Goal: Task Accomplishment & Management: Manage account settings

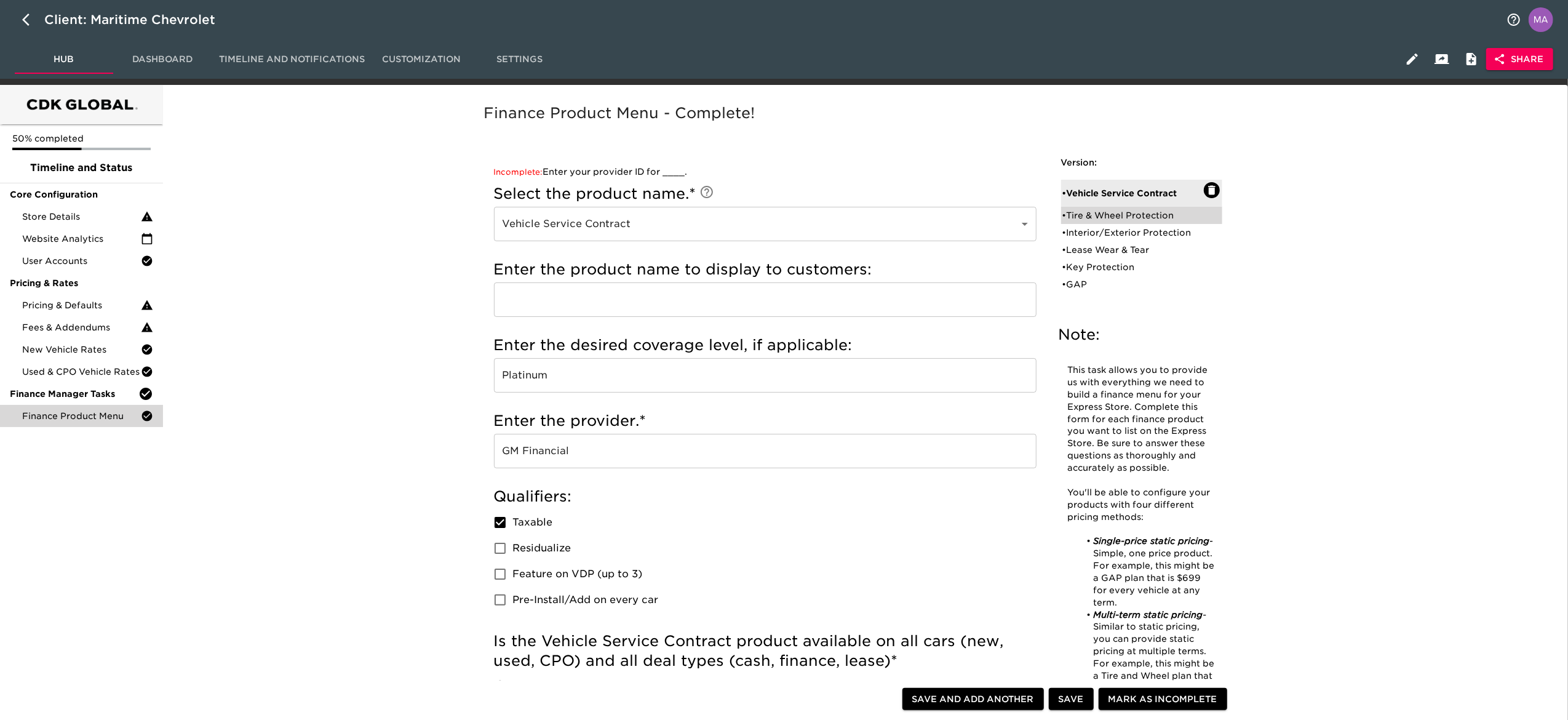
click at [1088, 217] on div "• Tire & Wheel Protection" at bounding box center [1133, 215] width 141 height 12
type input "Tire & Wheel Protection"
type input "Chevy Protection"
radio input "true"
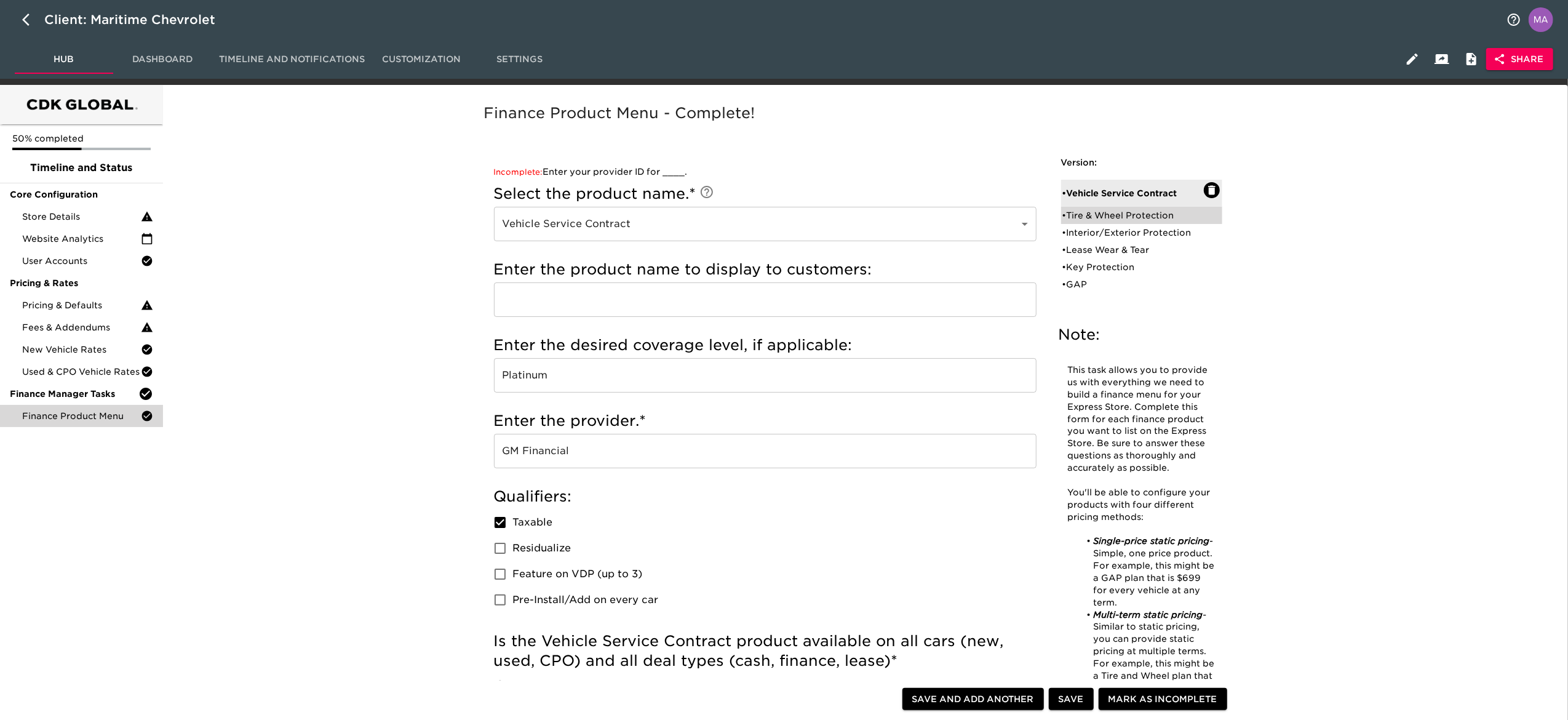
radio input "false"
type input "750"
radio input "false"
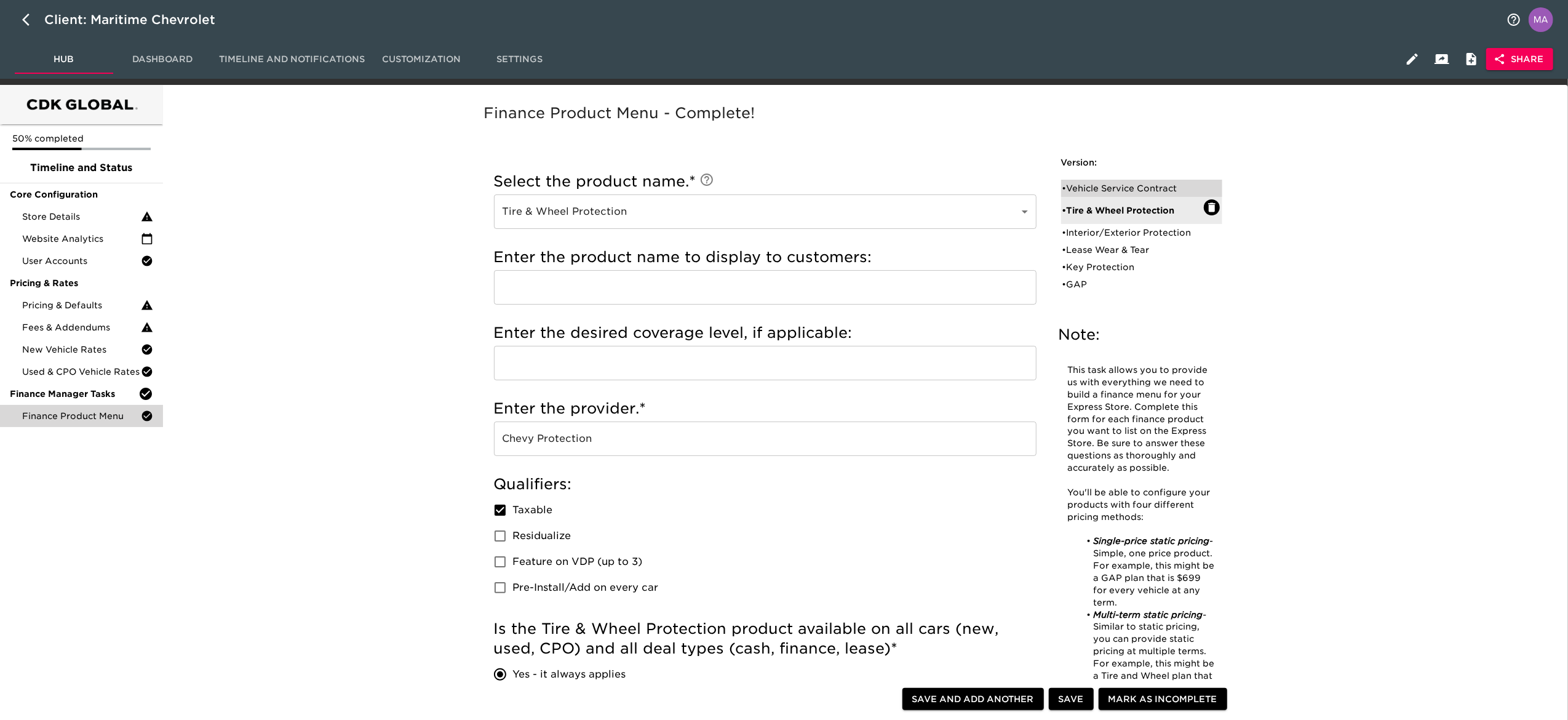
click at [1086, 186] on div "• Vehicle Service Contract" at bounding box center [1133, 188] width 141 height 12
type input "Vehicle Service Contract"
type input "Platinum"
type input "GM Financial"
radio input "false"
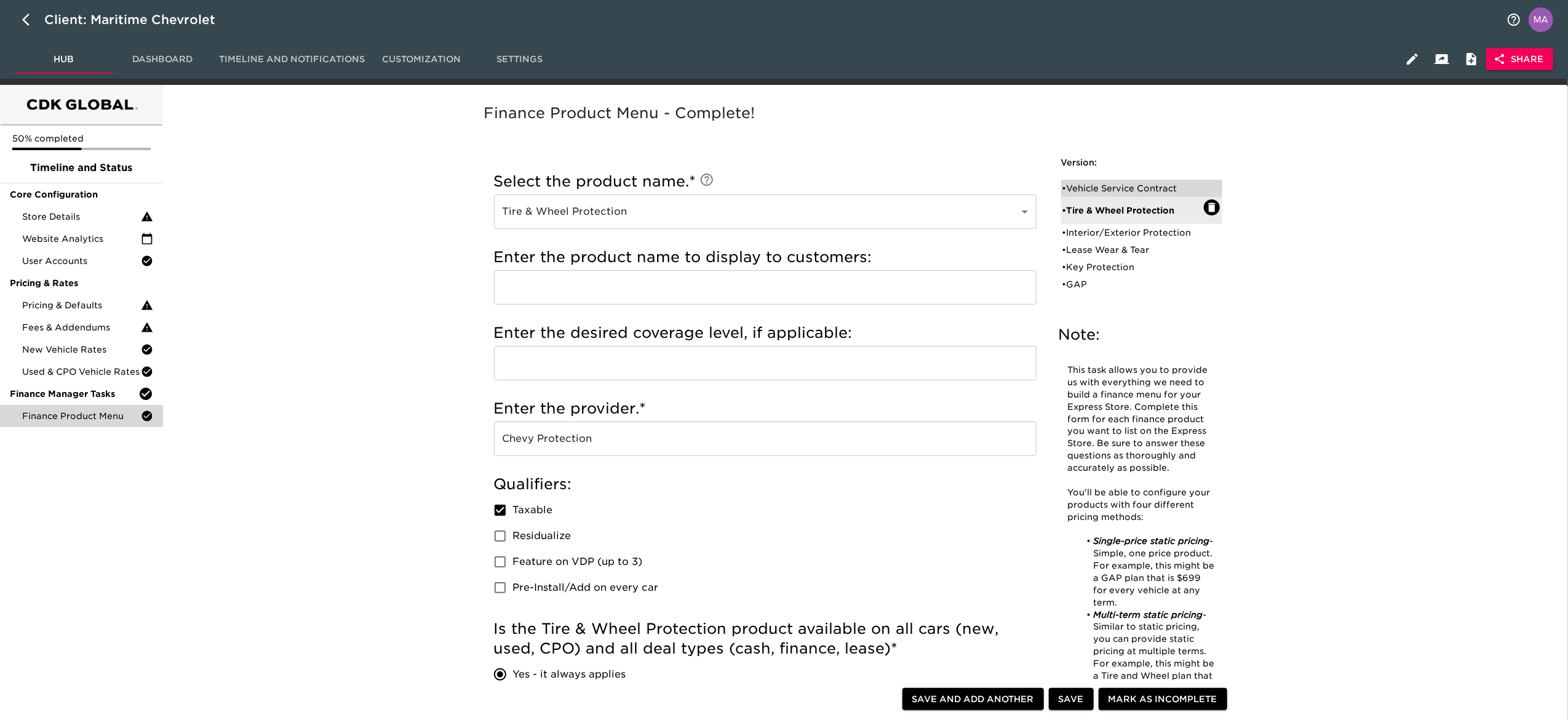
radio input "true"
type input "1000"
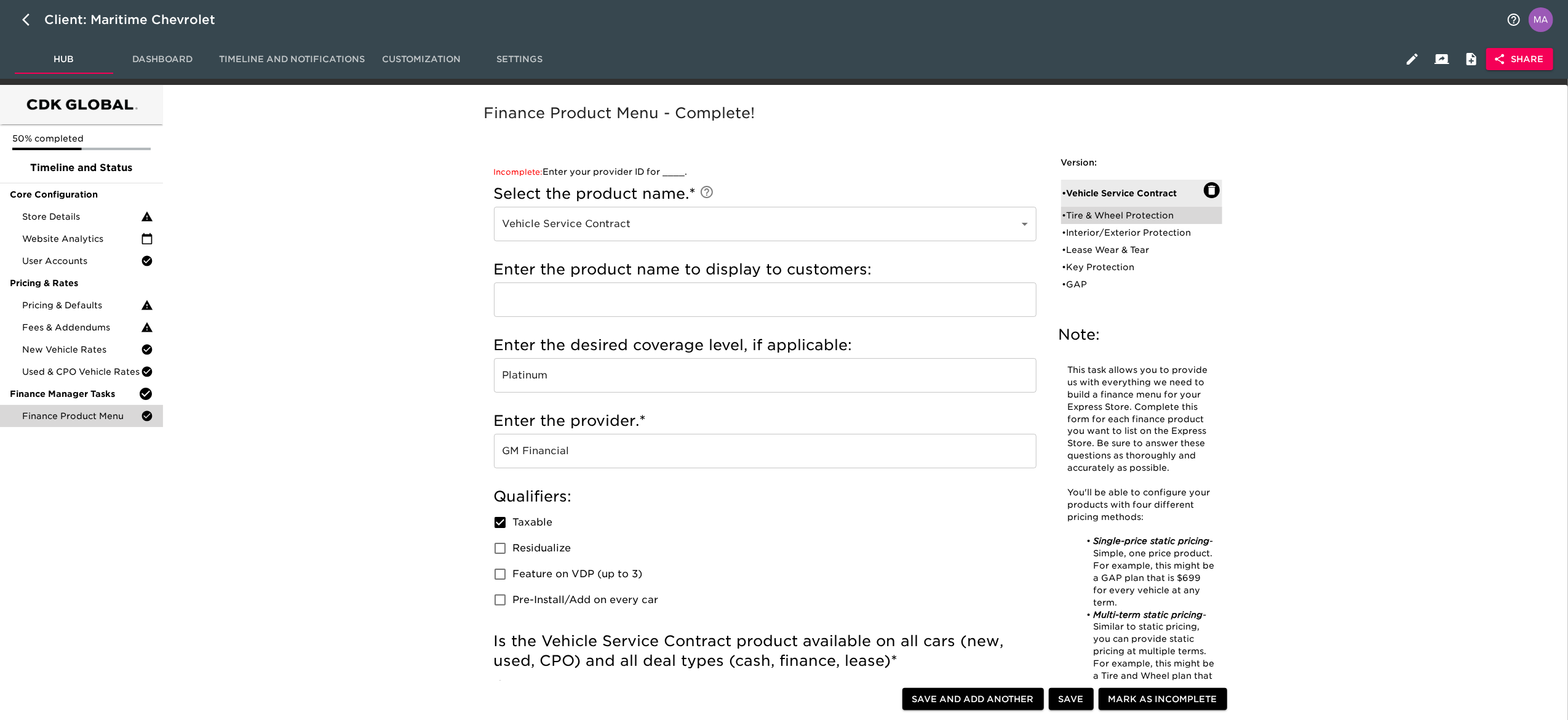
click at [1091, 214] on div "• Tire & Wheel Protection" at bounding box center [1133, 215] width 141 height 12
type input "Tire & Wheel Protection"
type input "Chevy Protection"
radio input "true"
radio input "false"
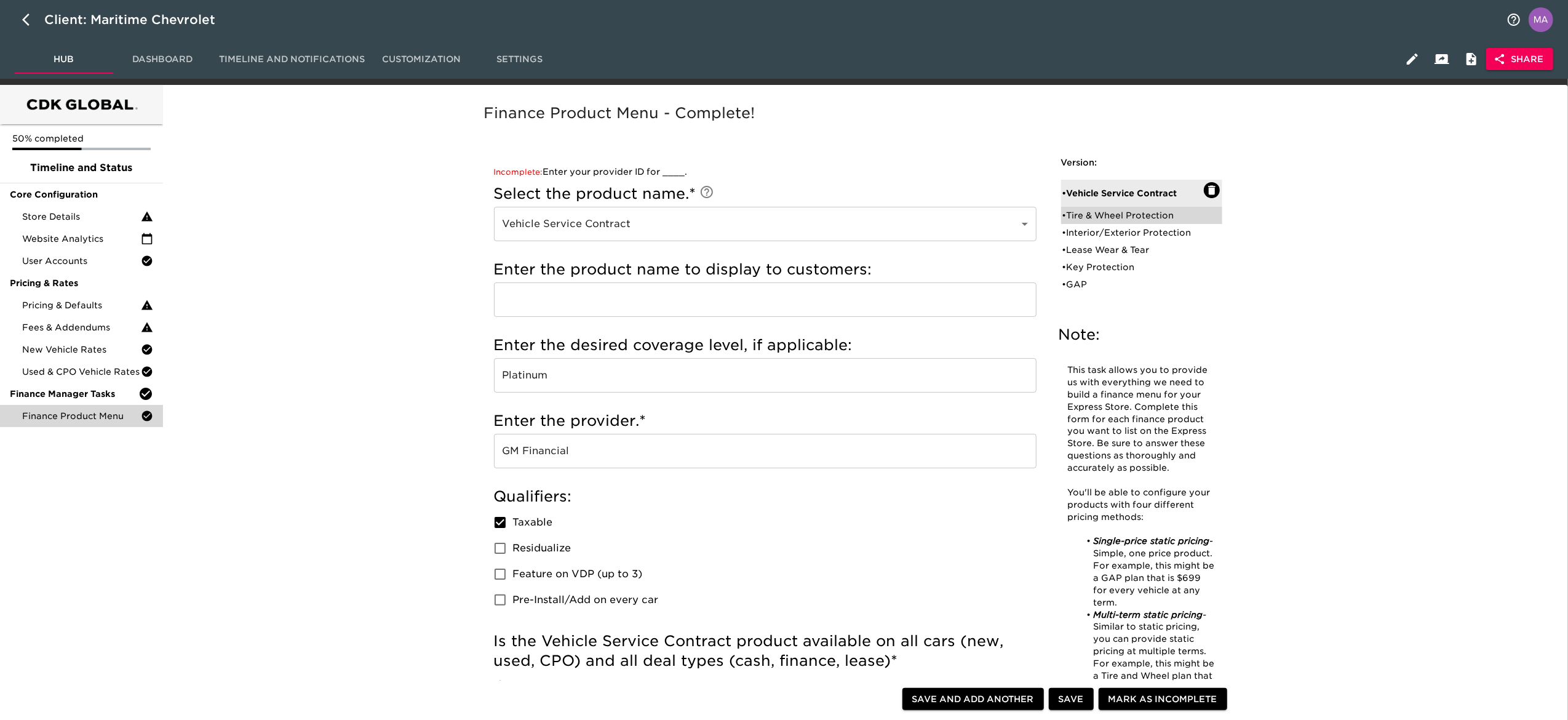
type input "750"
radio input "false"
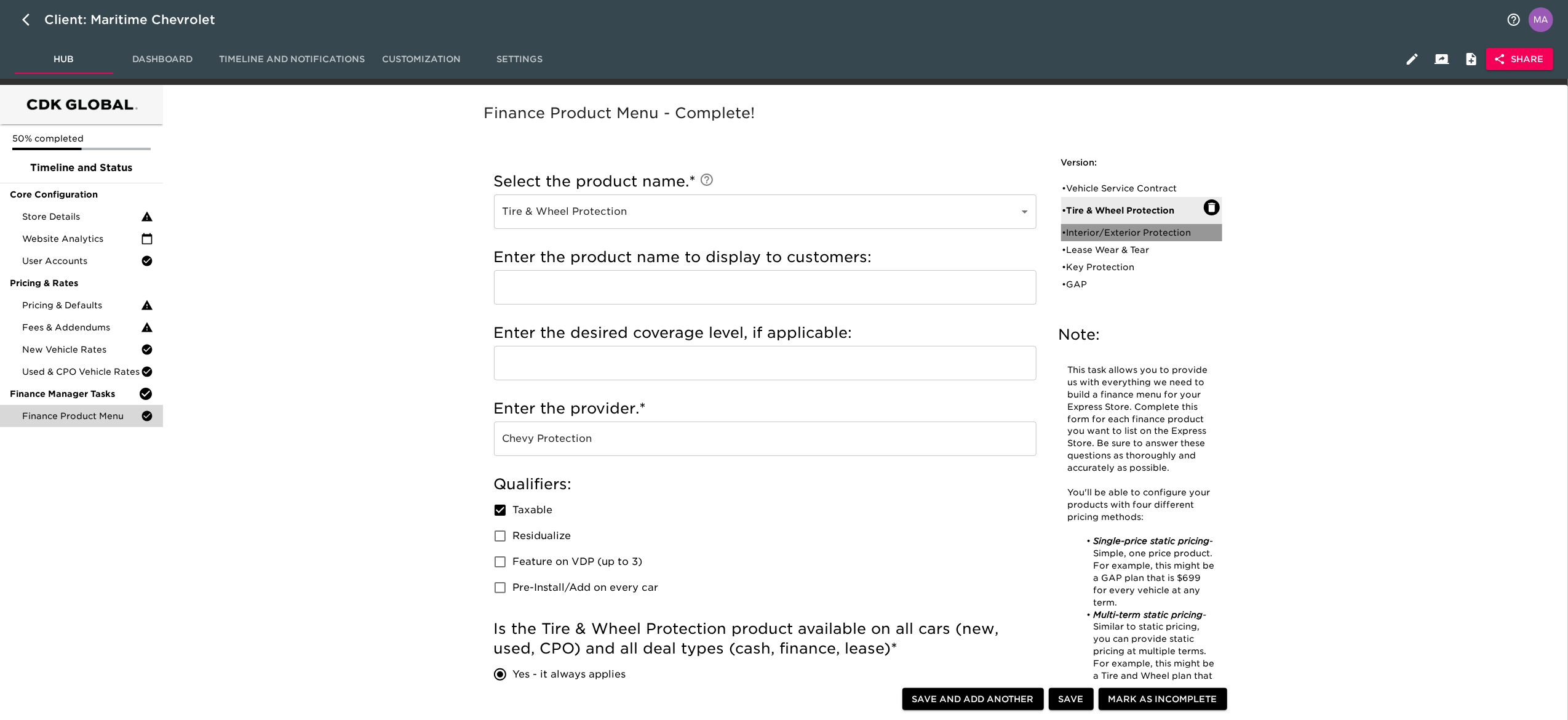
click at [1081, 231] on div "• Interior/Exterior Protection" at bounding box center [1133, 232] width 141 height 12
type input "Interior/Exterior Protection"
type input "Ally Appearance Protection"
type input "Ally Protection"
checkbox input "false"
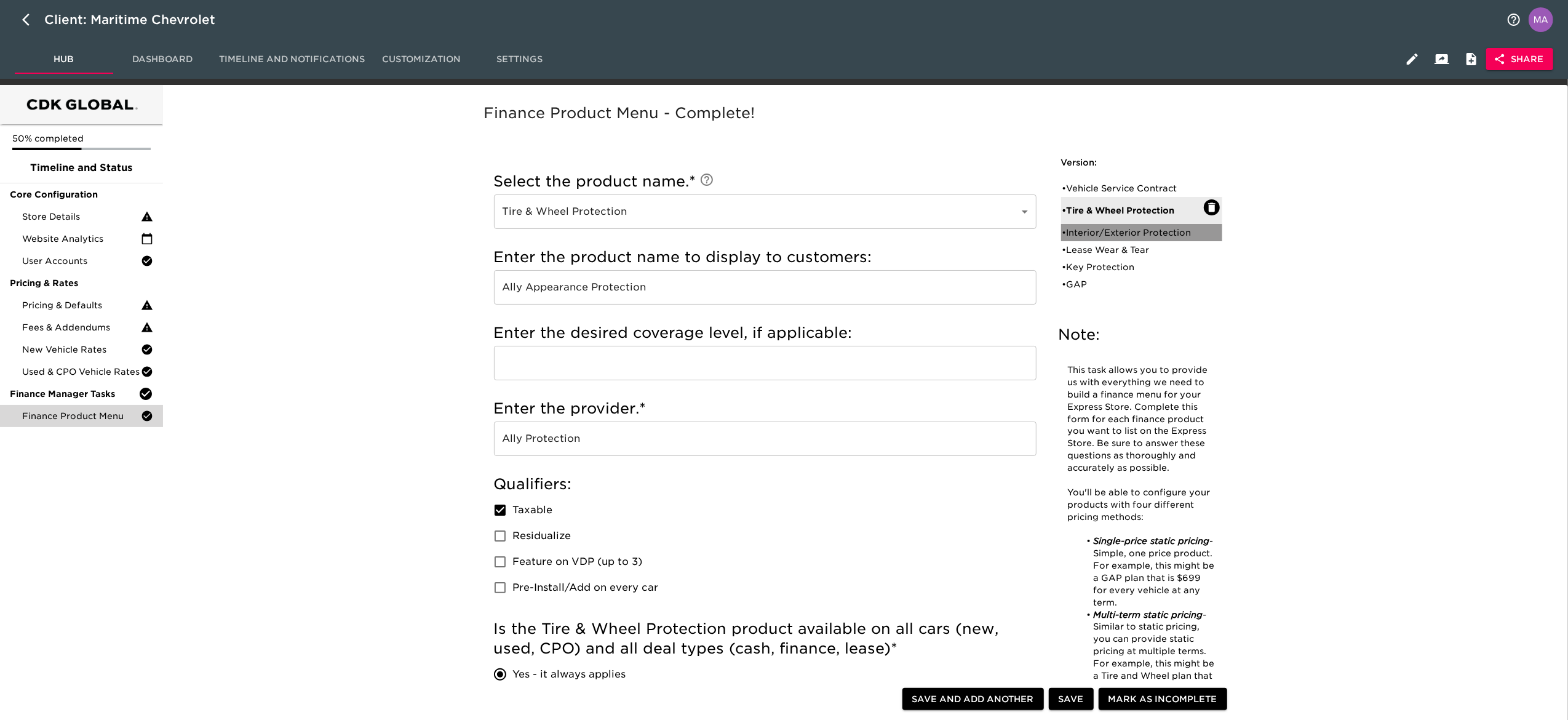
radio input "true"
type input "544"
click at [1083, 244] on div "• Lease Wear & Tear" at bounding box center [1133, 249] width 141 height 12
type input "Lease Wear & Tear"
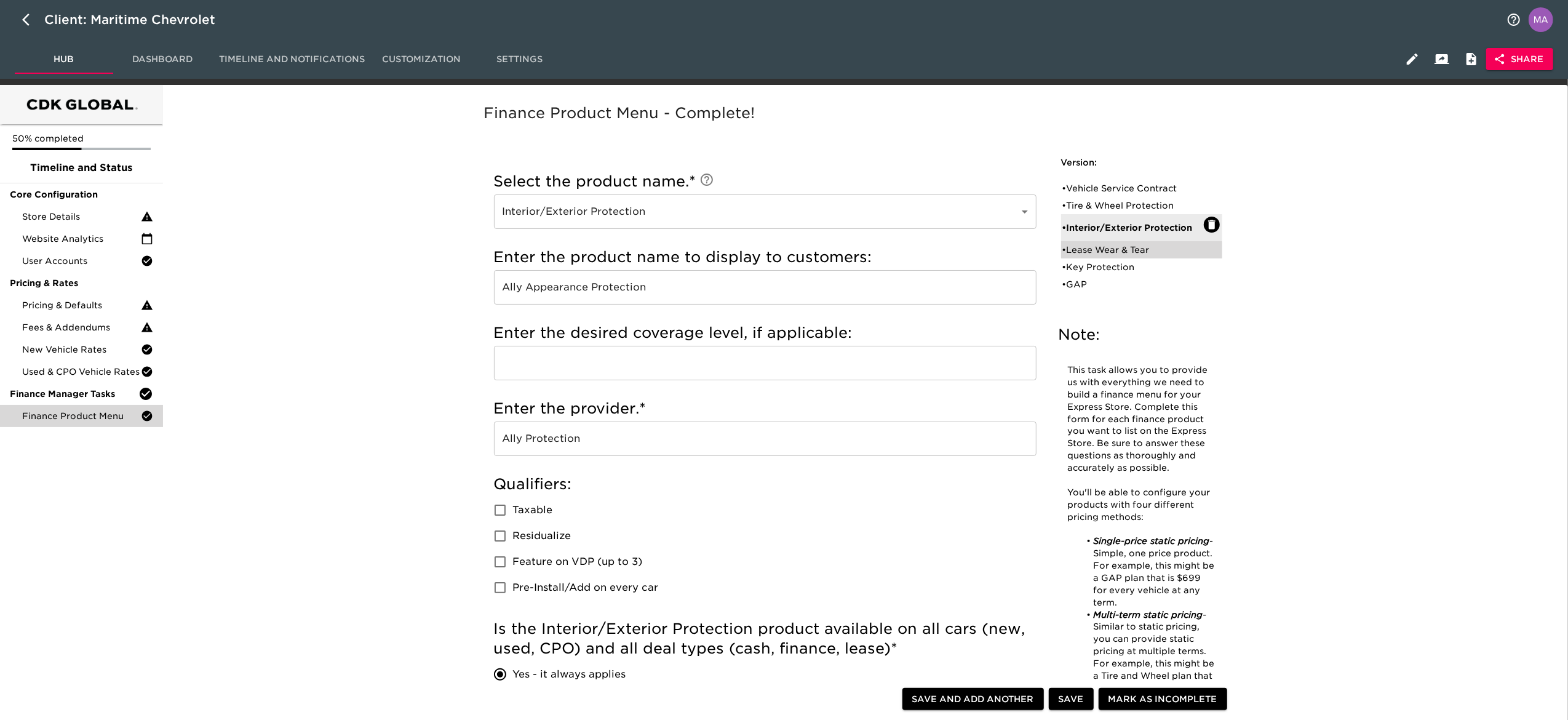
type input "Chevy Protection"
radio input "false"
radio input "true"
checkbox input "true"
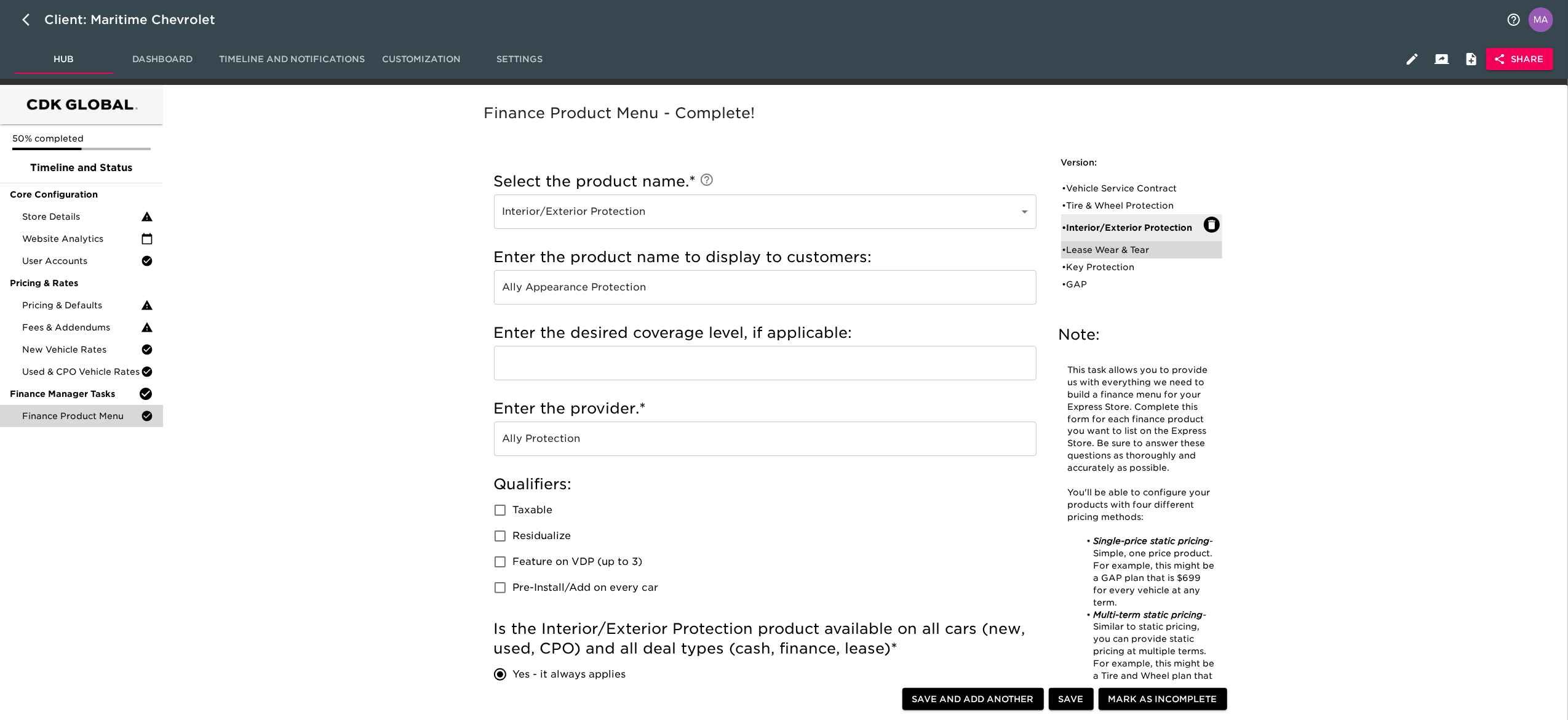
radio input "true"
type input "400"
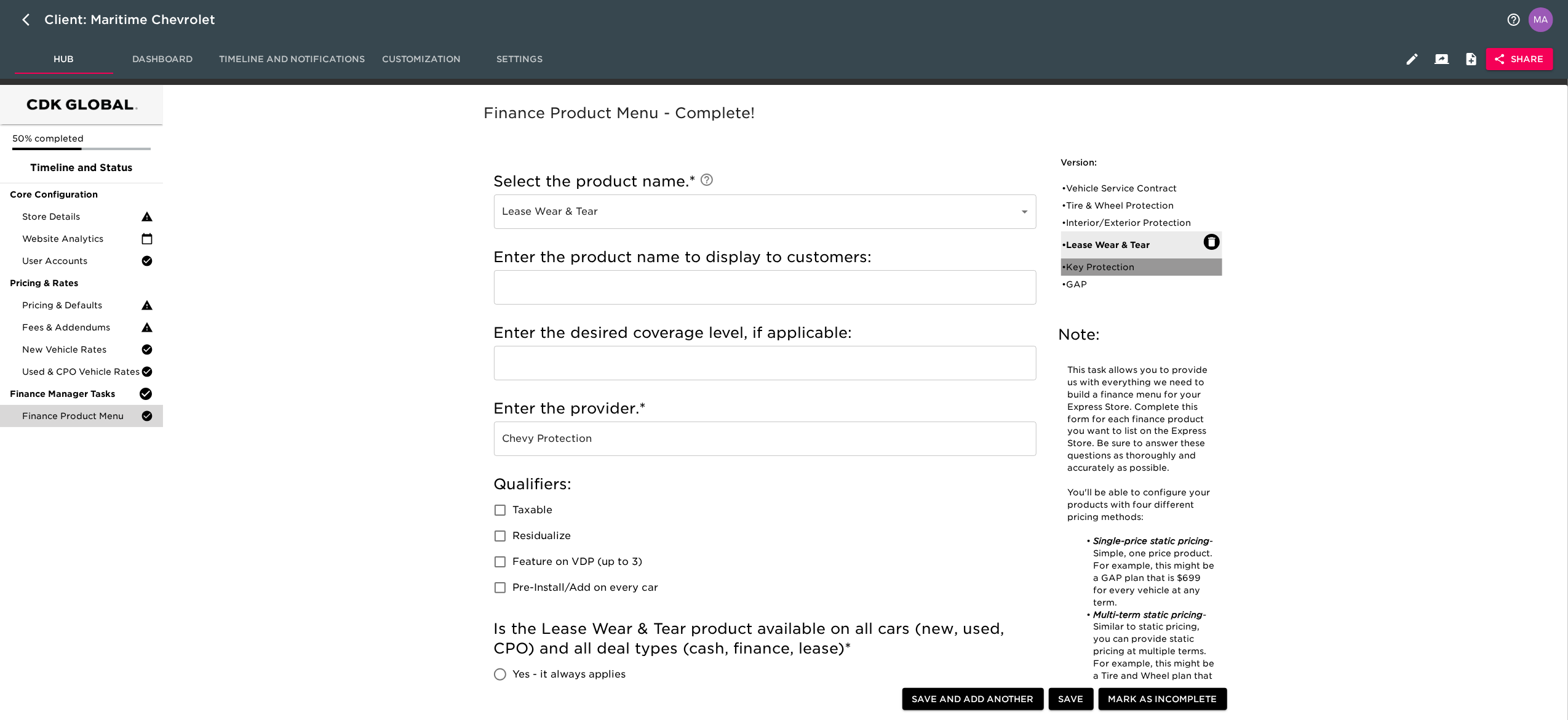
click at [1083, 262] on div "• Key Protection" at bounding box center [1133, 266] width 141 height 12
type input "Key Protection"
checkbox input "true"
radio input "true"
radio input "false"
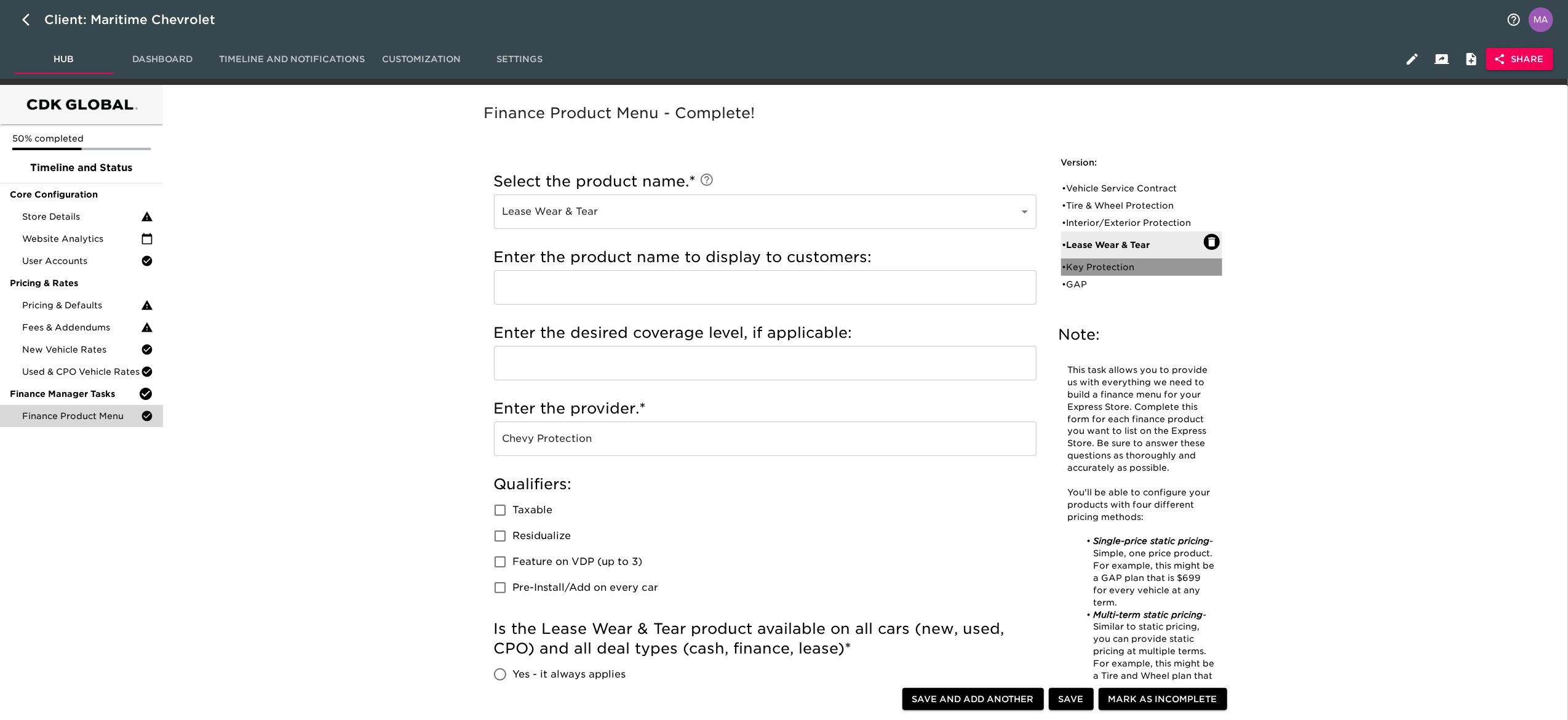
checkbox input "false"
radio input "true"
type input "250"
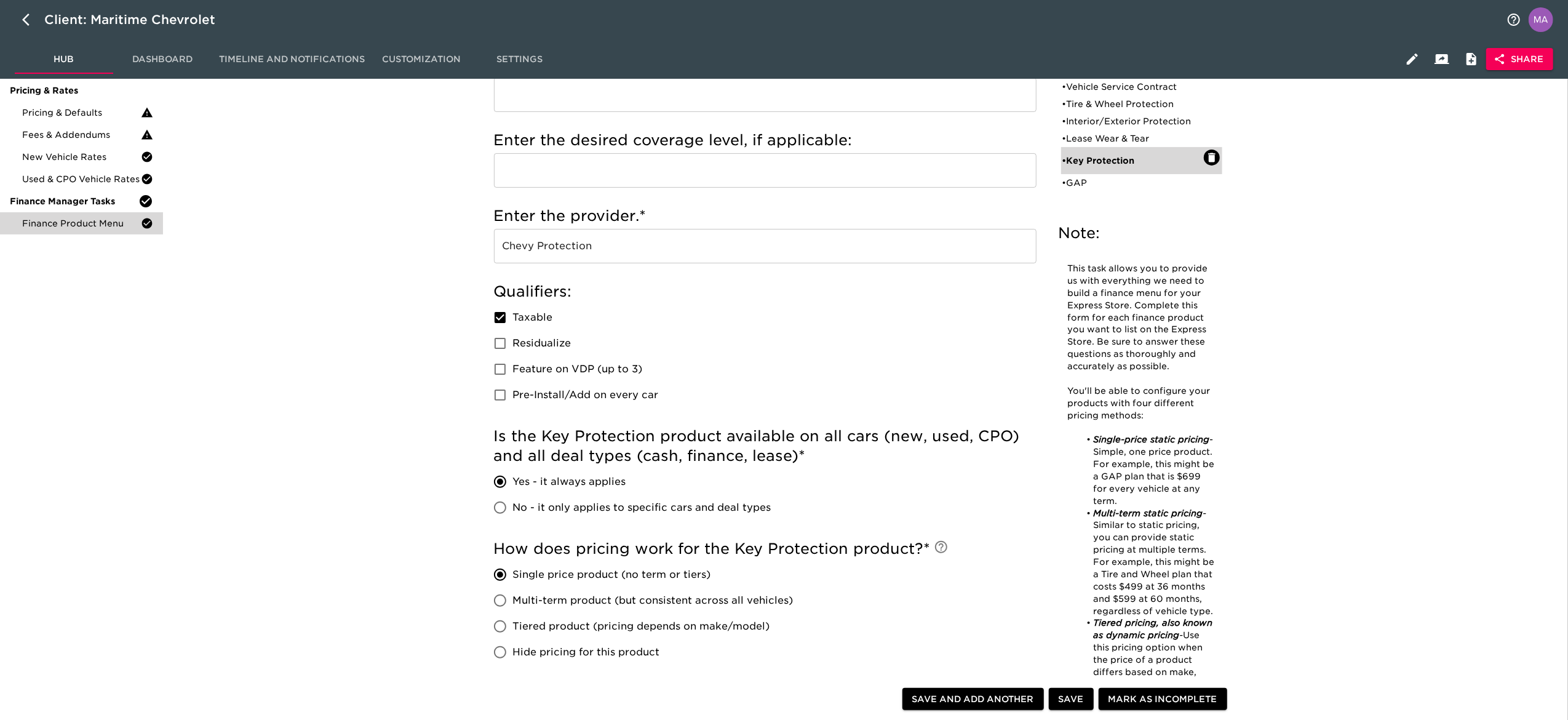
scroll to position [123, 0]
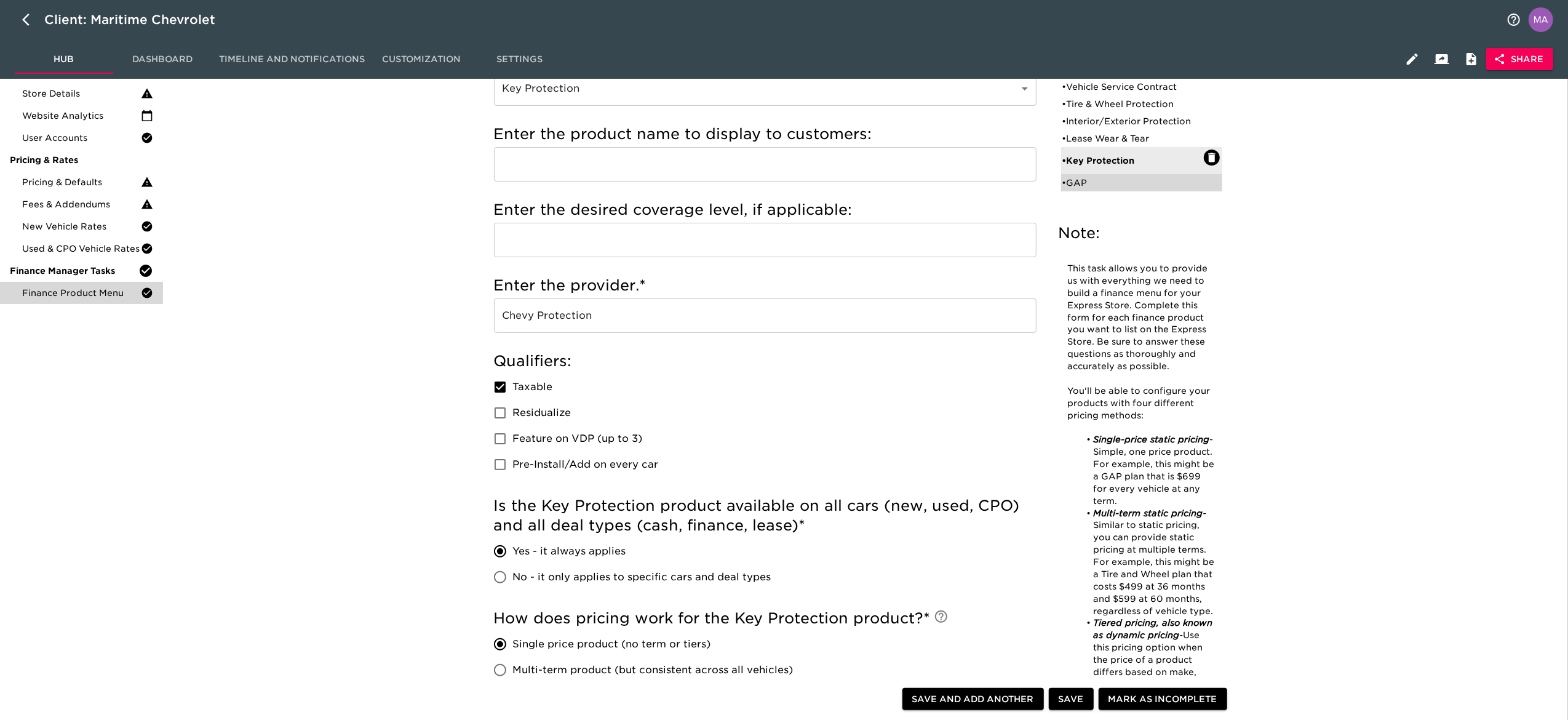
click at [1096, 179] on div "• GAP" at bounding box center [1133, 183] width 141 height 12
type input "GAP"
checkbox input "false"
radio input "false"
radio input "true"
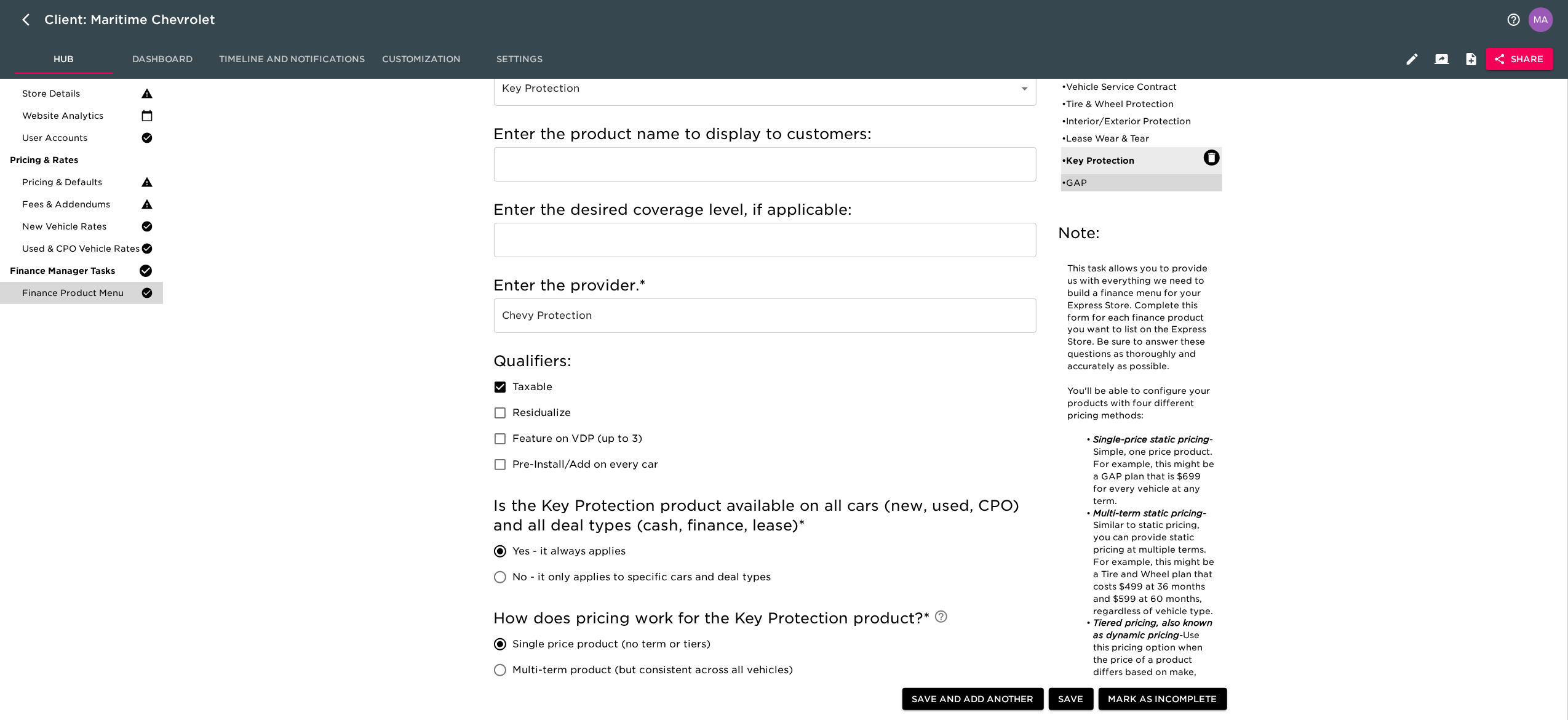
checkbox input "true"
radio input "true"
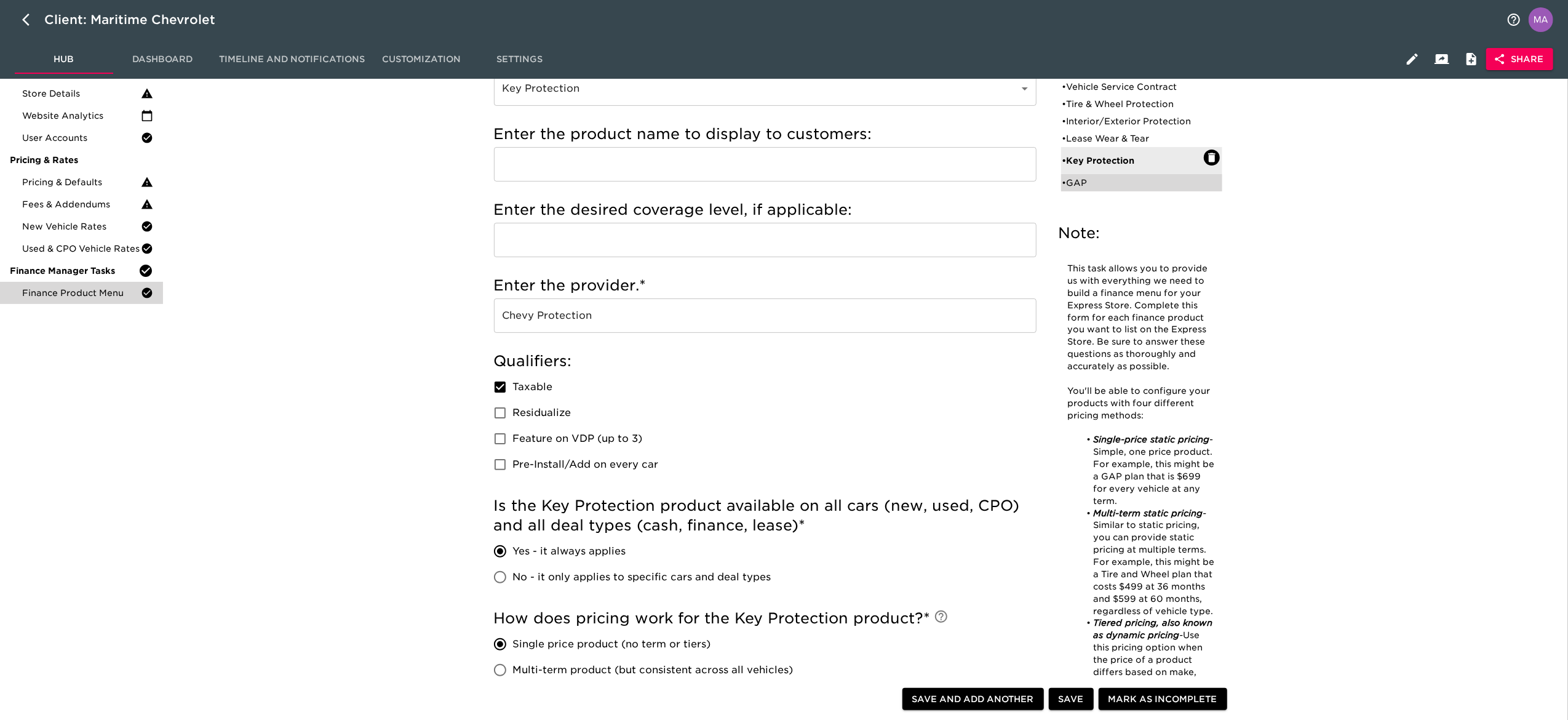
type input "700"
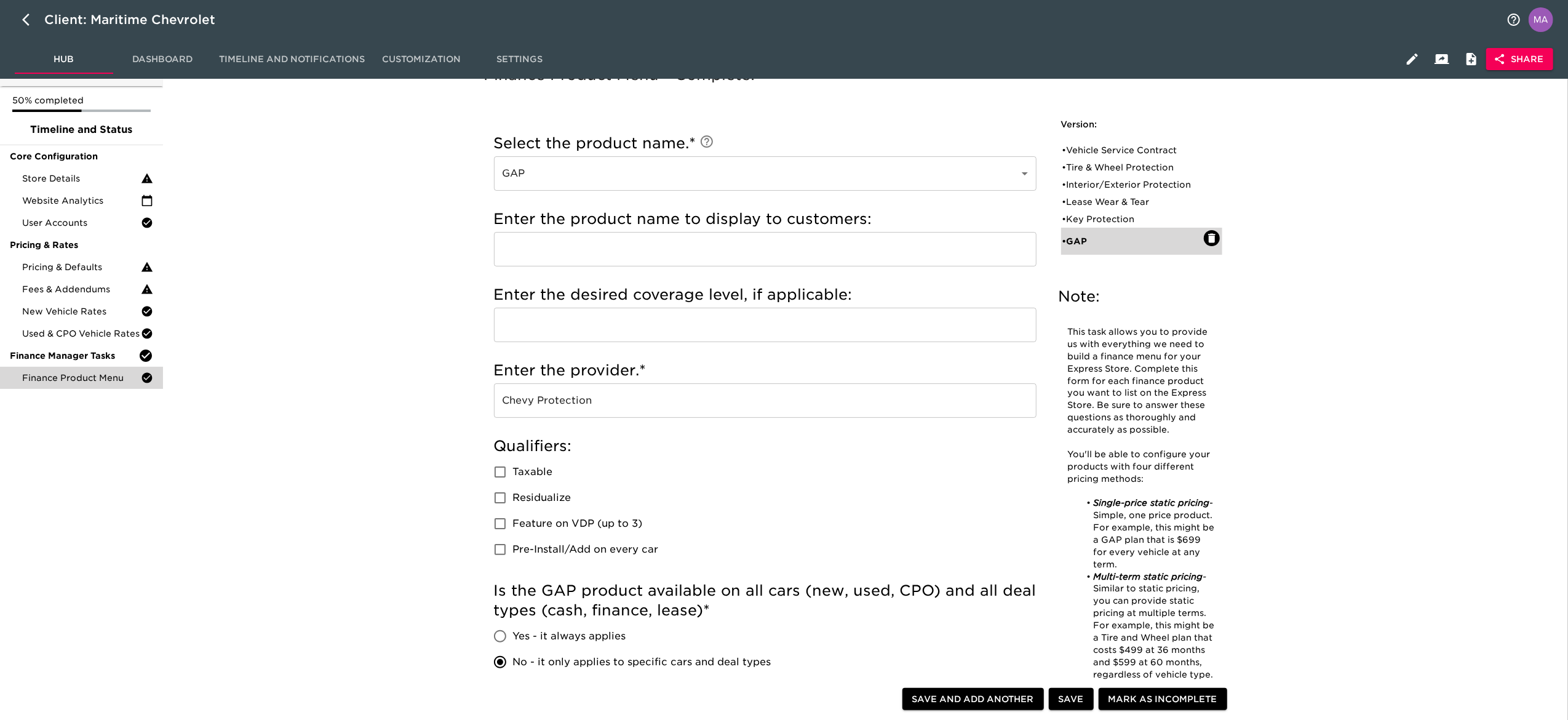
scroll to position [0, 0]
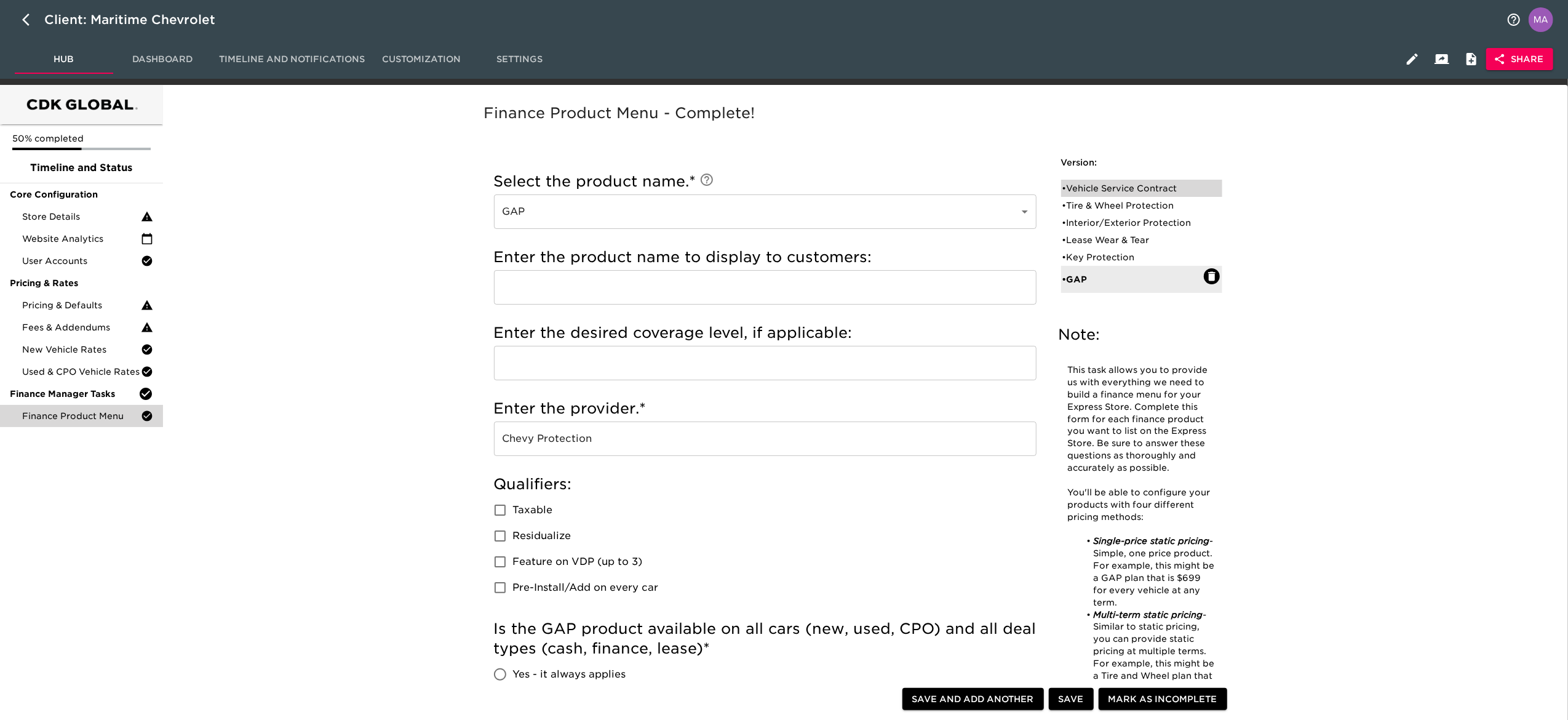
click at [1093, 186] on div "• Vehicle Service Contract" at bounding box center [1133, 188] width 141 height 12
type input "Vehicle Service Contract"
type input "Platinum"
type input "GM Financial"
checkbox input "true"
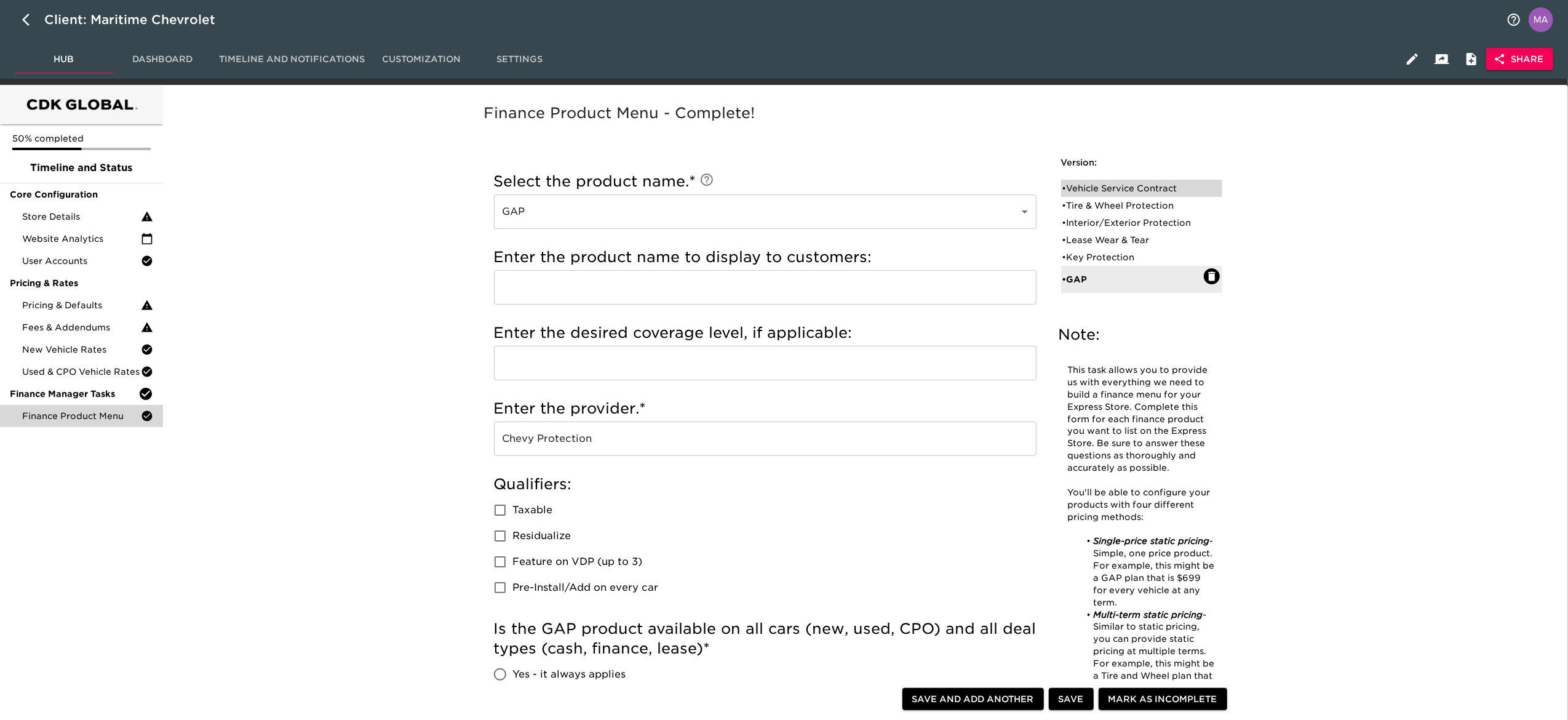
radio input "true"
radio input "false"
checkbox input "false"
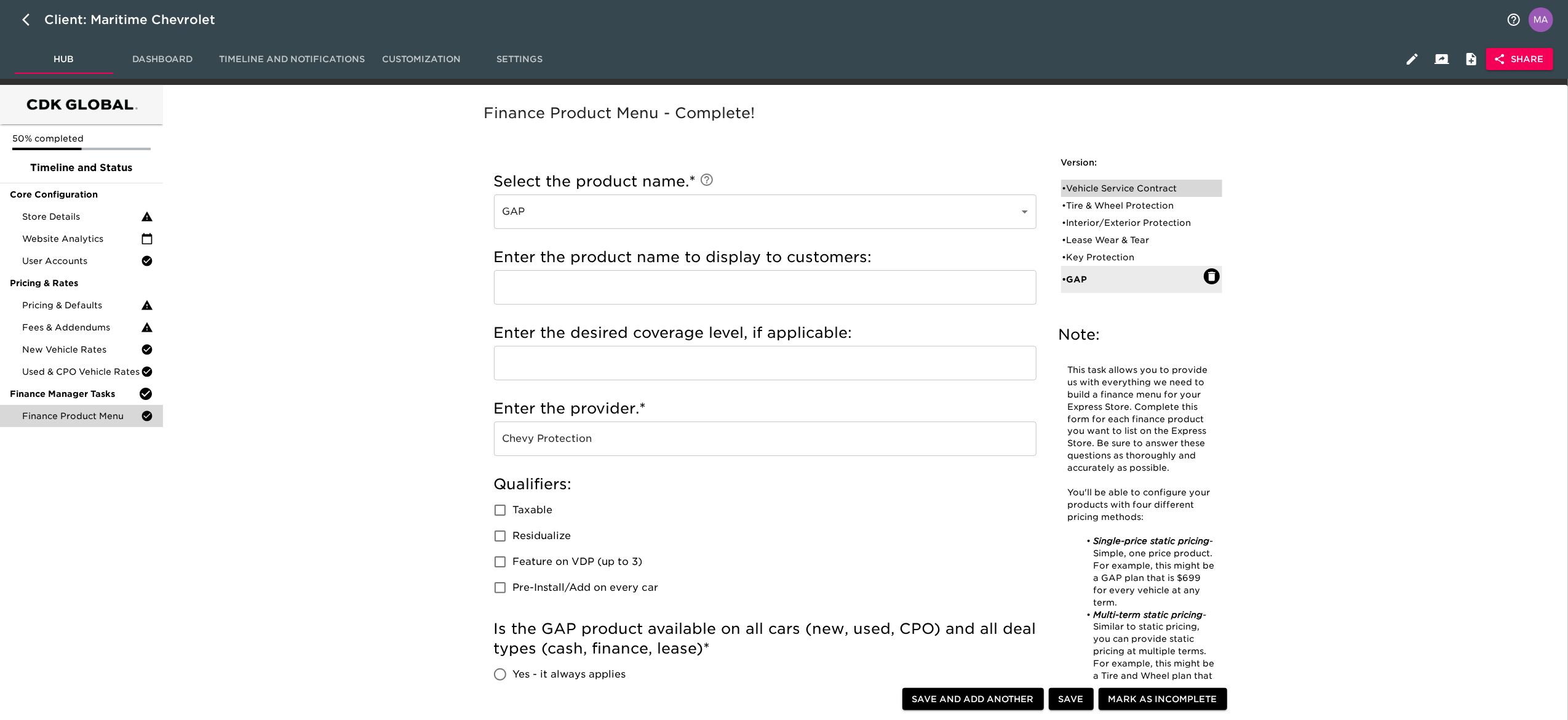
checkbox input "false"
radio input "false"
radio input "true"
type input "1000"
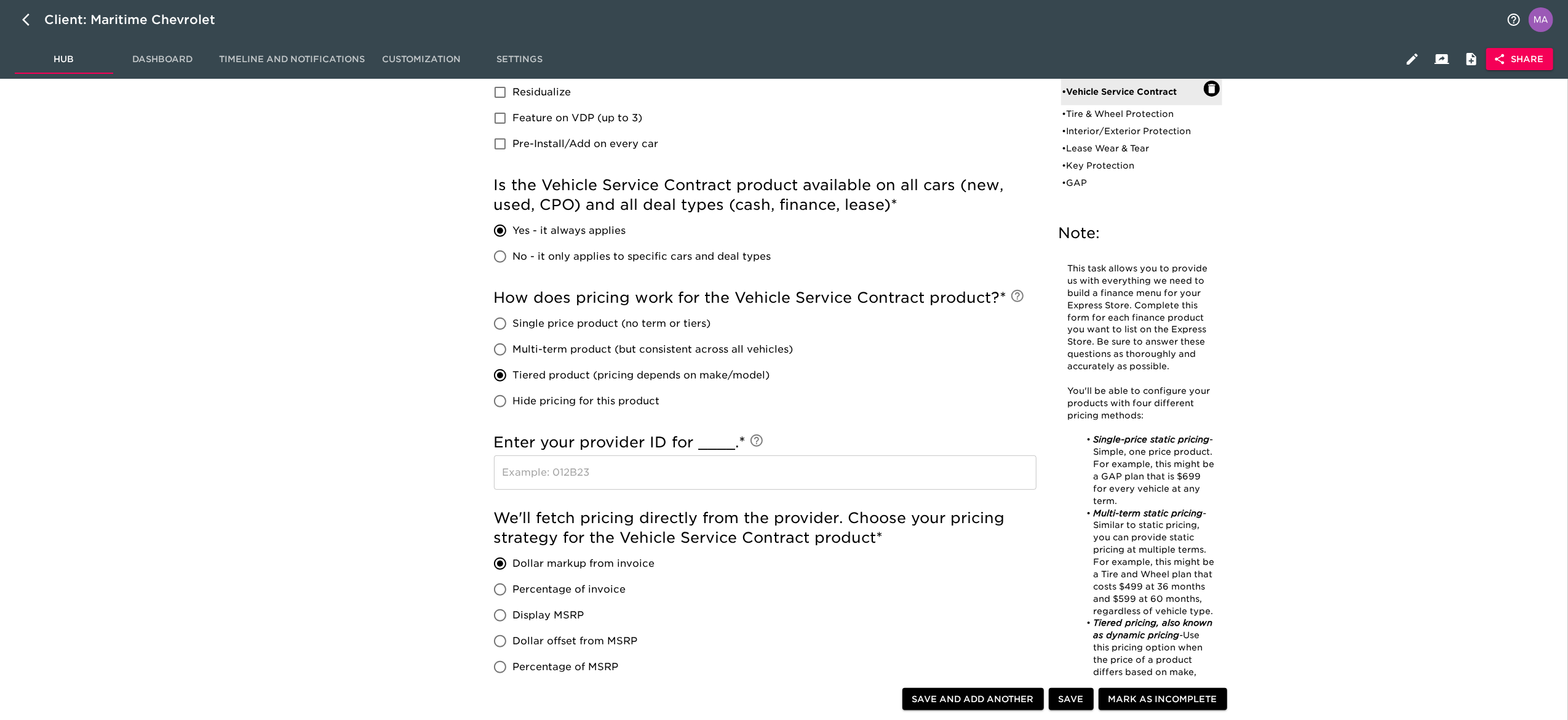
scroll to position [493, 0]
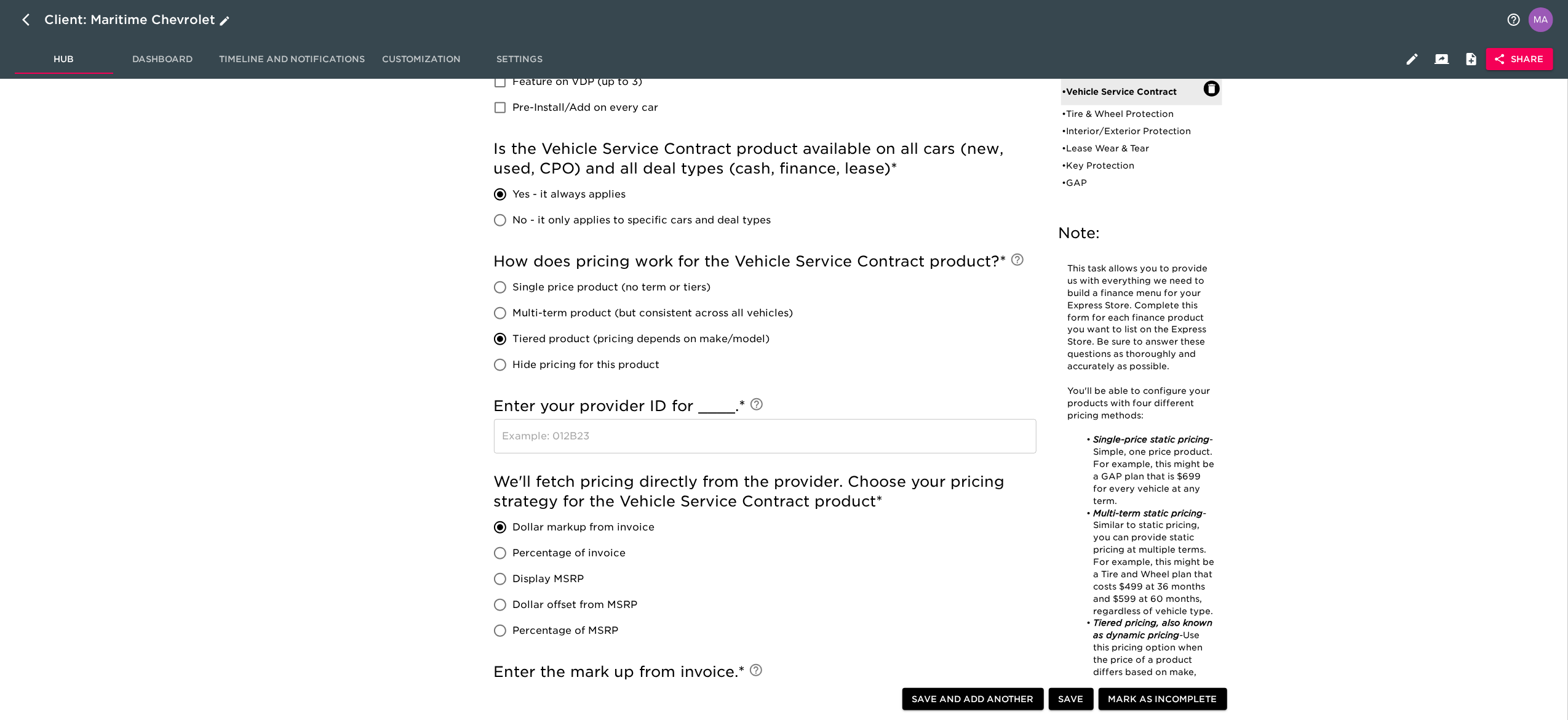
click at [26, 19] on icon "button" at bounding box center [29, 19] width 15 height 15
select select "10"
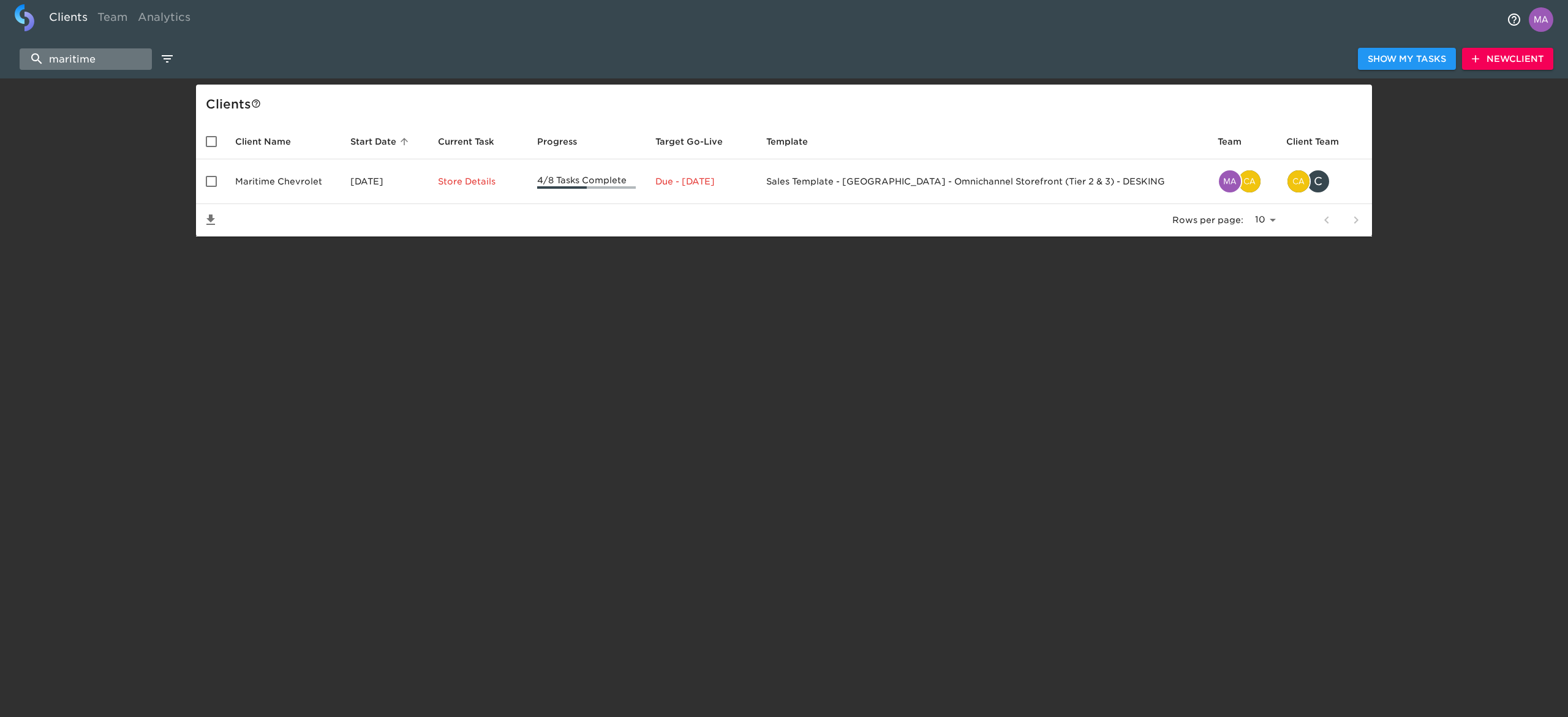
click at [106, 54] on input "maritime" at bounding box center [85, 58] width 132 height 21
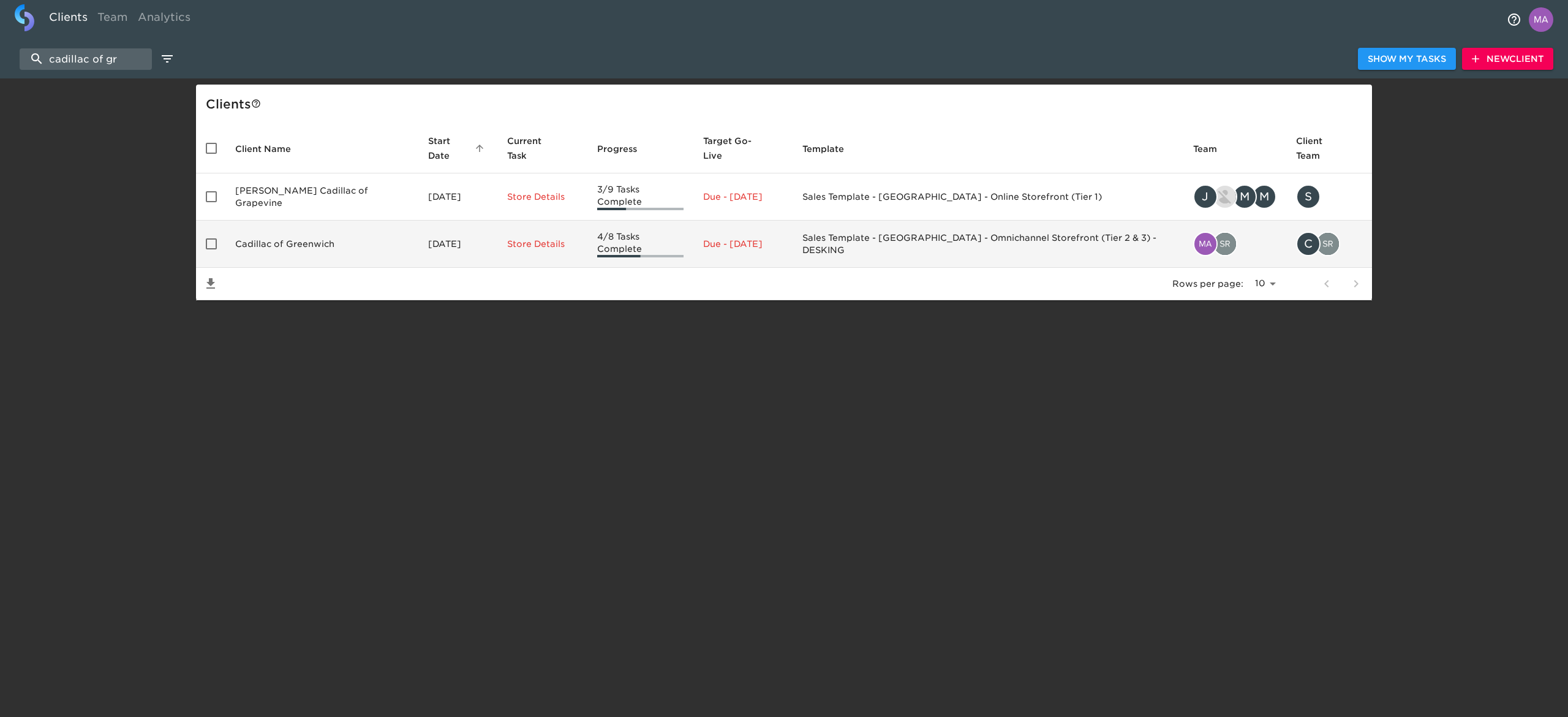
type input "cadillac of gr"
click at [295, 225] on td "Cadillac of Greenwich" at bounding box center [321, 244] width 193 height 47
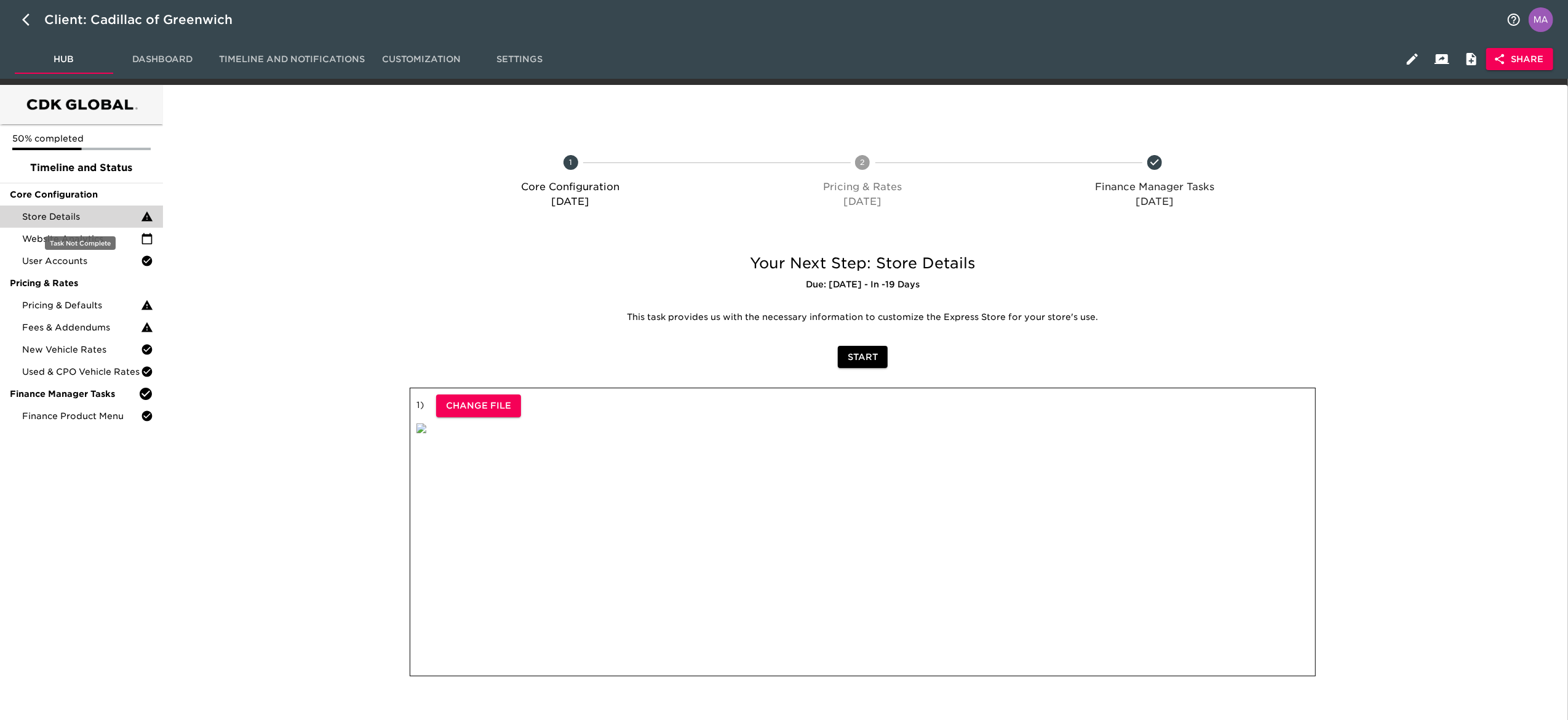
click at [62, 220] on span "Store Details" at bounding box center [81, 216] width 118 height 12
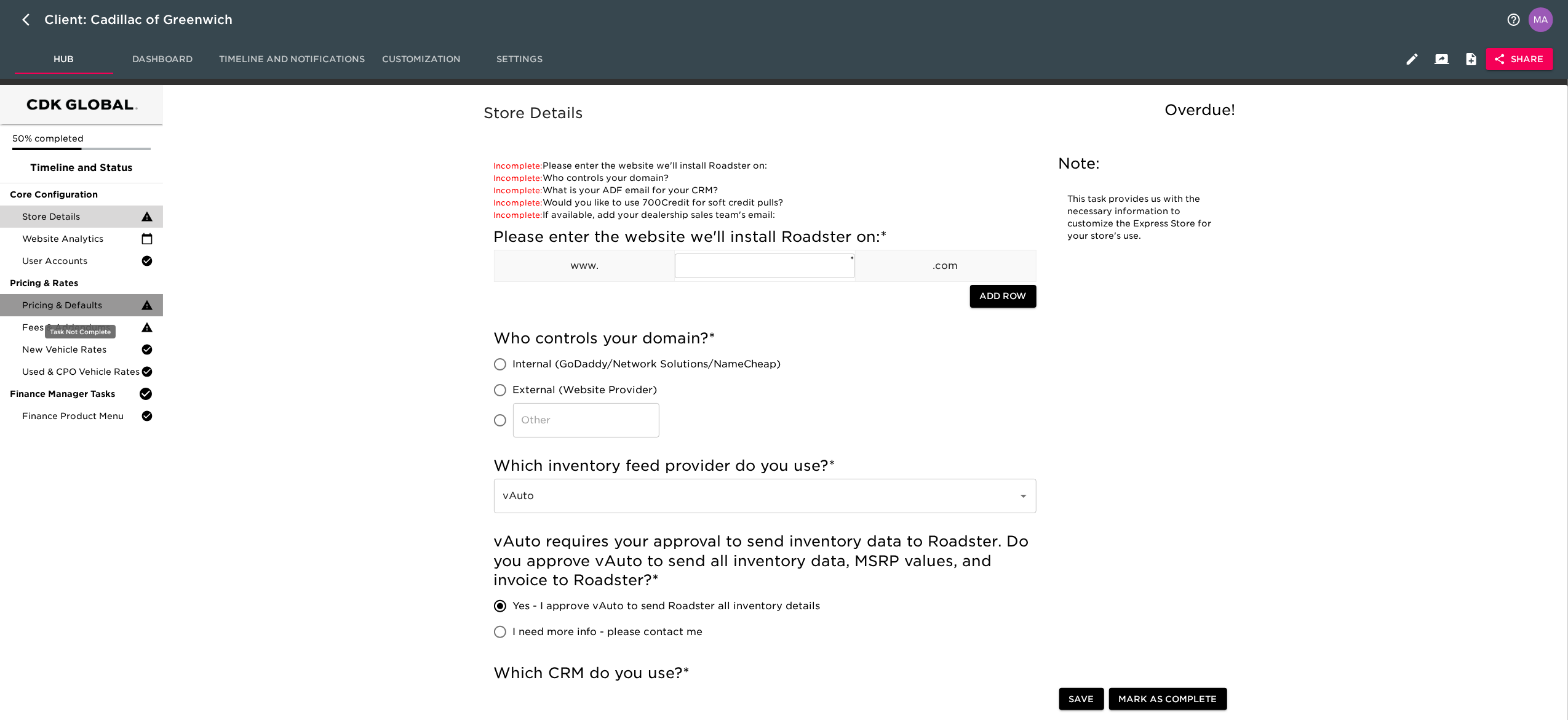
click at [98, 310] on span "Pricing & Defaults" at bounding box center [81, 305] width 118 height 12
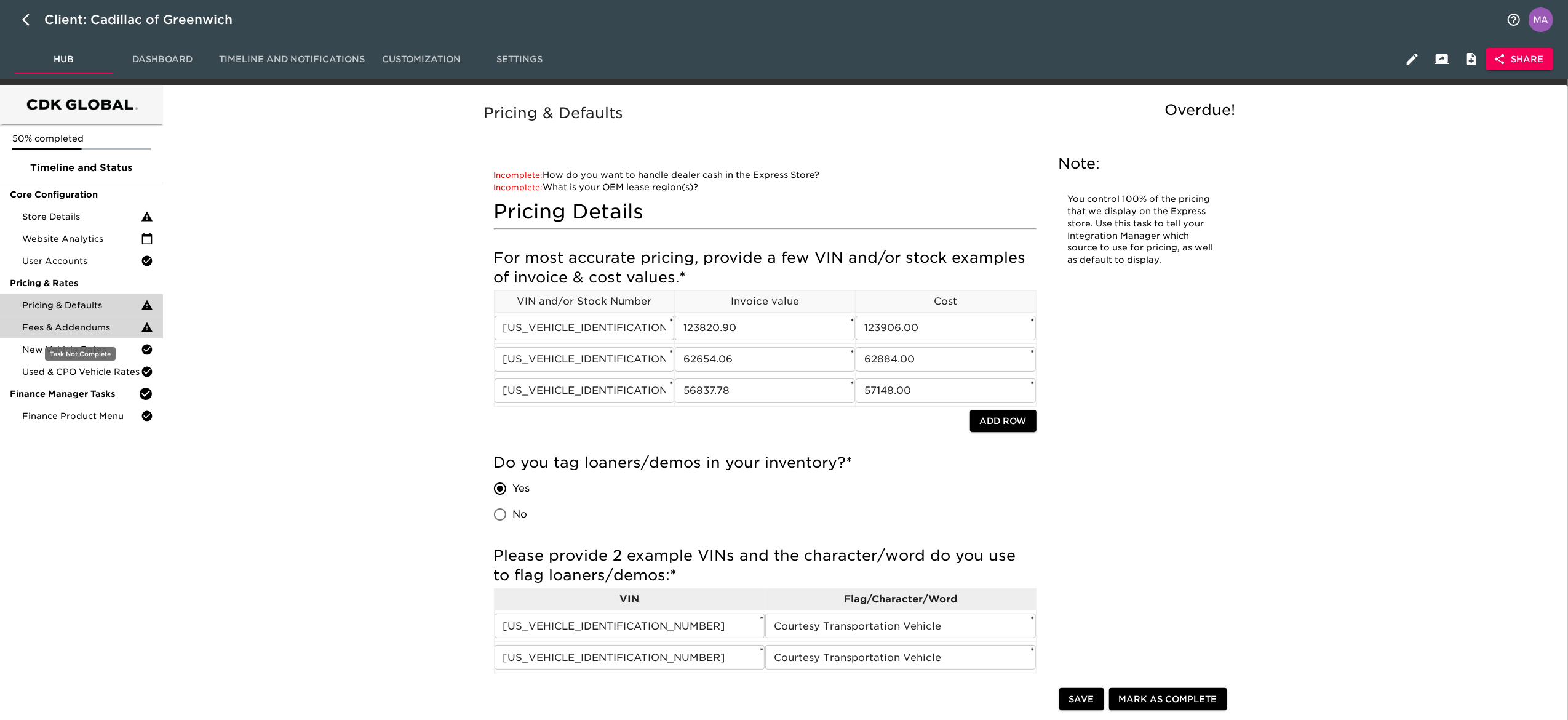
click at [109, 325] on span "Fees & Addendums" at bounding box center [81, 327] width 118 height 12
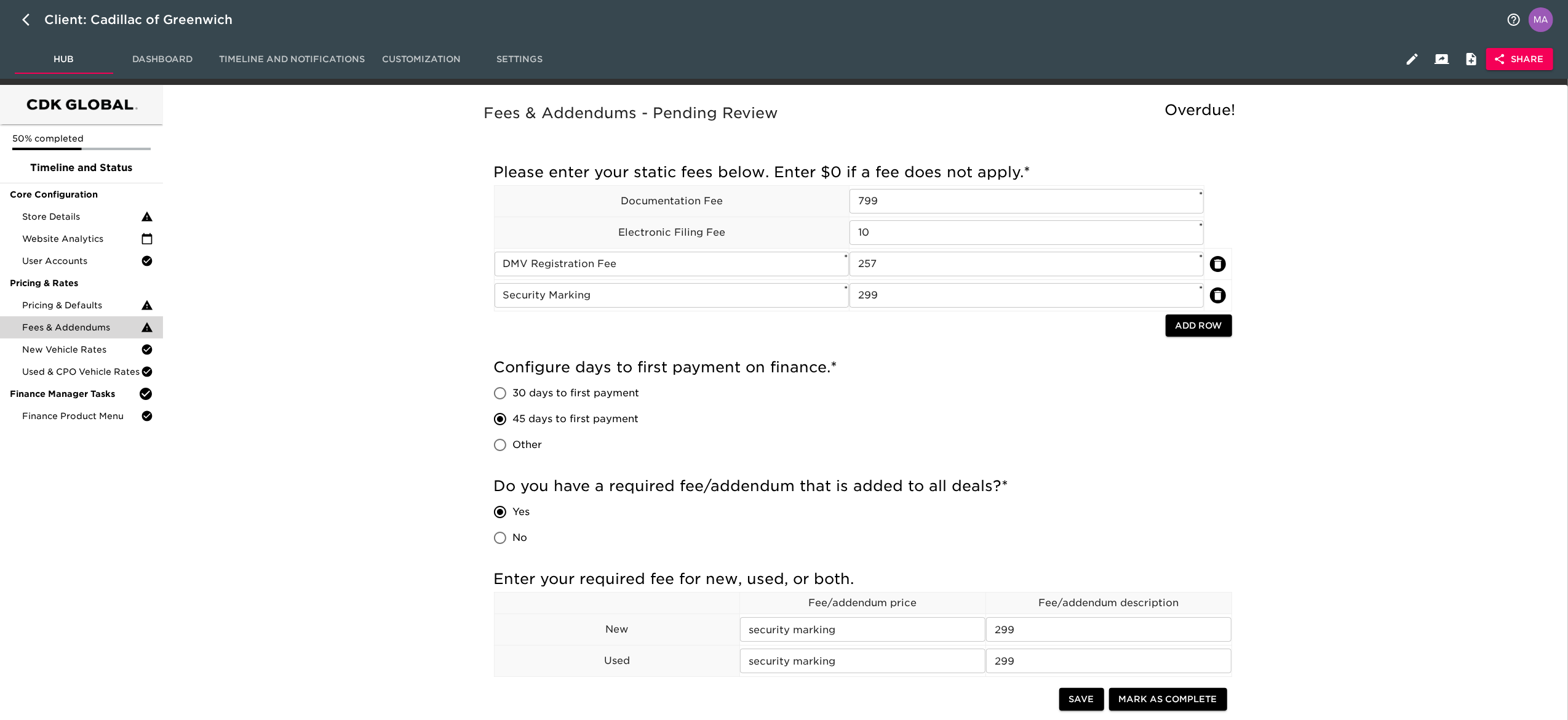
click at [368, 325] on div "Fees & Addendums - Pending Review Overdue! Incomplete: Enter custom days to fir…" at bounding box center [863, 512] width 1396 height 839
click at [97, 307] on span "Pricing & Defaults" at bounding box center [81, 305] width 118 height 12
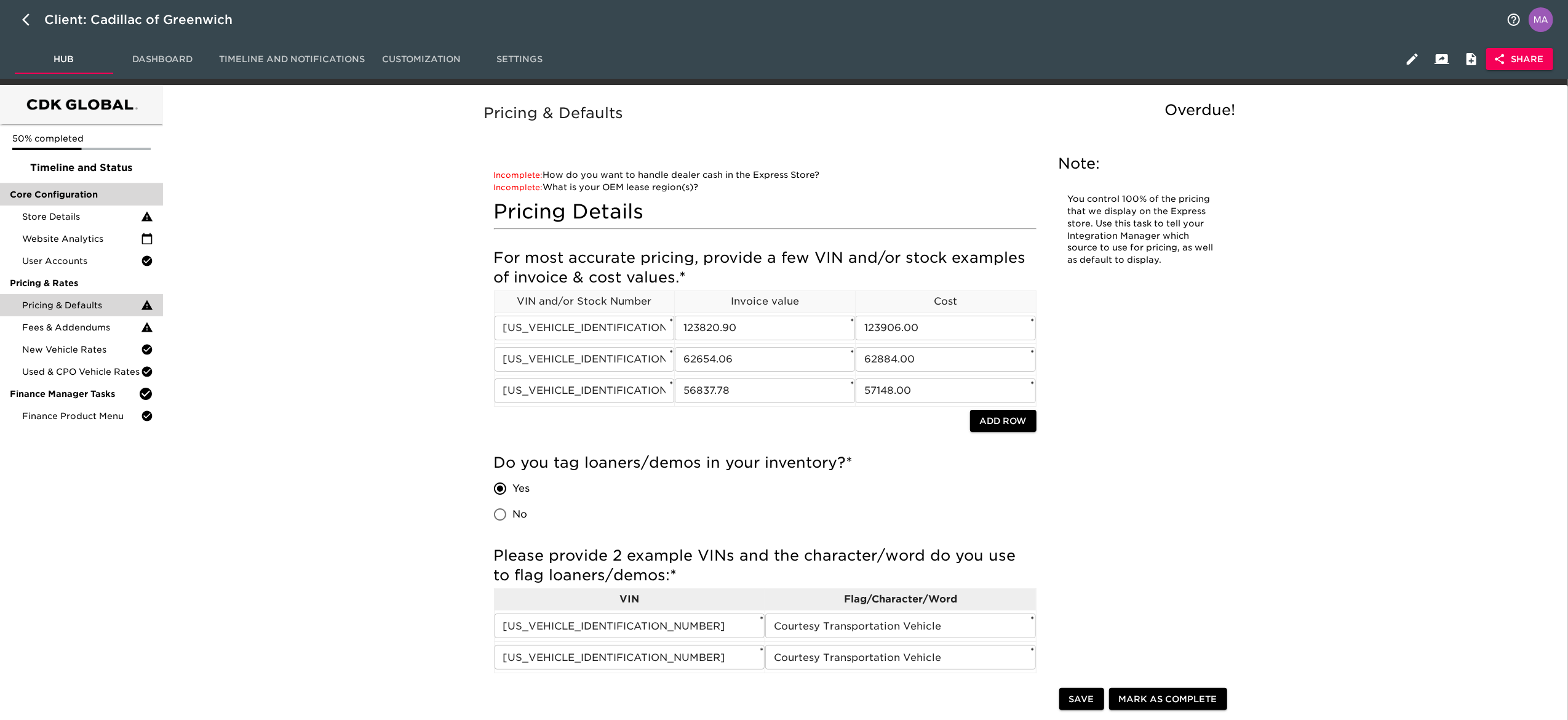
click at [52, 205] on div "Core Configuration" at bounding box center [82, 194] width 163 height 22
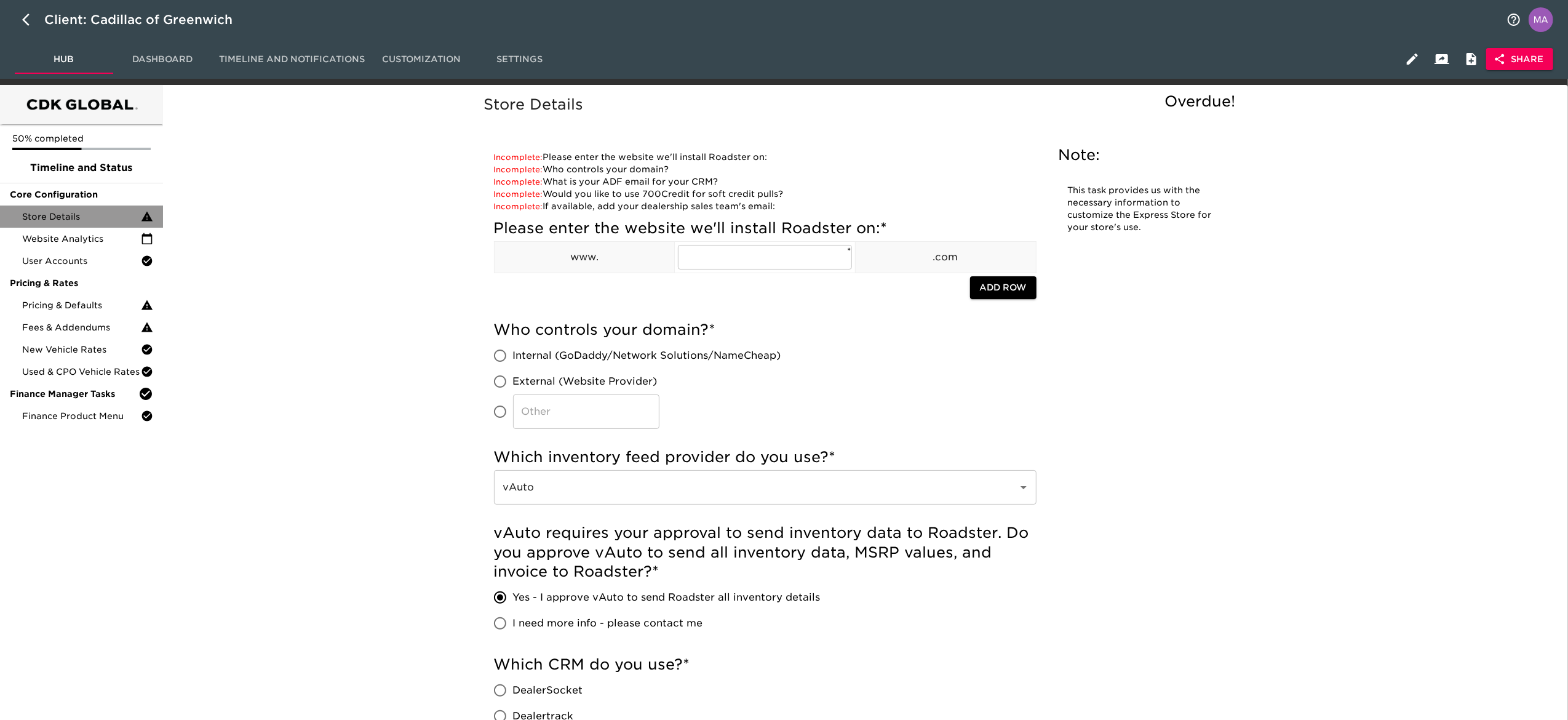
click at [51, 216] on span "Store Details" at bounding box center [81, 216] width 118 height 12
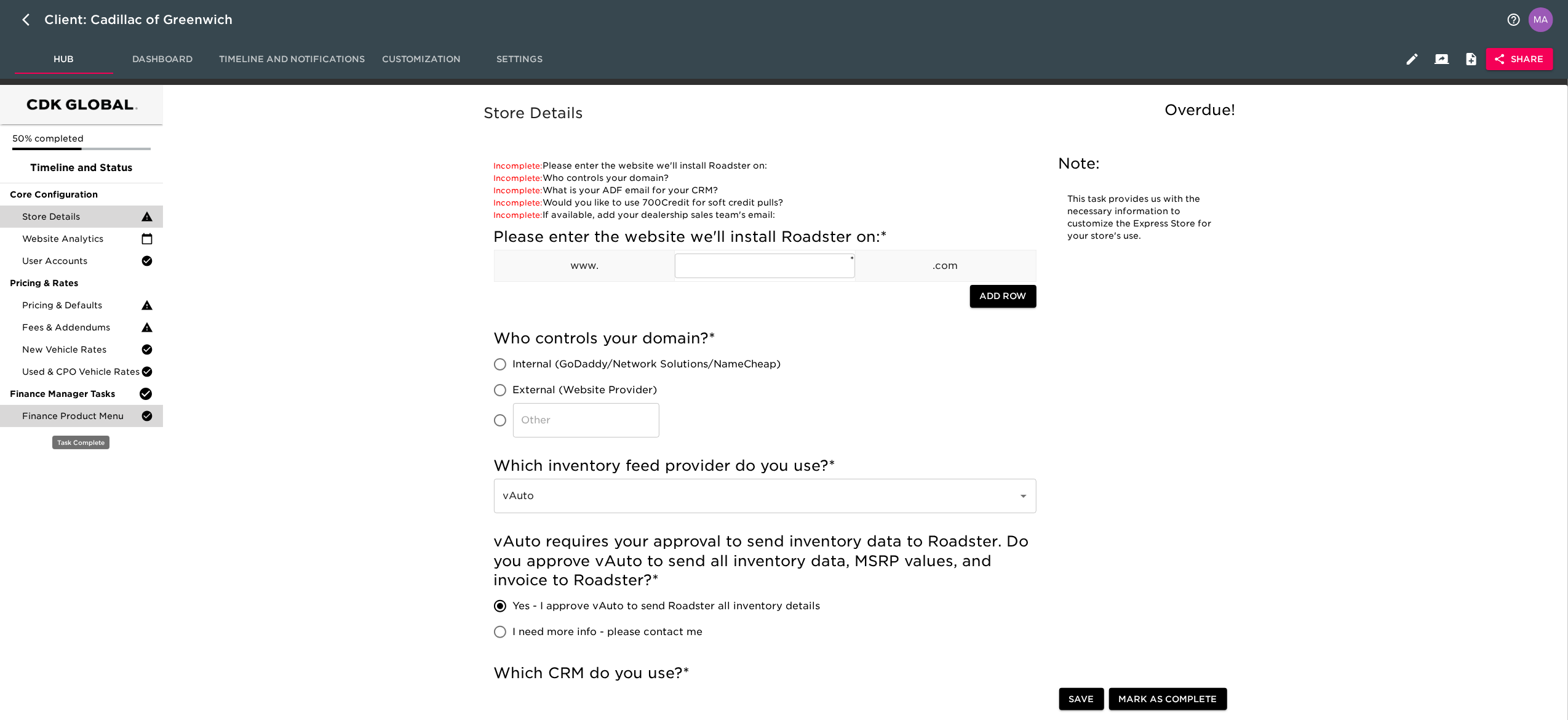
click at [109, 415] on span "Finance Product Menu" at bounding box center [81, 415] width 118 height 12
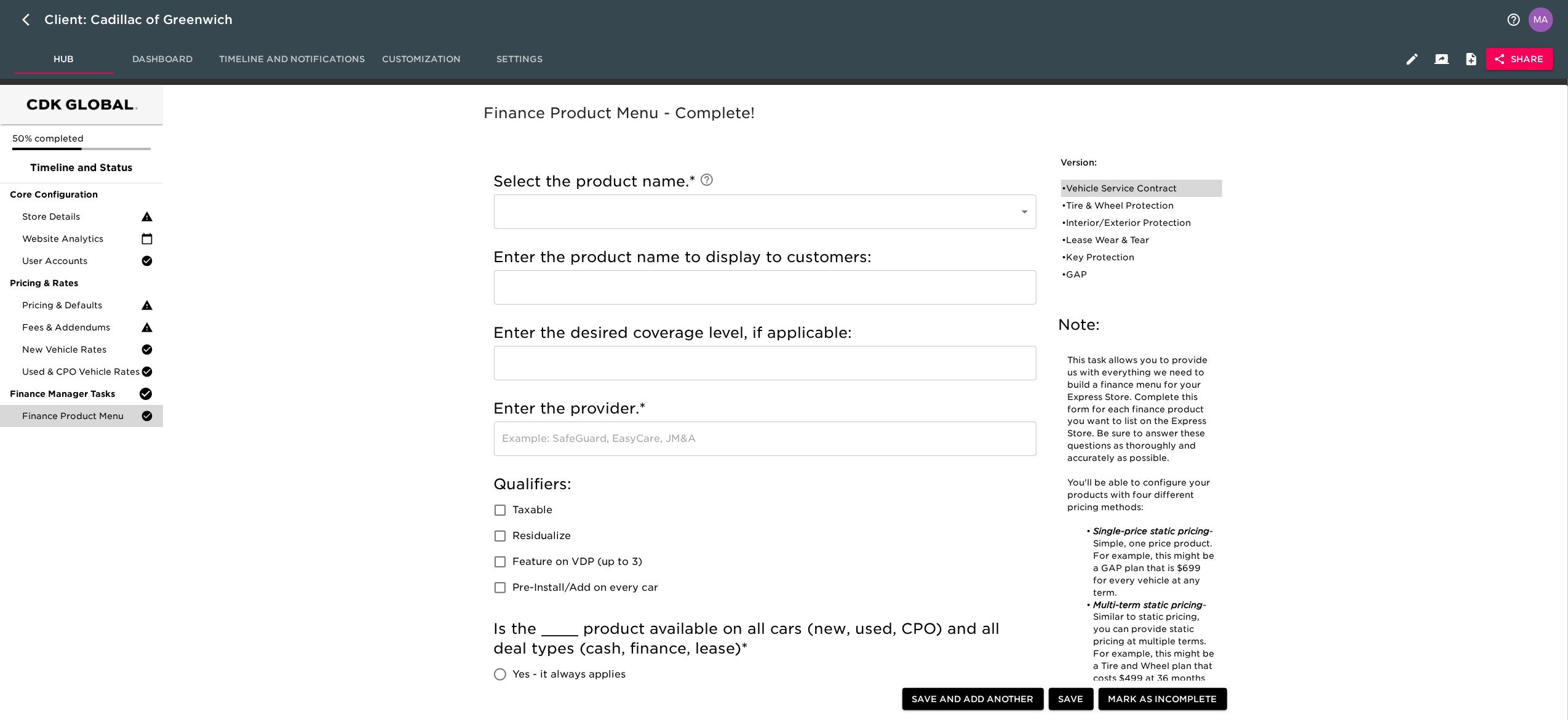
click at [1099, 183] on div "• Vehicle Service Contract" at bounding box center [1133, 188] width 141 height 12
type input "Vehicle Service Contract"
type input "Platinum"
type input "Cadillac Protection"
checkbox input "true"
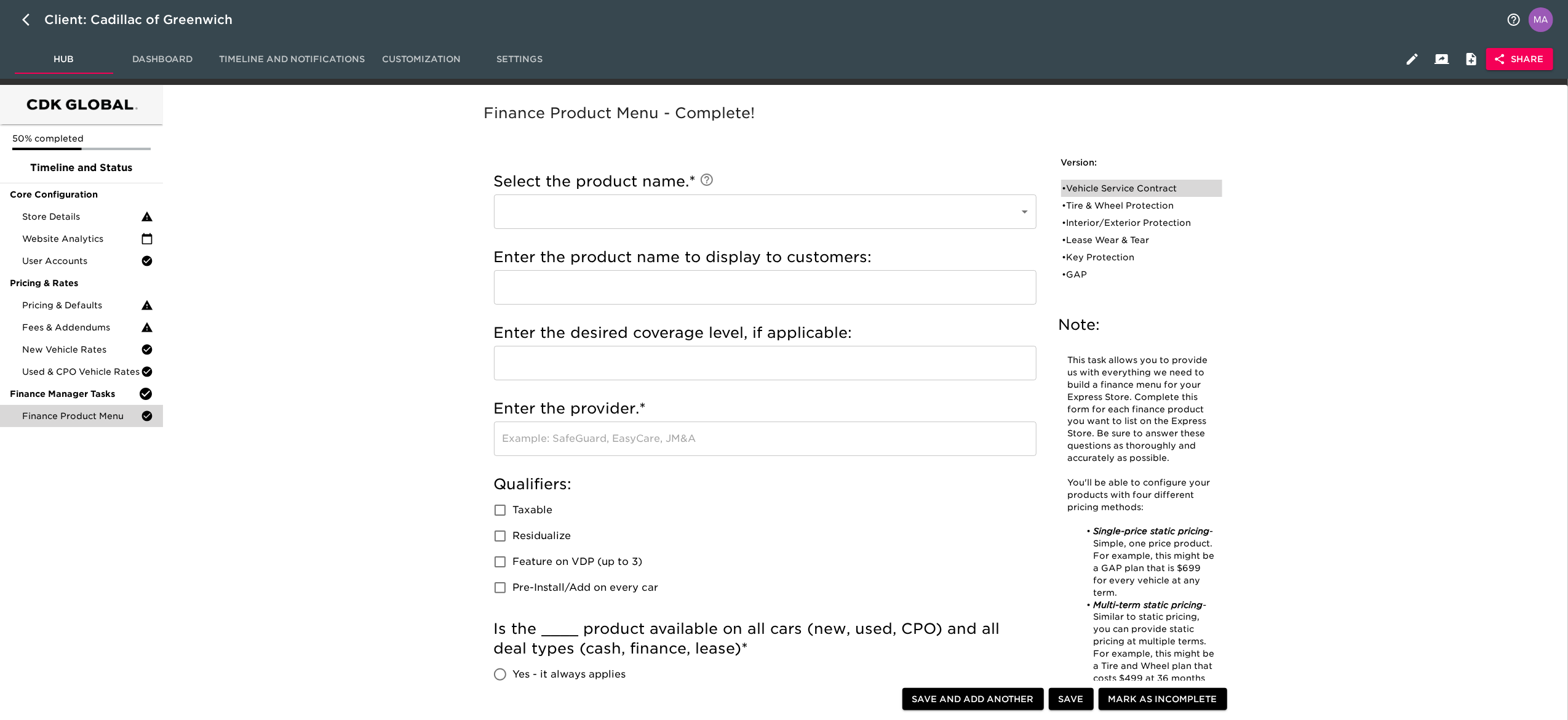
radio input "true"
checkbox input "true"
radio input "true"
type input "1000"
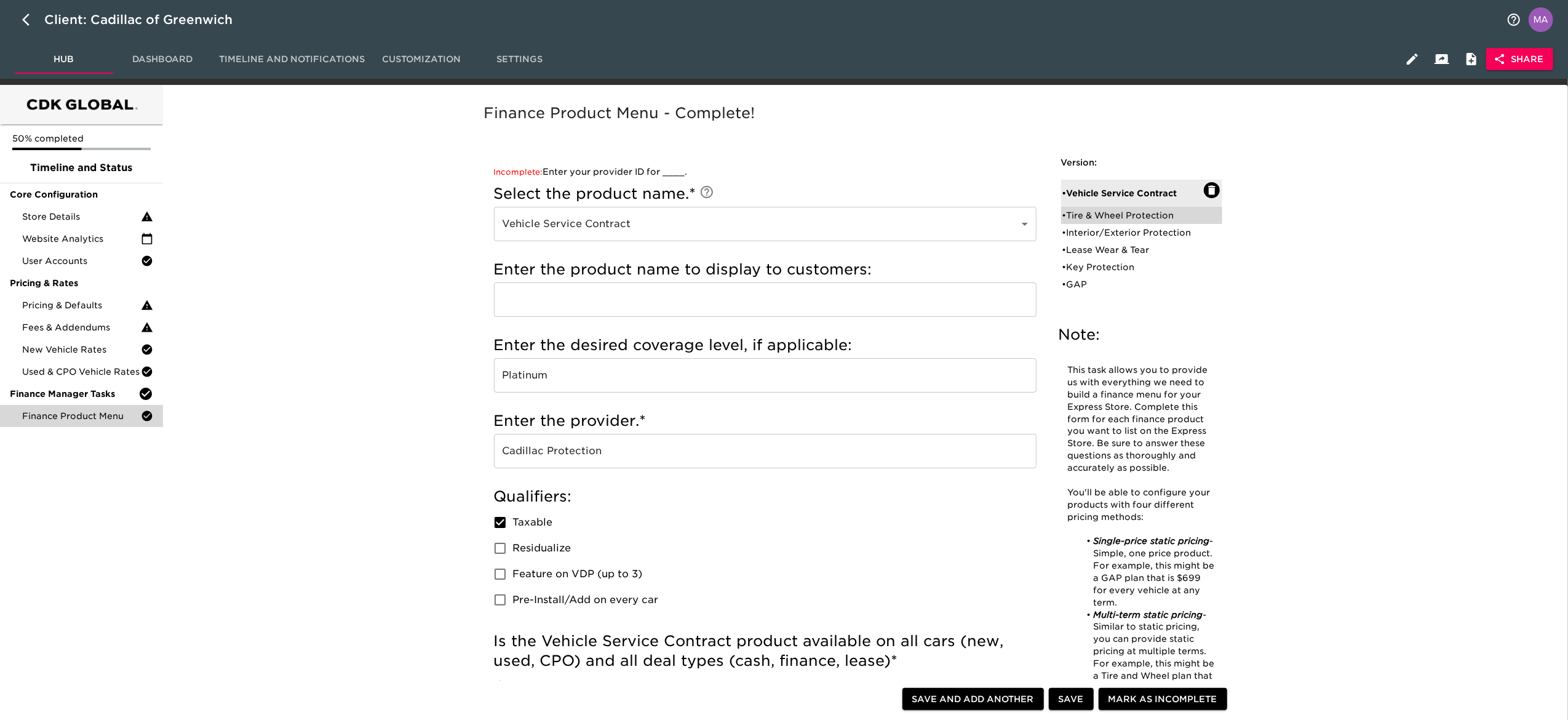
click at [1108, 217] on div "• Tire & Wheel Protection" at bounding box center [1133, 215] width 141 height 12
type input "Tire & Wheel Protection"
checkbox input "true"
radio input "true"
checkbox input "false"
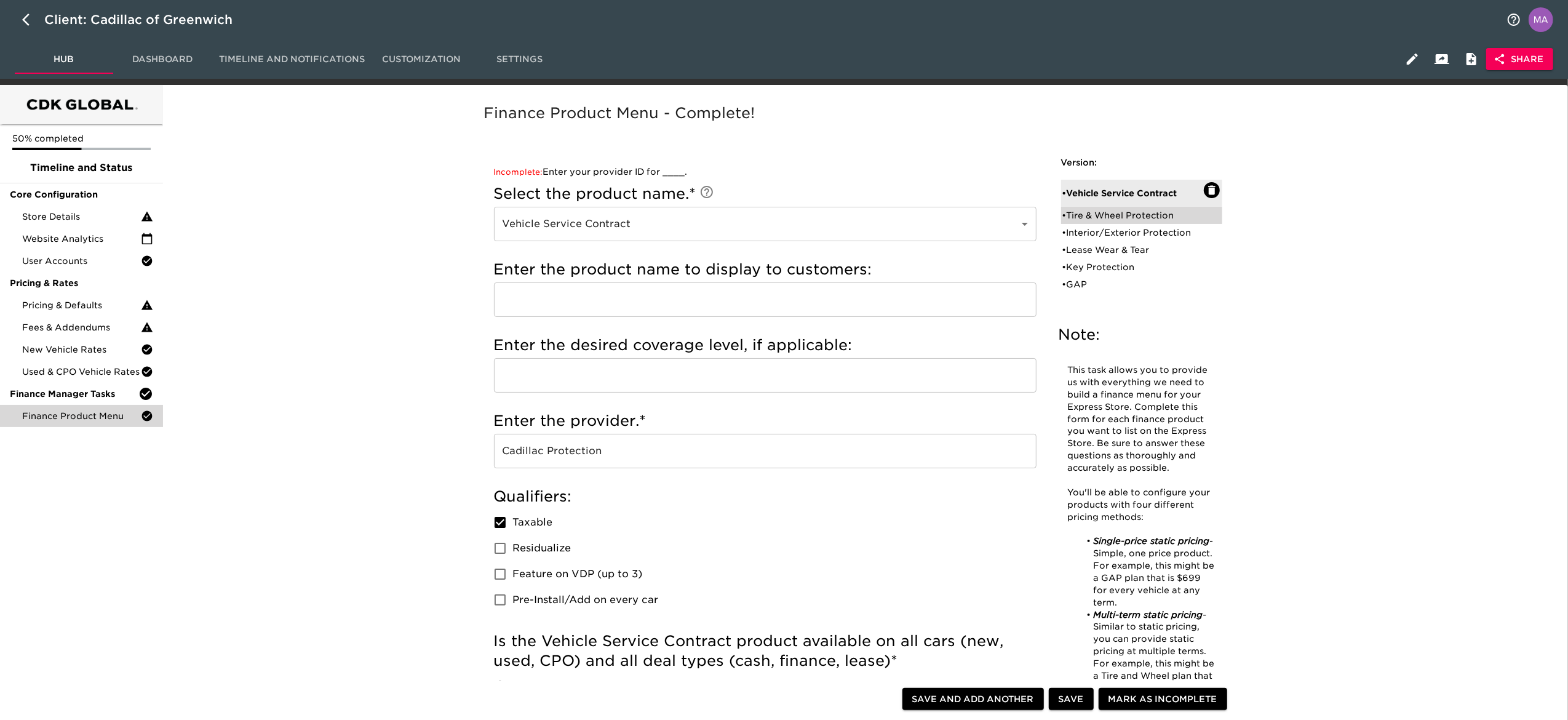
radio input "true"
radio input "false"
type input "750"
radio input "false"
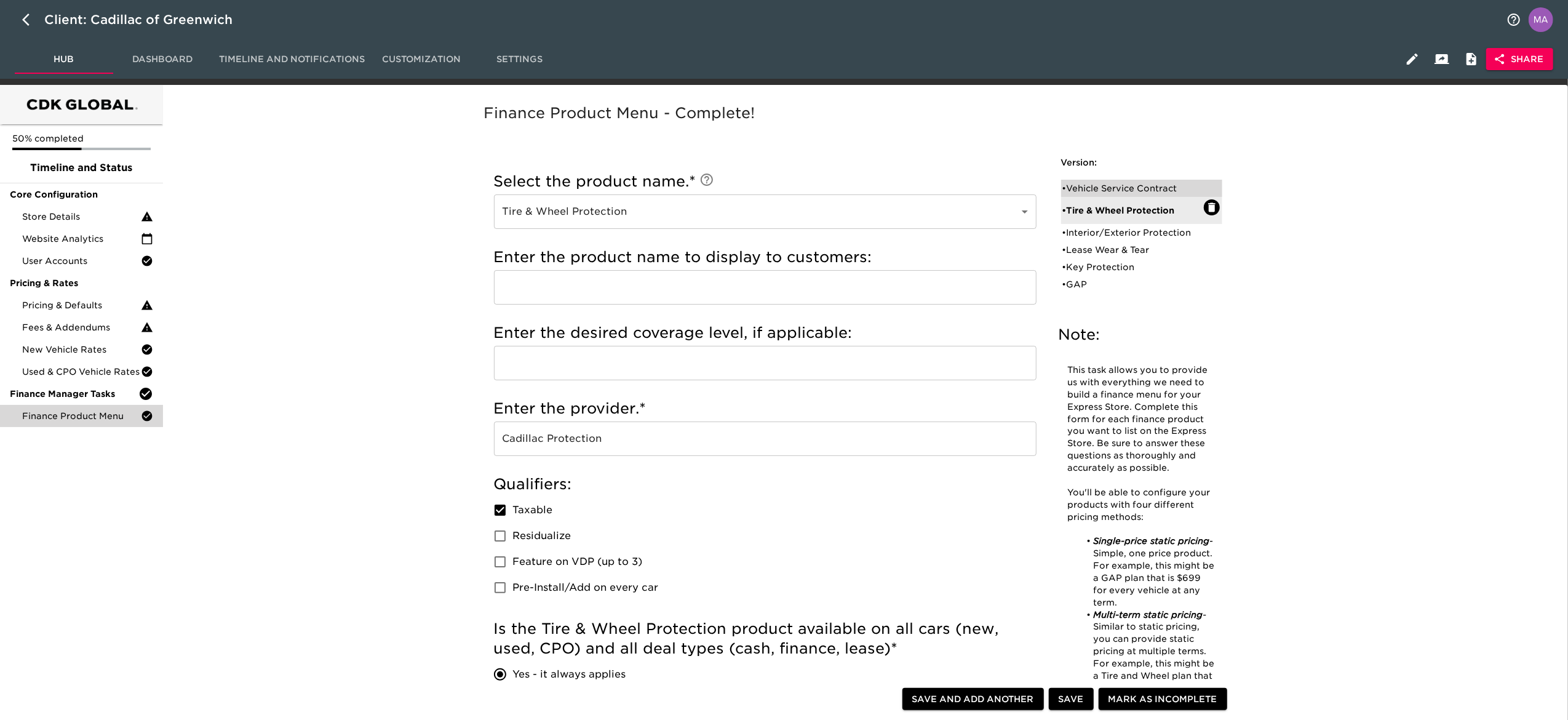
click at [1076, 191] on div "• Vehicle Service Contract" at bounding box center [1133, 188] width 141 height 12
type input "Vehicle Service Contract"
type input "Platinum"
checkbox input "true"
radio input "false"
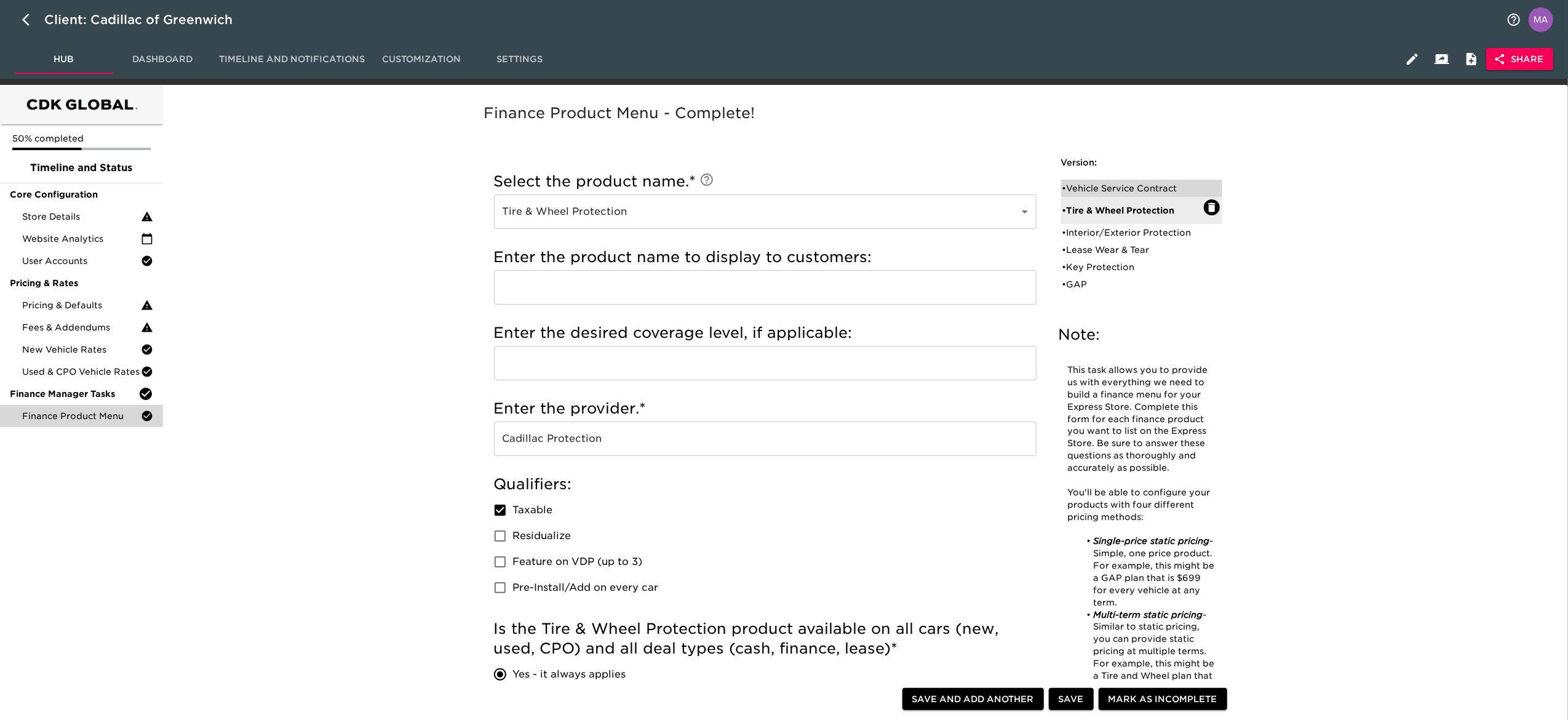
radio input "true"
type input "1000"
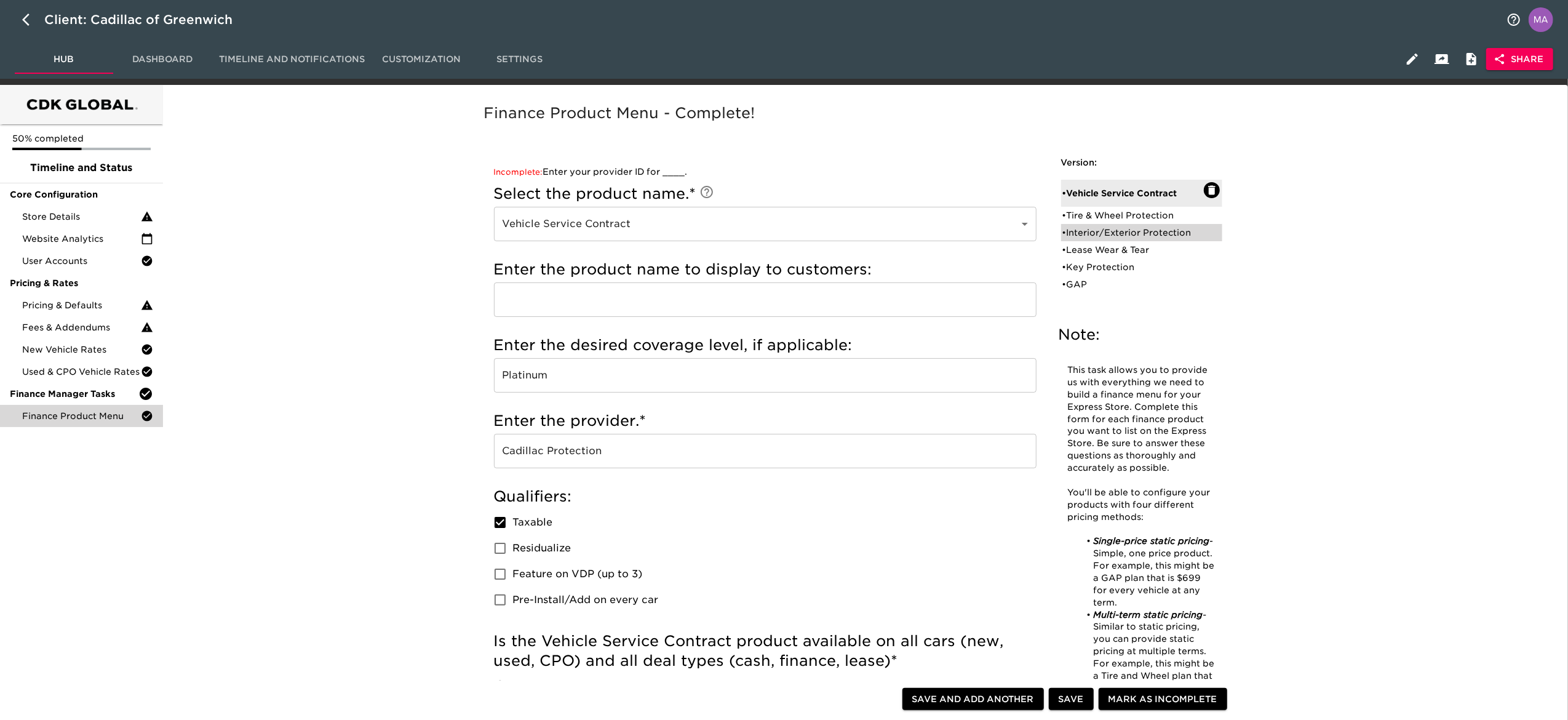
click at [1103, 233] on div "• Interior/Exterior Protection" at bounding box center [1133, 232] width 141 height 12
type input "Interior/Exterior Protection"
type input "Ally Appearance Protection"
type input "Ally Protection"
checkbox input "false"
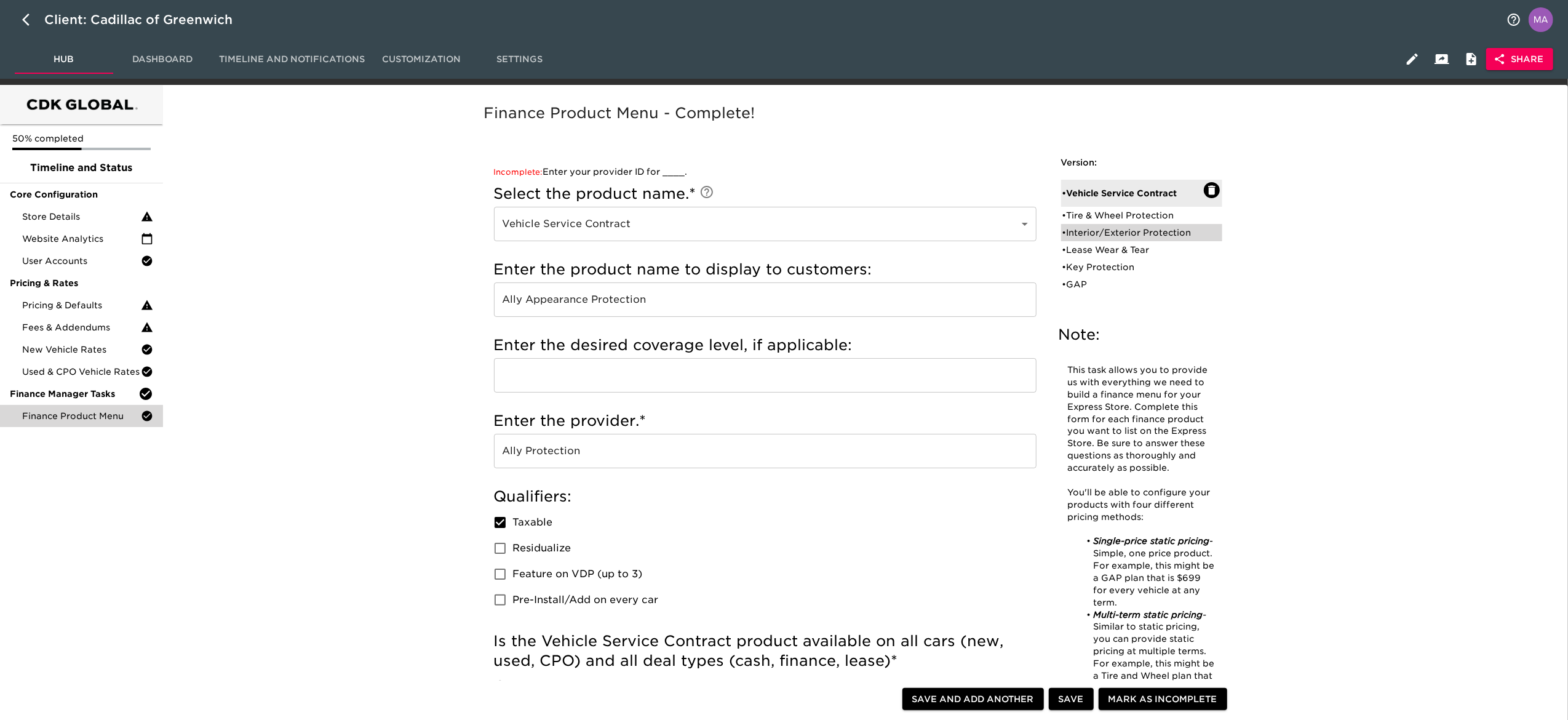
radio input "true"
checkbox input "false"
radio input "true"
radio input "false"
type input "544"
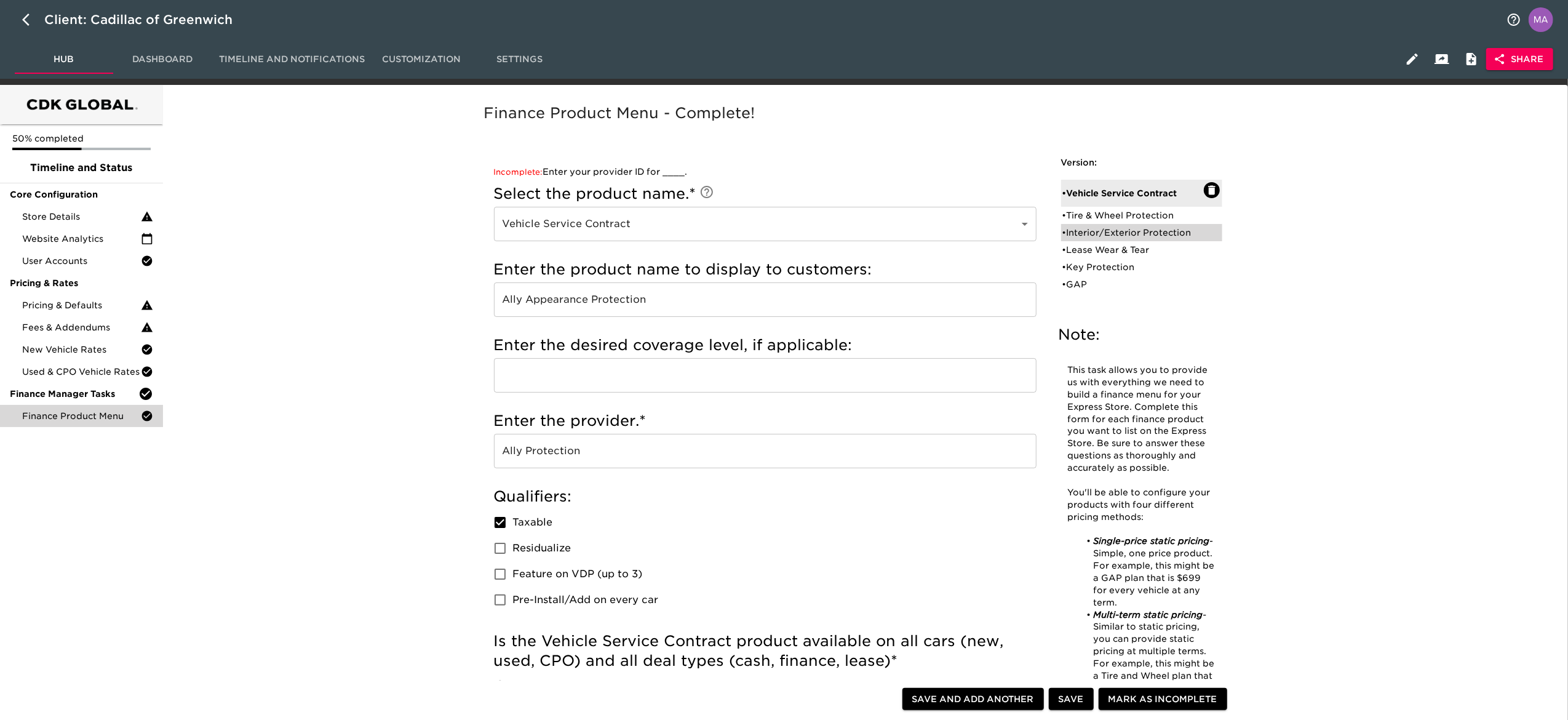
radio input "false"
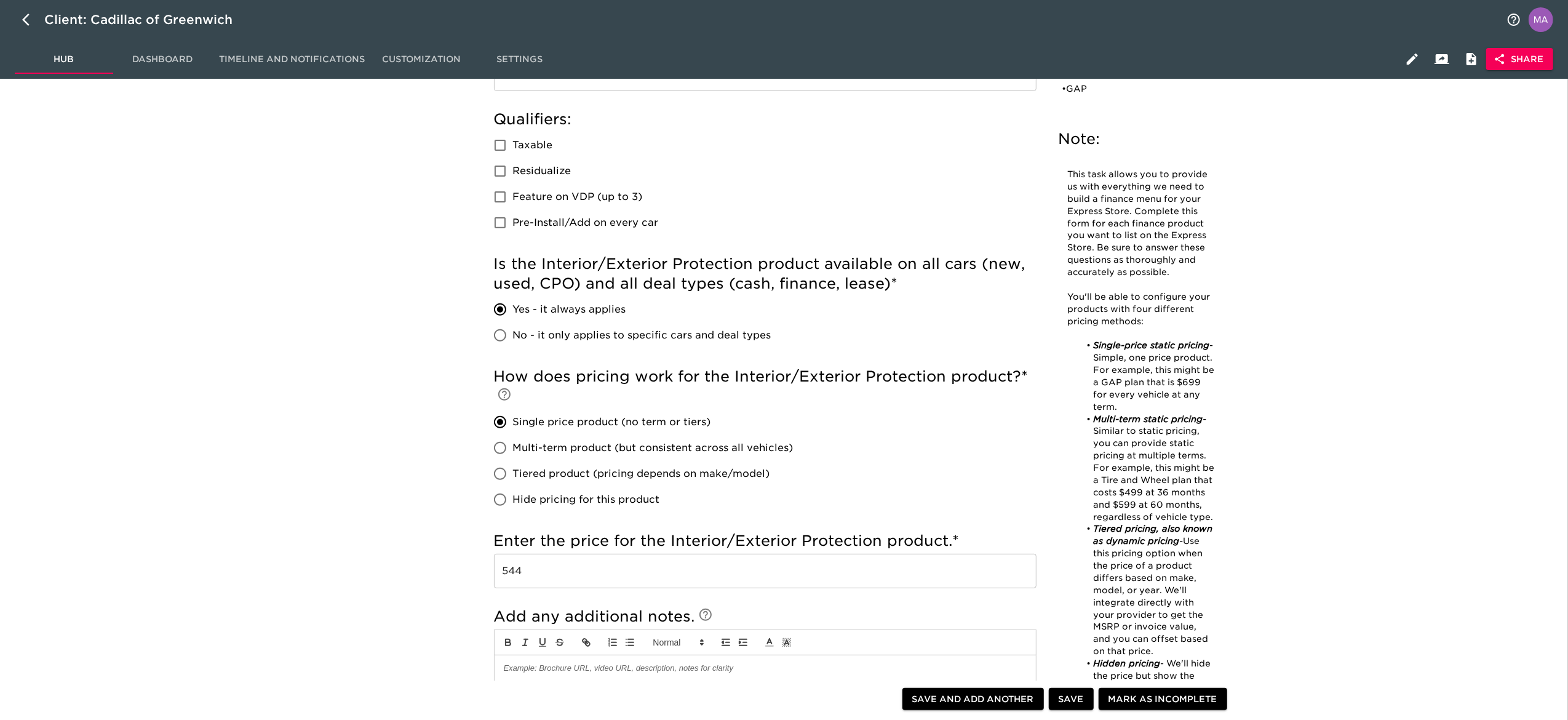
scroll to position [246, 0]
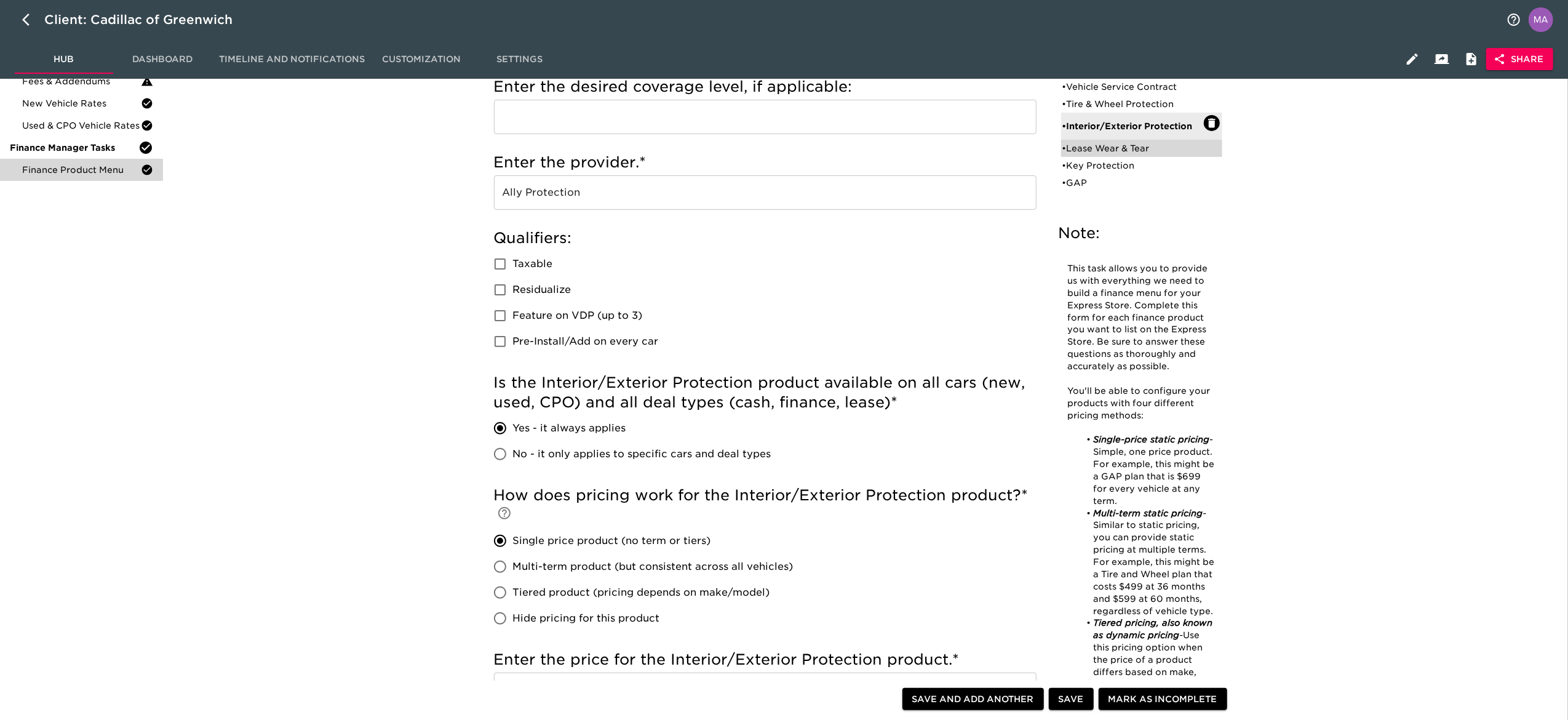
click at [1074, 147] on div "• Lease Wear & Tear" at bounding box center [1133, 148] width 141 height 12
type input "Lease Wear & Tear"
type input "Cadillac Protection"
radio input "false"
radio input "true"
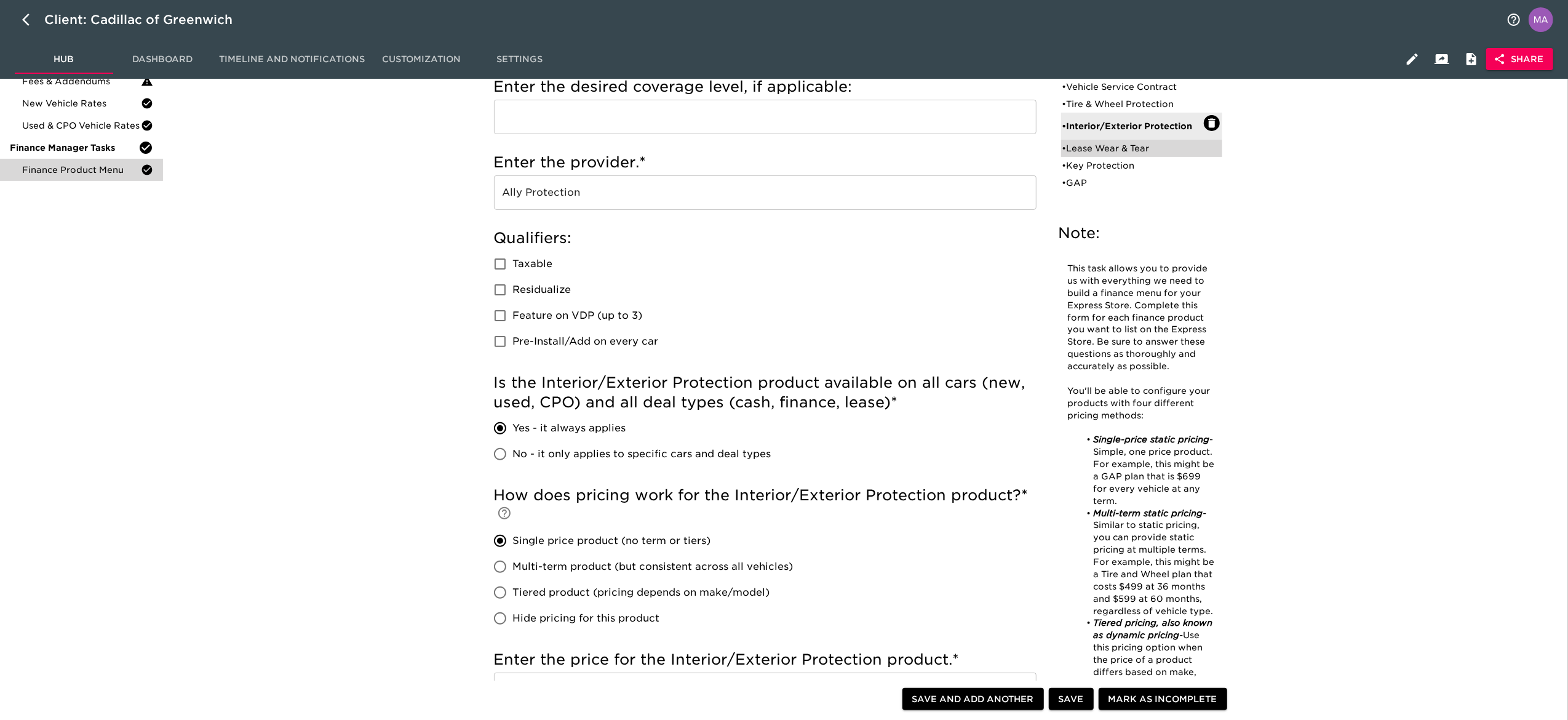
checkbox input "true"
radio input "true"
type input "400"
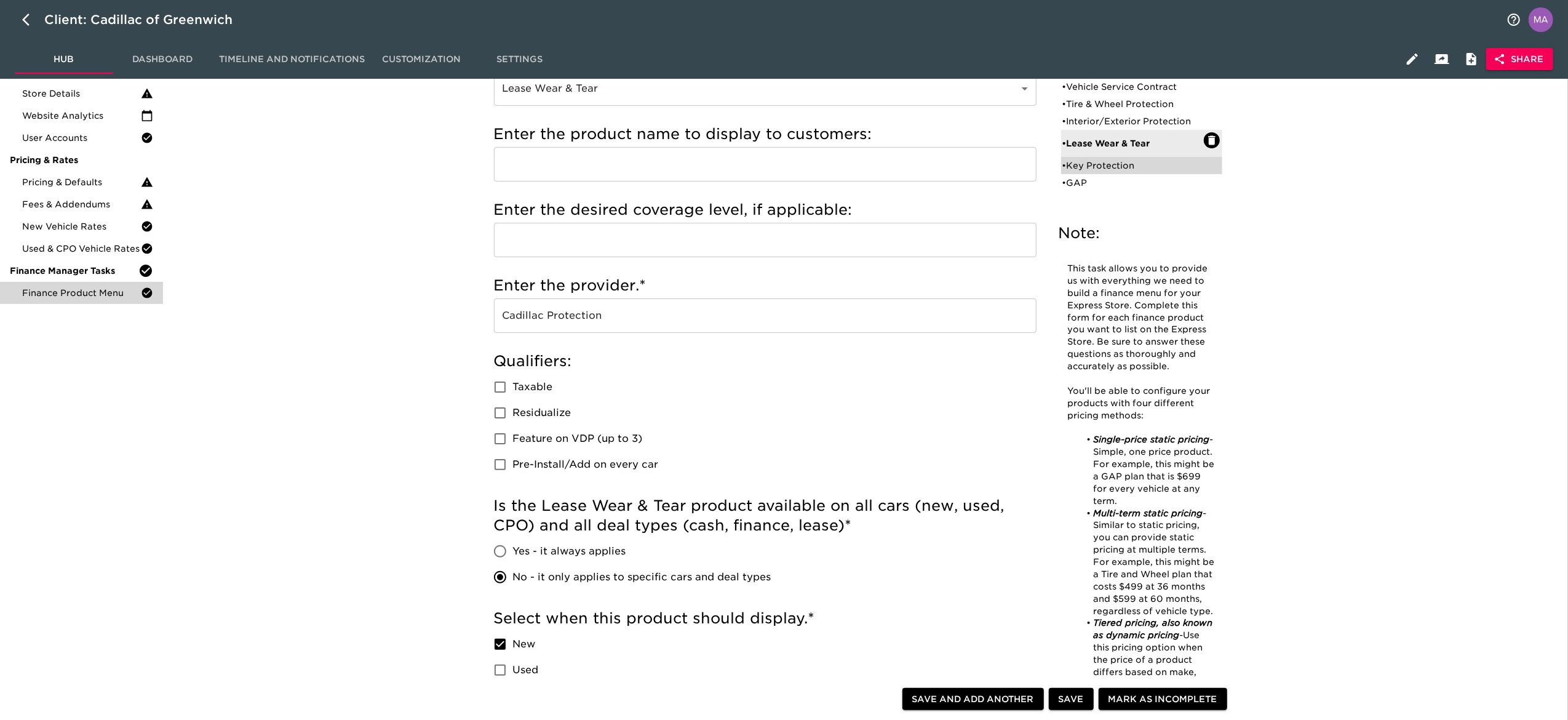
click at [1109, 167] on div "• Key Protection" at bounding box center [1133, 165] width 141 height 12
type input "Key Protection"
radio input "true"
radio input "false"
checkbox input "false"
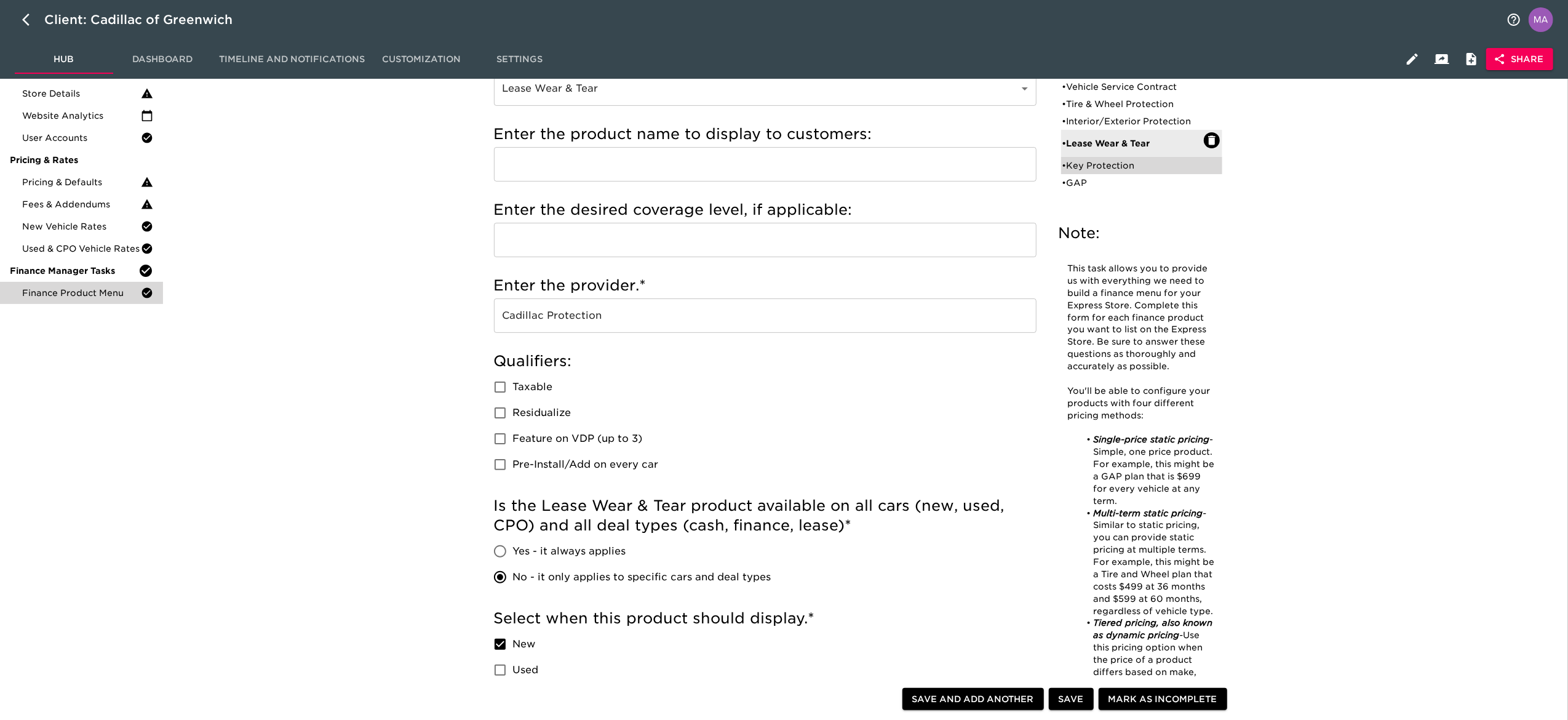
checkbox input "false"
radio input "true"
type input "250"
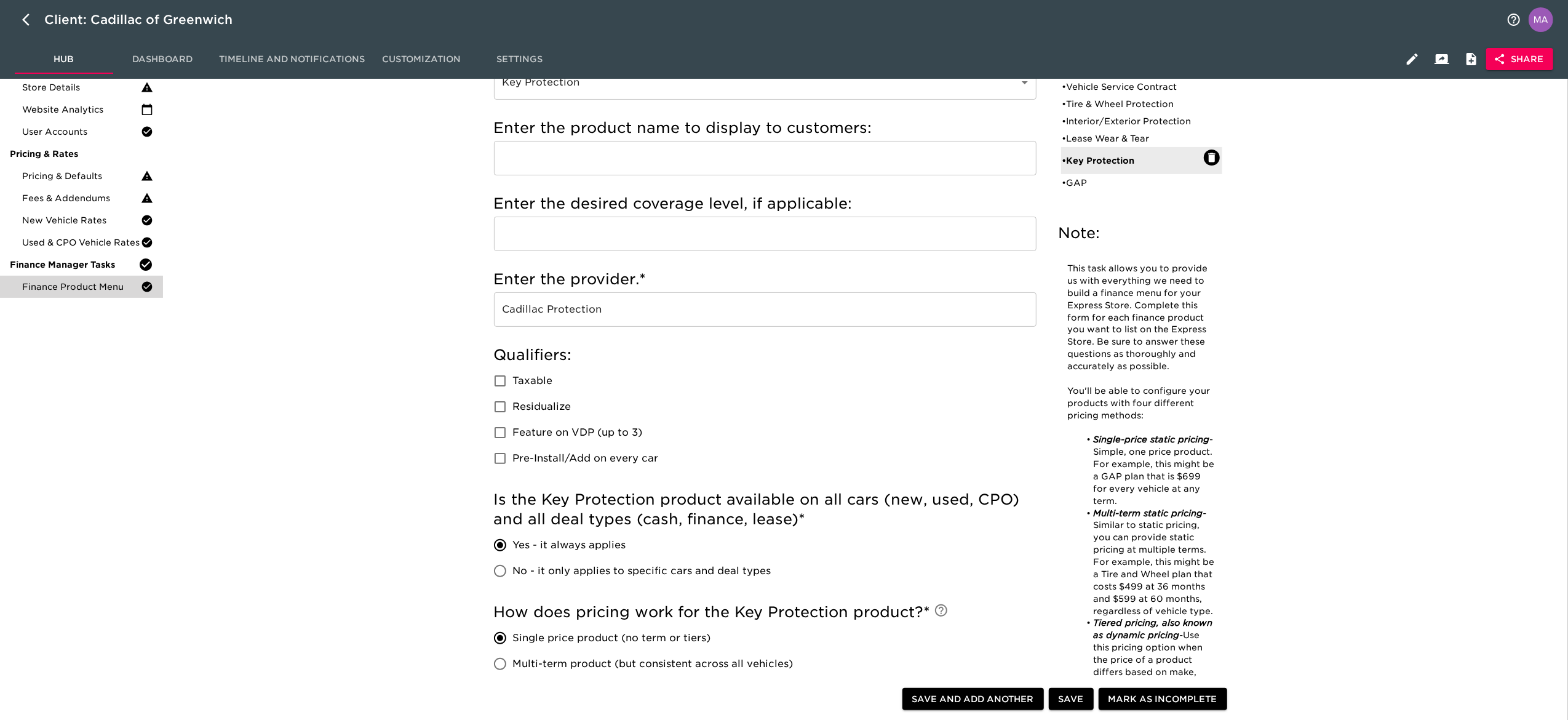
scroll to position [123, 0]
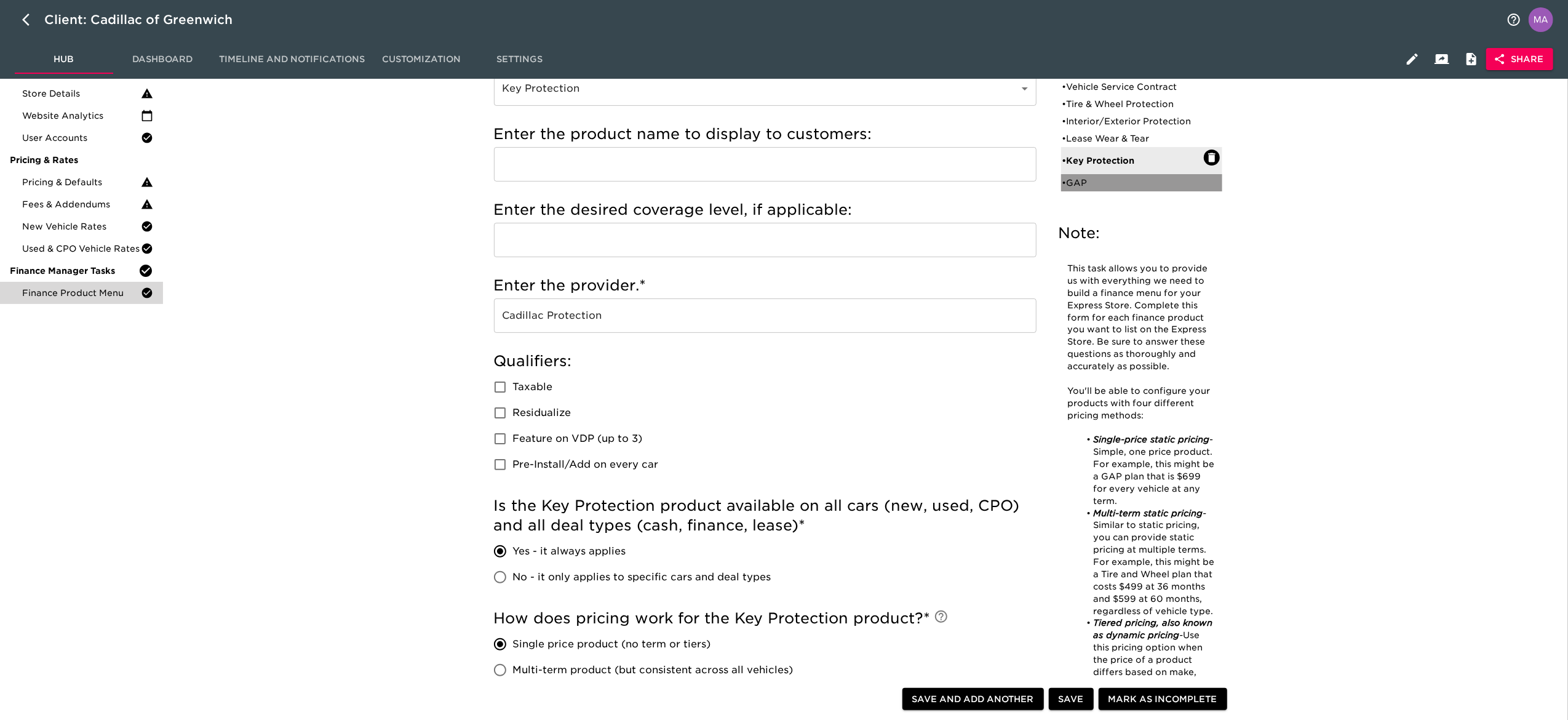
click at [1088, 182] on div "• GAP" at bounding box center [1133, 183] width 141 height 12
type input "GAP"
radio input "false"
radio input "true"
checkbox input "true"
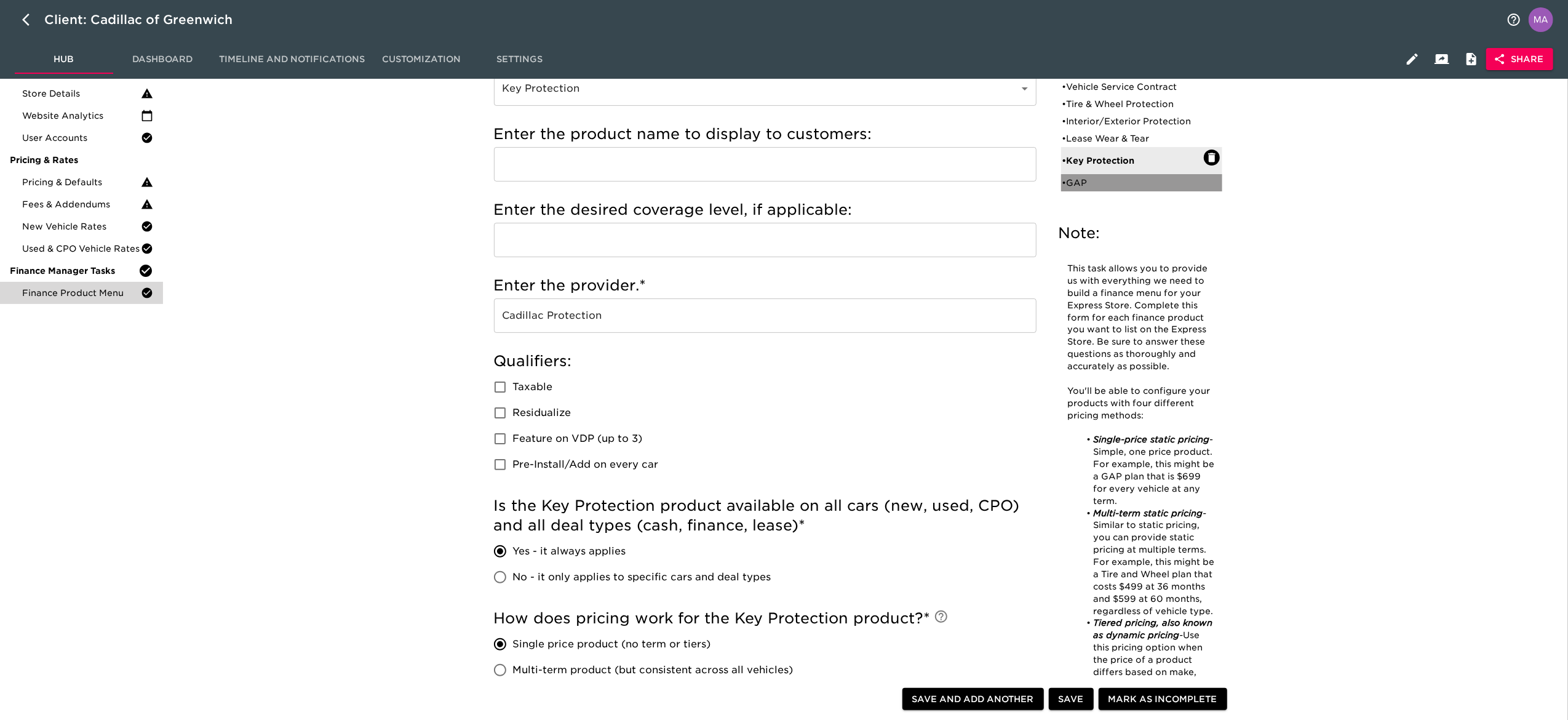
checkbox input "true"
radio input "true"
type input "700"
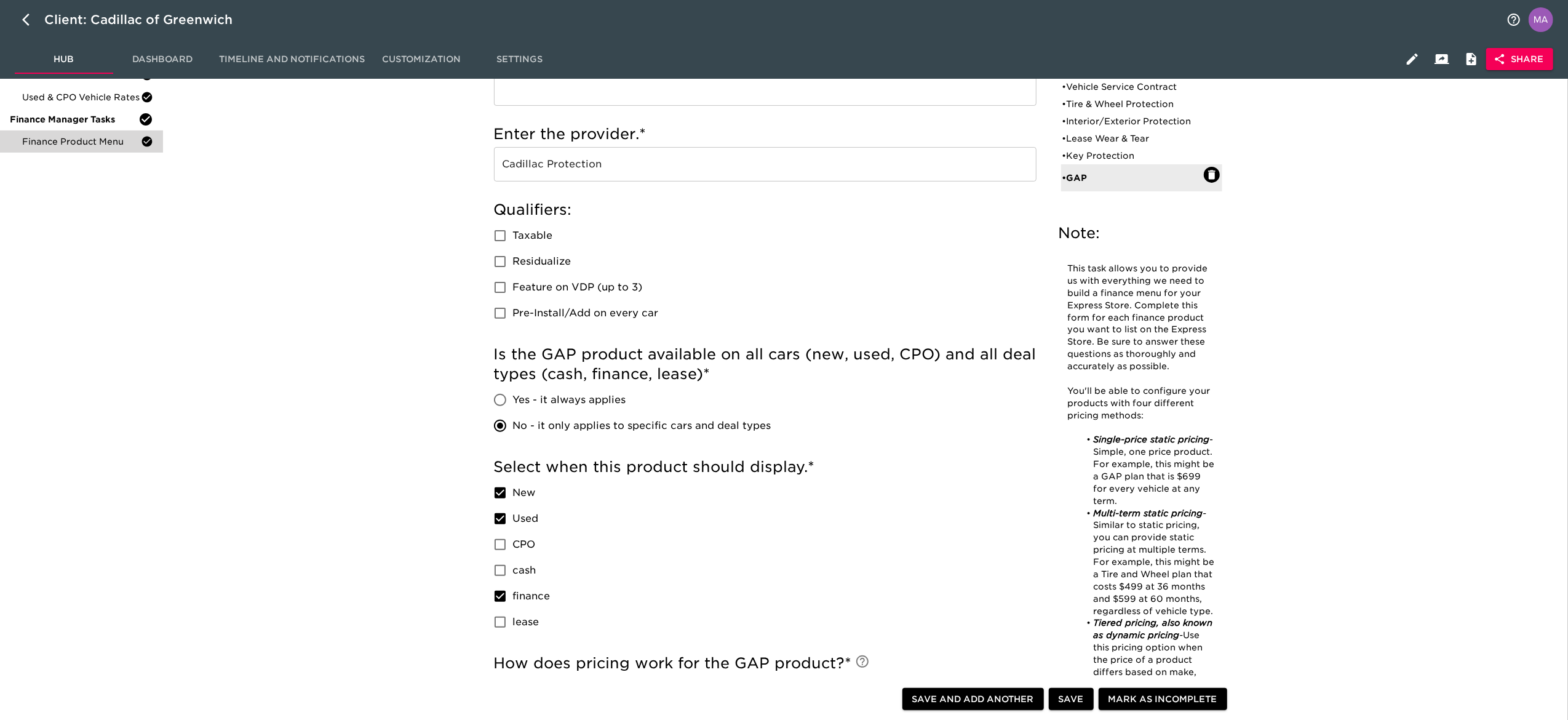
scroll to position [0, 0]
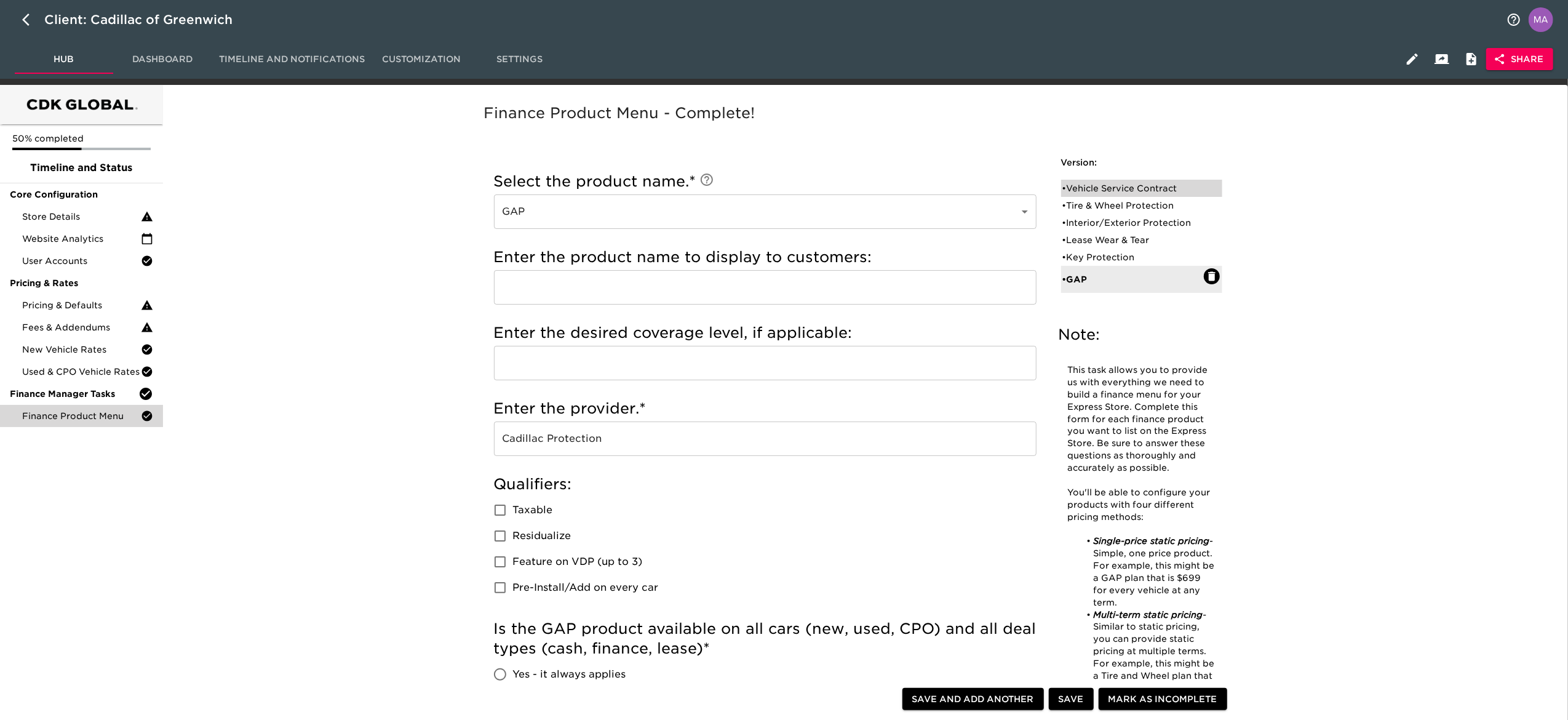
click at [1096, 183] on div "• Vehicle Service Contract" at bounding box center [1133, 188] width 141 height 12
type input "Vehicle Service Contract"
type input "Platinum"
checkbox input "true"
radio input "true"
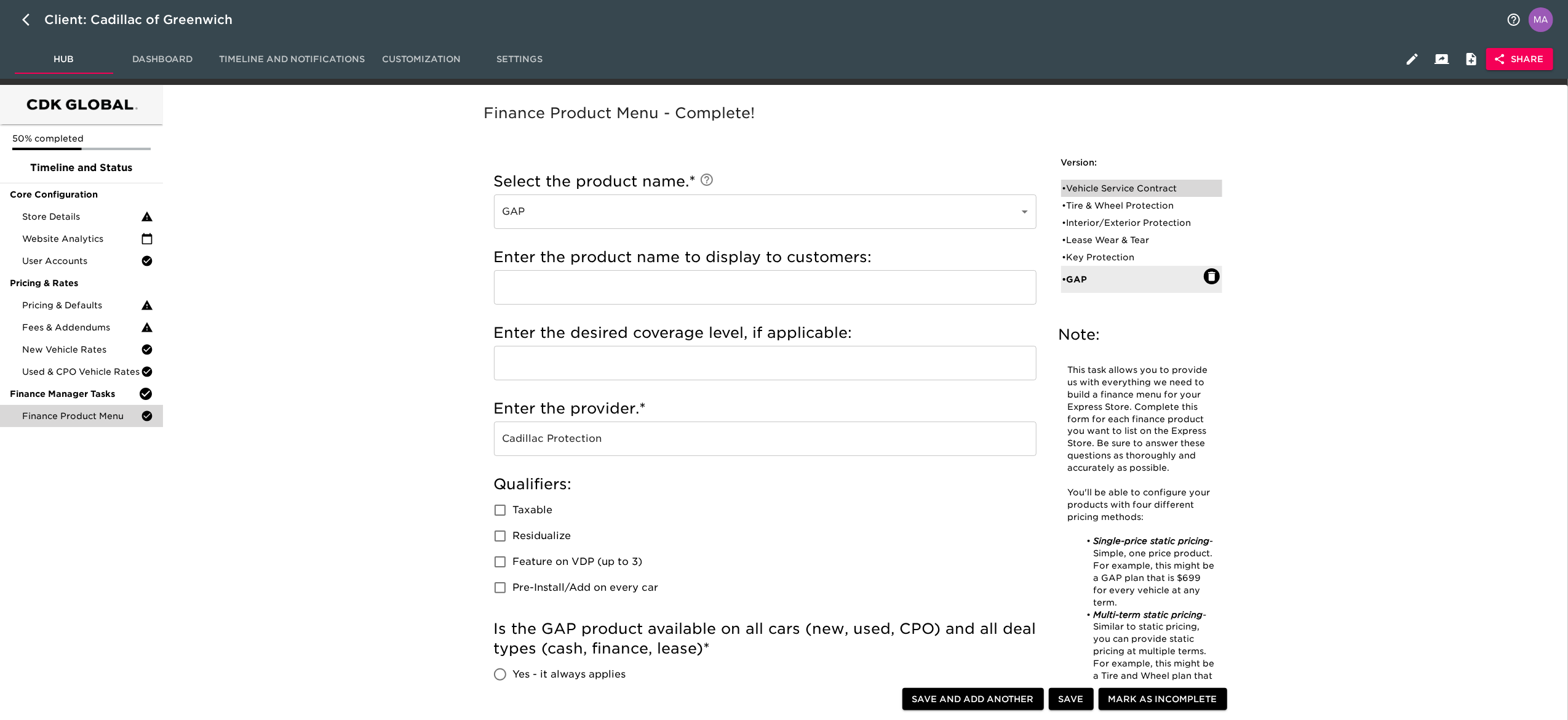
radio input "false"
checkbox input "false"
radio input "false"
radio input "true"
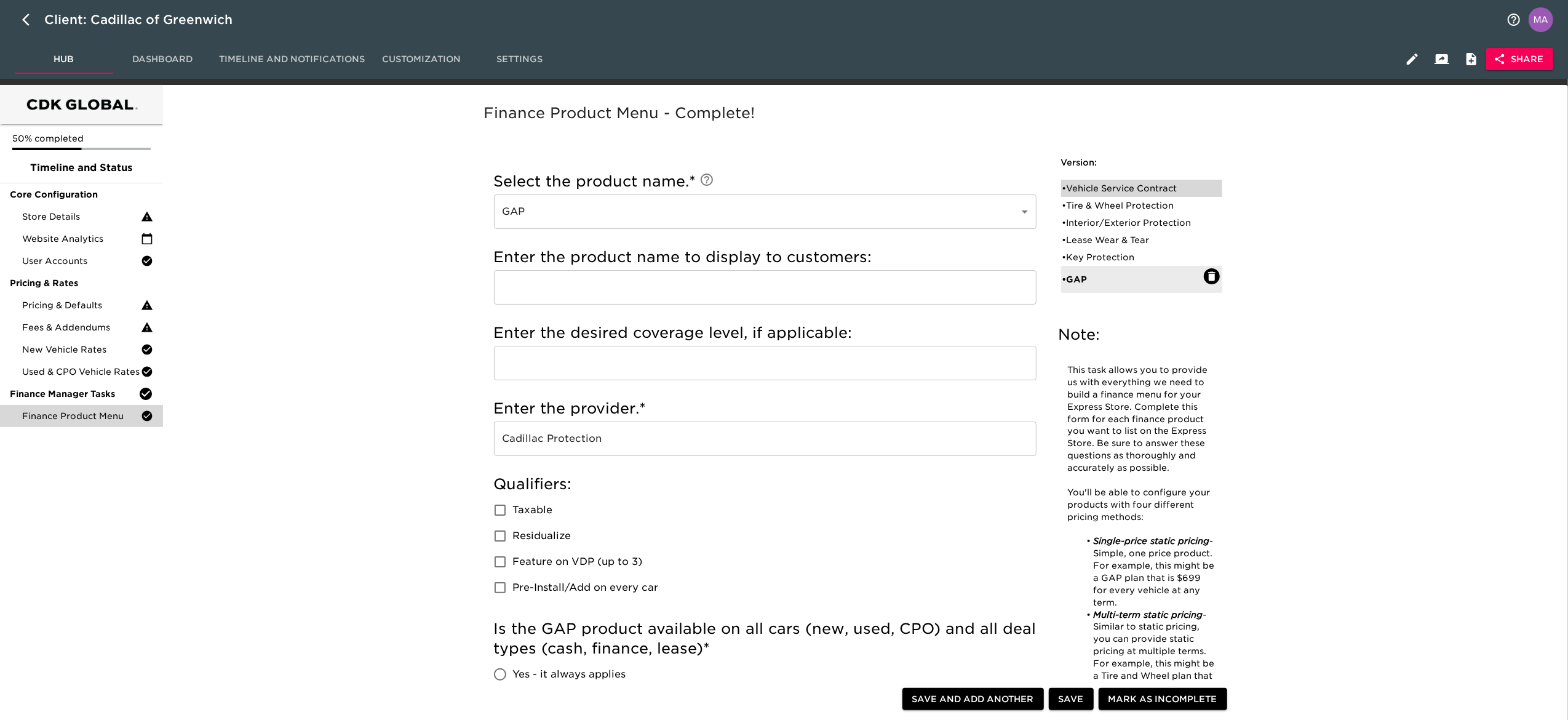
radio input "true"
type input "1000"
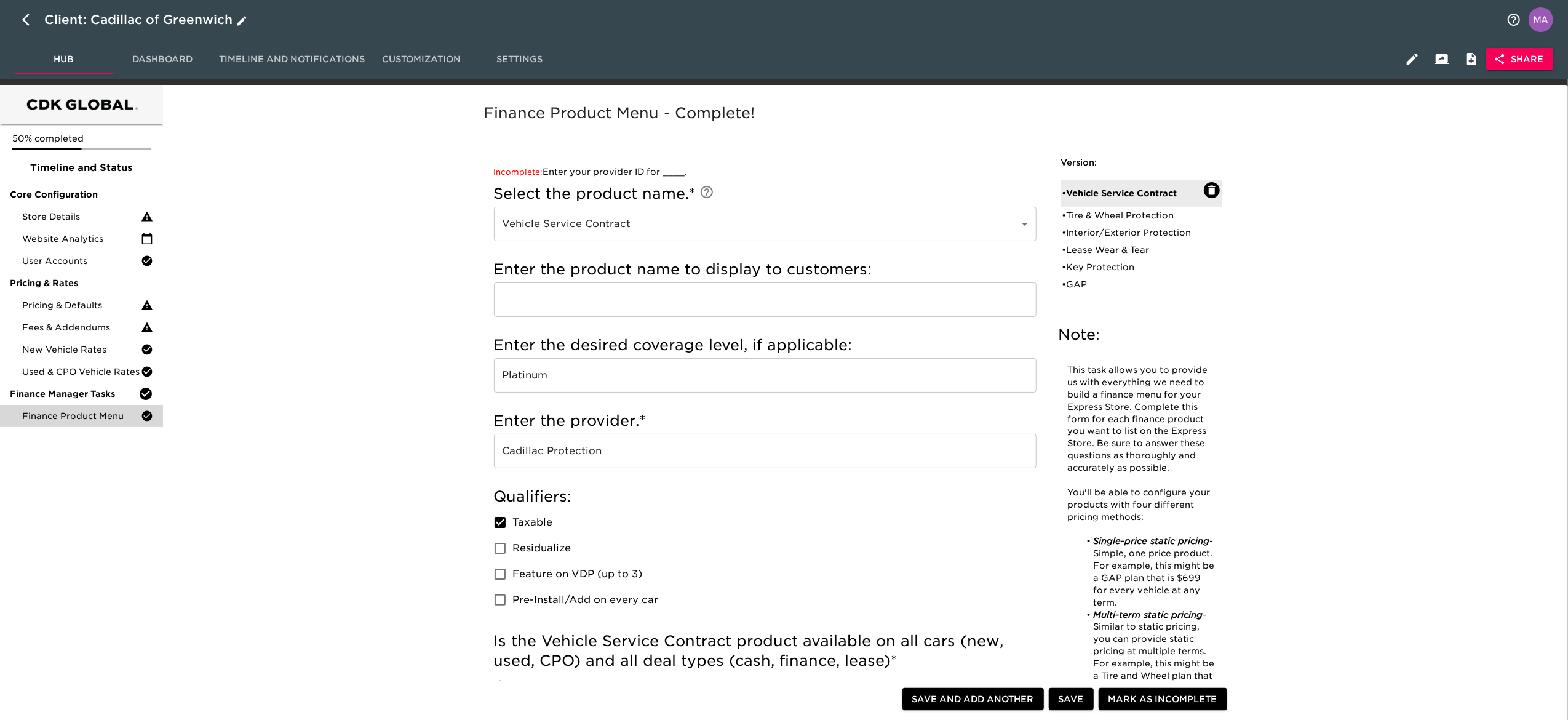
click at [33, 14] on icon "button" at bounding box center [29, 19] width 15 height 15
select select "10"
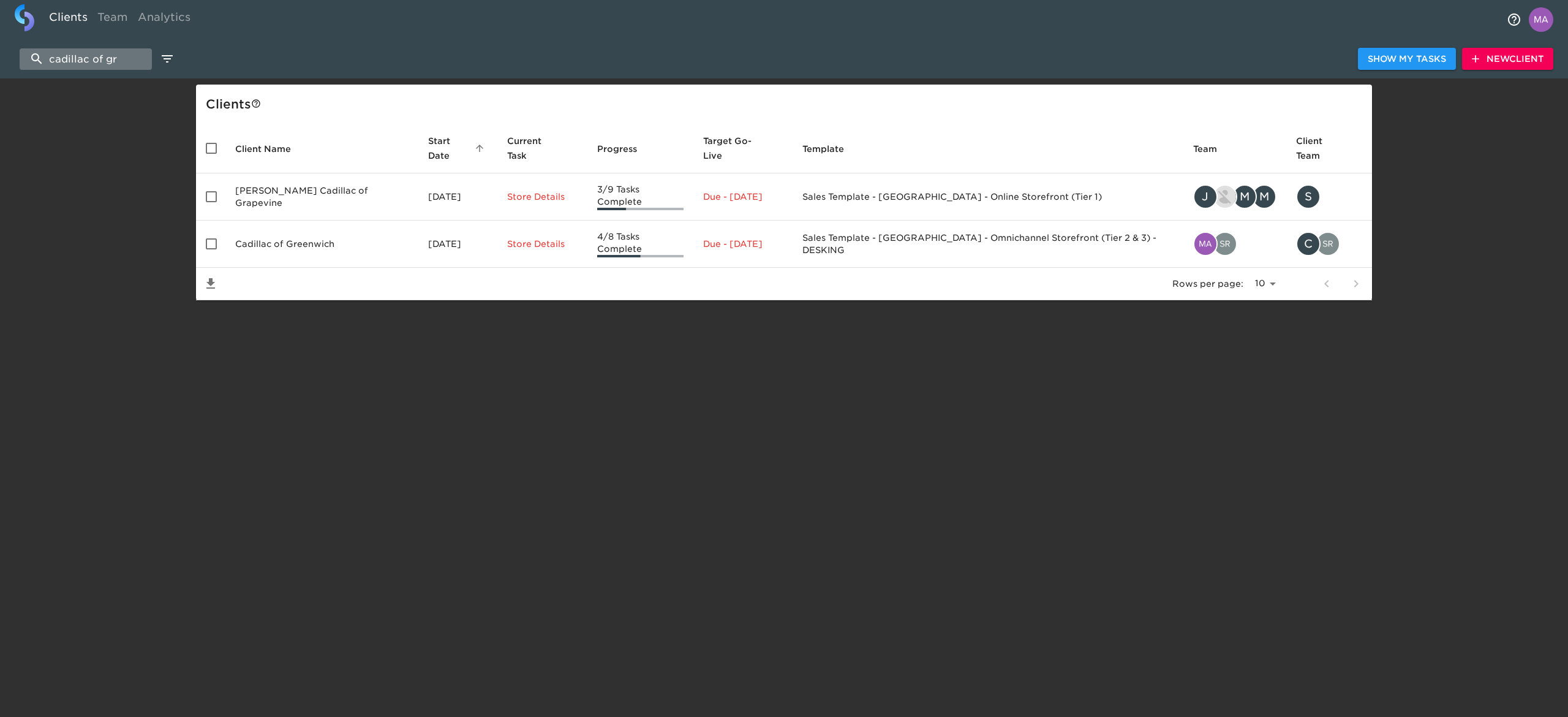
click at [101, 54] on input "cadillac of gr" at bounding box center [85, 58] width 132 height 21
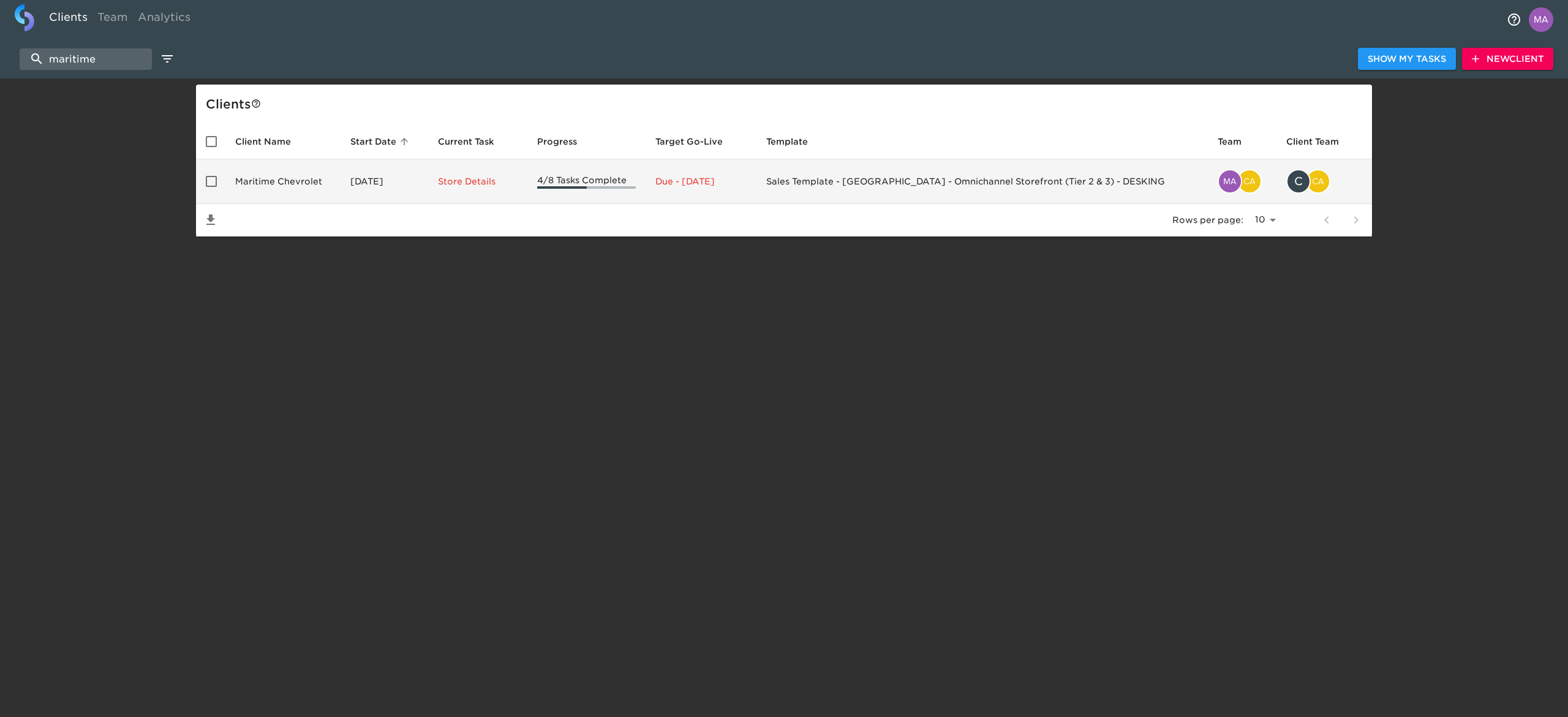
type input "maritime"
click at [263, 166] on td "Maritime Chevrolet" at bounding box center [283, 181] width 115 height 45
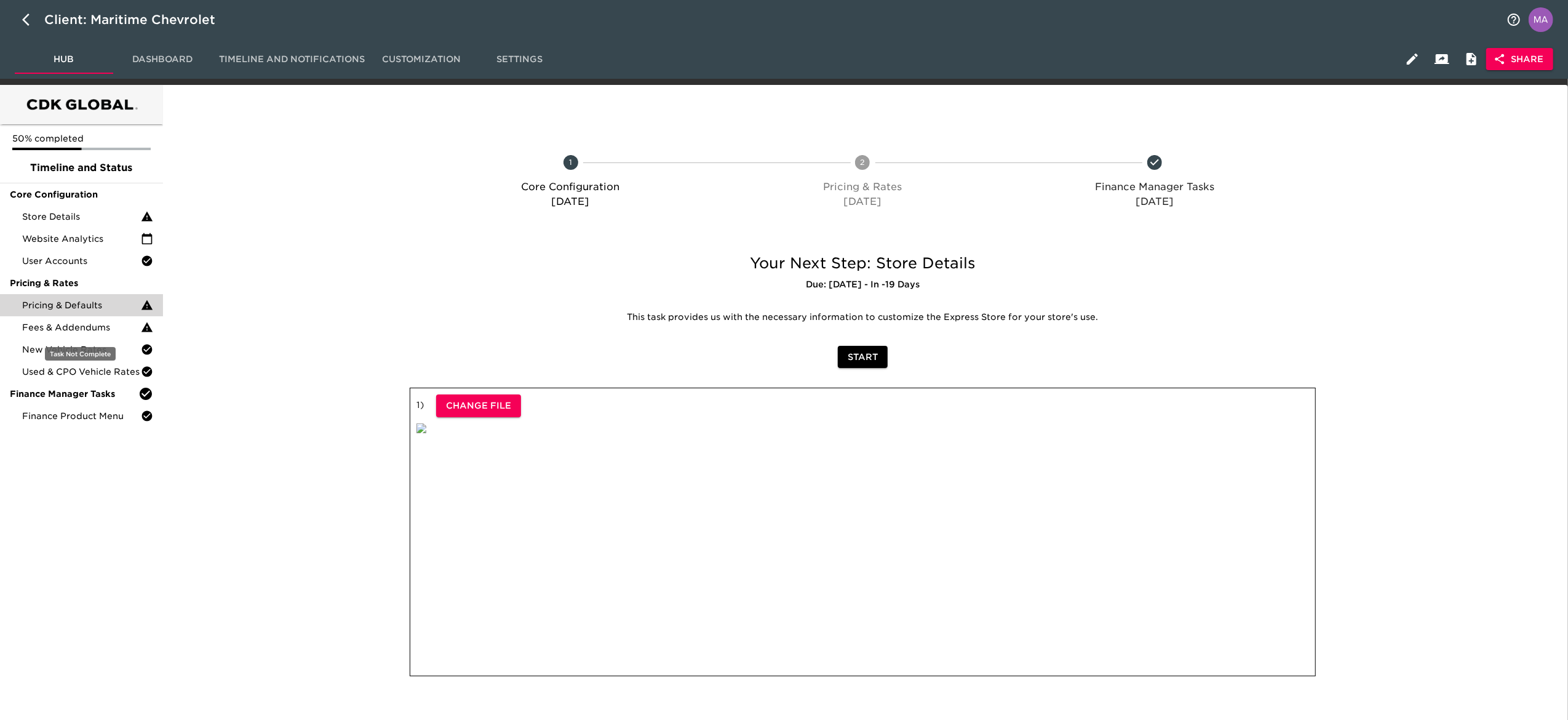
click at [79, 304] on span "Pricing & Defaults" at bounding box center [81, 305] width 118 height 12
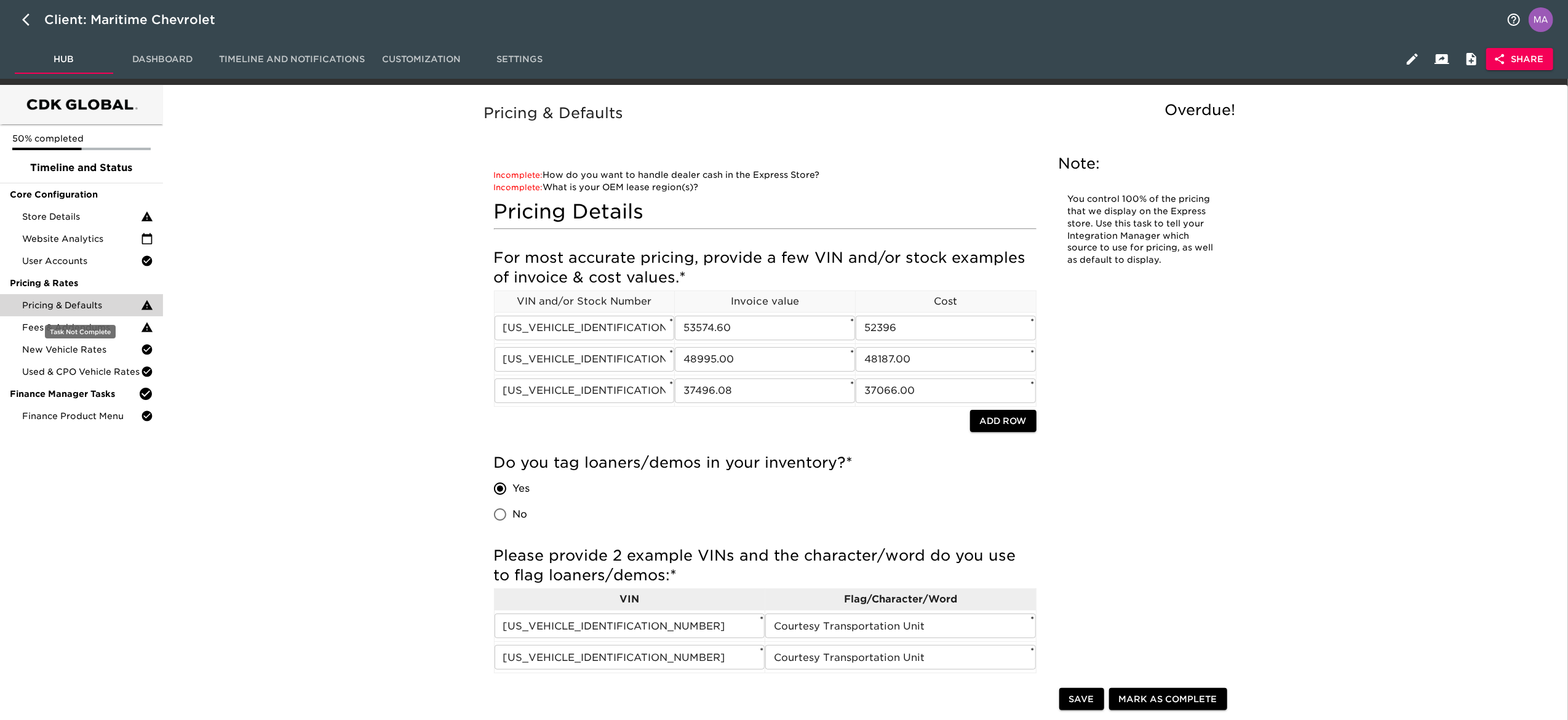
click at [20, 315] on div "Pricing & Defaults" at bounding box center [82, 305] width 163 height 22
click at [33, 327] on span "Fees & Addendums" at bounding box center [81, 327] width 118 height 12
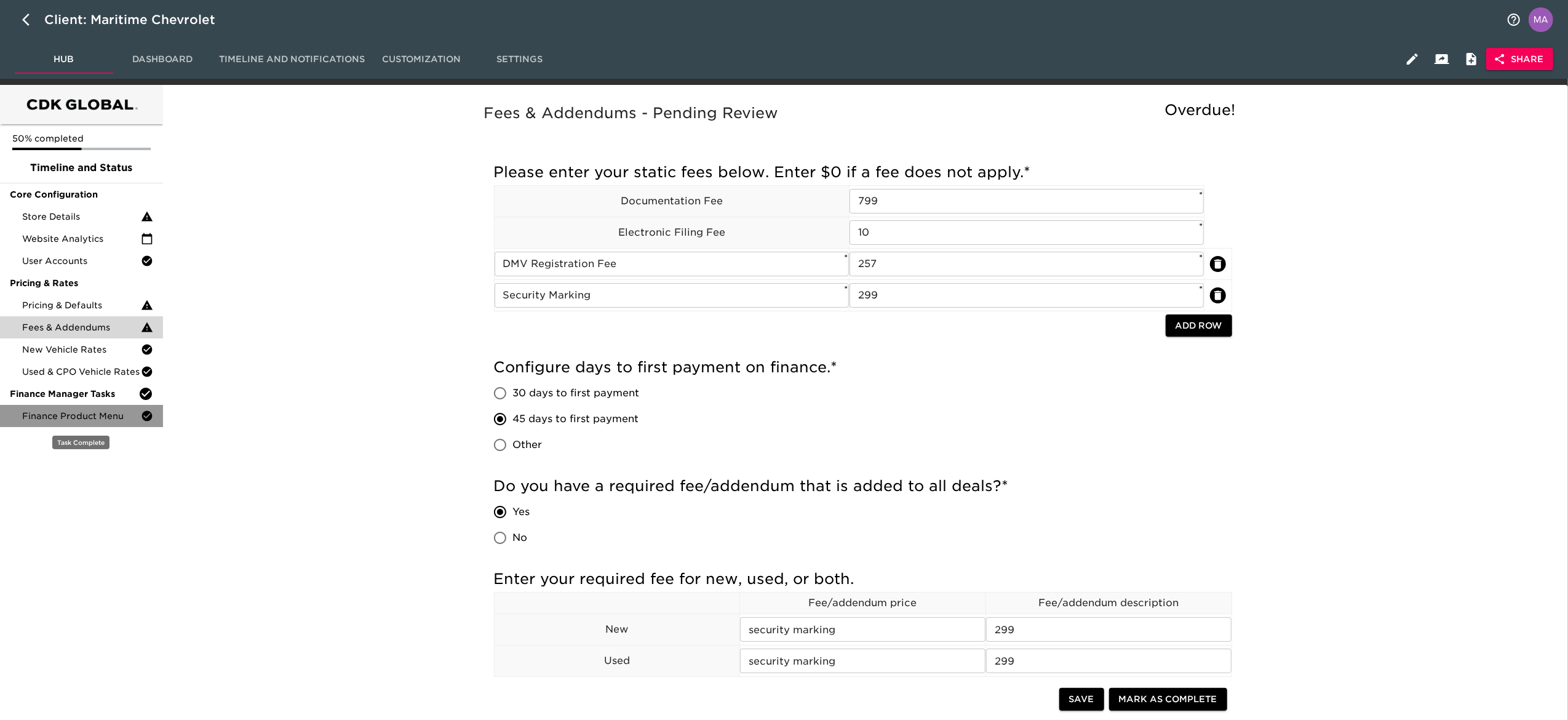
click at [85, 417] on span "Finance Product Menu" at bounding box center [81, 415] width 118 height 12
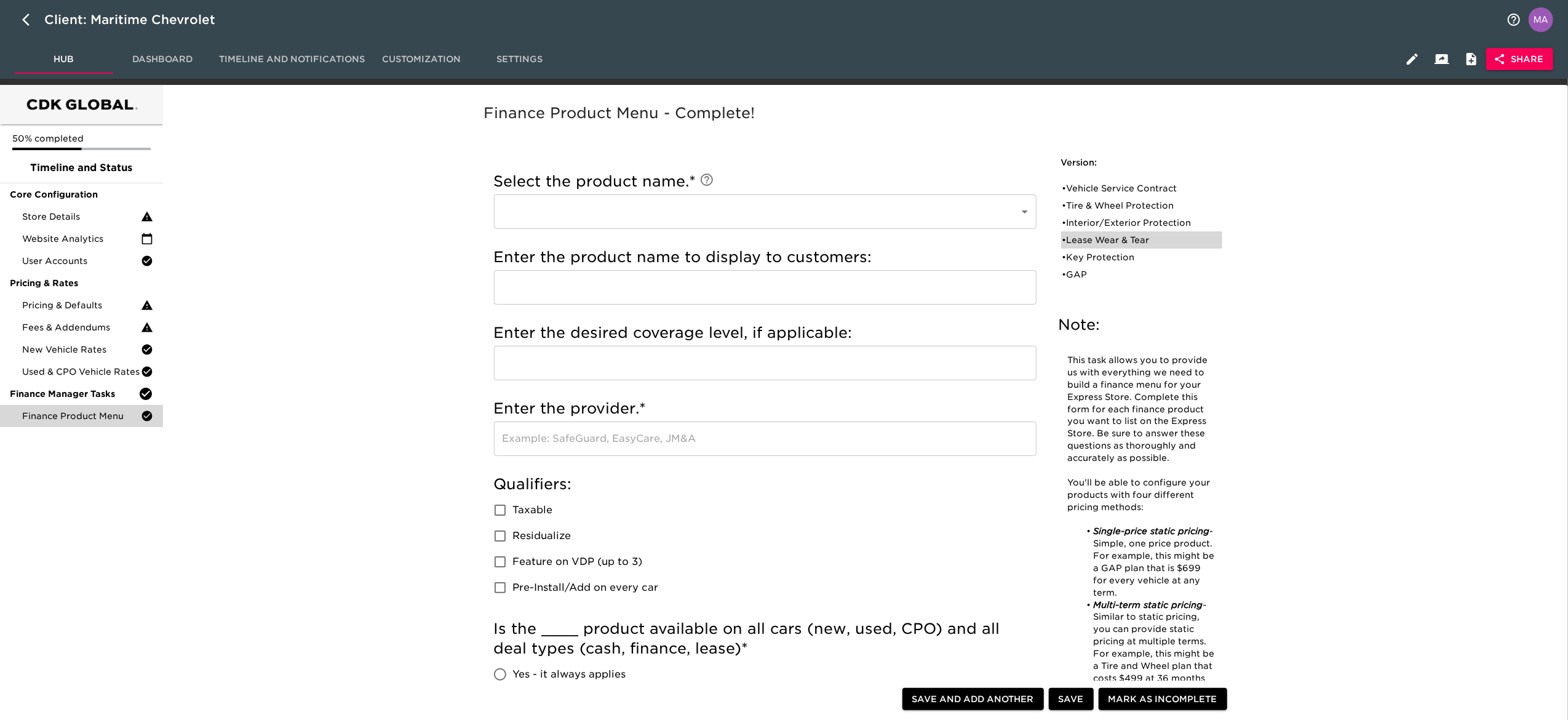
click at [1099, 238] on div "• Lease Wear & Tear" at bounding box center [1133, 239] width 141 height 12
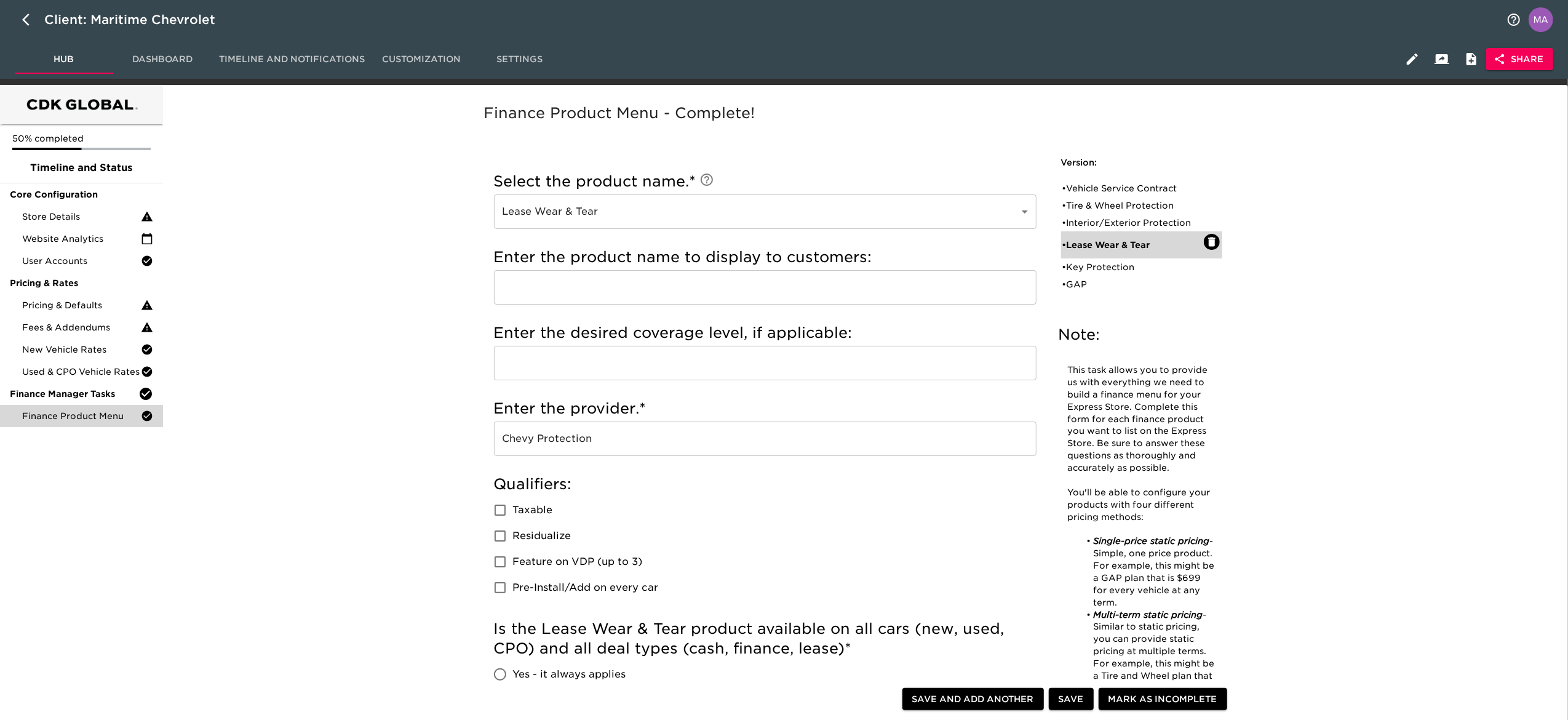
type input "Lease Wear & Tear"
type input "Chevy Protection"
radio input "true"
checkbox input "true"
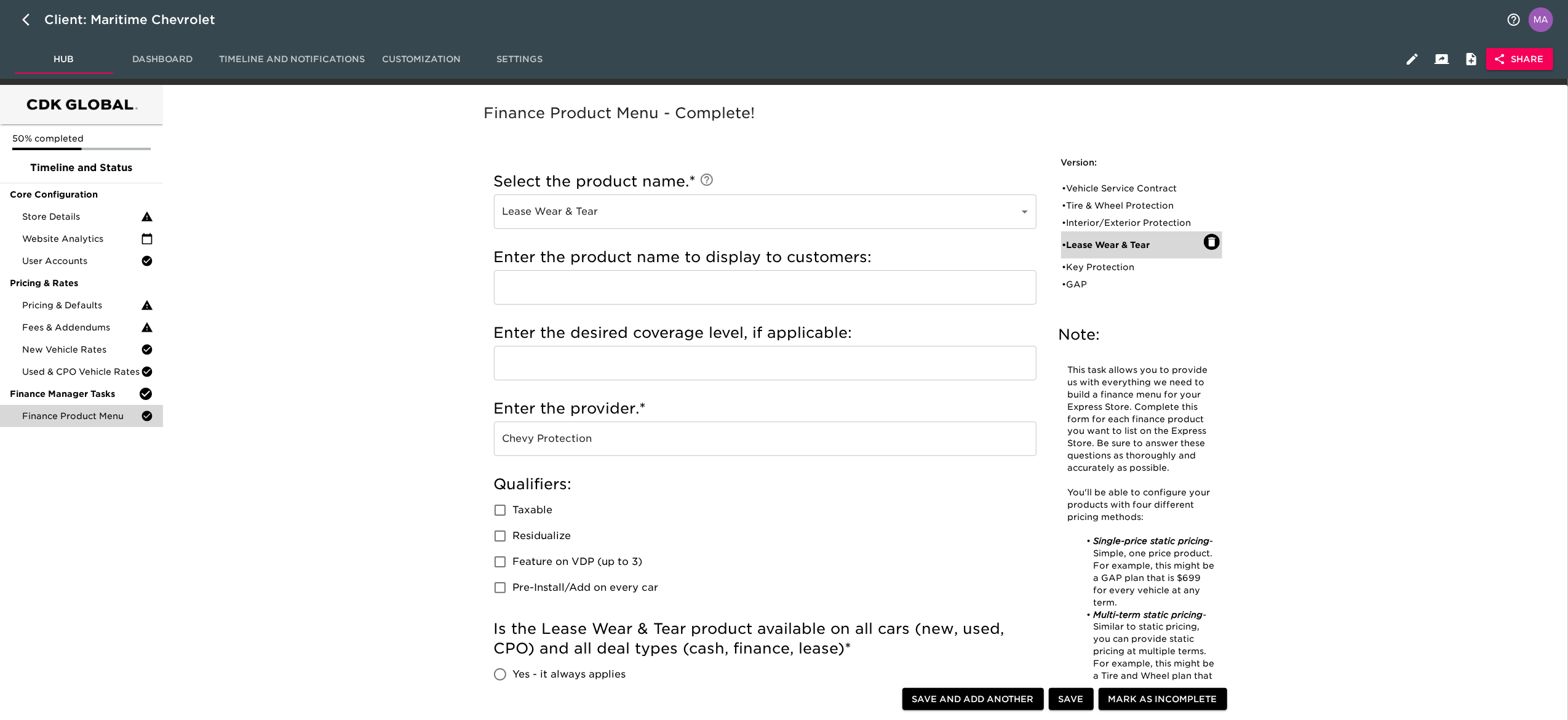
radio input "true"
type input "400"
click at [1099, 264] on div "• Key Protection" at bounding box center [1133, 266] width 141 height 12
type input "Key Protection"
checkbox input "true"
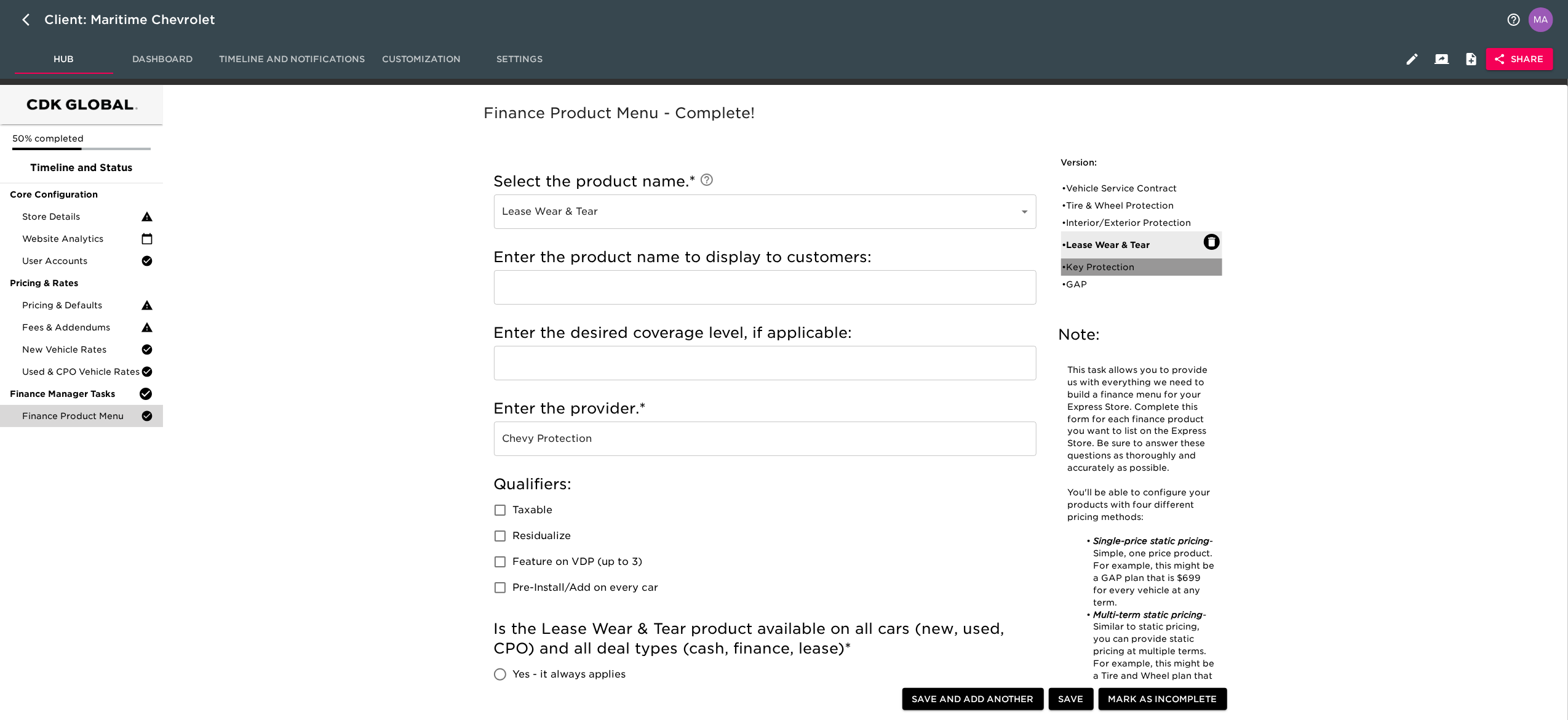
radio input "true"
radio input "false"
checkbox input "false"
radio input "true"
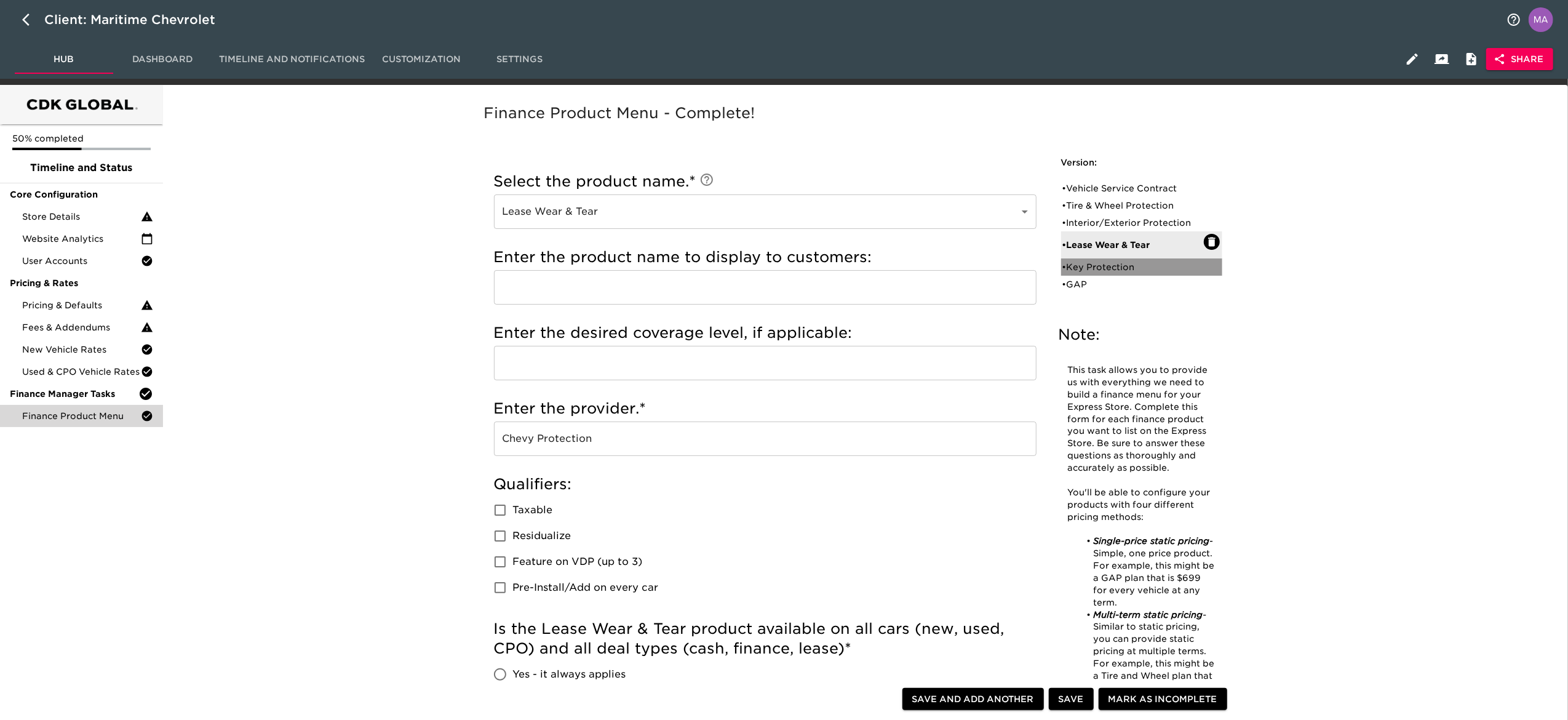
type input "250"
click at [1096, 294] on ul "• Vehicle Service Contract • Tire & Wheel Protection • Interior/Exterior Protec…" at bounding box center [1142, 237] width 161 height 123
click at [1088, 283] on div "• GAP" at bounding box center [1133, 283] width 141 height 12
type input "GAP"
checkbox input "false"
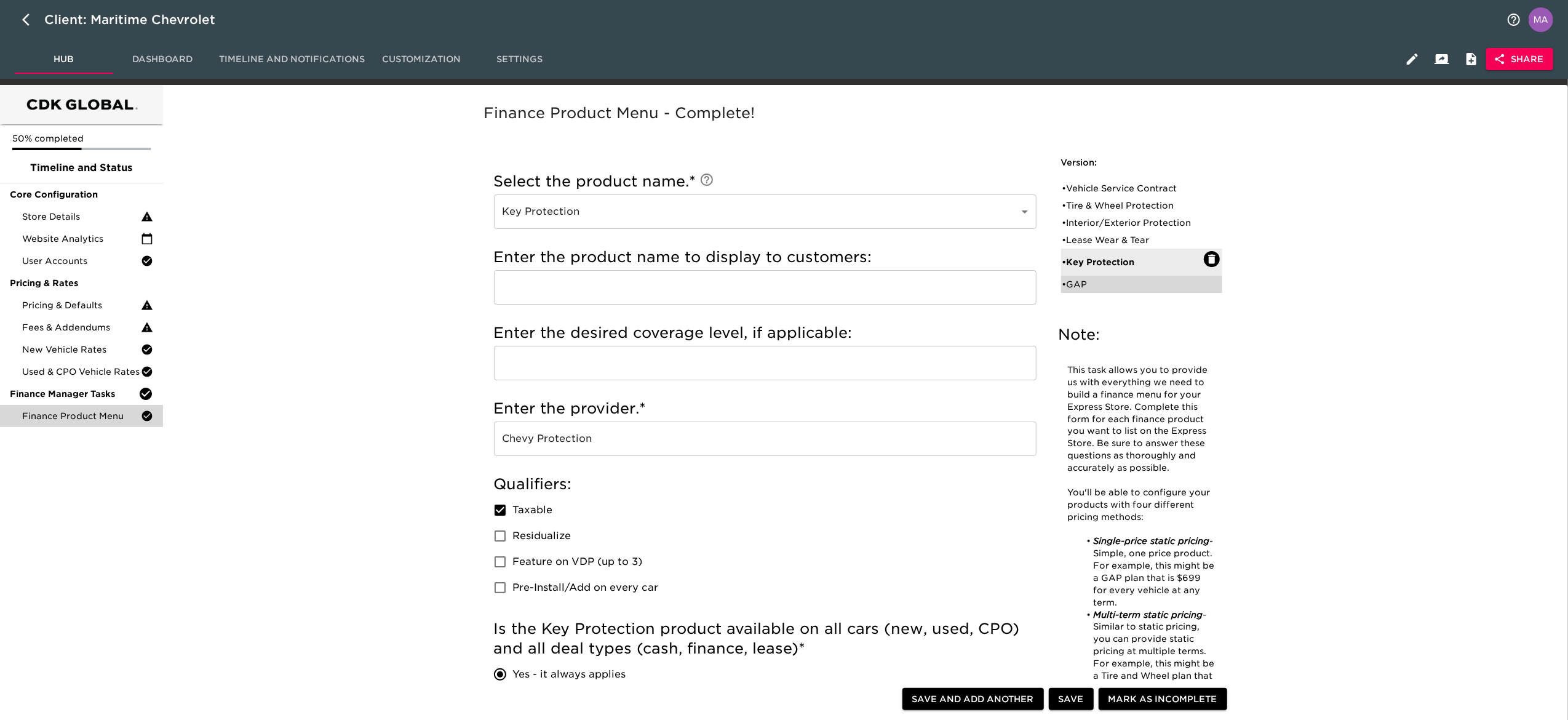
radio input "false"
radio input "true"
checkbox input "true"
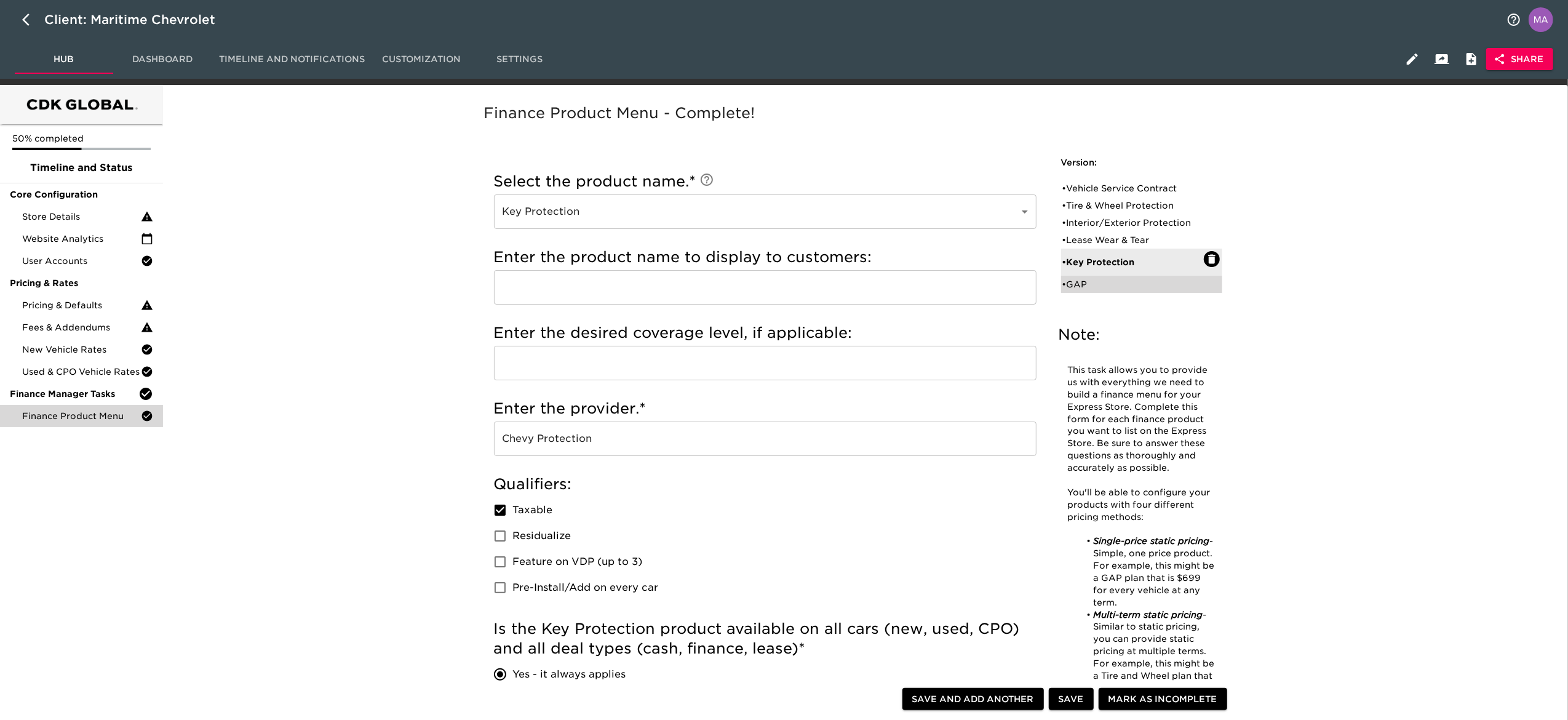
checkbox input "true"
radio input "true"
type input "700"
click at [1094, 243] on div "• Lease Wear & Tear" at bounding box center [1133, 239] width 141 height 12
type input "Lease Wear & Tear"
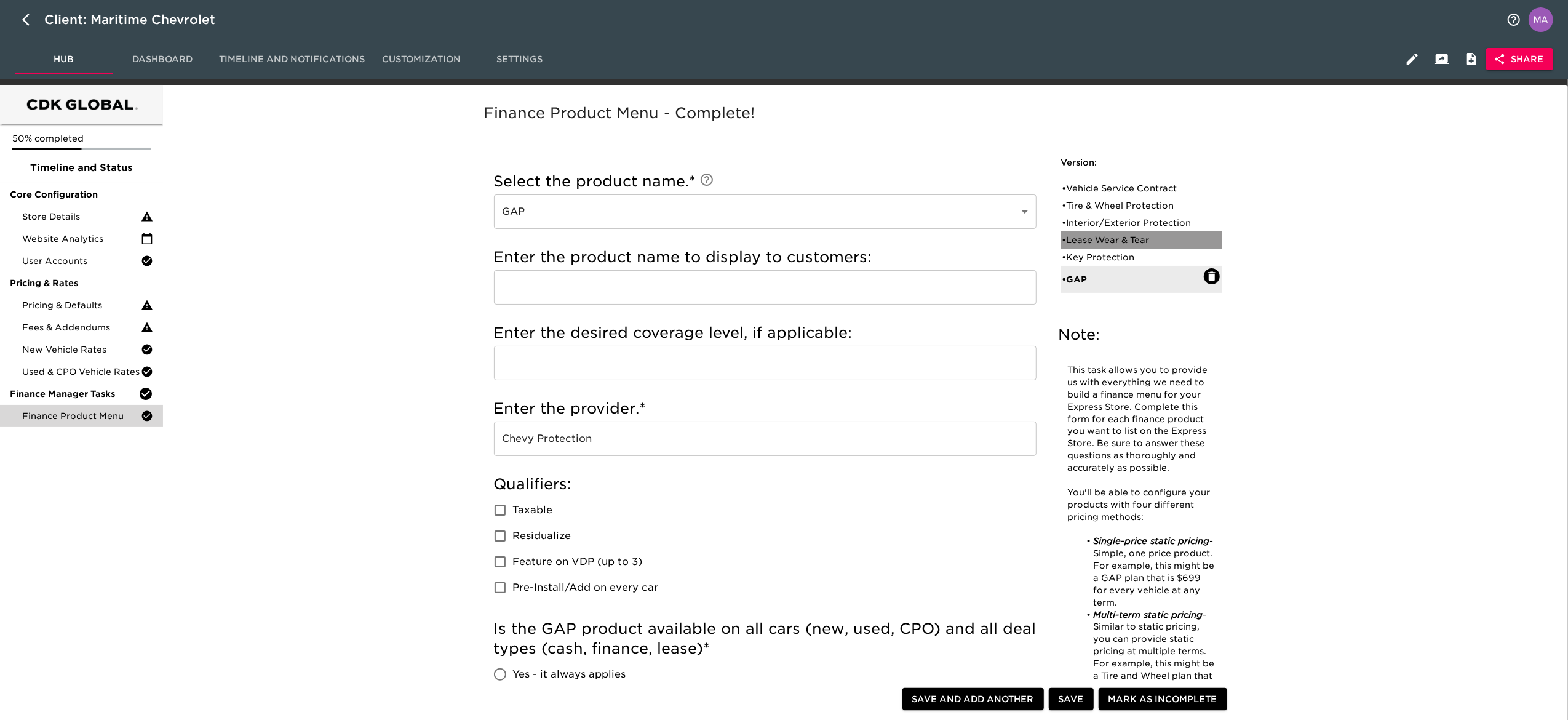
checkbox input "false"
checkbox input "true"
type input "400"
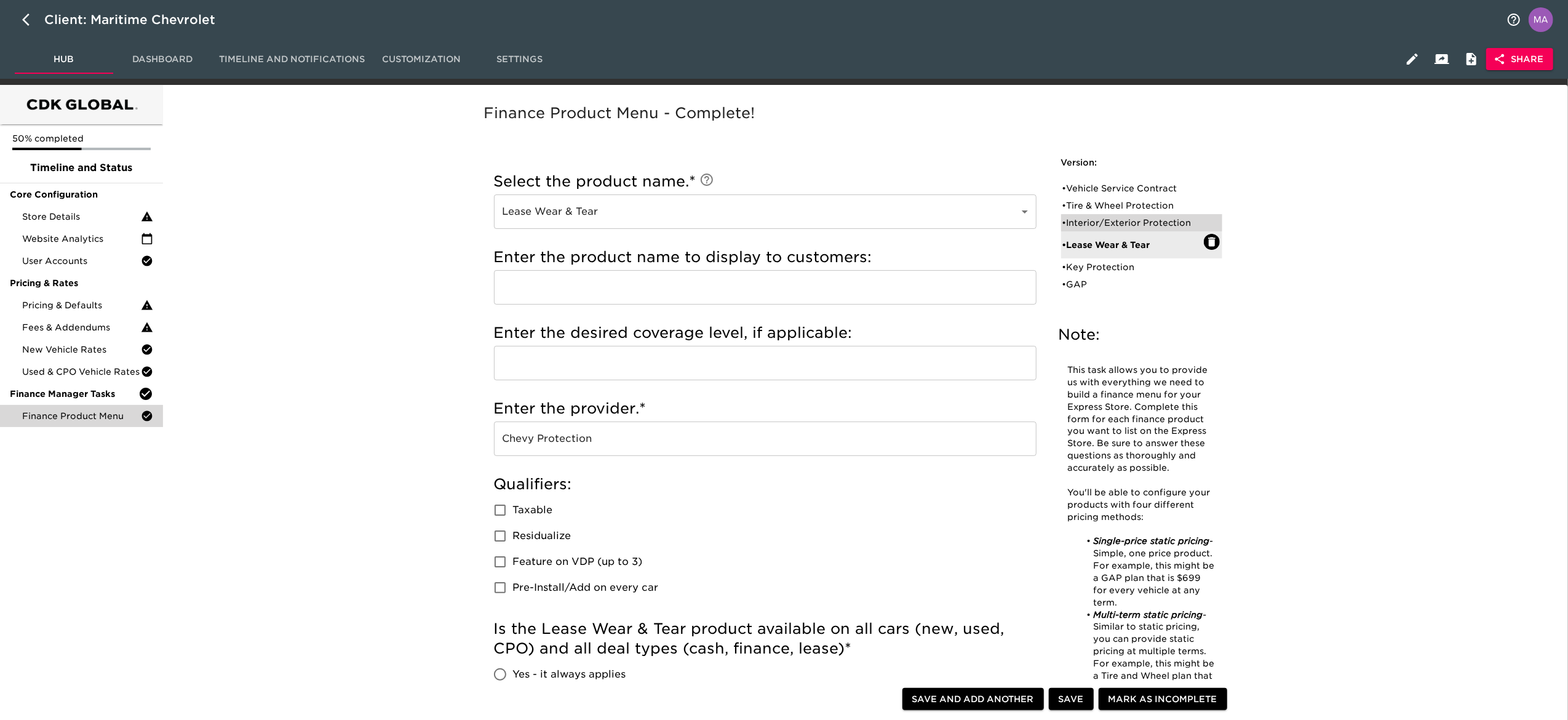
click at [1096, 227] on div "• Interior/Exterior Protection" at bounding box center [1133, 222] width 141 height 12
type input "Interior/Exterior Protection"
type input "Ally Appearance Protection"
type input "Ally Protection"
radio input "true"
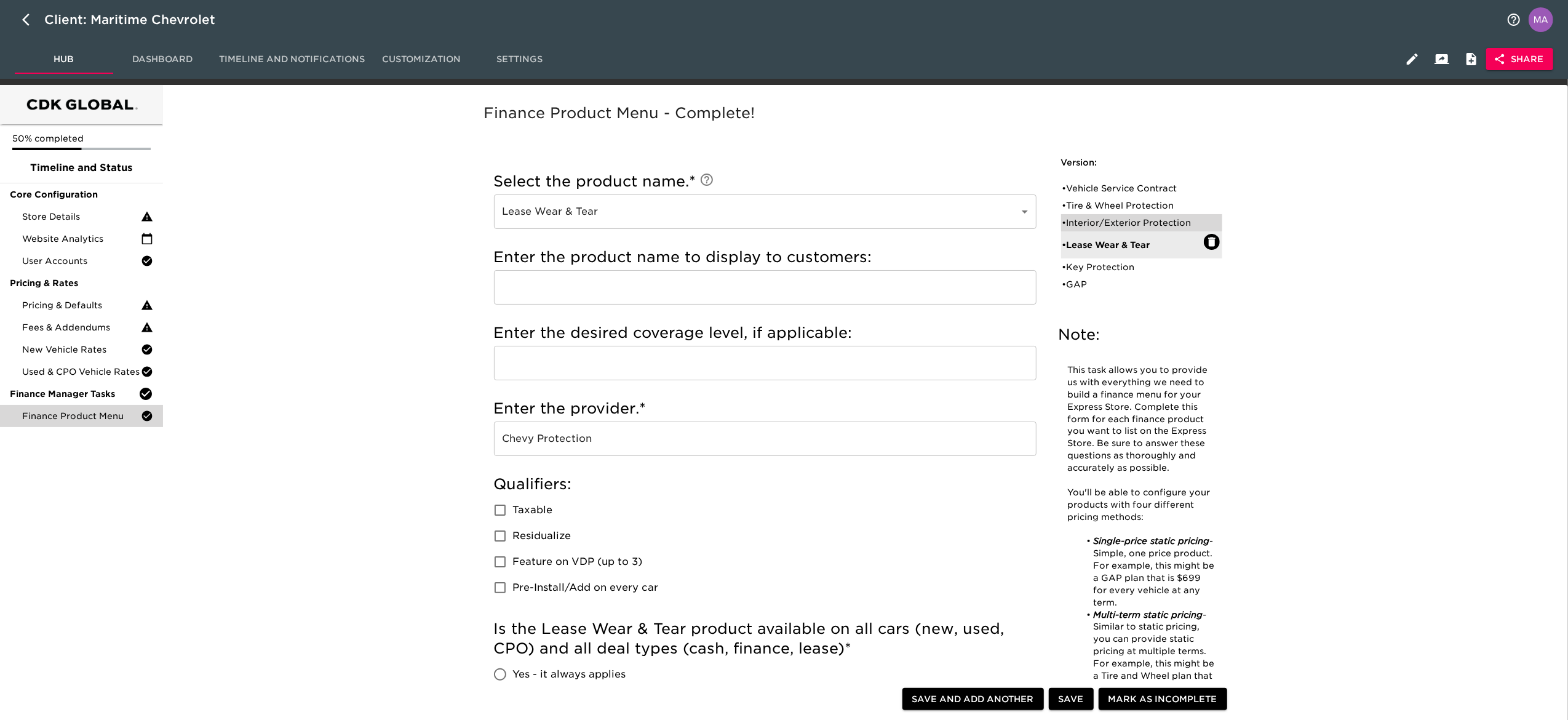
radio input "false"
checkbox input "false"
radio input "true"
type input "544"
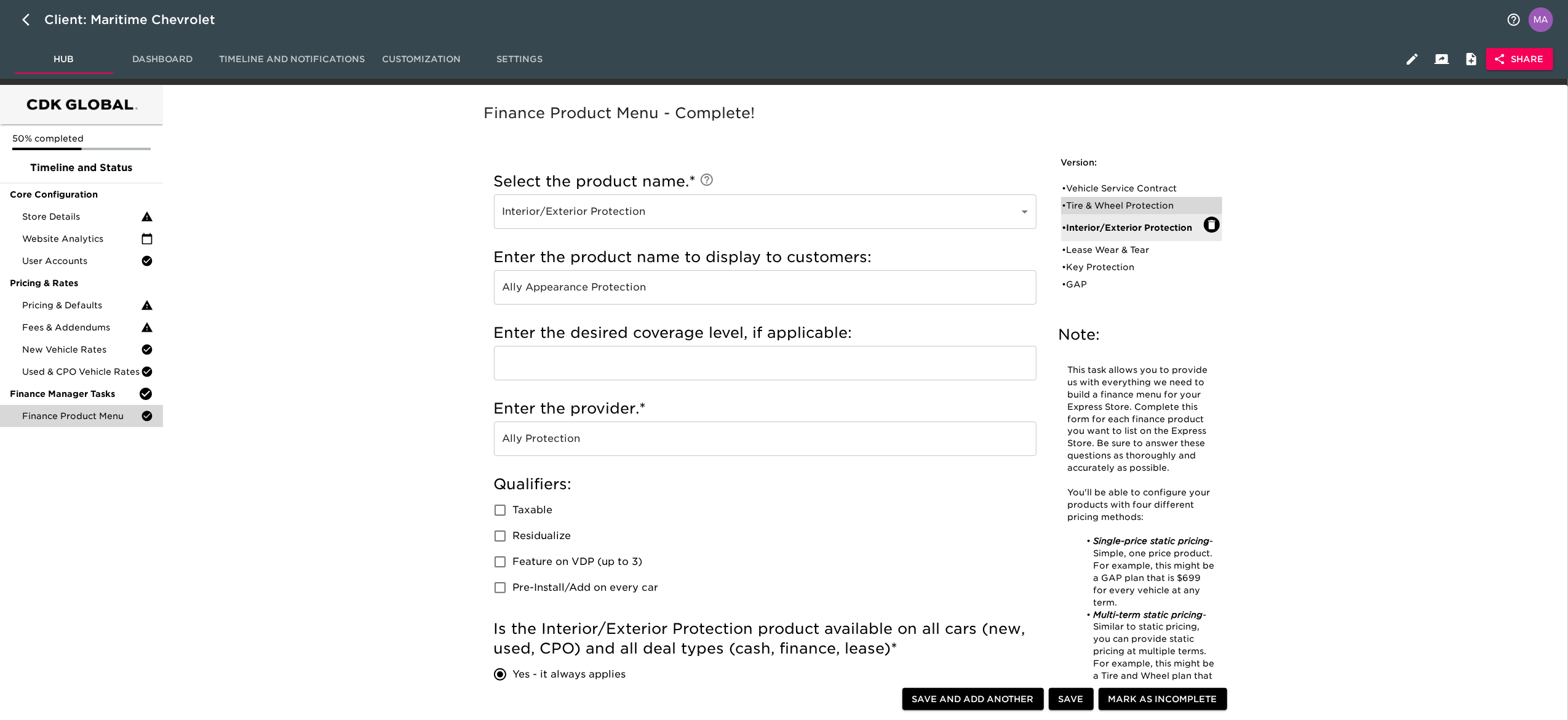
click at [1095, 201] on div "• Tire & Wheel Protection" at bounding box center [1133, 205] width 141 height 12
type input "Tire & Wheel Protection"
type input "Chevy Protection"
checkbox input "true"
radio input "true"
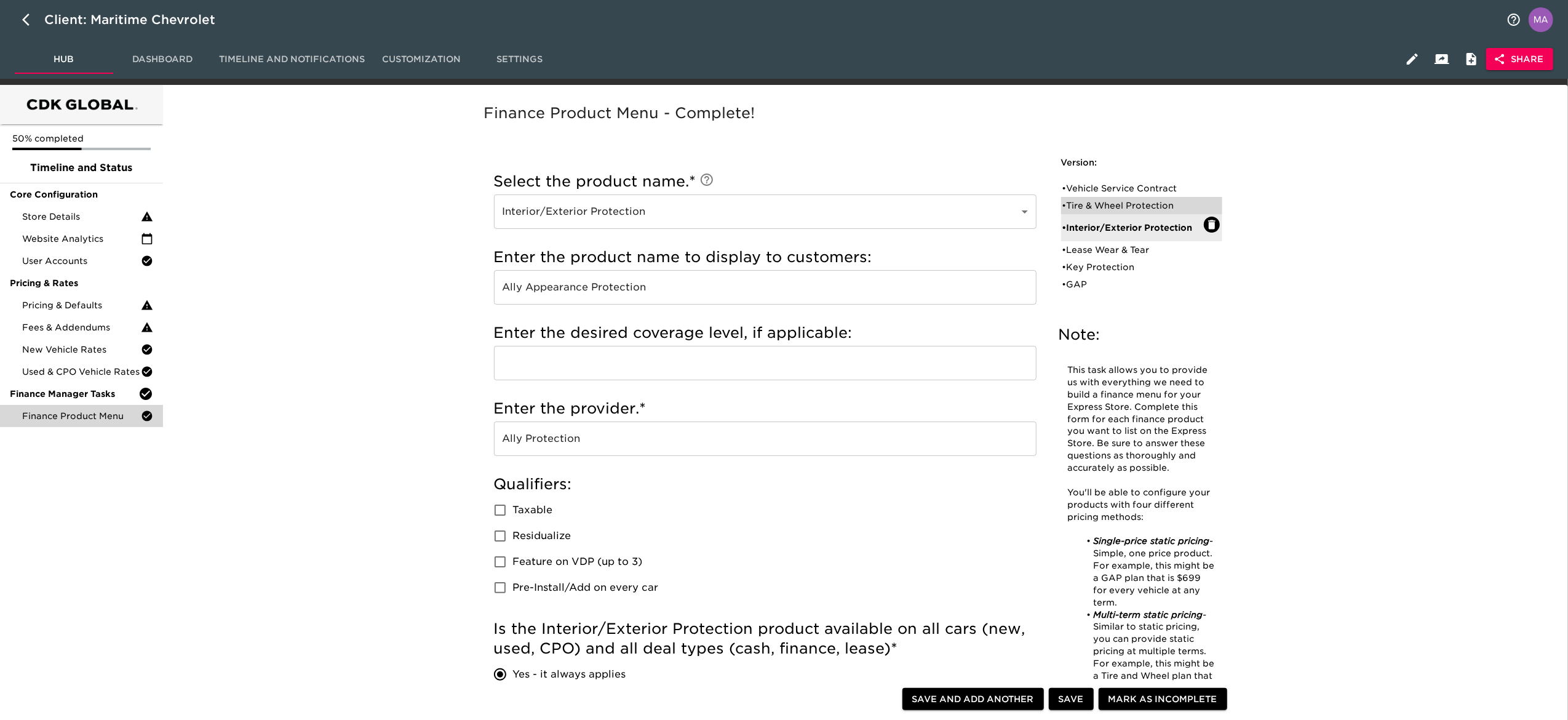
radio input "true"
type input "750"
click at [1092, 186] on div "• Vehicle Service Contract" at bounding box center [1133, 188] width 141 height 12
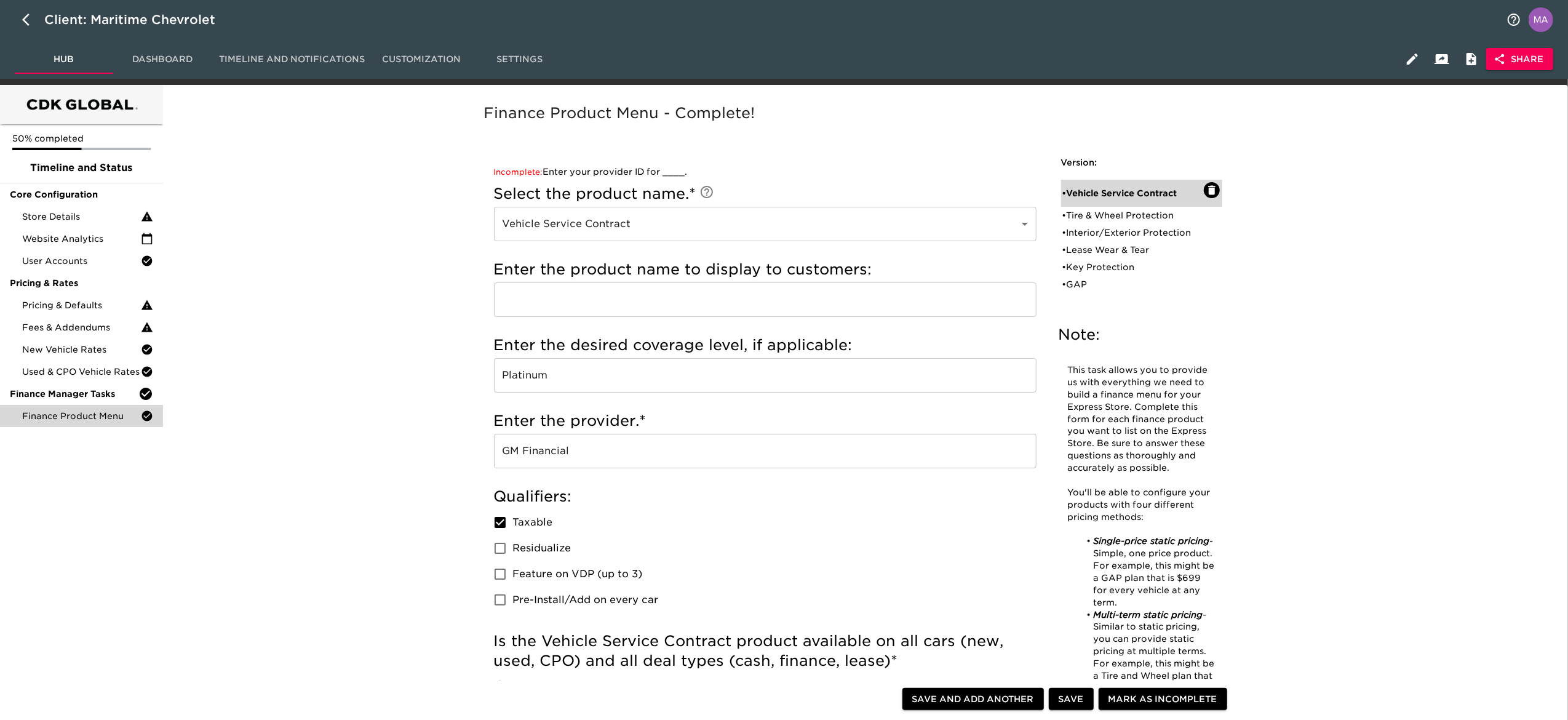
click at [1163, 204] on div "• Vehicle Service Contract" at bounding box center [1142, 194] width 161 height 28
click at [1103, 209] on div "• Tire & Wheel Protection" at bounding box center [1133, 215] width 141 height 12
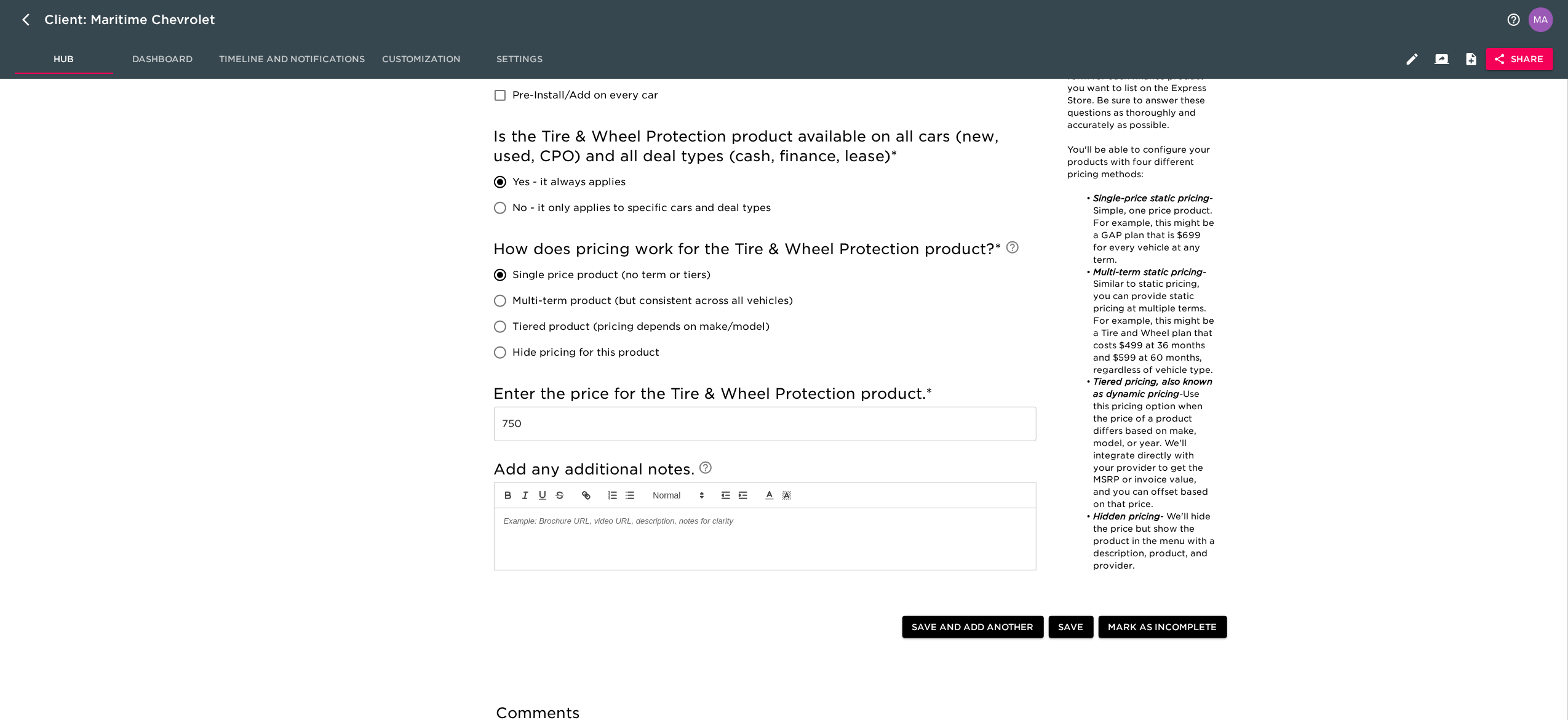
scroll to position [123, 0]
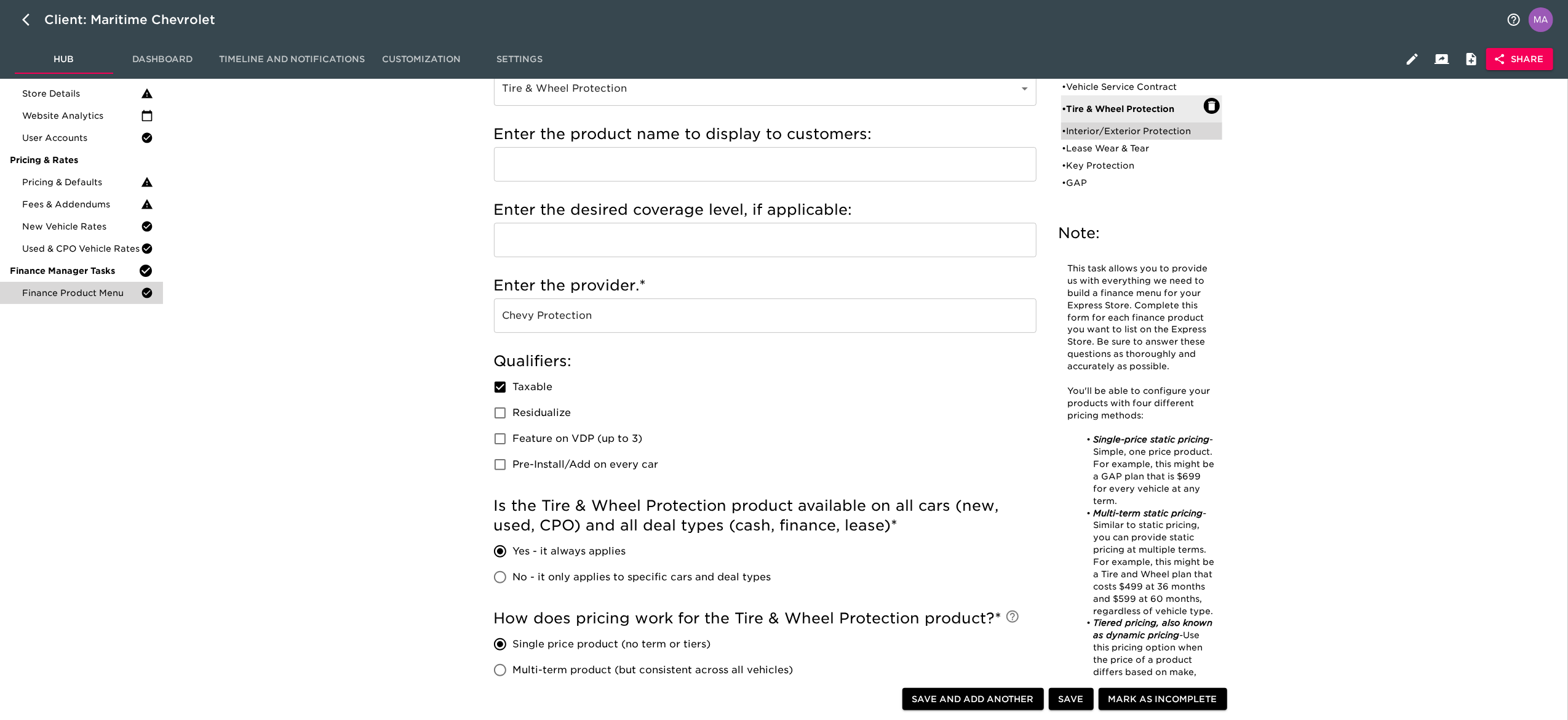
click at [1138, 123] on div "• Interior/Exterior Protection" at bounding box center [1142, 130] width 161 height 17
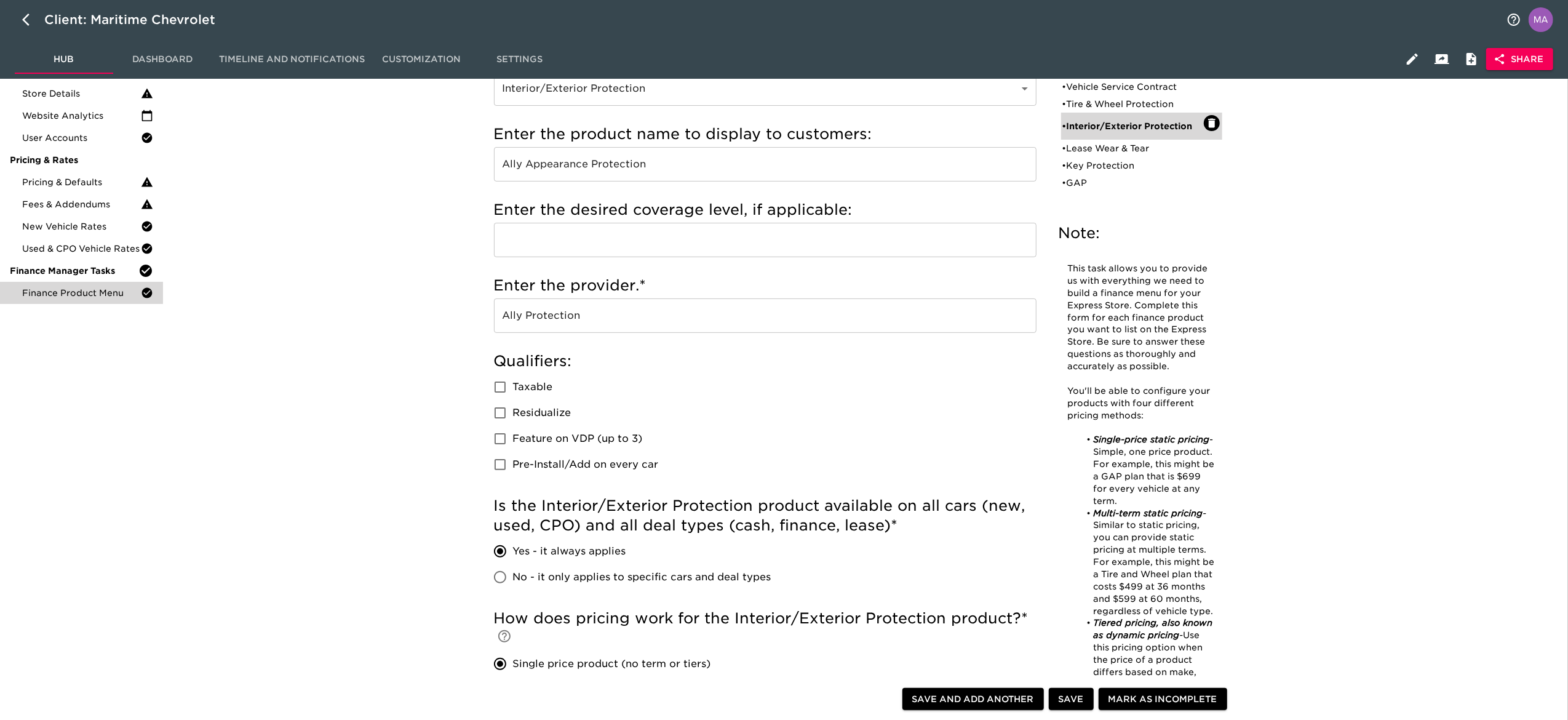
click at [1140, 138] on div "• Interior/Exterior Protection" at bounding box center [1142, 127] width 161 height 28
click at [1145, 150] on div "• Lease Wear & Tear" at bounding box center [1133, 148] width 141 height 12
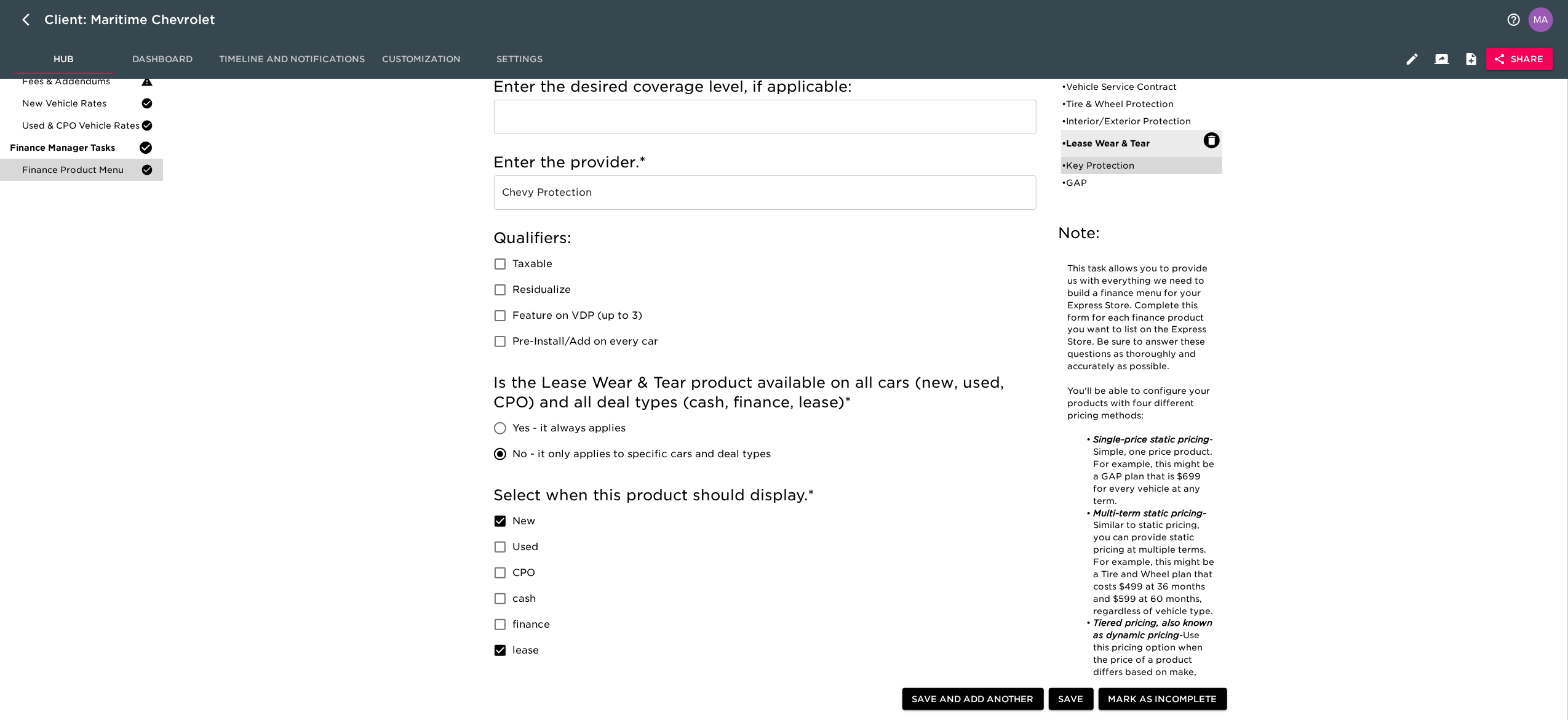
click at [1160, 160] on div "• Key Protection" at bounding box center [1133, 165] width 141 height 12
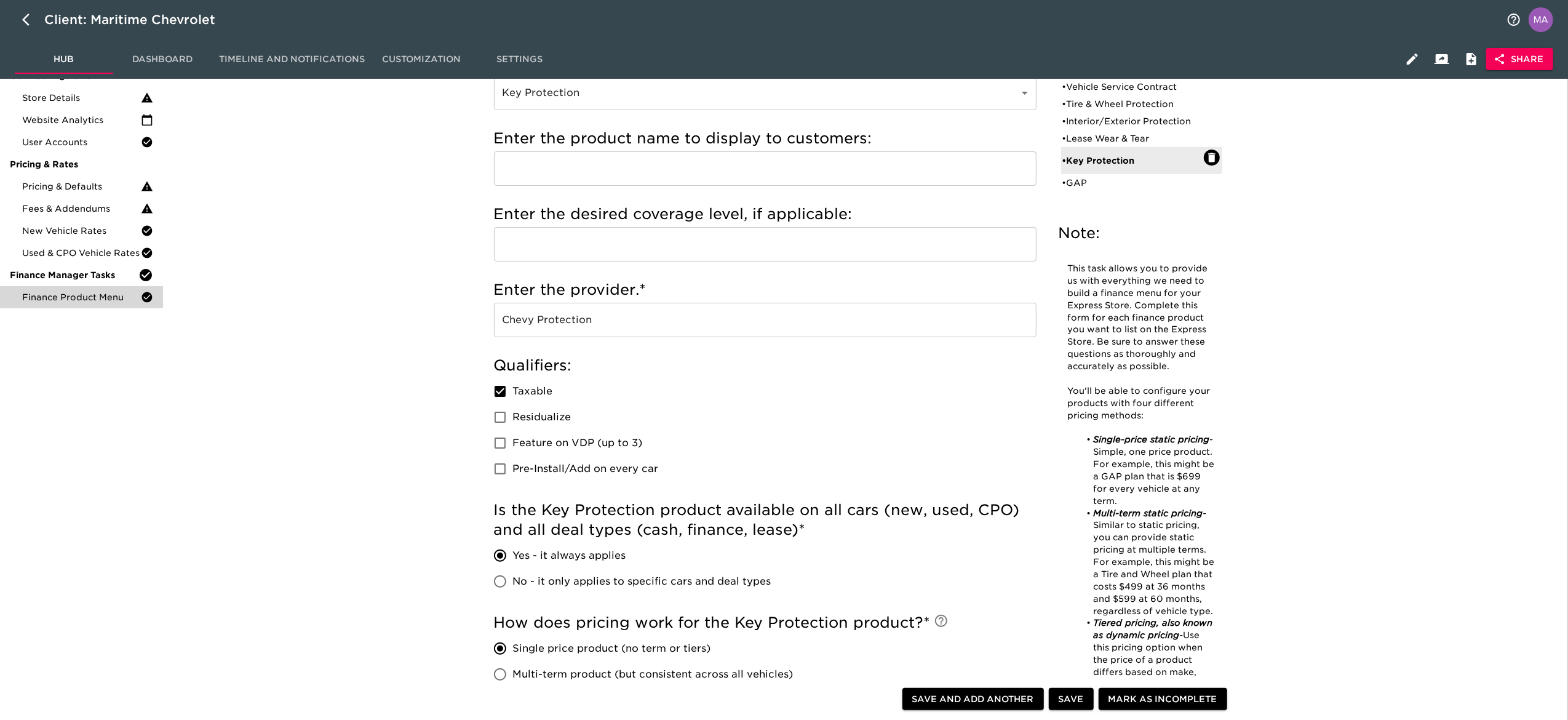
scroll to position [35, 0]
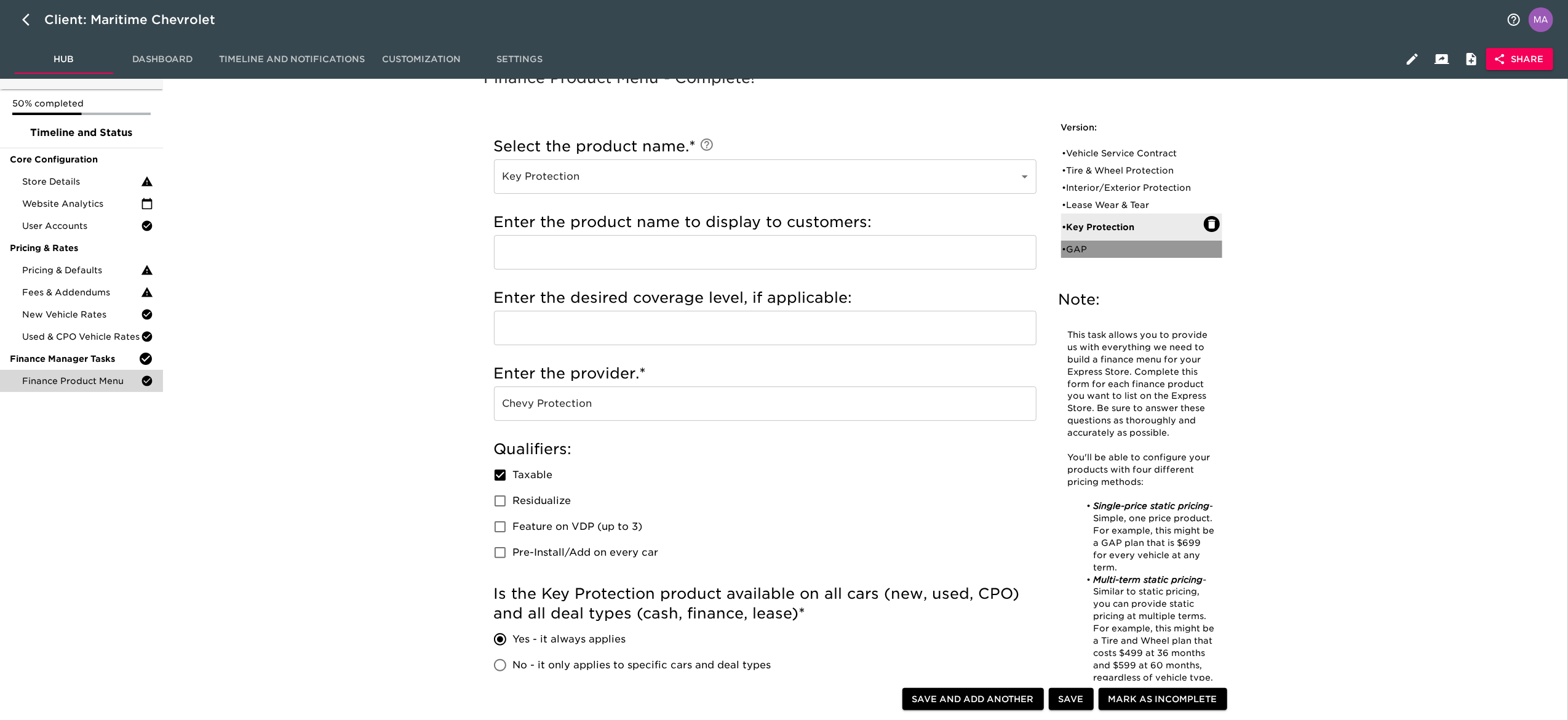
click at [1099, 240] on div "• GAP" at bounding box center [1142, 249] width 161 height 17
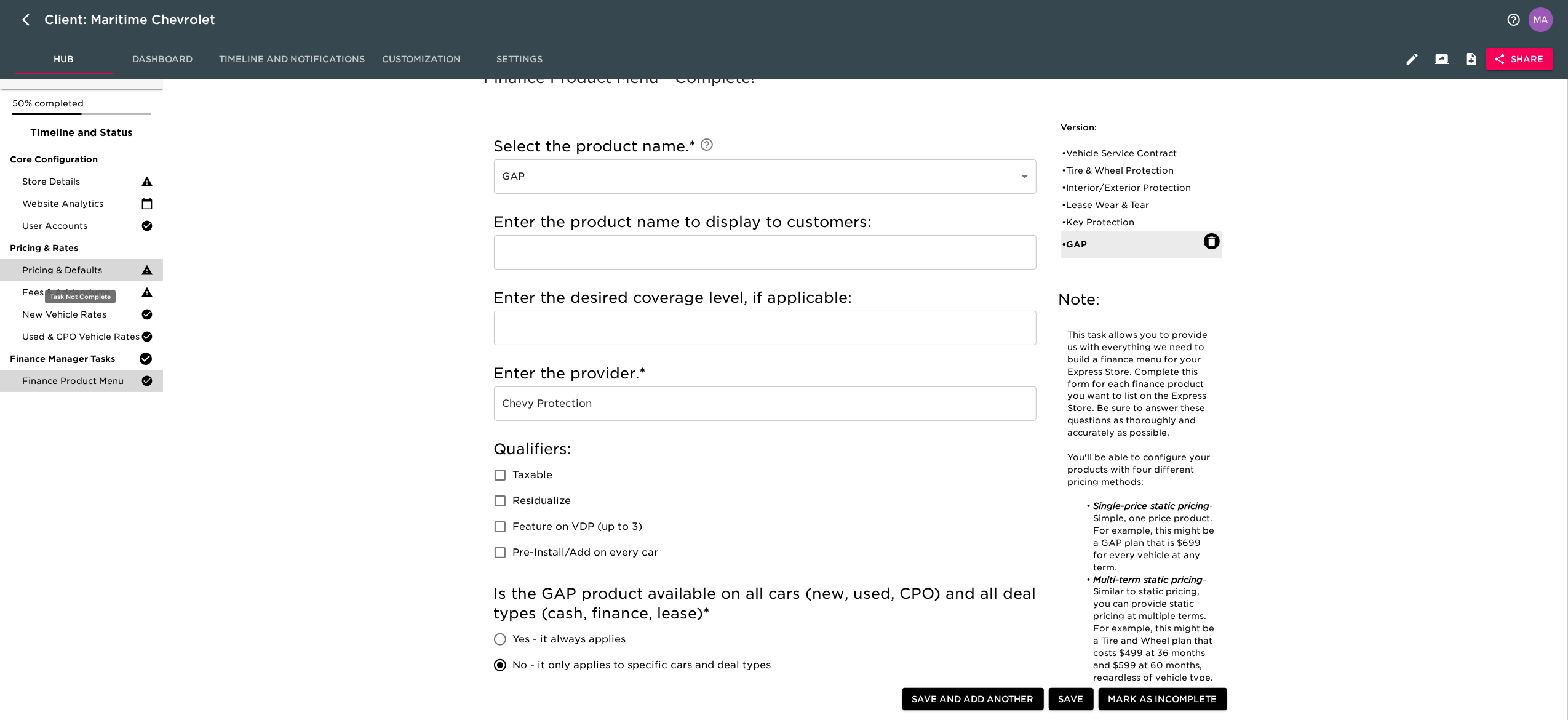
click at [54, 272] on span "Pricing & Defaults" at bounding box center [81, 270] width 118 height 12
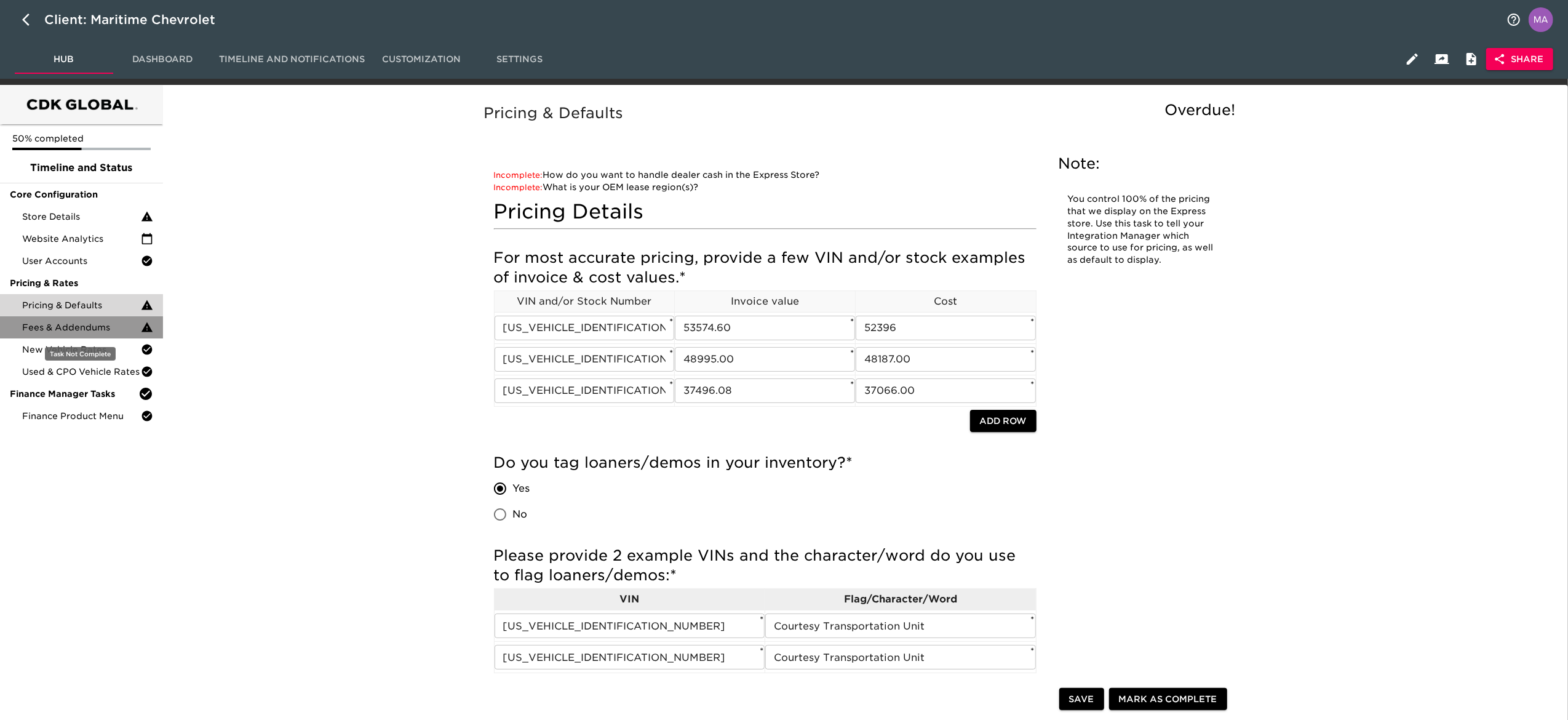
click at [47, 325] on span "Fees & Addendums" at bounding box center [81, 327] width 118 height 12
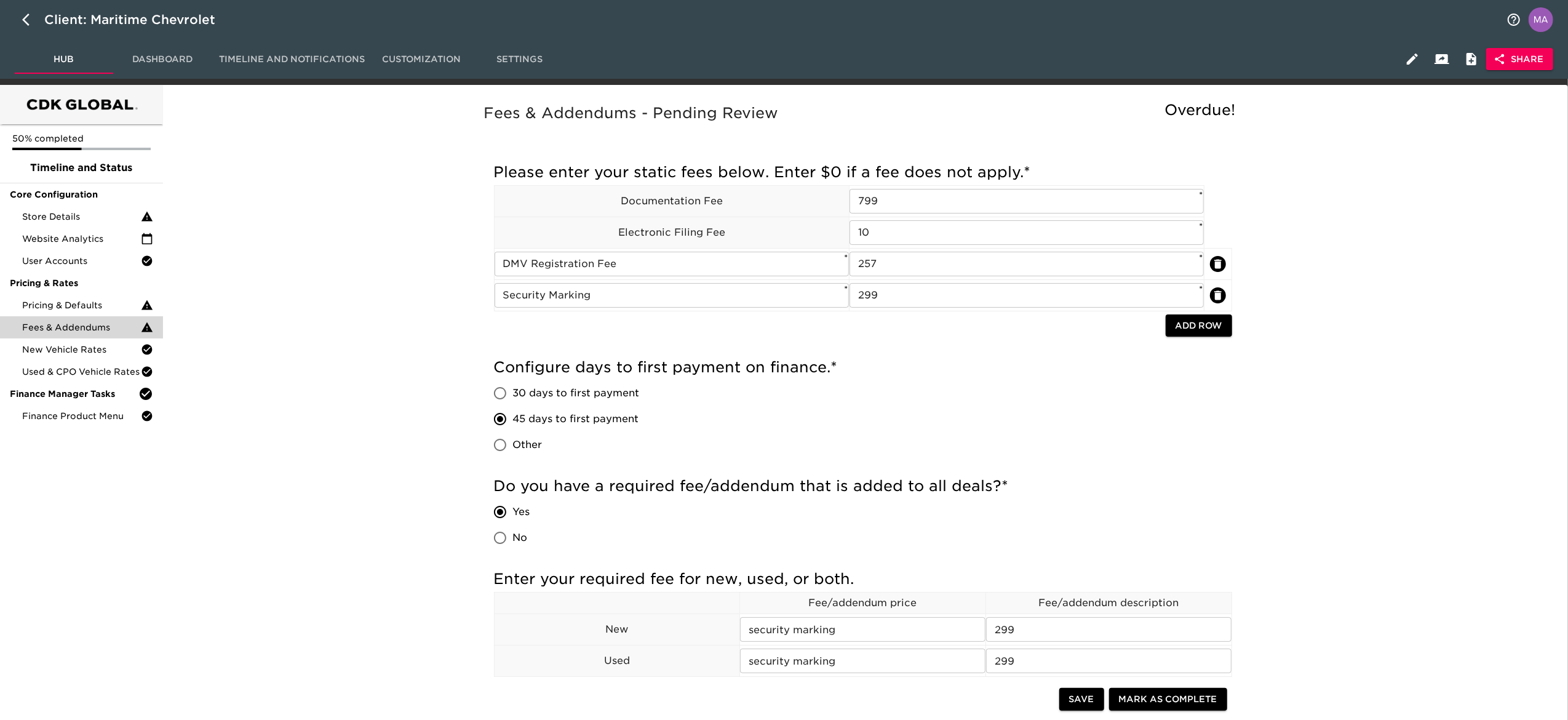
click at [404, 562] on div "Fees & Addendums - Pending Review Overdue! Incomplete: Enter custom days to fir…" at bounding box center [863, 512] width 1396 height 839
drag, startPoint x: 29, startPoint y: 31, endPoint x: 44, endPoint y: 36, distance: 15.8
click at [29, 31] on button "button" at bounding box center [29, 19] width 29 height 29
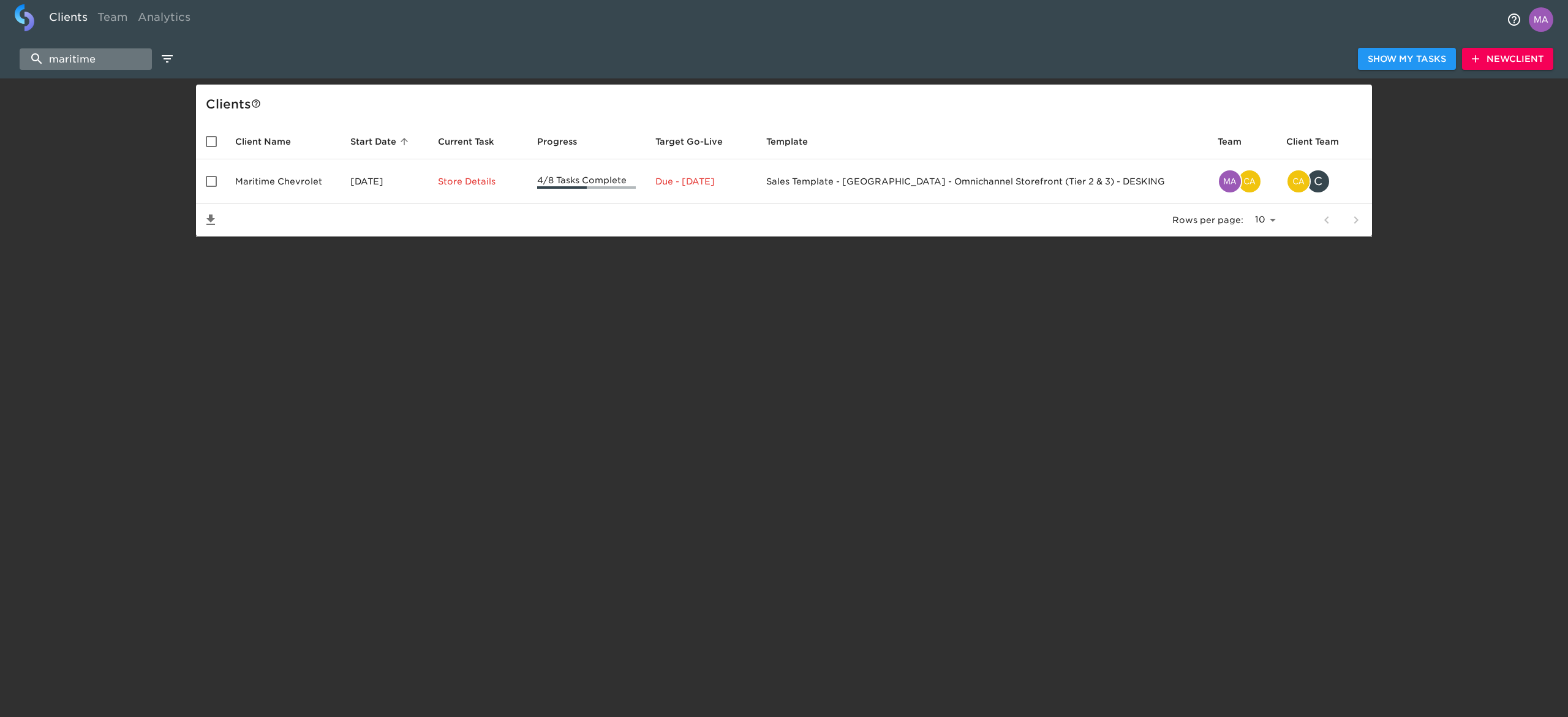
click at [79, 66] on input "maritime" at bounding box center [85, 58] width 132 height 21
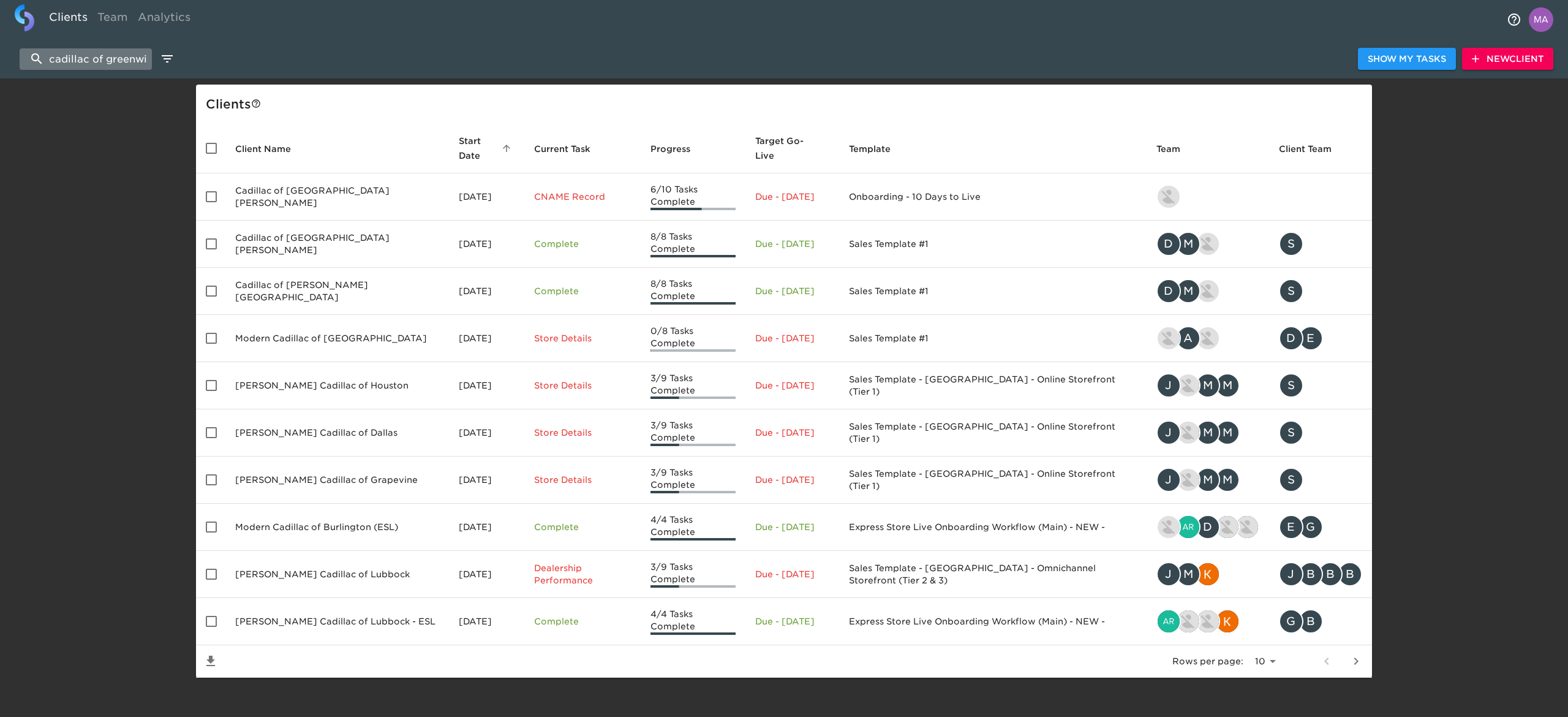
scroll to position [0, 11]
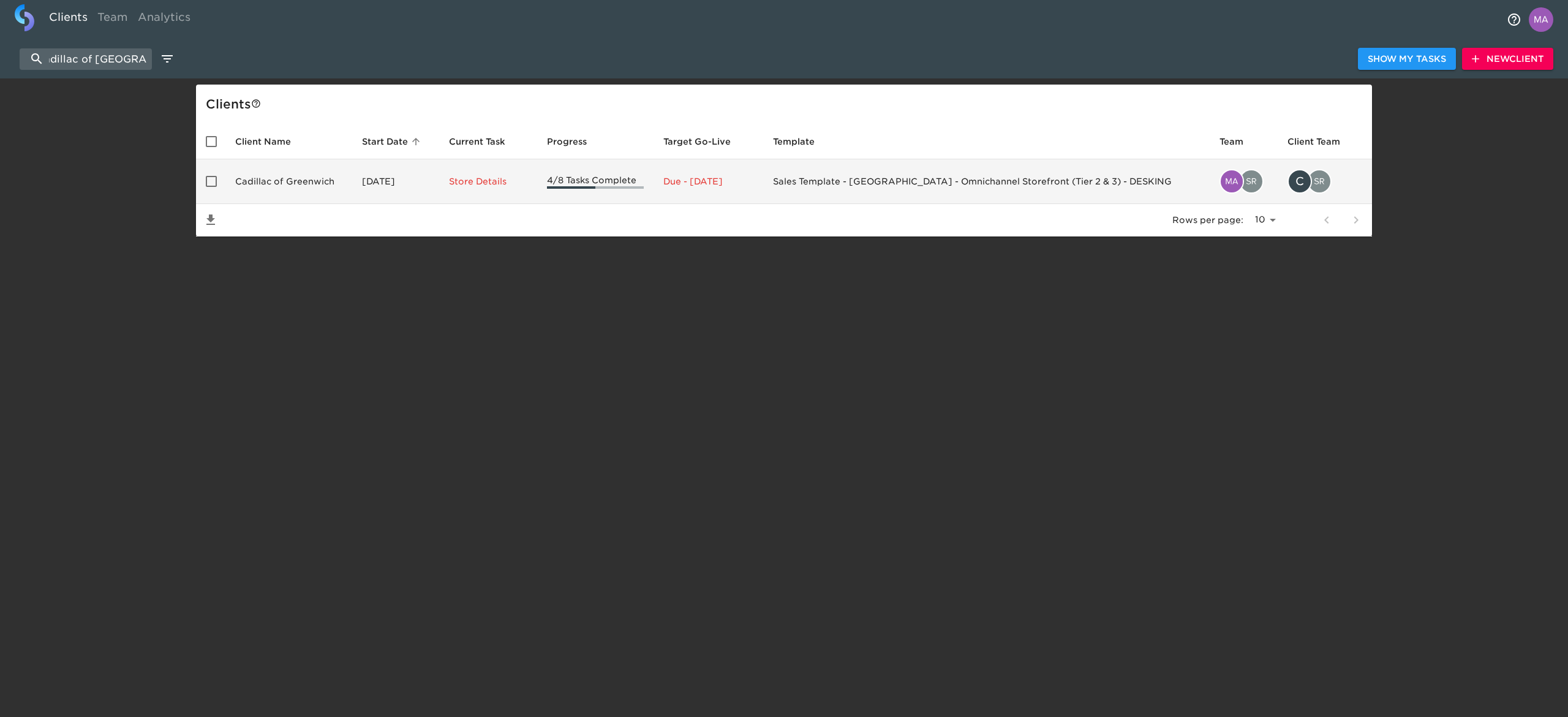
click at [273, 178] on td "Cadillac of Greenwich" at bounding box center [289, 181] width 127 height 45
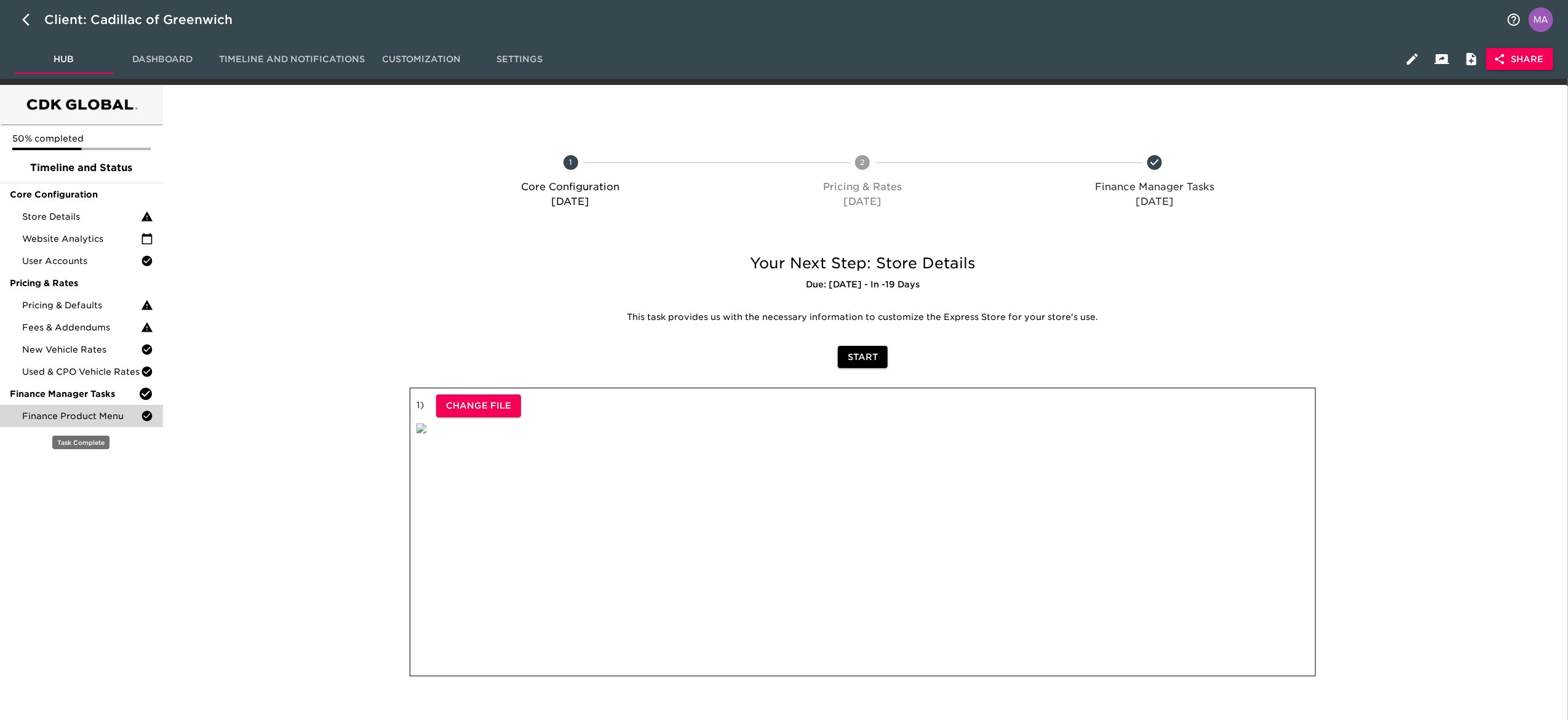
click at [83, 415] on span "Finance Product Menu" at bounding box center [81, 415] width 118 height 12
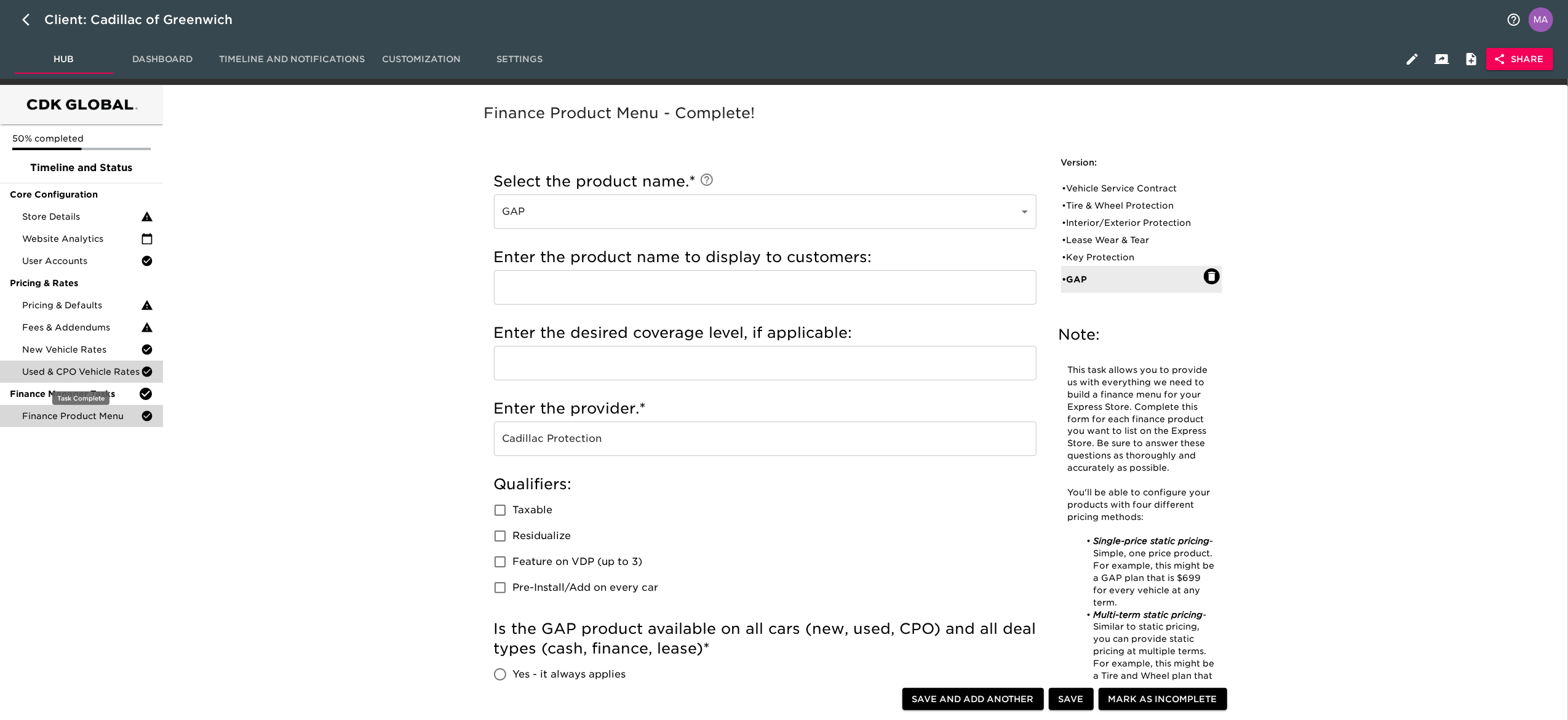
click at [77, 377] on span "Used & CPO Vehicle Rates" at bounding box center [81, 371] width 118 height 12
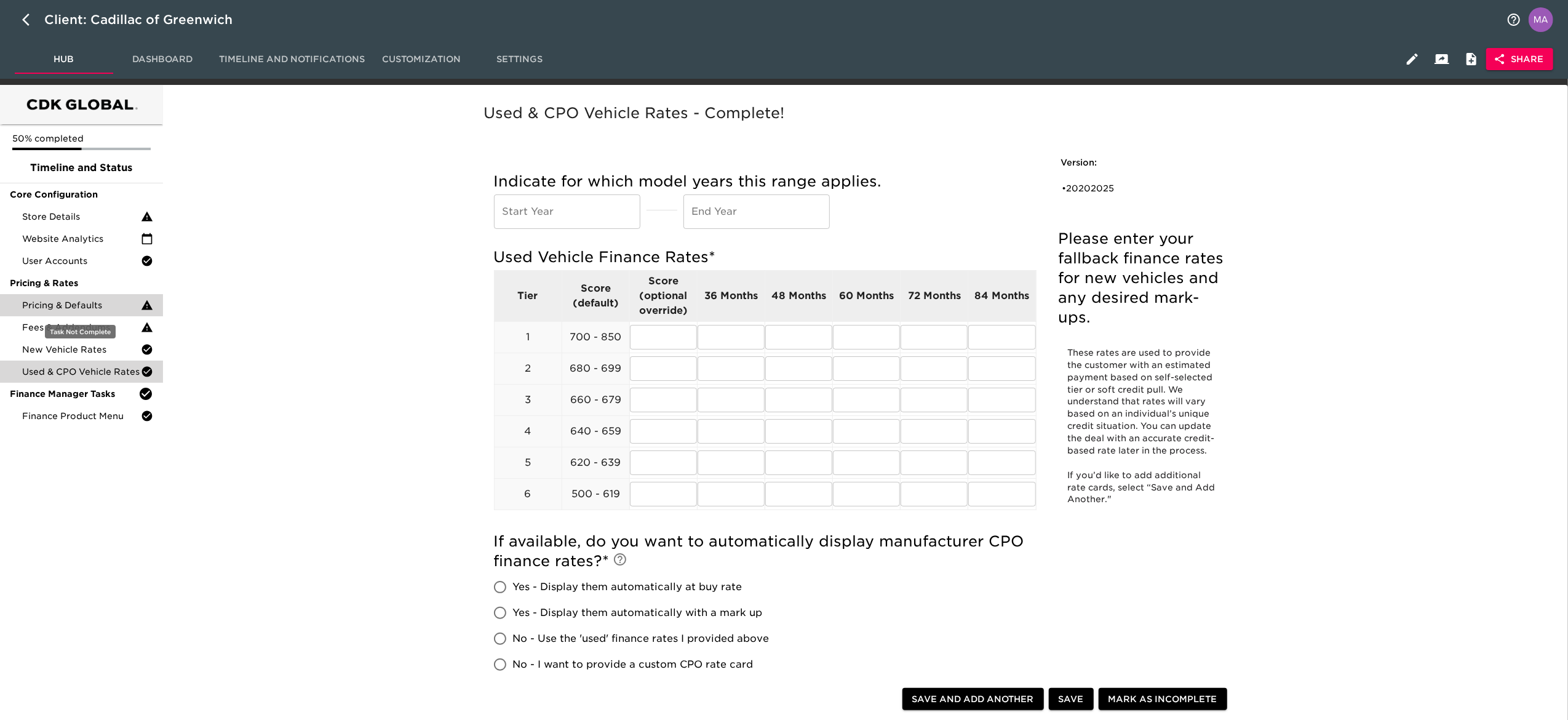
click at [104, 307] on span "Pricing & Defaults" at bounding box center [81, 305] width 118 height 12
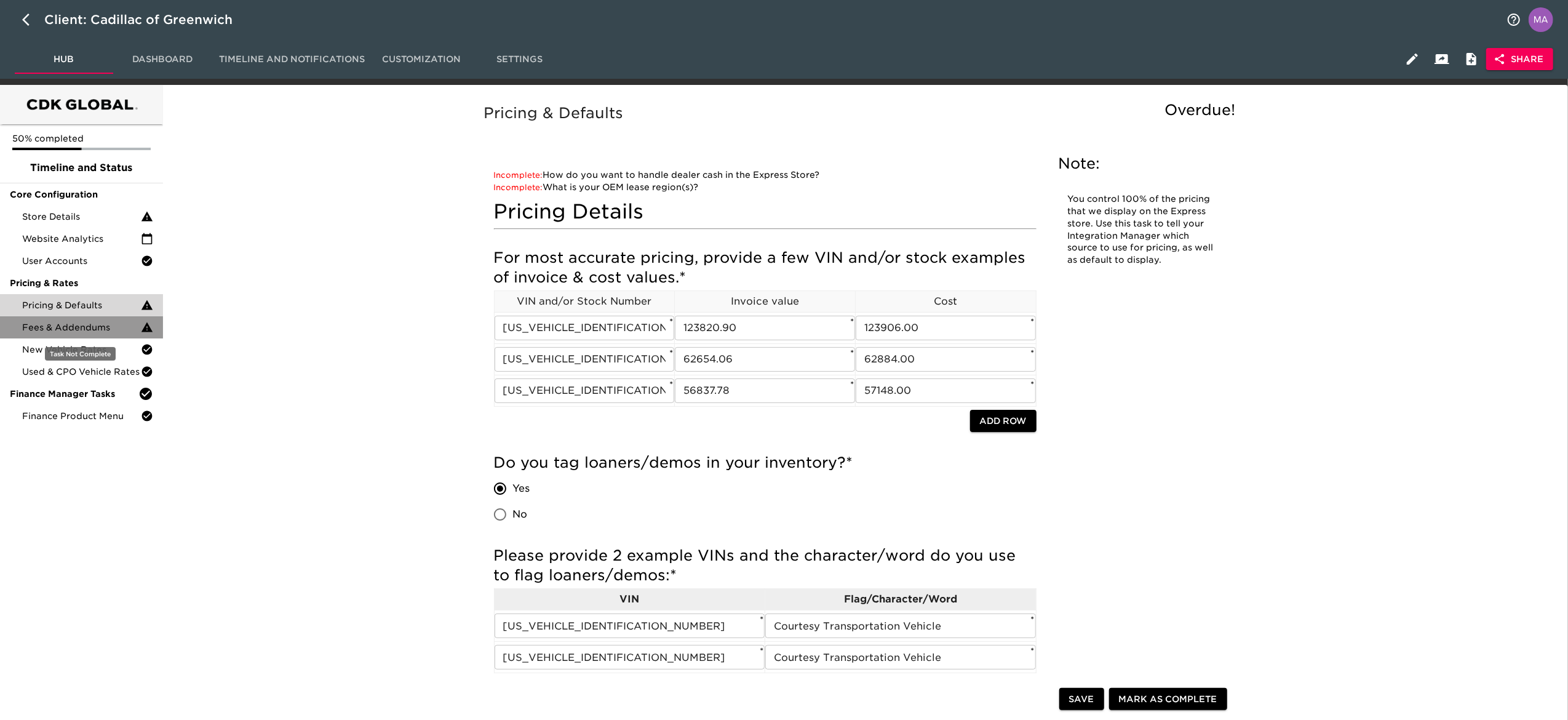
click at [109, 329] on span "Fees & Addendums" at bounding box center [81, 327] width 118 height 12
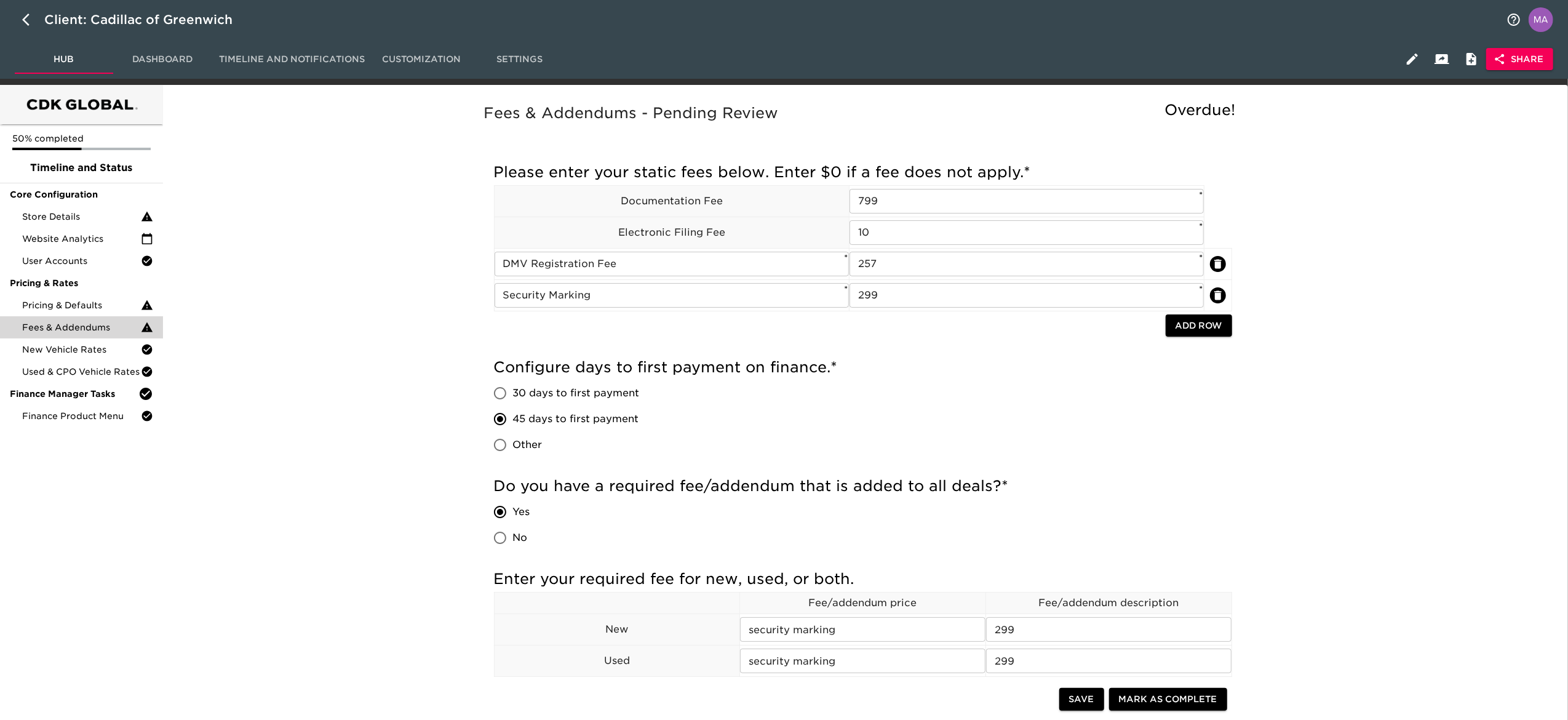
click at [271, 551] on div "Fees & Addendums - Pending Review Overdue! Incomplete: Enter custom days to fir…" at bounding box center [863, 512] width 1396 height 839
click at [33, 25] on icon "button" at bounding box center [29, 19] width 15 height 15
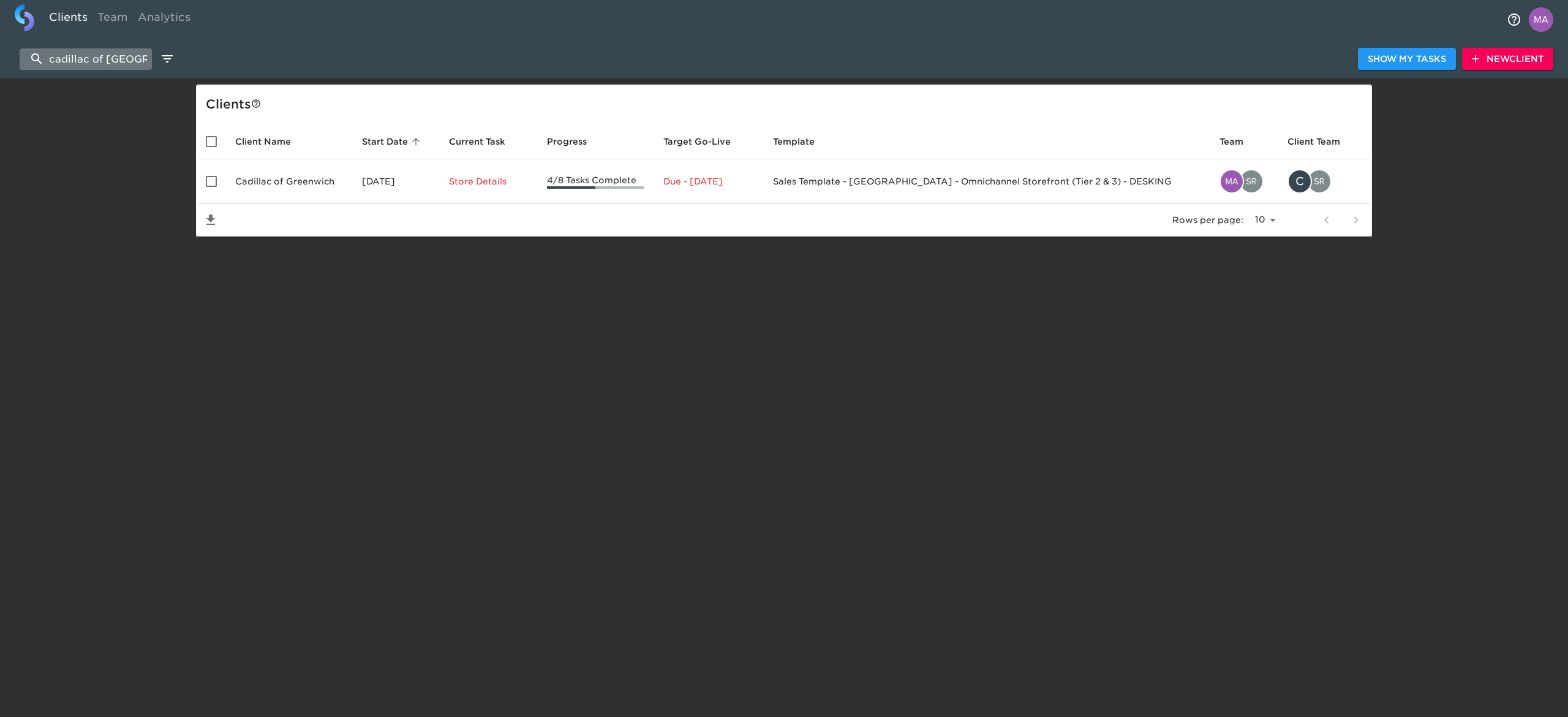
click at [106, 56] on input "cadillac of [GEOGRAPHIC_DATA]" at bounding box center [85, 58] width 132 height 21
click at [105, 55] on input "cadillac of [GEOGRAPHIC_DATA]" at bounding box center [85, 58] width 132 height 21
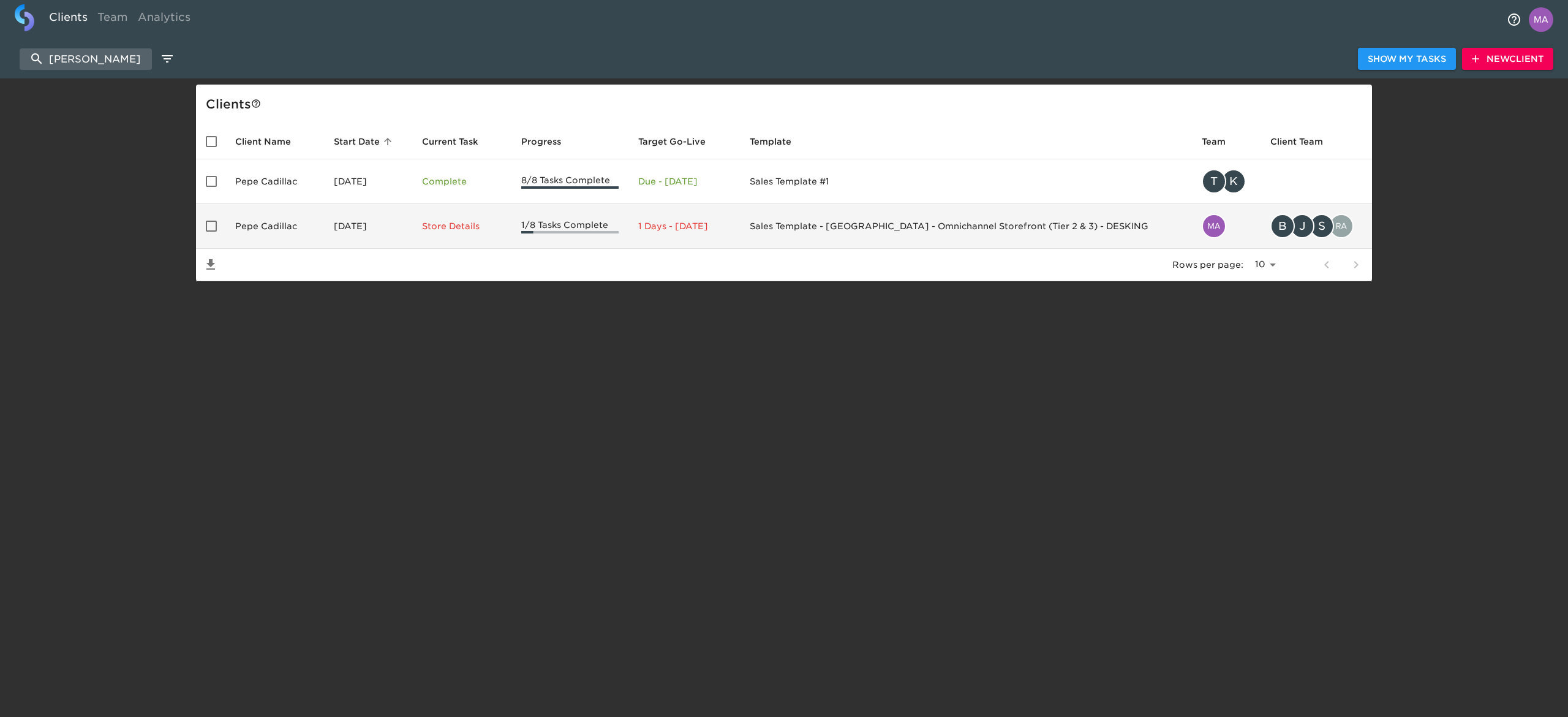
click at [286, 243] on td "Pepe Cadillac" at bounding box center [275, 226] width 99 height 45
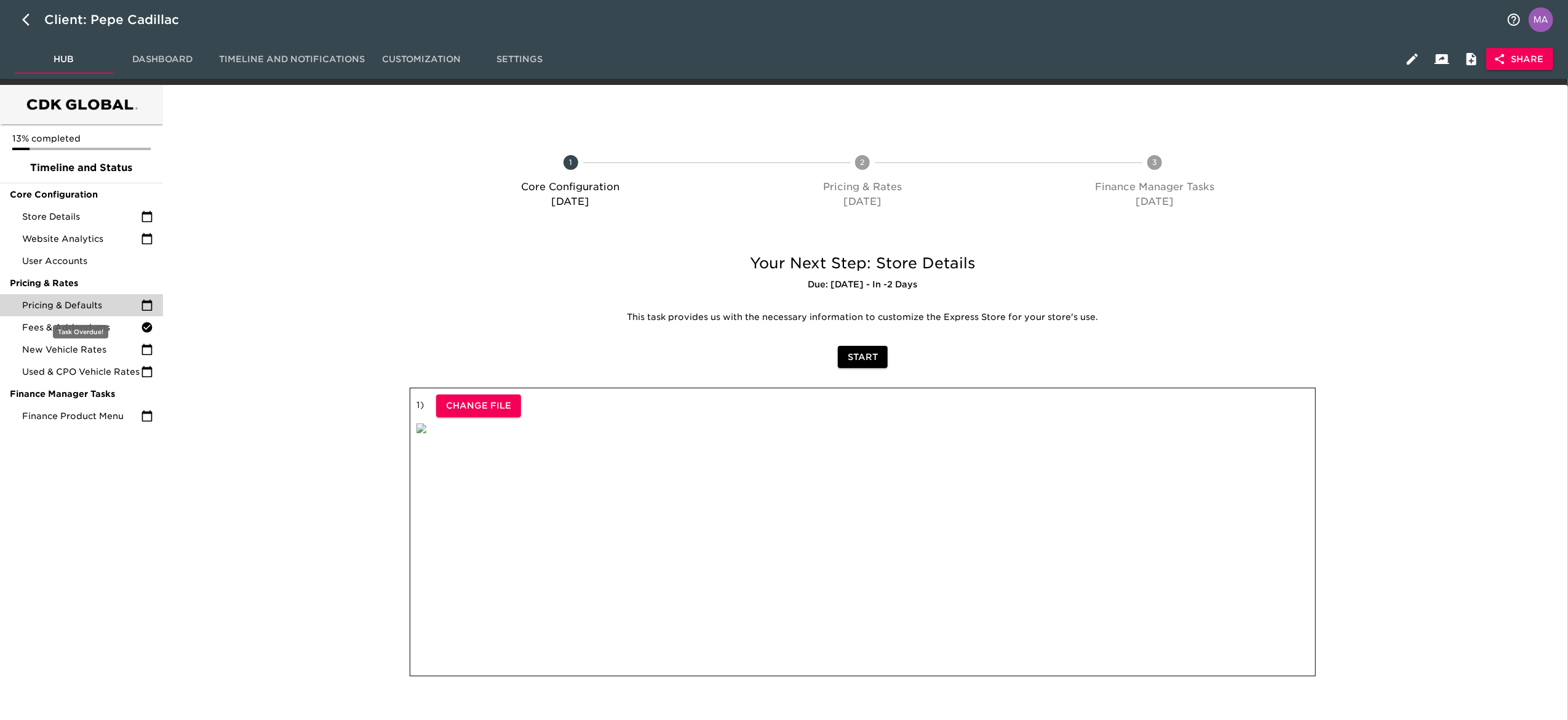
click at [83, 314] on div "Pricing & Defaults" at bounding box center [82, 305] width 163 height 22
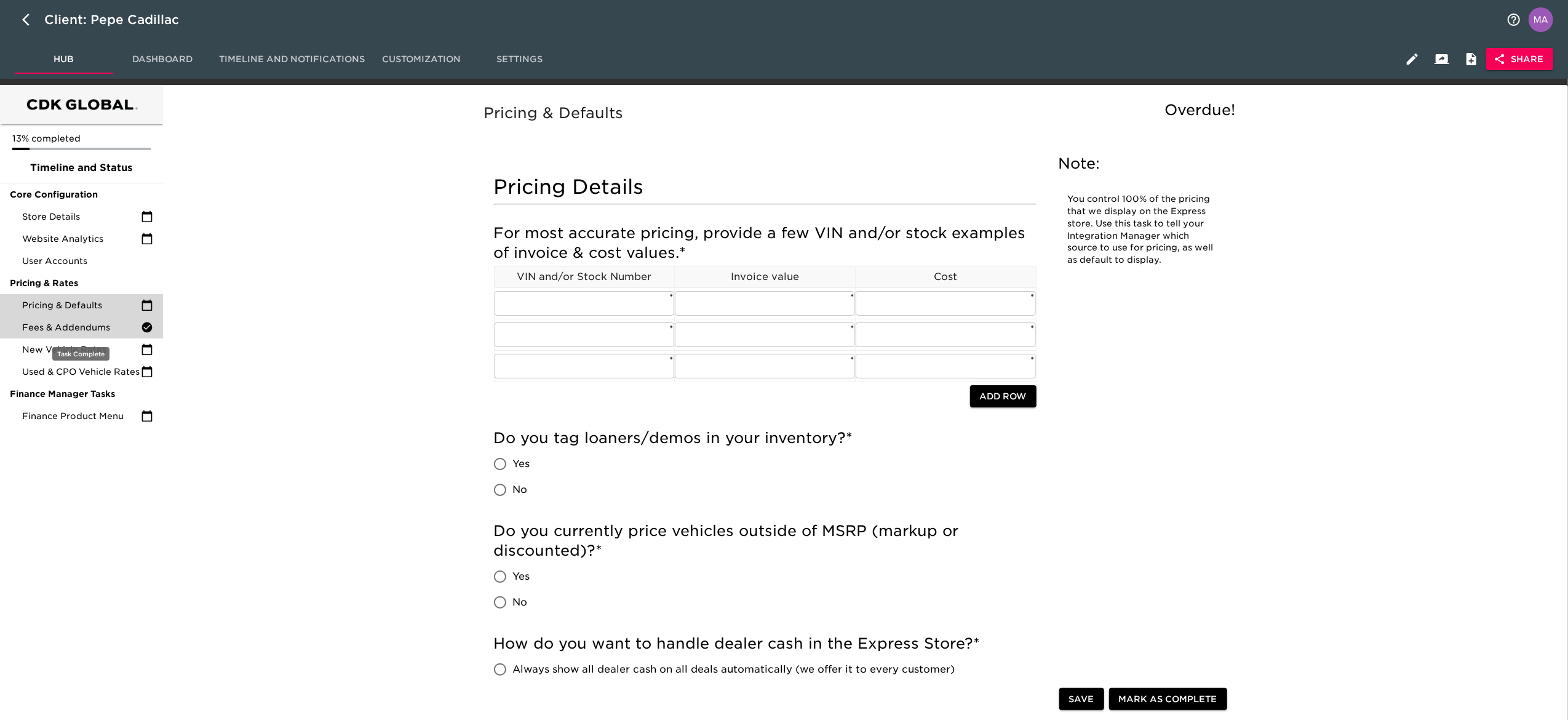
click at [107, 327] on span "Fees & Addendums" at bounding box center [81, 327] width 118 height 12
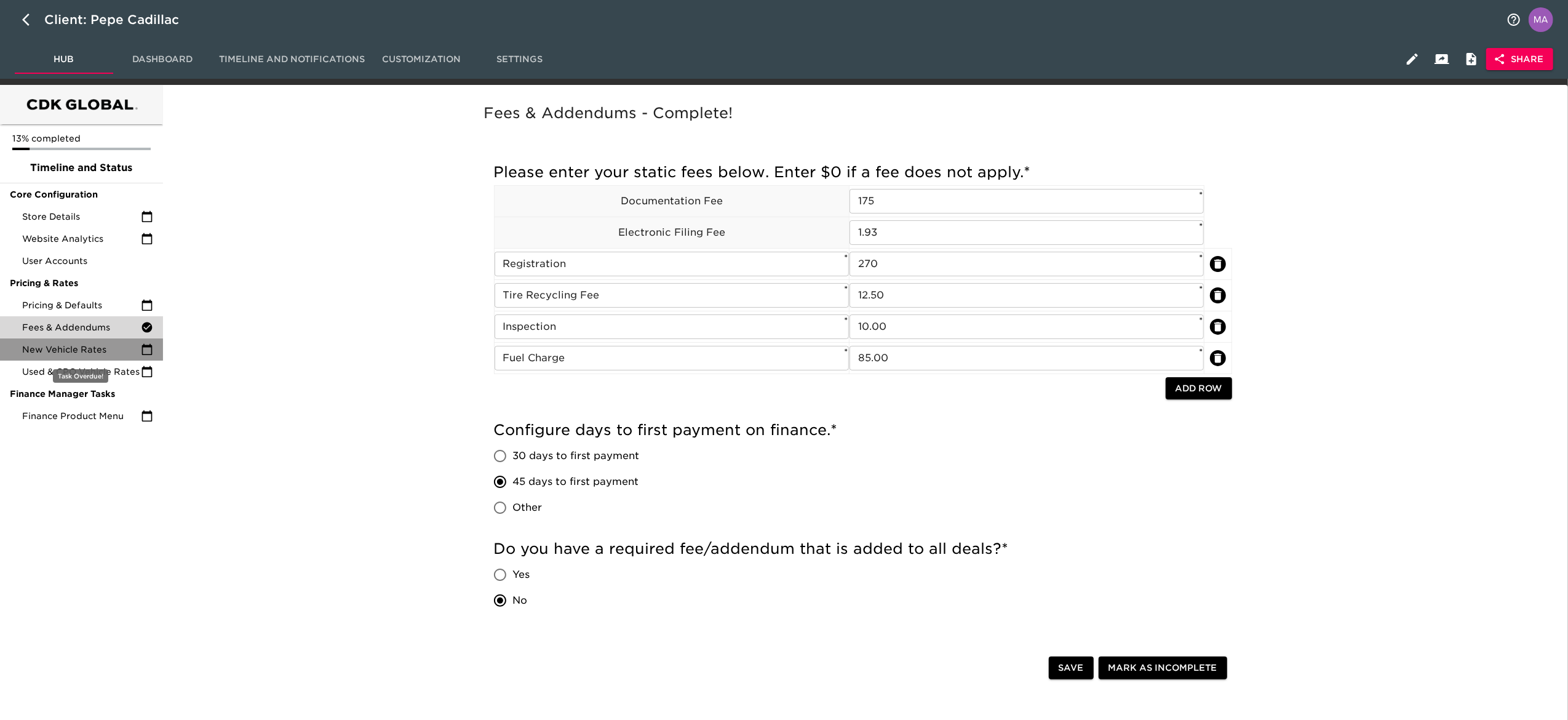
click at [83, 349] on span "New Vehicle Rates" at bounding box center [81, 349] width 118 height 12
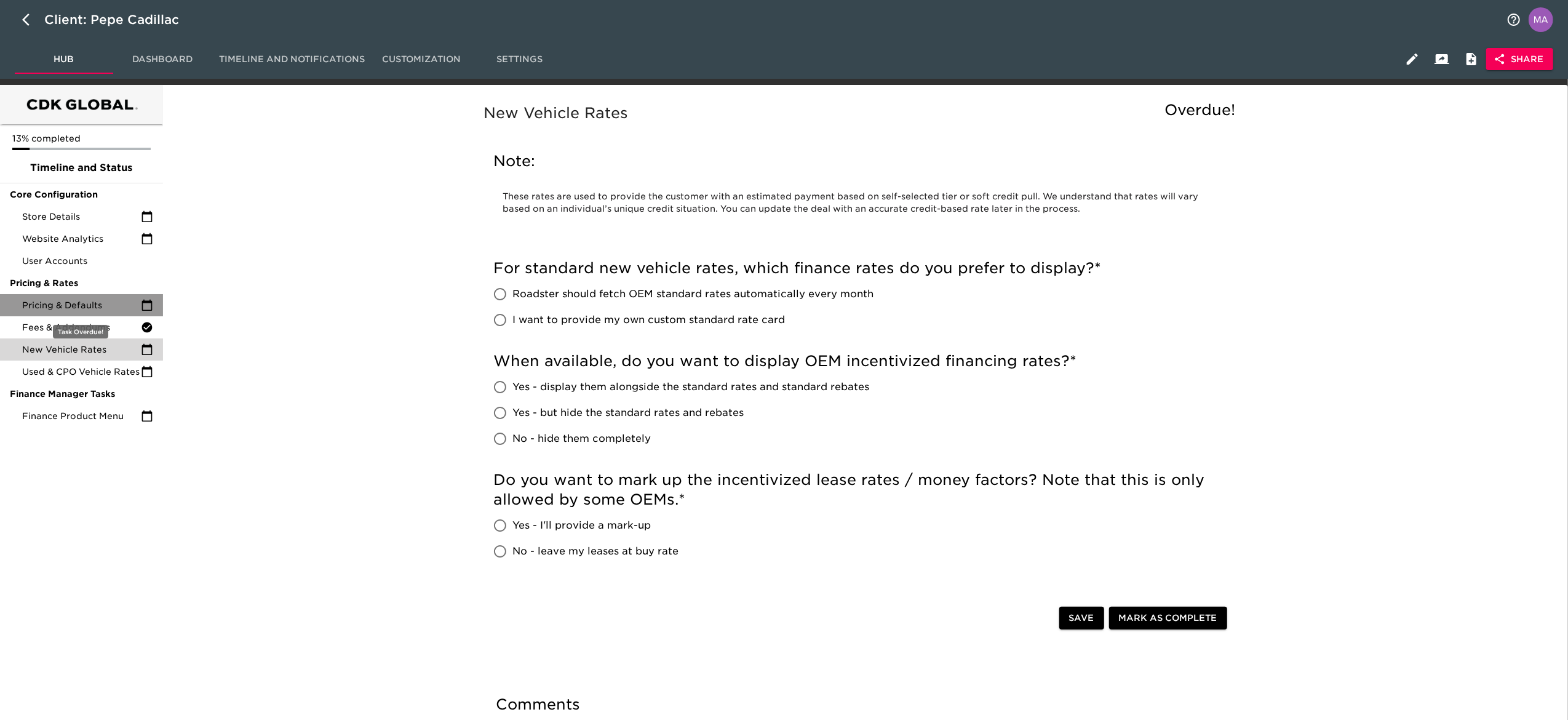
click at [67, 302] on span "Pricing & Defaults" at bounding box center [81, 305] width 118 height 12
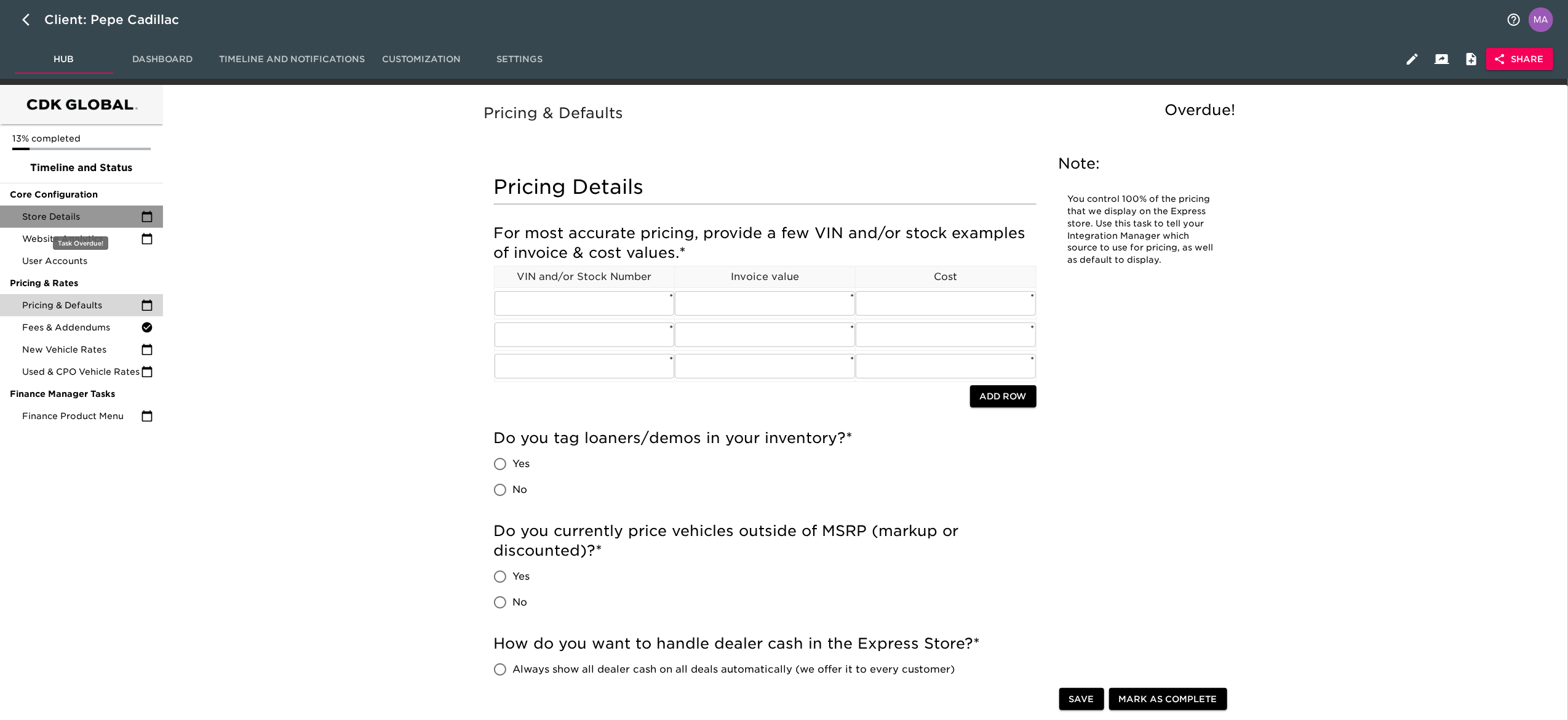
click at [108, 210] on span "Store Details" at bounding box center [81, 216] width 118 height 12
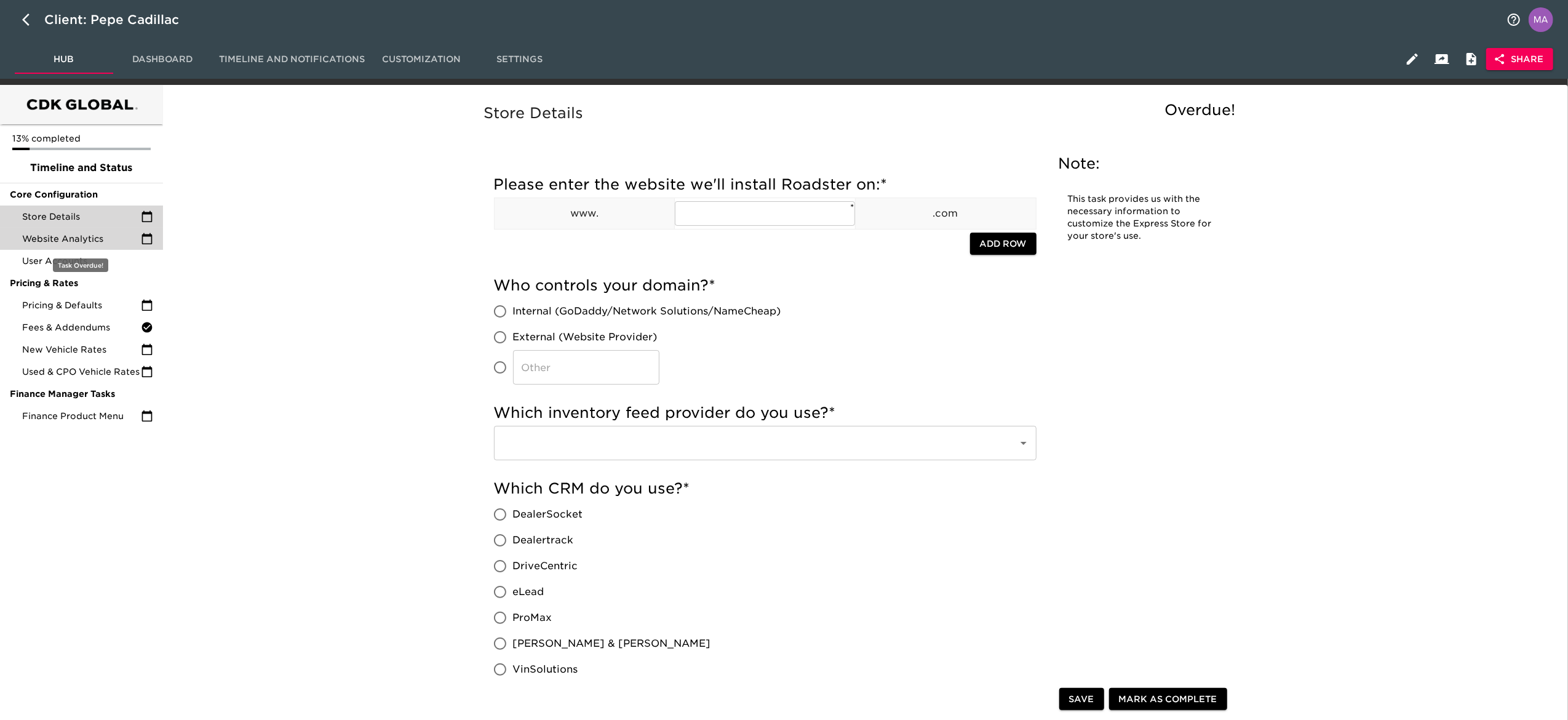
click at [94, 244] on span "Website Analytics" at bounding box center [81, 238] width 118 height 12
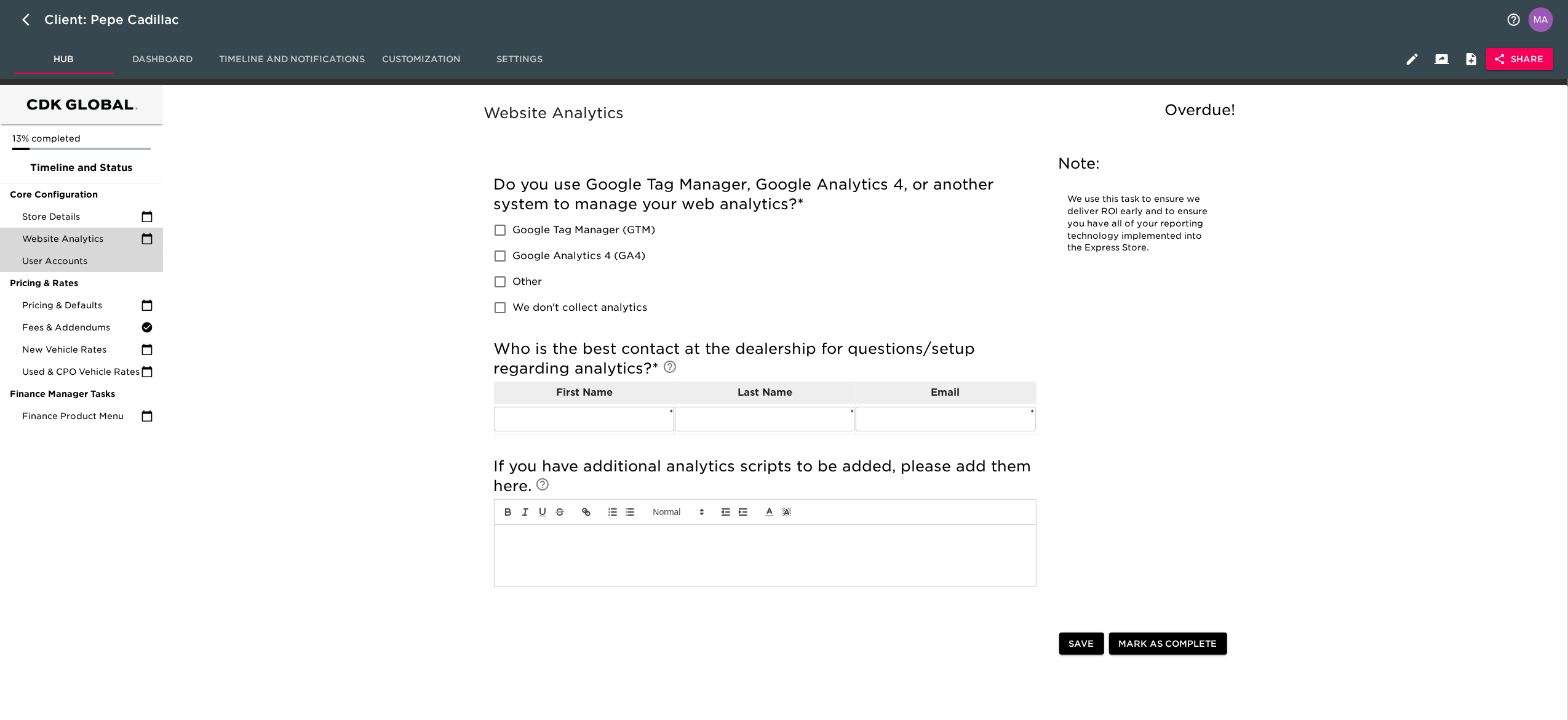
click at [114, 260] on span "User Accounts" at bounding box center [87, 260] width 131 height 12
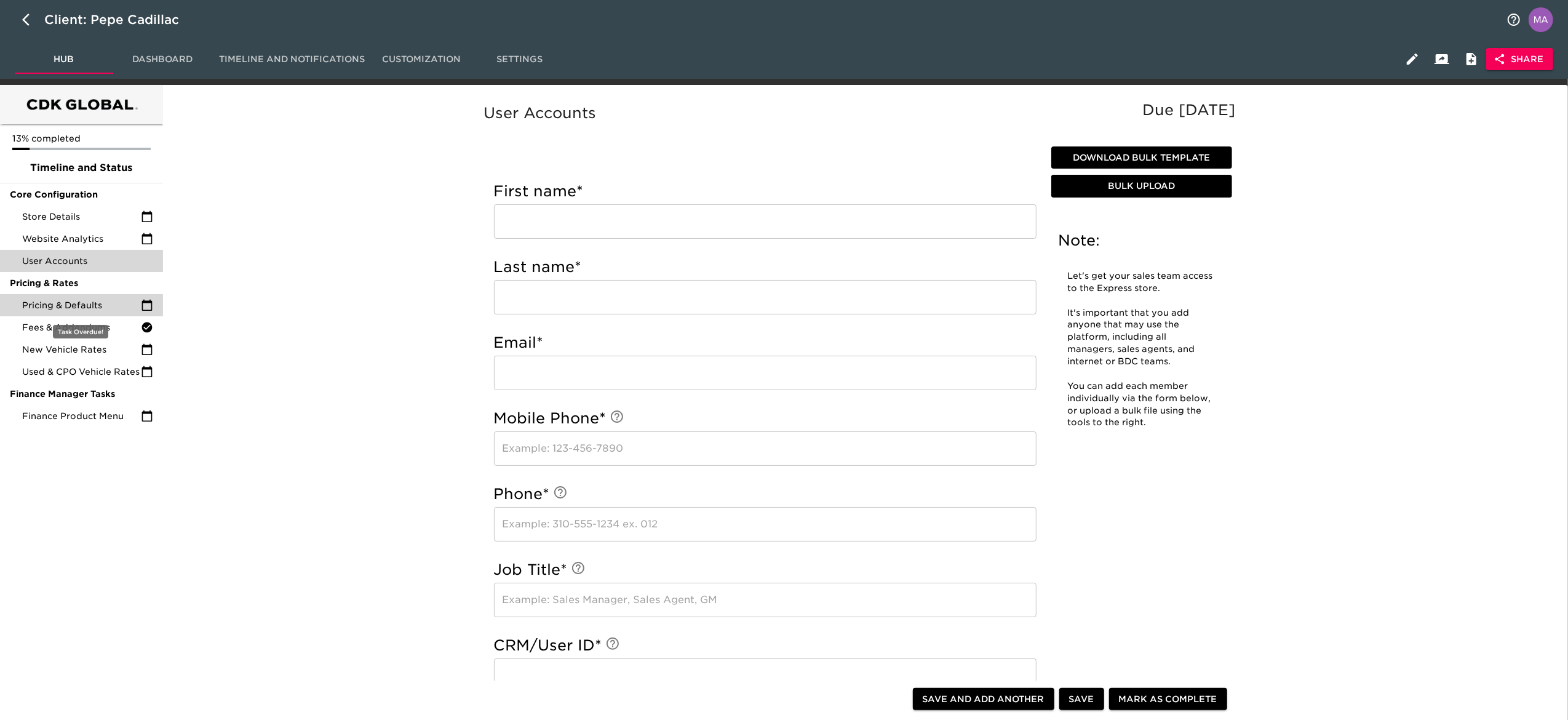
click at [101, 312] on div "Pricing & Defaults" at bounding box center [82, 305] width 163 height 22
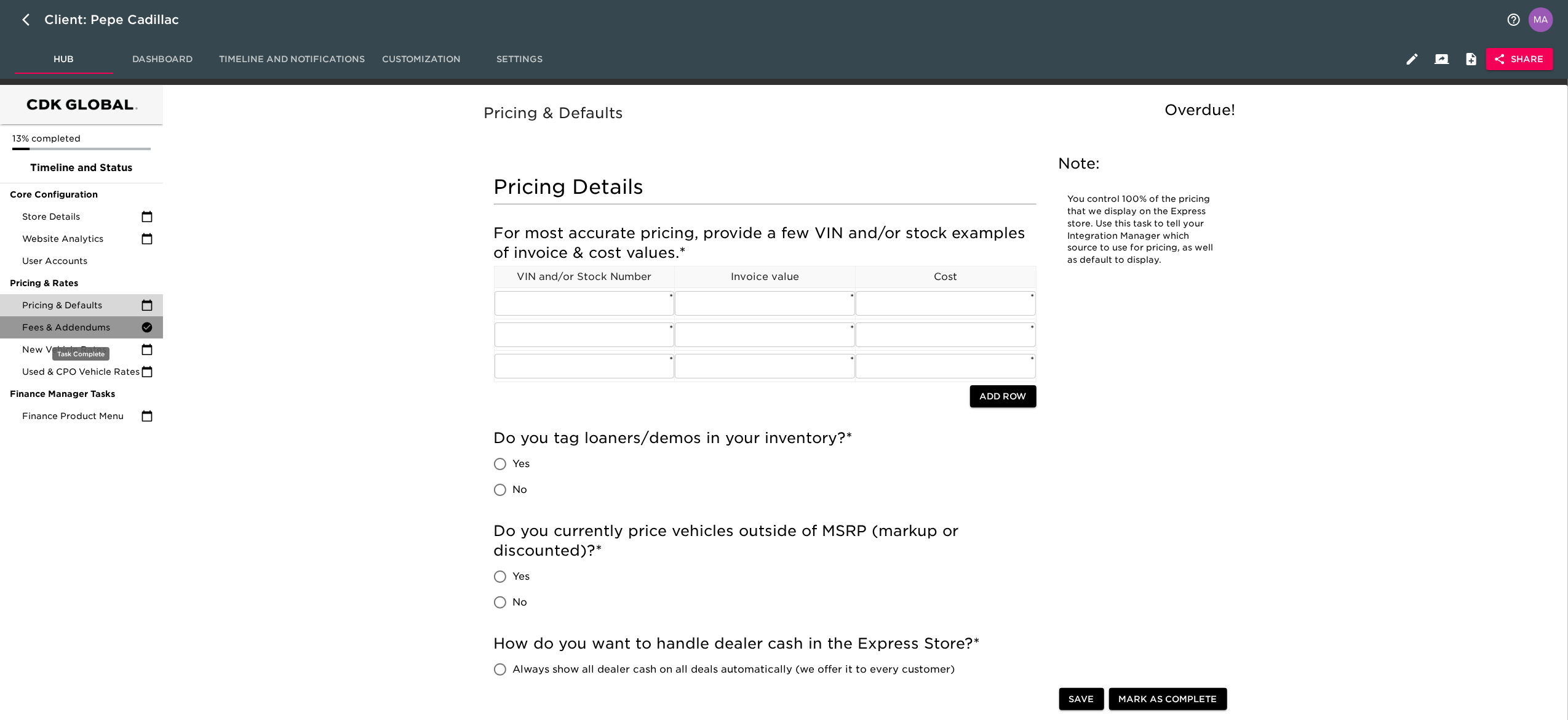
click at [114, 330] on span "Fees & Addendums" at bounding box center [81, 327] width 118 height 12
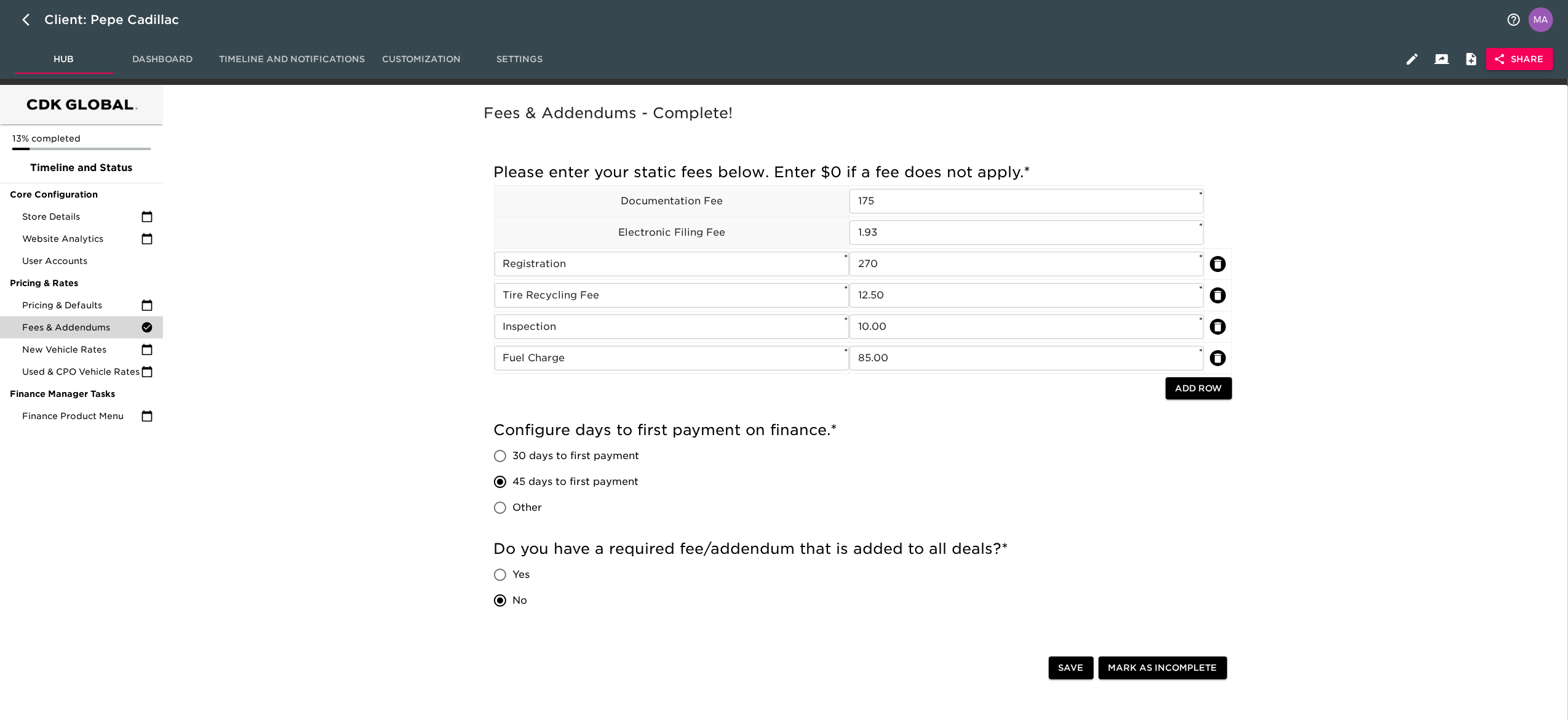
click at [293, 145] on div "Fees & Addendums - Complete! Incomplete: Enter custom days to first payment. Pl…" at bounding box center [863, 479] width 1396 height 773
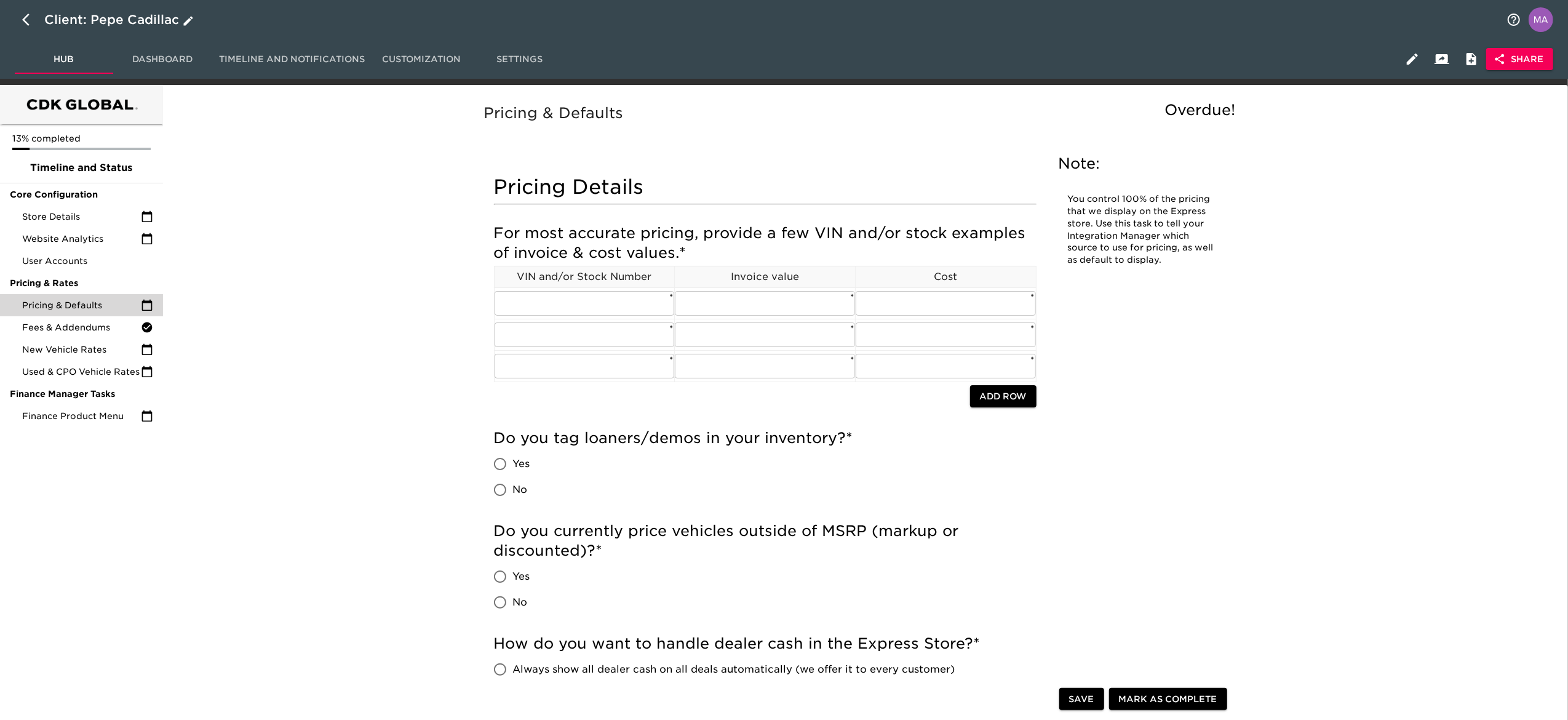
click at [23, 18] on icon "button" at bounding box center [26, 19] width 7 height 12
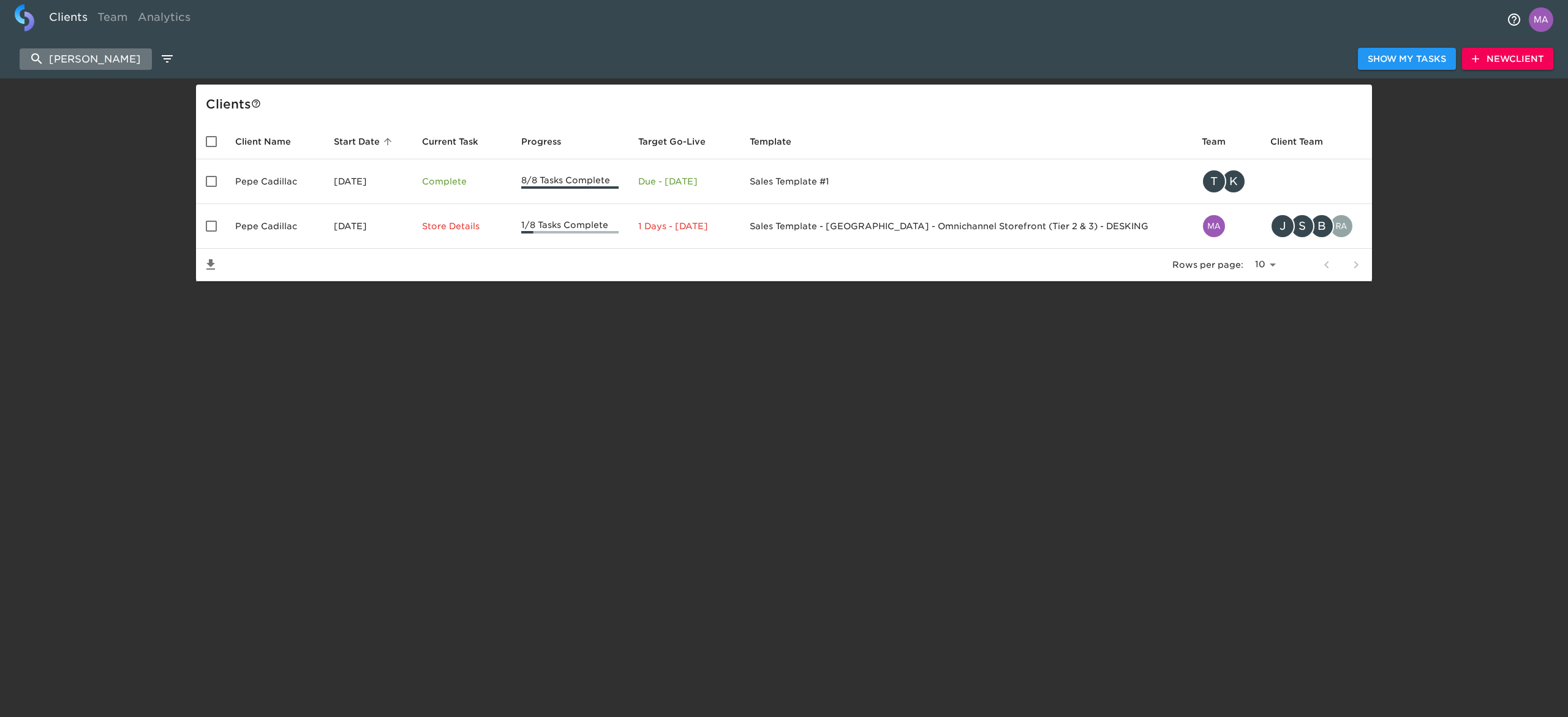
click at [122, 62] on input "[PERSON_NAME]" at bounding box center [85, 58] width 132 height 21
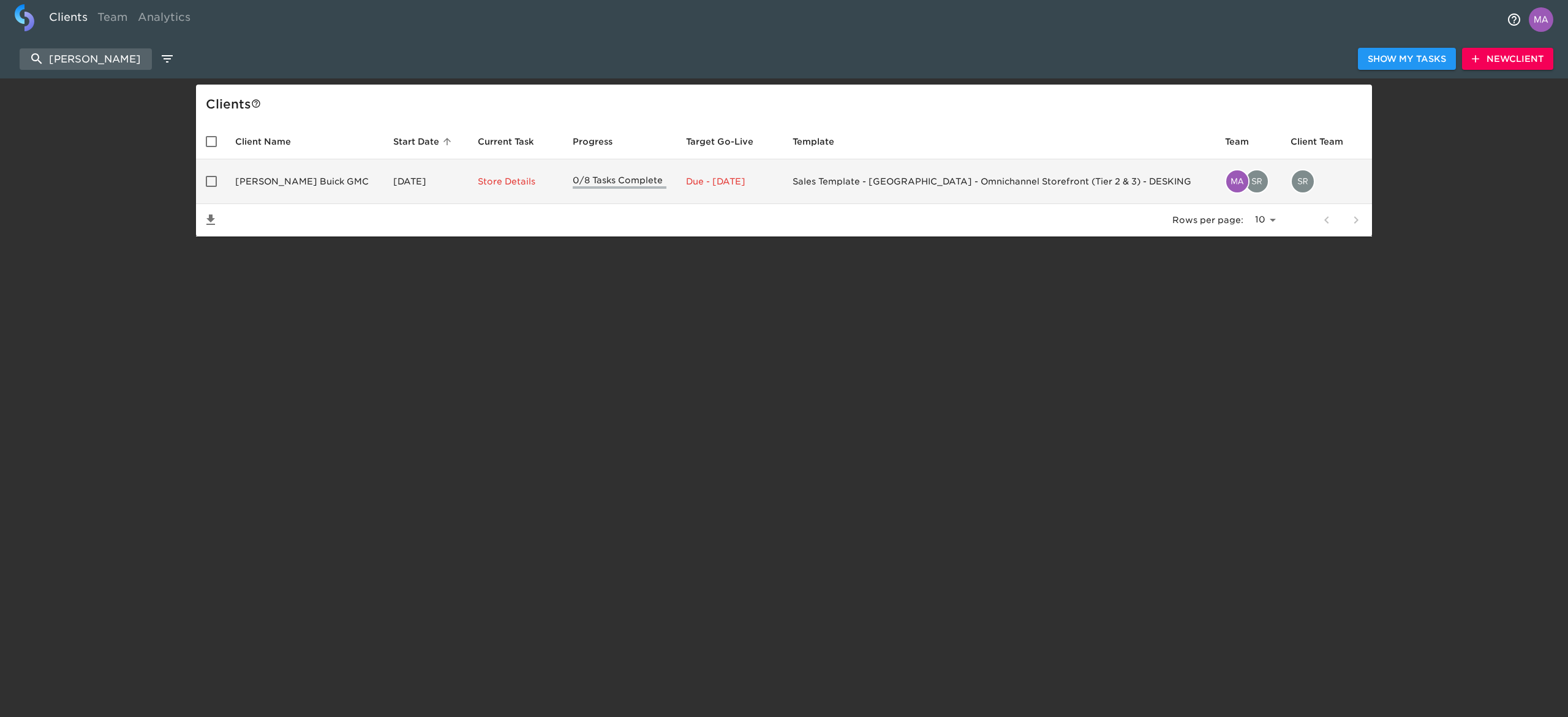
click at [317, 173] on td "[PERSON_NAME] Buick GMC" at bounding box center [304, 181] width 158 height 45
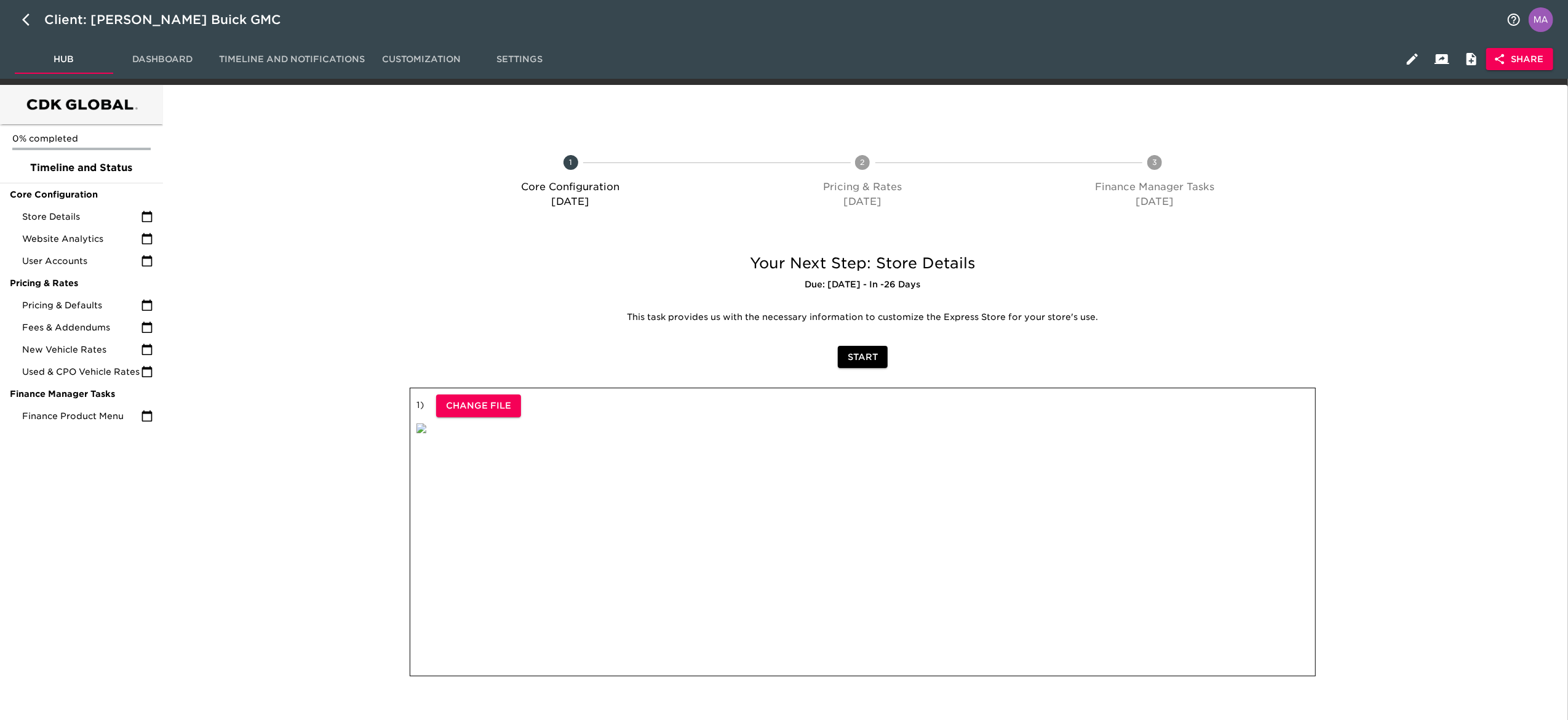
click at [1517, 72] on div "Hub Dashboard Timeline and Notifications Customization Settings Share" at bounding box center [784, 59] width 1568 height 39
click at [1519, 61] on span "Share" at bounding box center [1519, 59] width 48 height 16
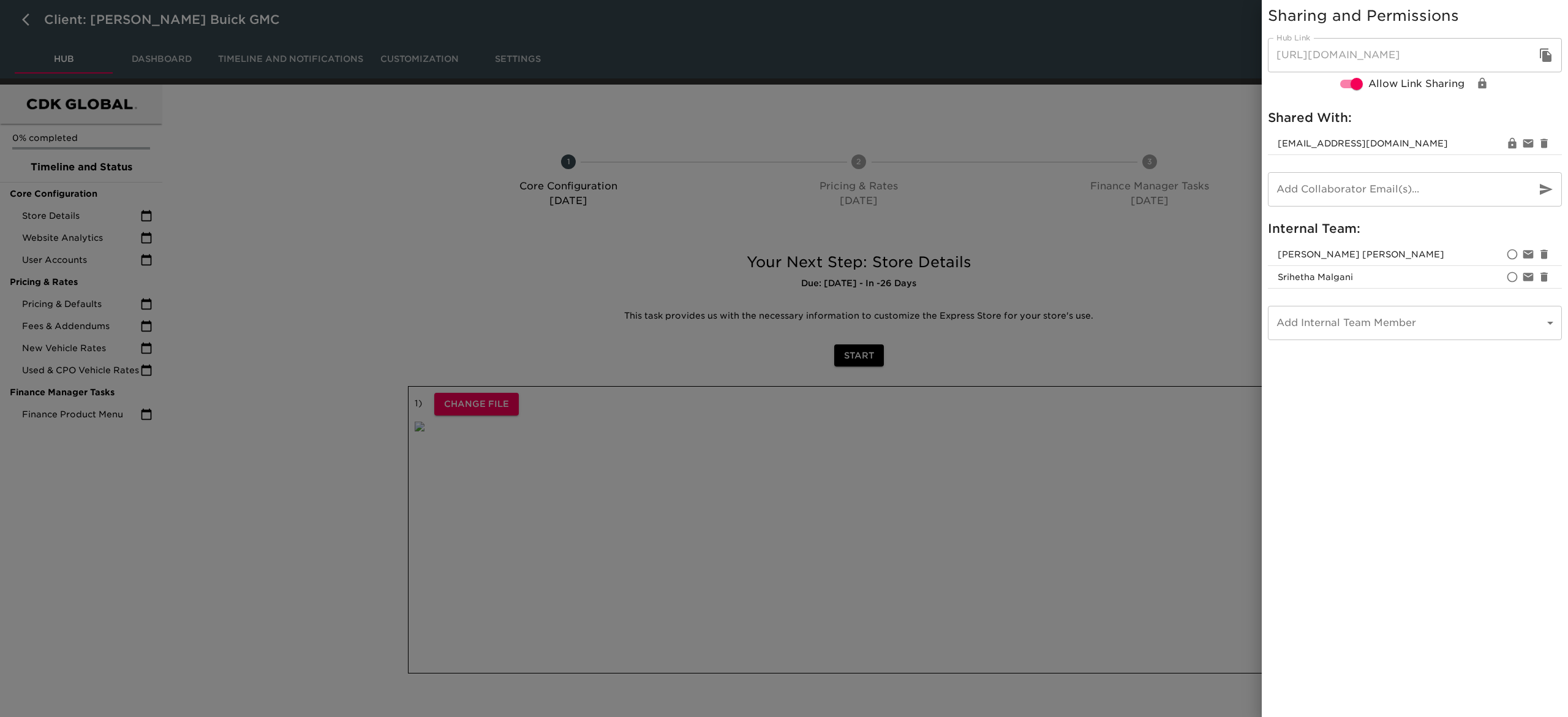
click at [1416, 187] on input "email" at bounding box center [1397, 190] width 258 height 35
paste input ""[EMAIL_ADDRESS][DOMAIN_NAME]" <[PERSON_NAME][EMAIL_ADDRESS][DOMAIN_NAME]>"
click at [1387, 181] on input ""[EMAIL_ADDRESS][DOMAIN_NAME]" <[PERSON_NAME][EMAIL_ADDRESS][DOMAIN_NAME]>" at bounding box center [1397, 190] width 258 height 35
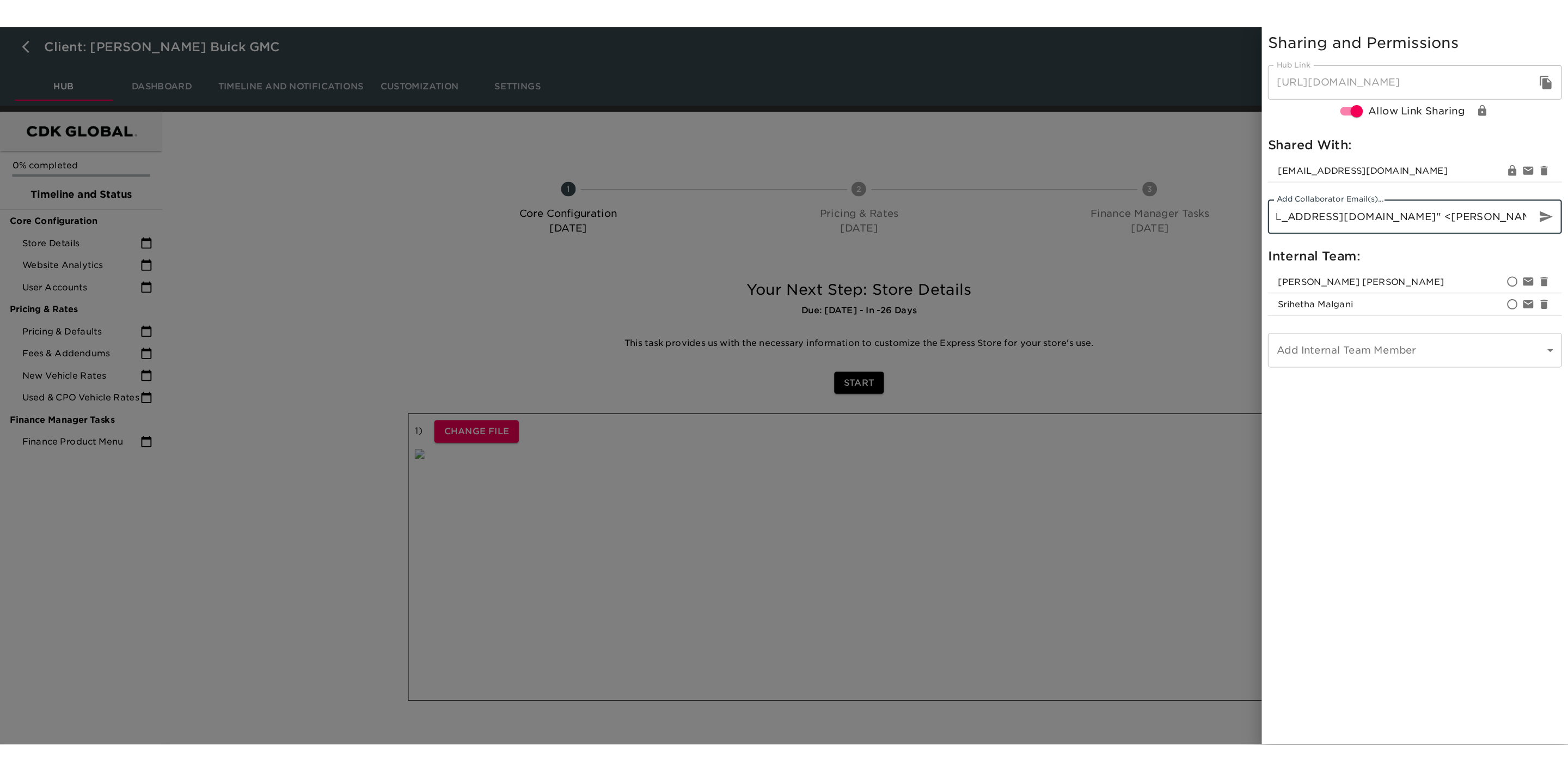
scroll to position [0, 0]
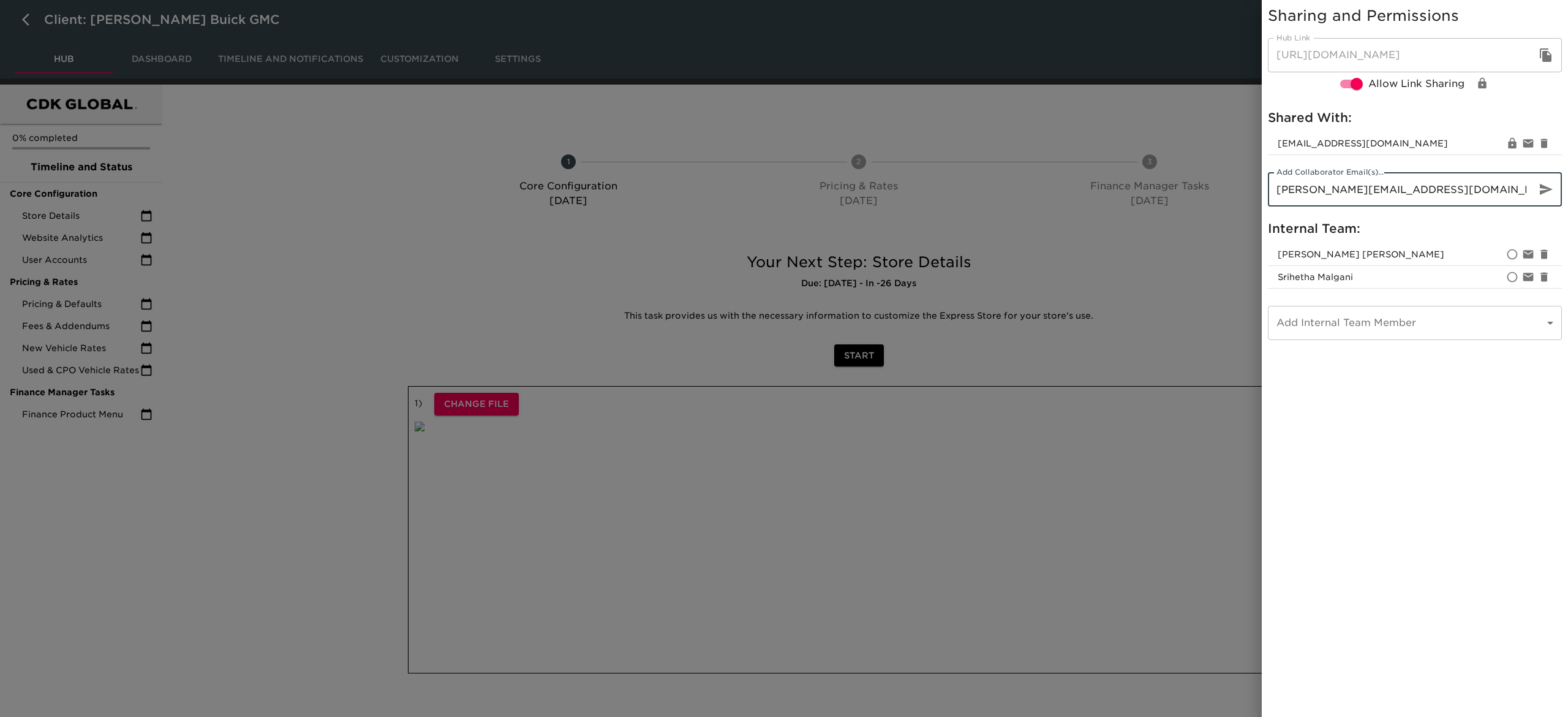
click at [1546, 193] on icon "button" at bounding box center [1546, 189] width 13 height 11
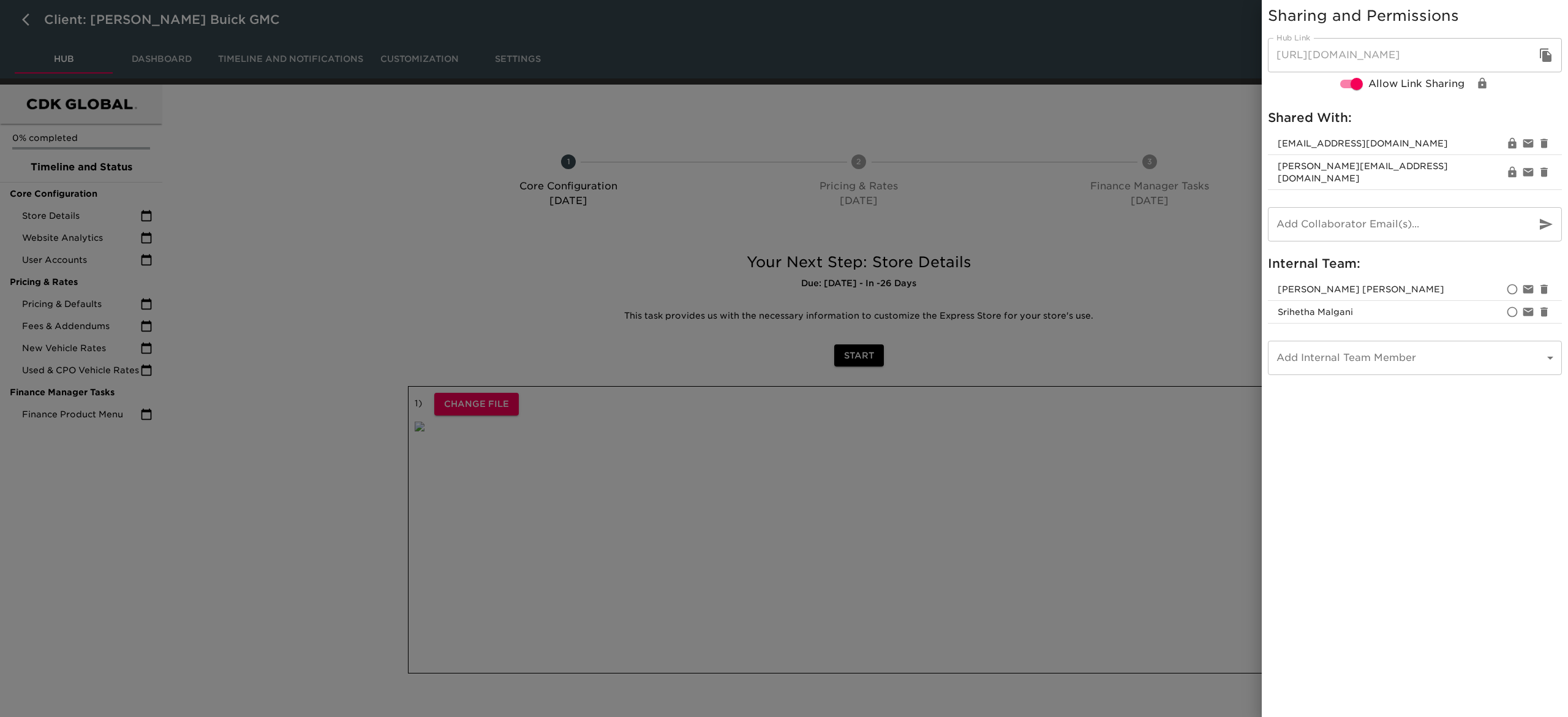
drag, startPoint x: 320, startPoint y: 328, endPoint x: 324, endPoint y: 338, distance: 10.8
click at [324, 338] on div at bounding box center [784, 358] width 1568 height 717
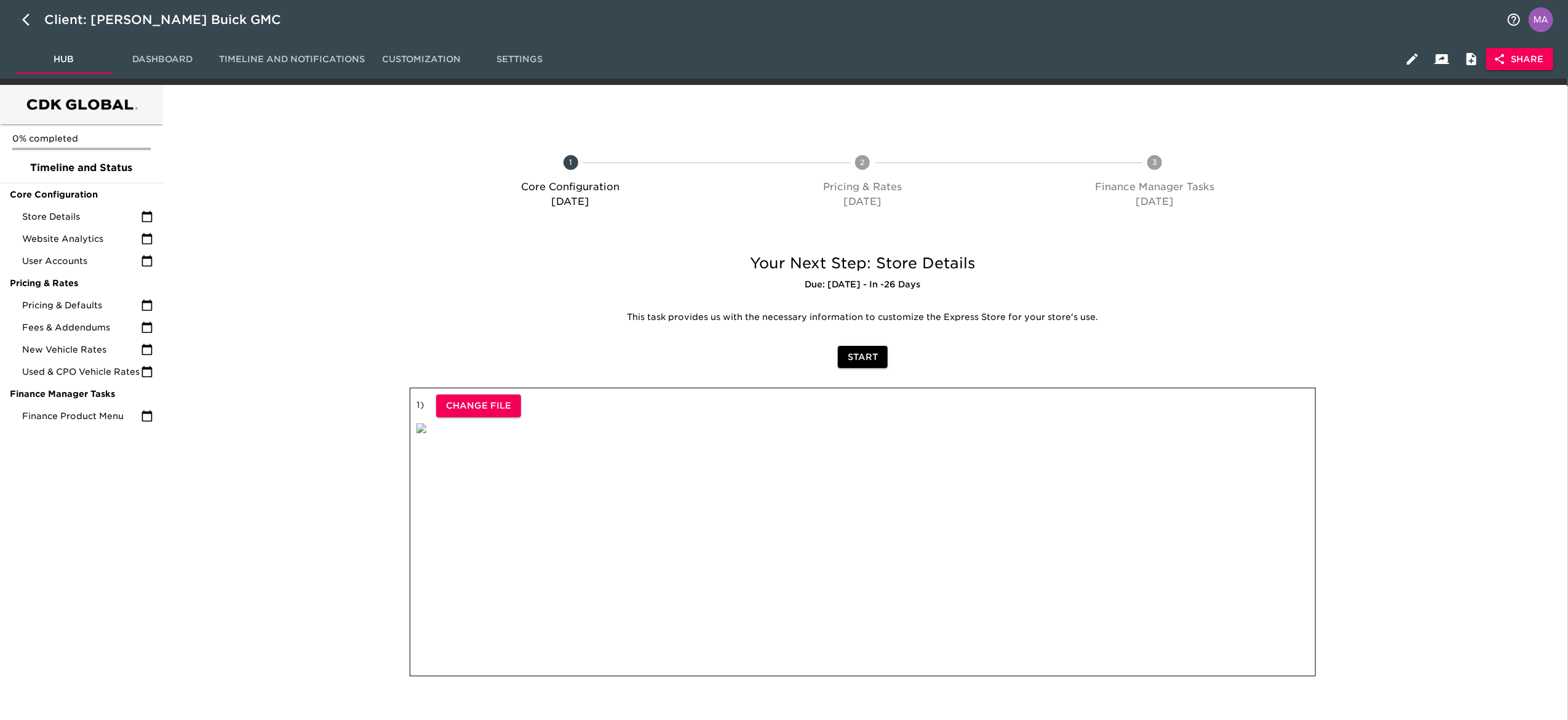
click at [286, 483] on div at bounding box center [282, 534] width 233 height 318
click at [304, 563] on div at bounding box center [282, 534] width 233 height 318
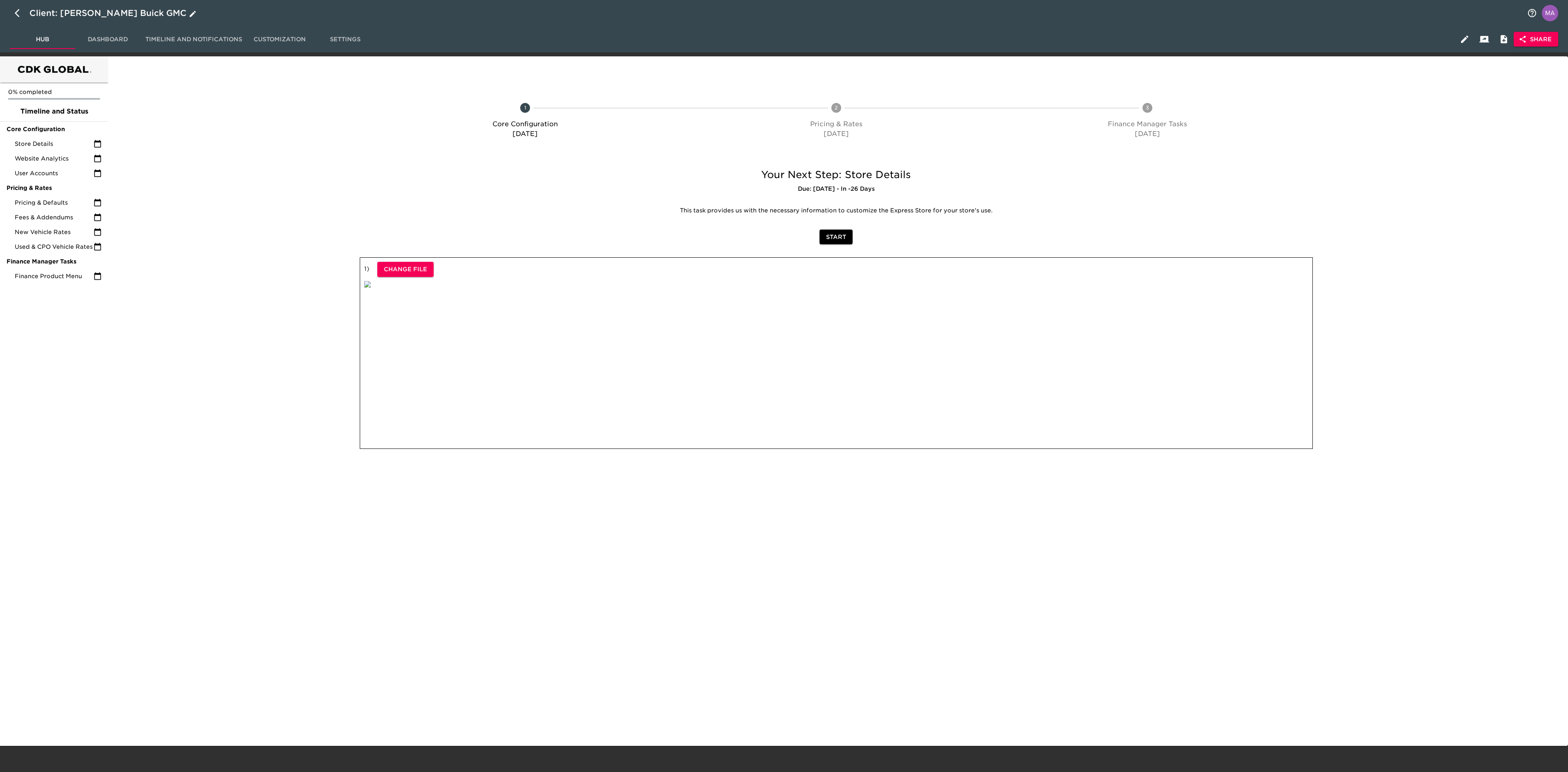
click at [15, 15] on icon "button" at bounding box center [19, 13] width 10 height 10
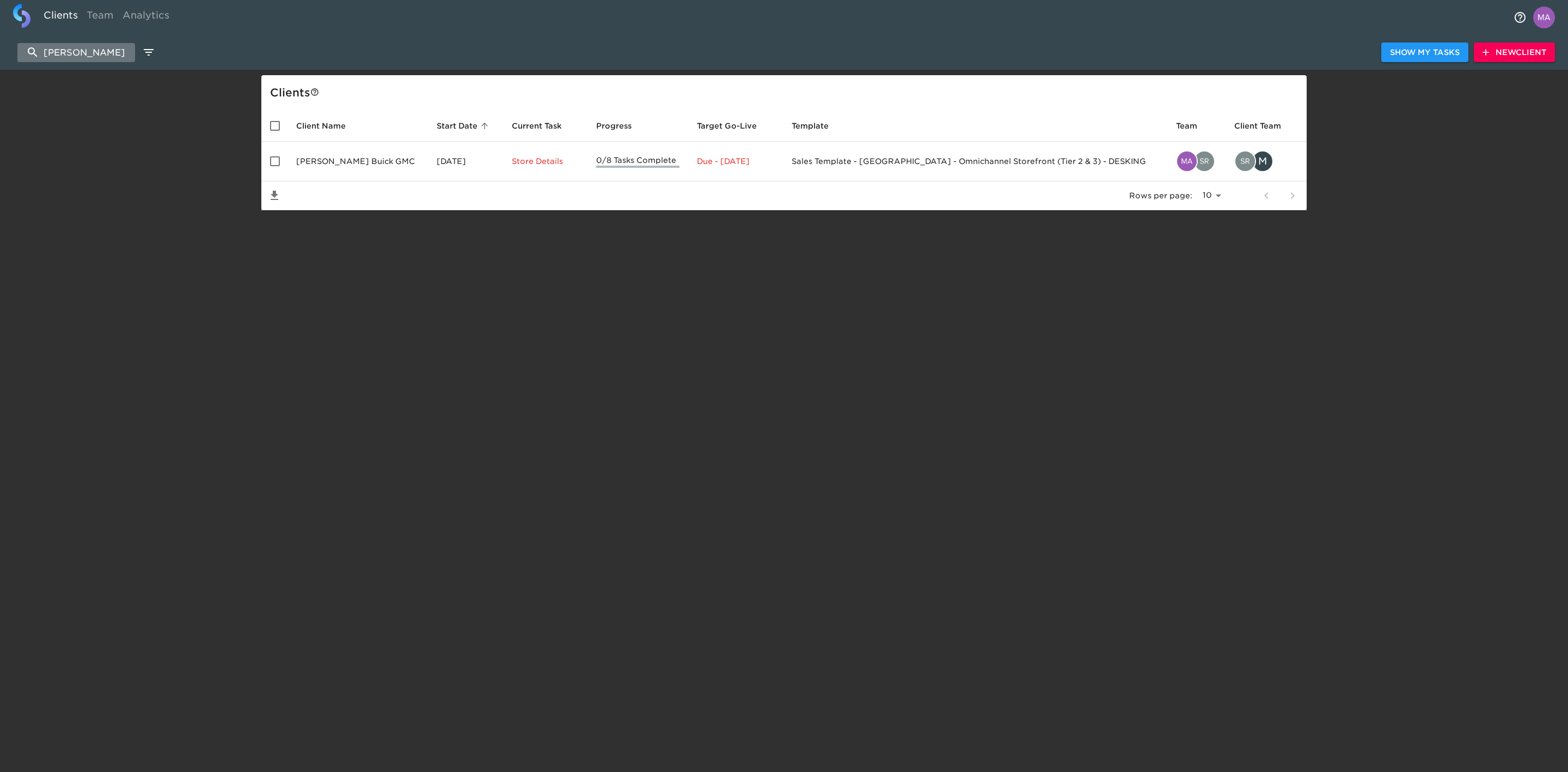
click at [103, 54] on input "[PERSON_NAME]" at bounding box center [75, 52] width 118 height 19
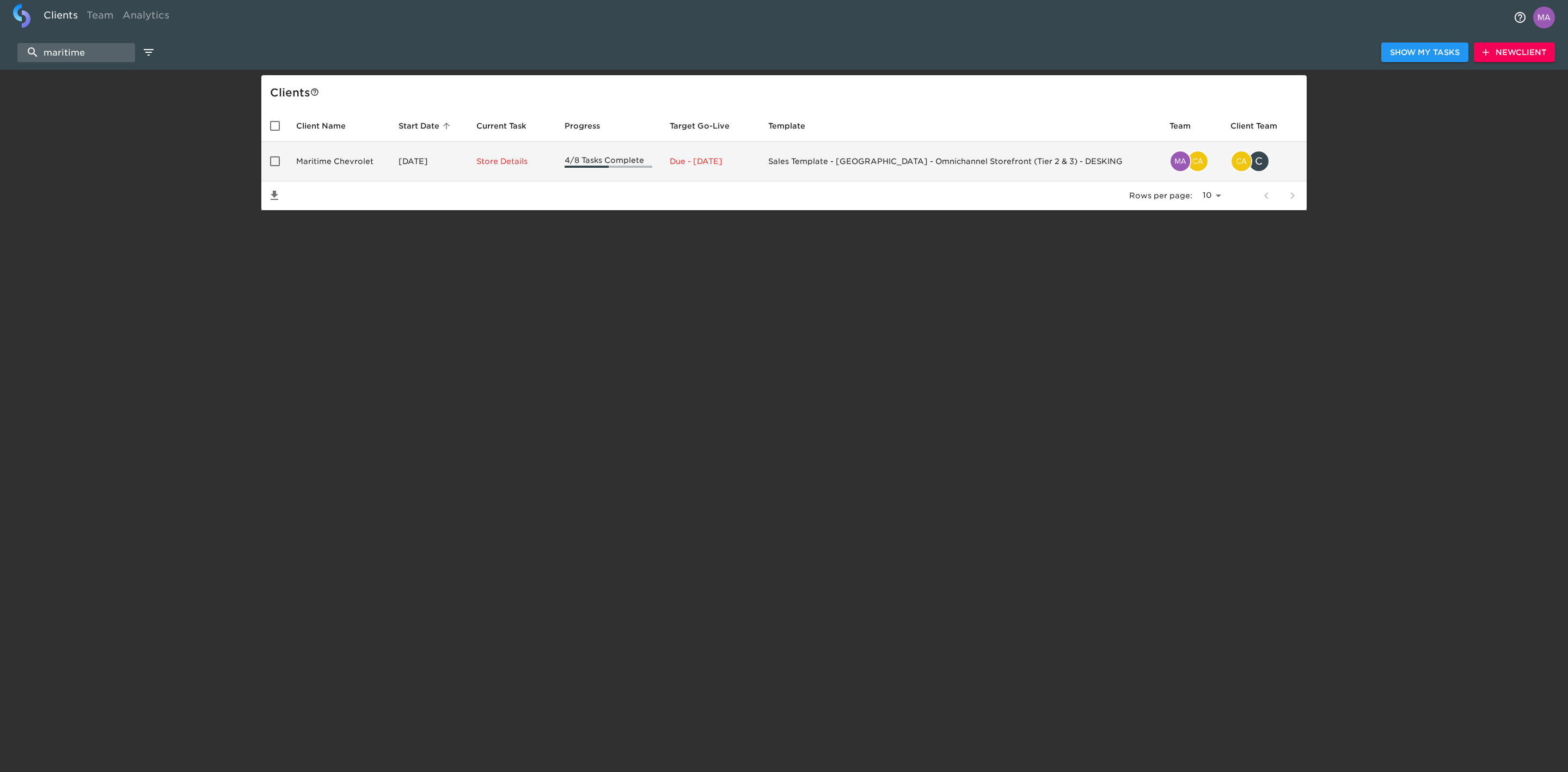
click at [326, 161] on td "Maritime Chevrolet" at bounding box center [338, 161] width 102 height 40
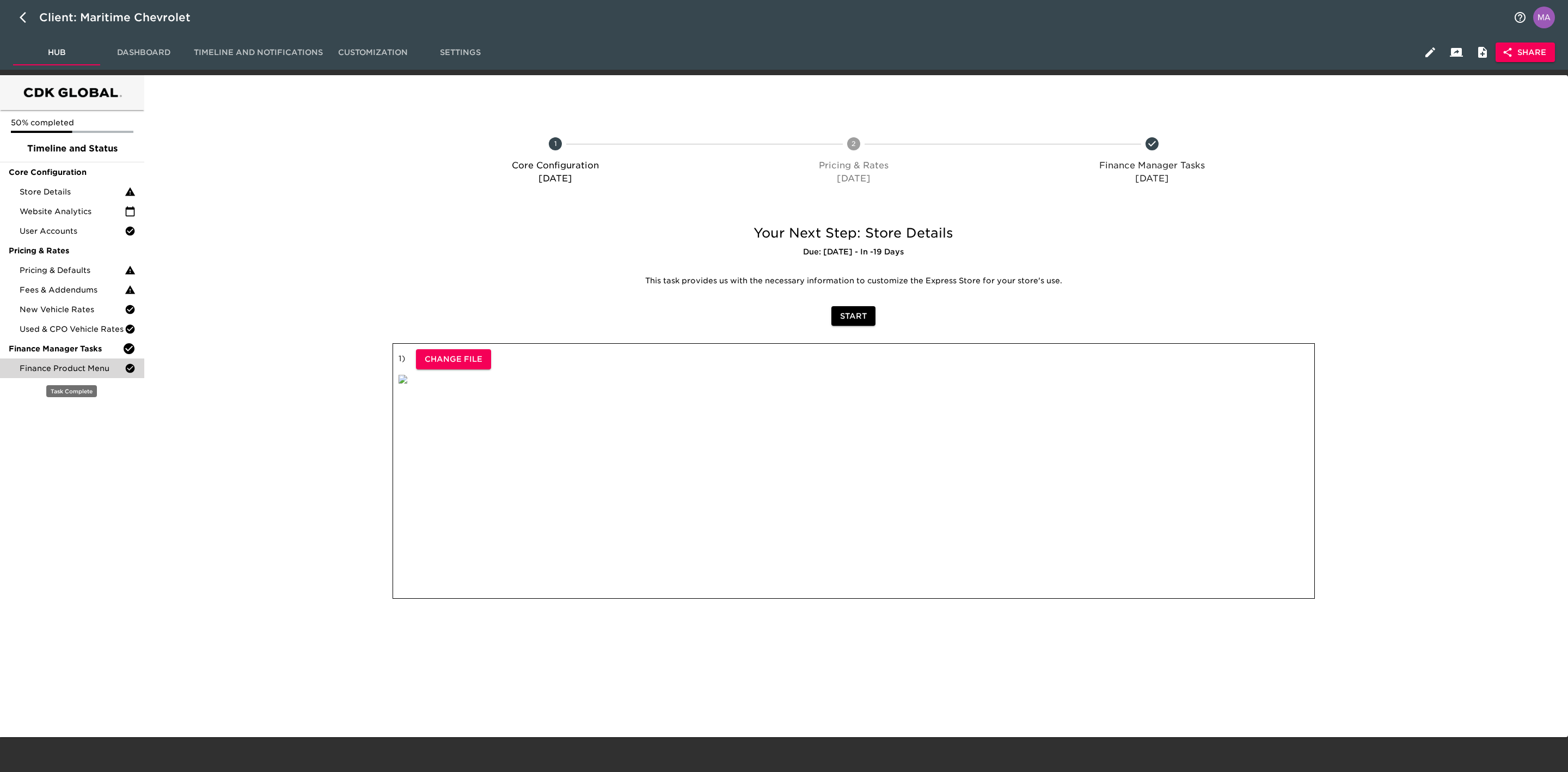
click at [75, 364] on span "Finance Product Menu" at bounding box center [71, 368] width 105 height 11
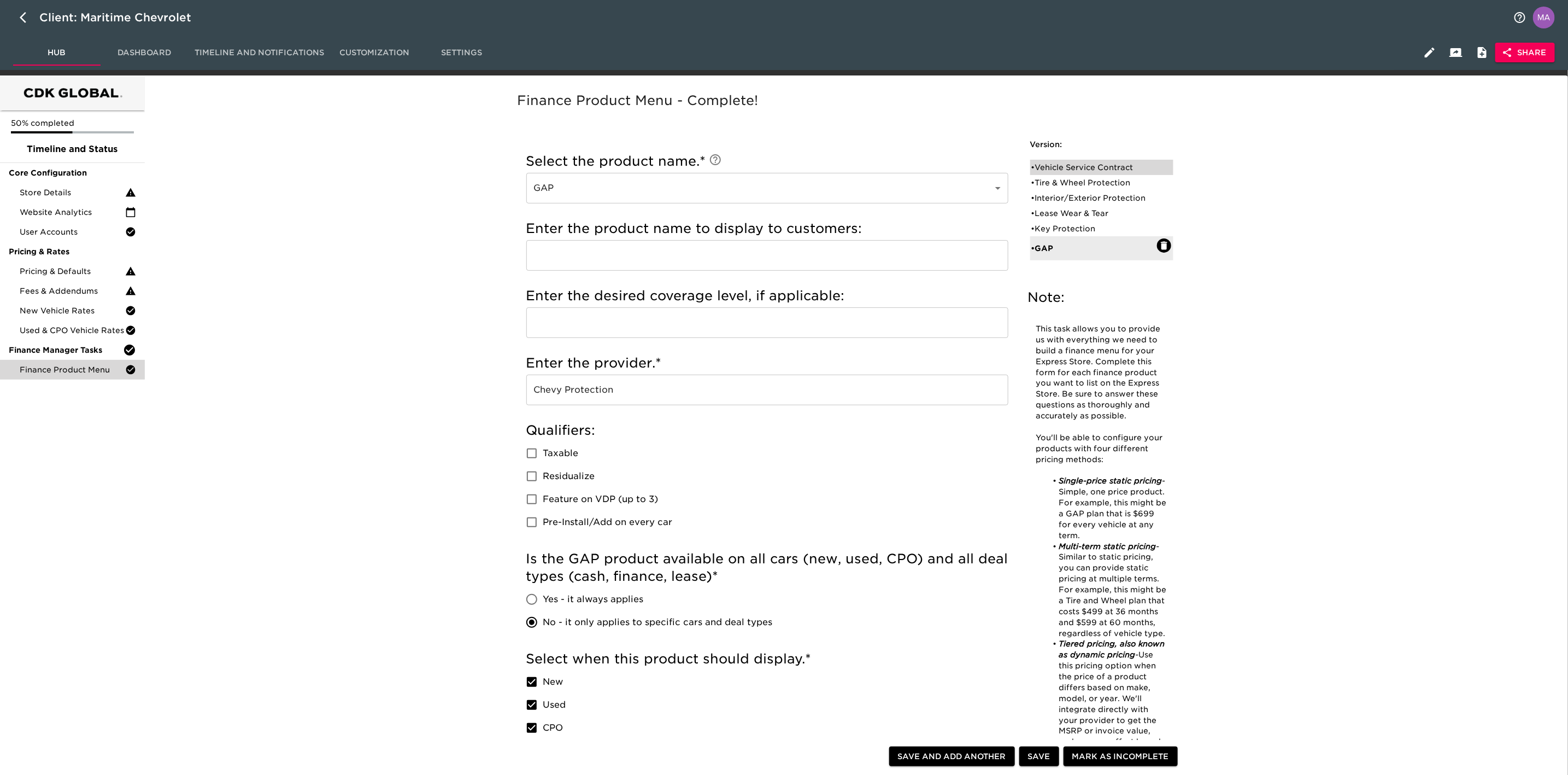
click at [1094, 164] on div "• Vehicle Service Contract" at bounding box center [1094, 167] width 125 height 11
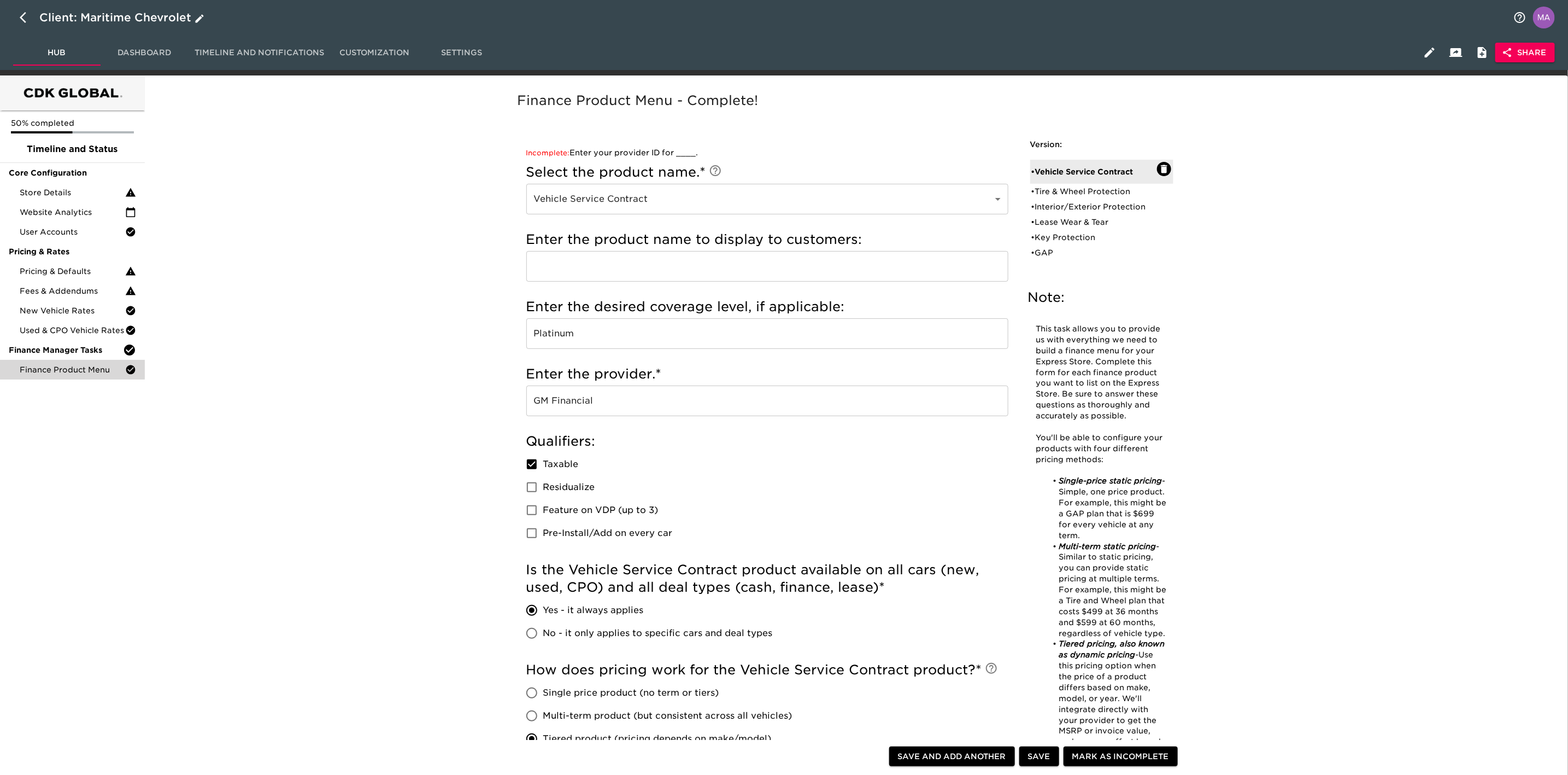
click at [21, 22] on icon "button" at bounding box center [26, 17] width 13 height 13
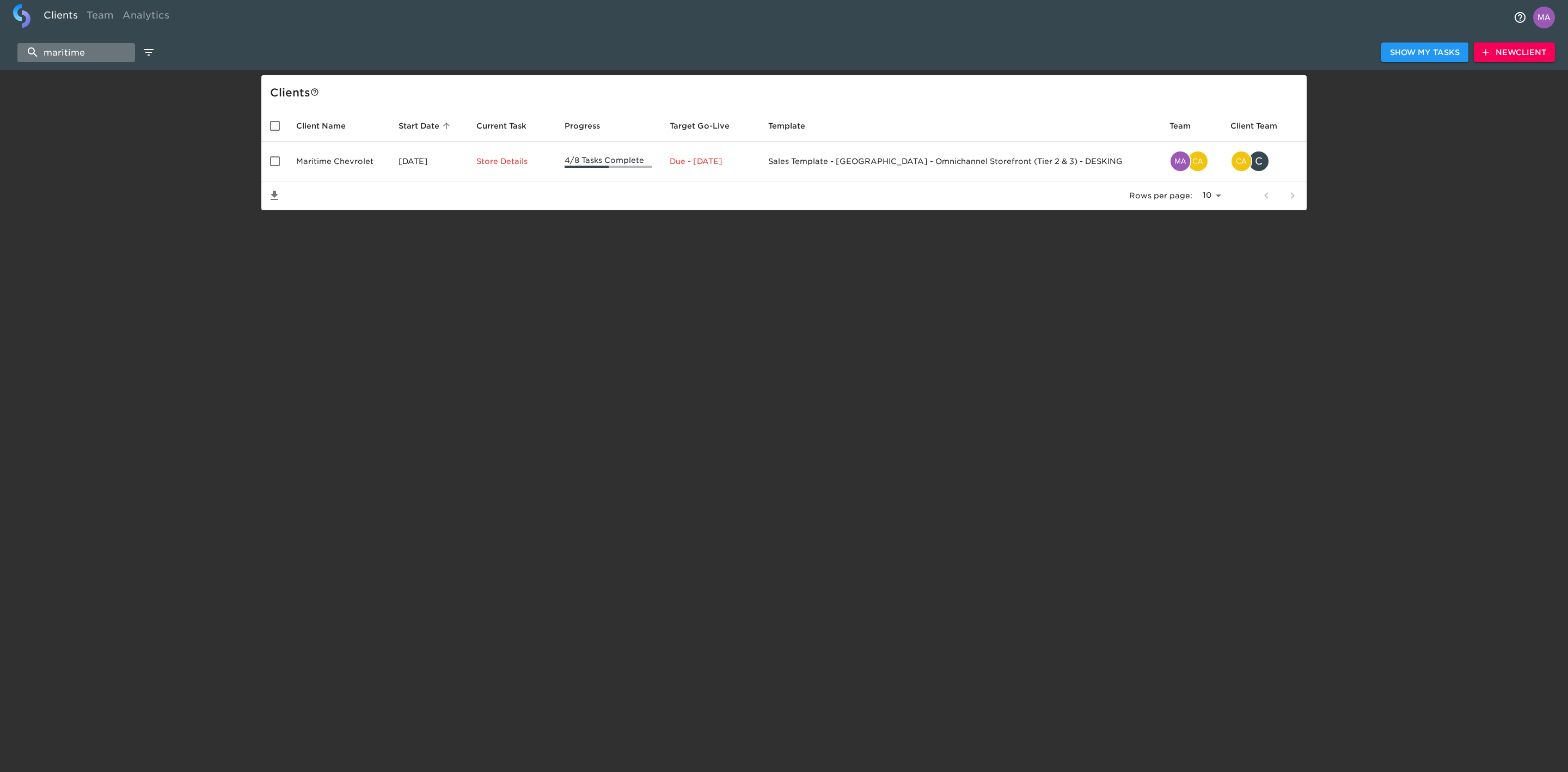
click at [106, 52] on input "maritime" at bounding box center [75, 52] width 118 height 19
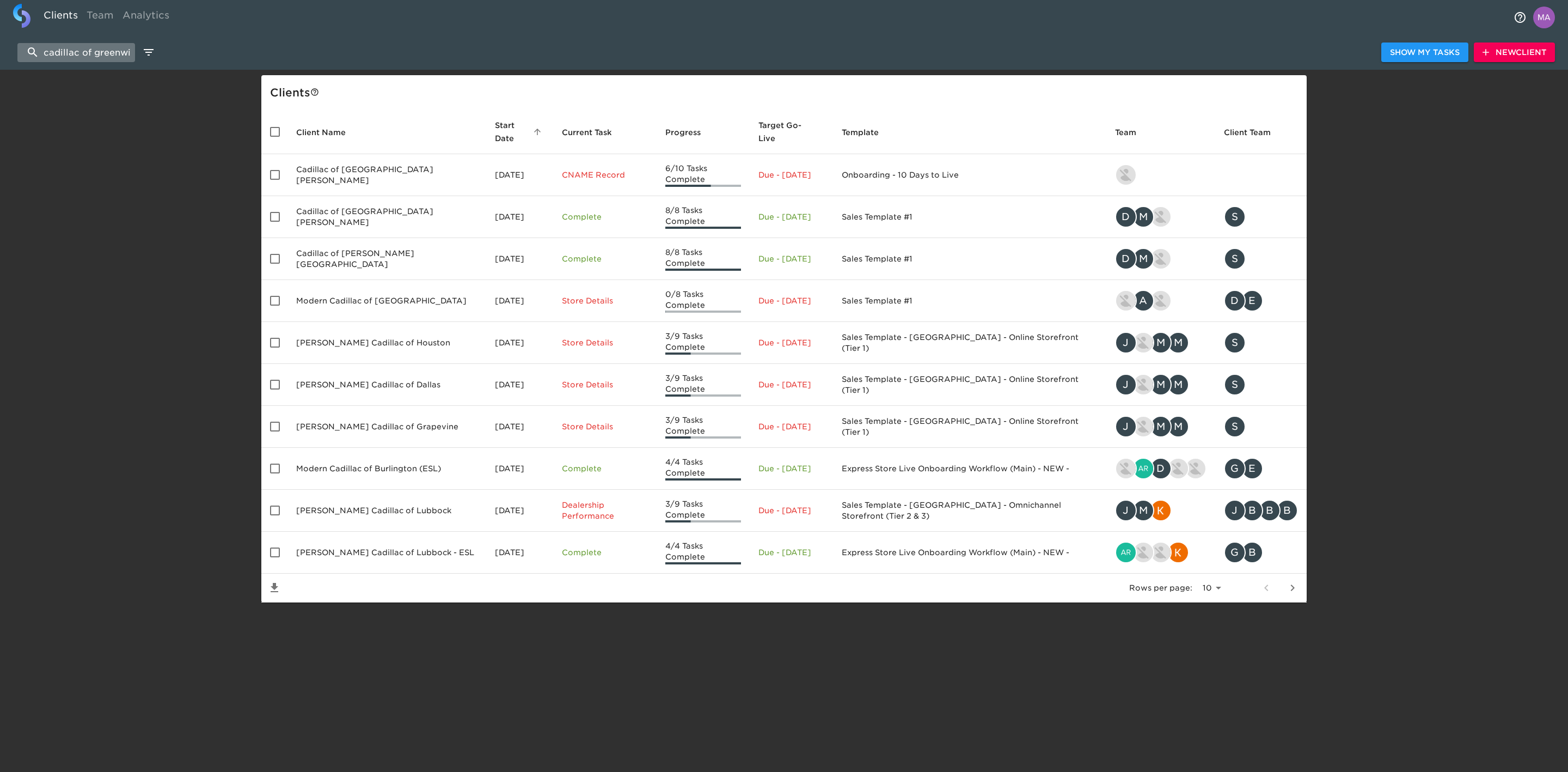
scroll to position [0, 10]
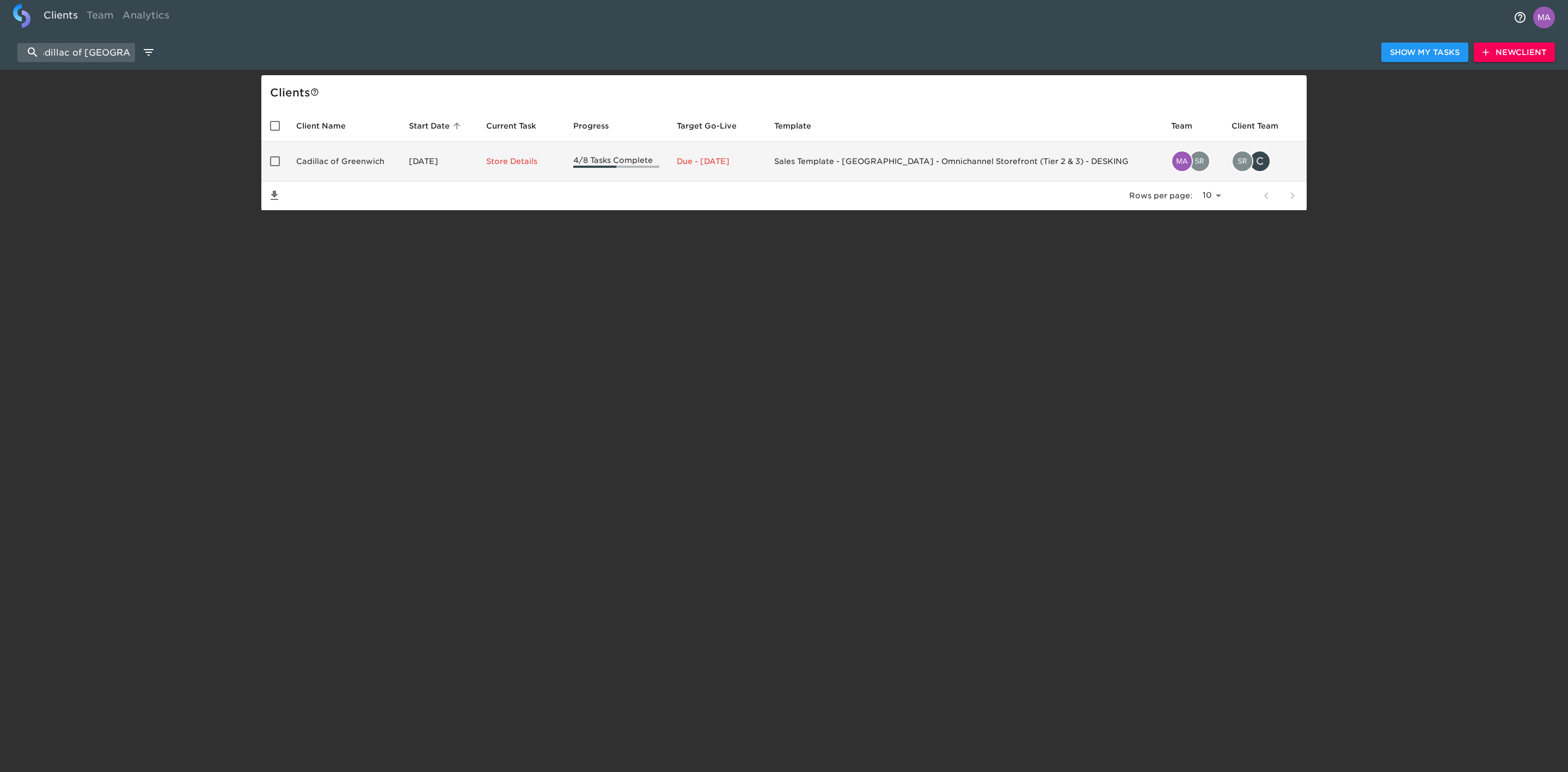
click at [350, 152] on td "Cadillac of Greenwich" at bounding box center [343, 161] width 113 height 40
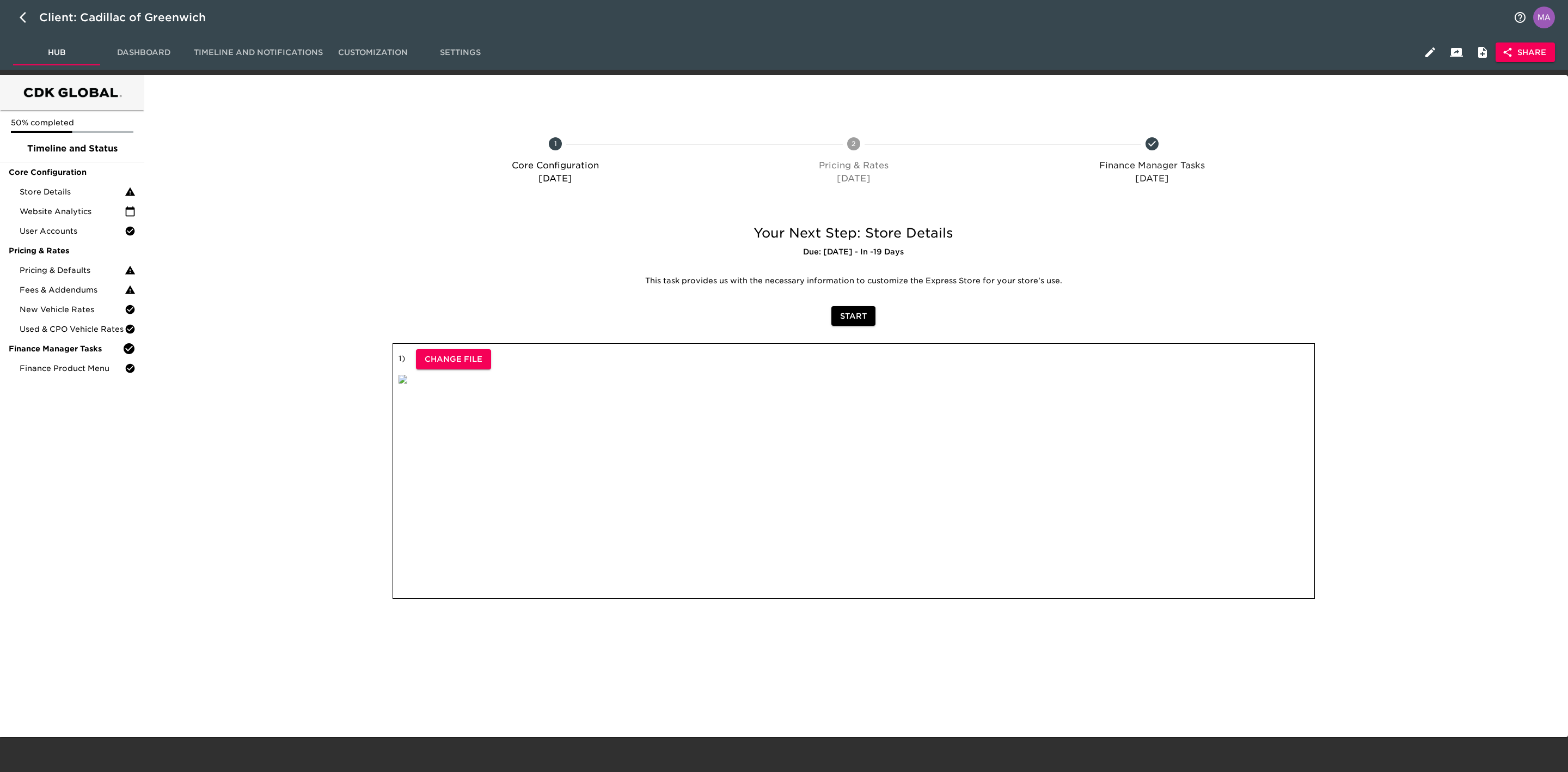
click at [196, 444] on div at bounding box center [264, 472] width 235 height 282
click at [58, 368] on span "Finance Product Menu" at bounding box center [71, 368] width 105 height 11
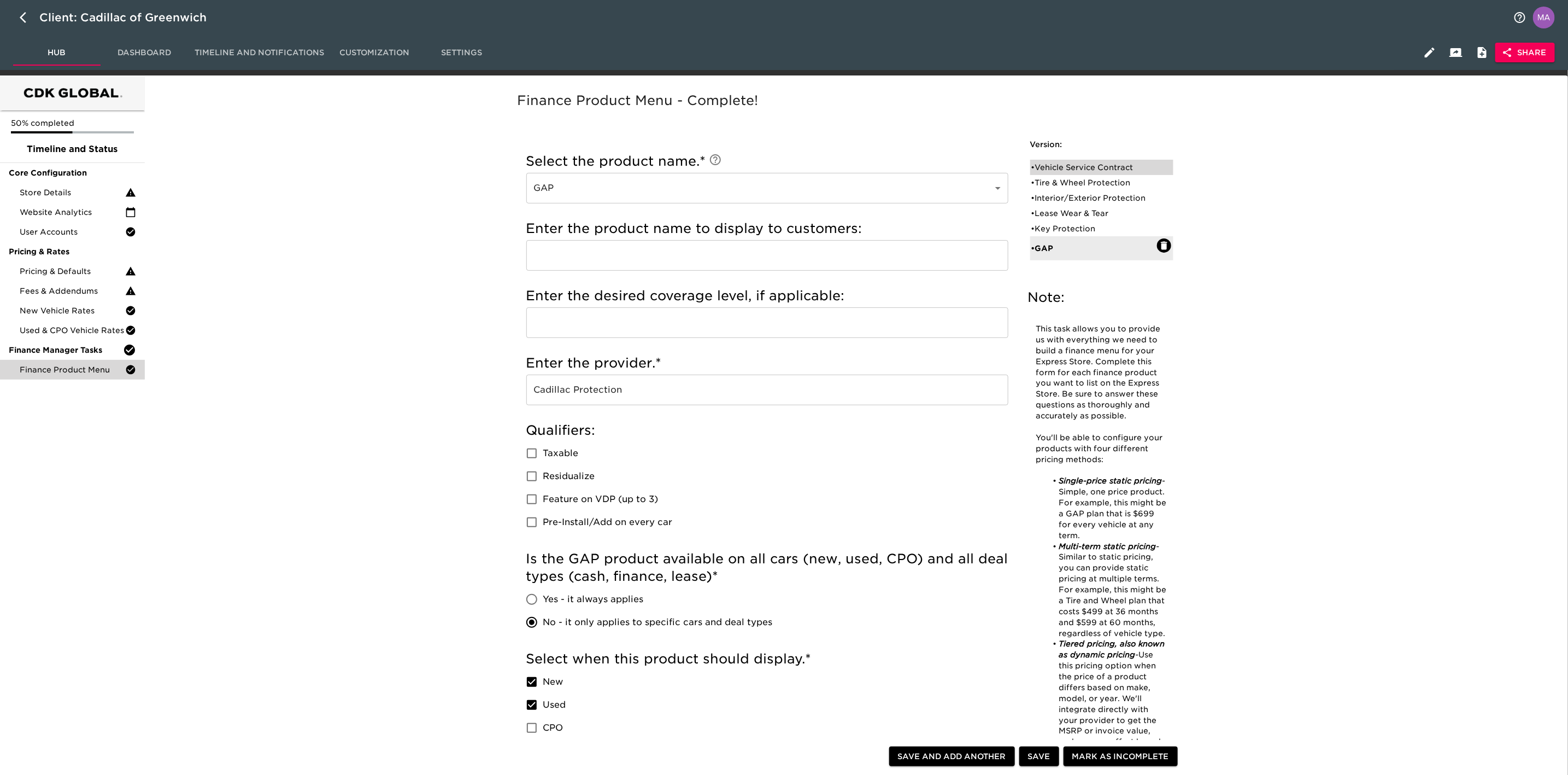
click at [1117, 164] on div "• Vehicle Service Contract" at bounding box center [1094, 167] width 125 height 11
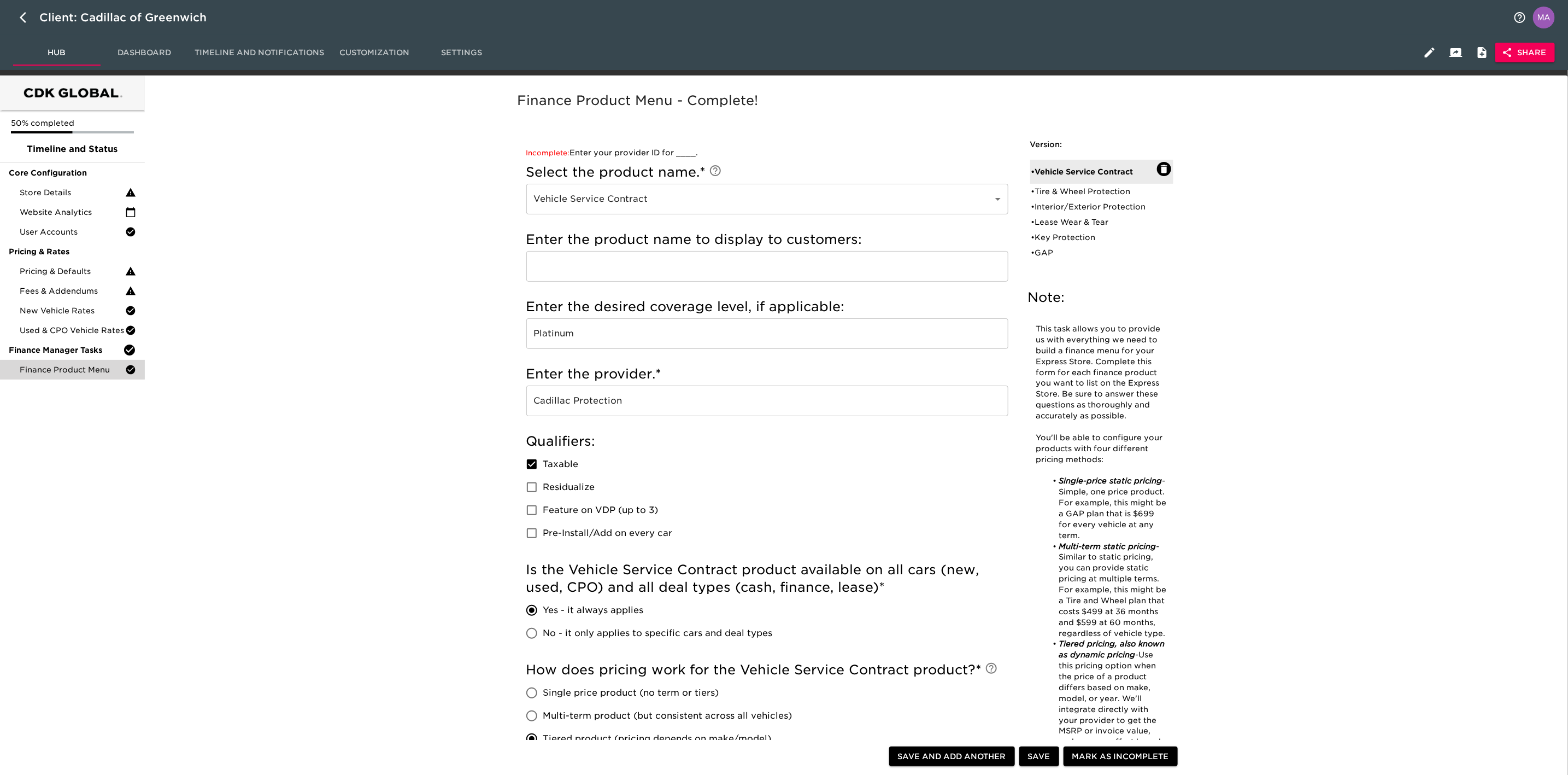
click at [338, 463] on div "Finance Product Menu - Complete! Note: This task allows you to provide us with …" at bounding box center [854, 750] width 1415 height 1335
click at [95, 267] on span "Pricing & Defaults" at bounding box center [72, 271] width 105 height 11
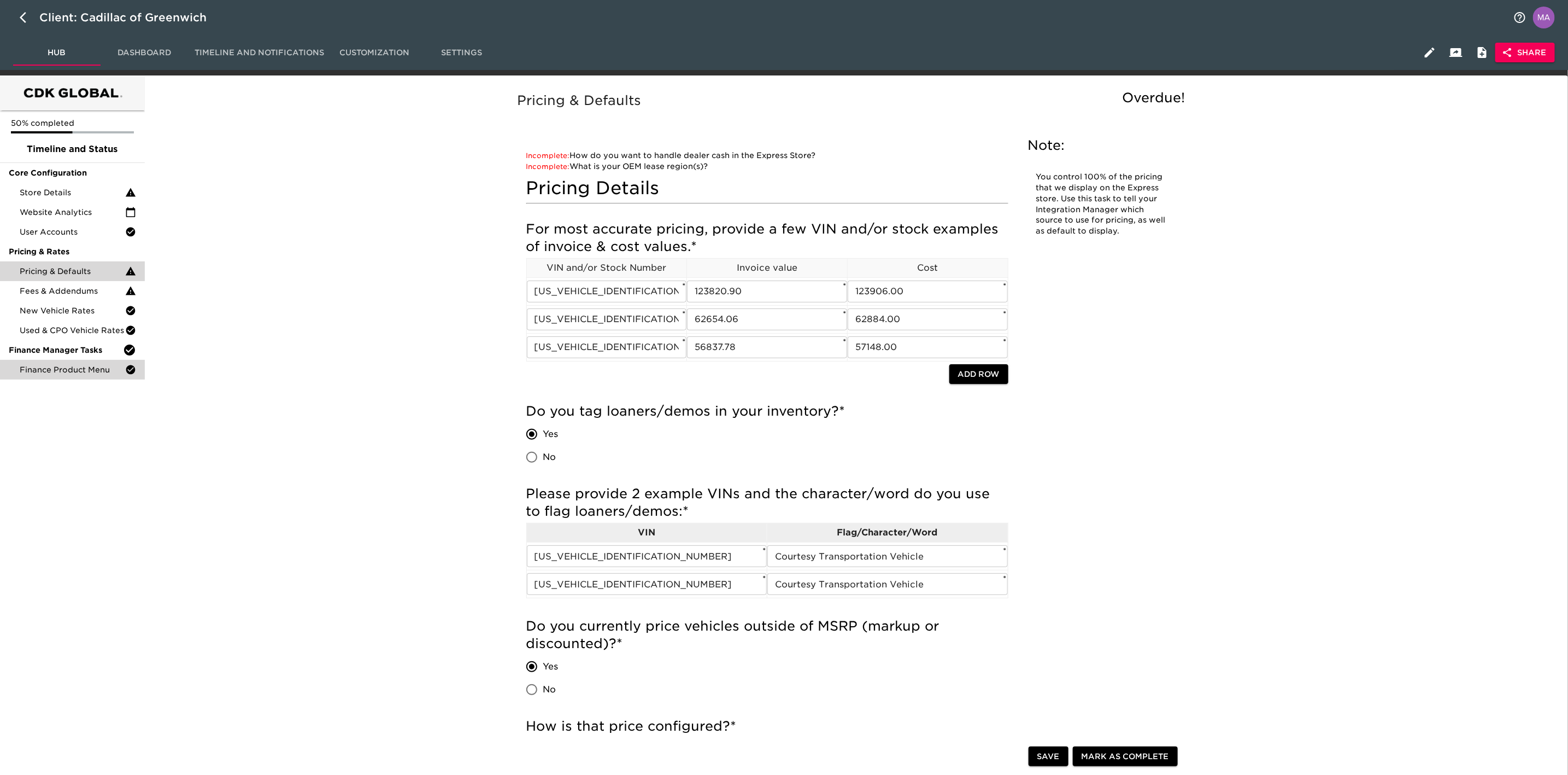
click at [71, 369] on span "Finance Product Menu" at bounding box center [72, 369] width 105 height 11
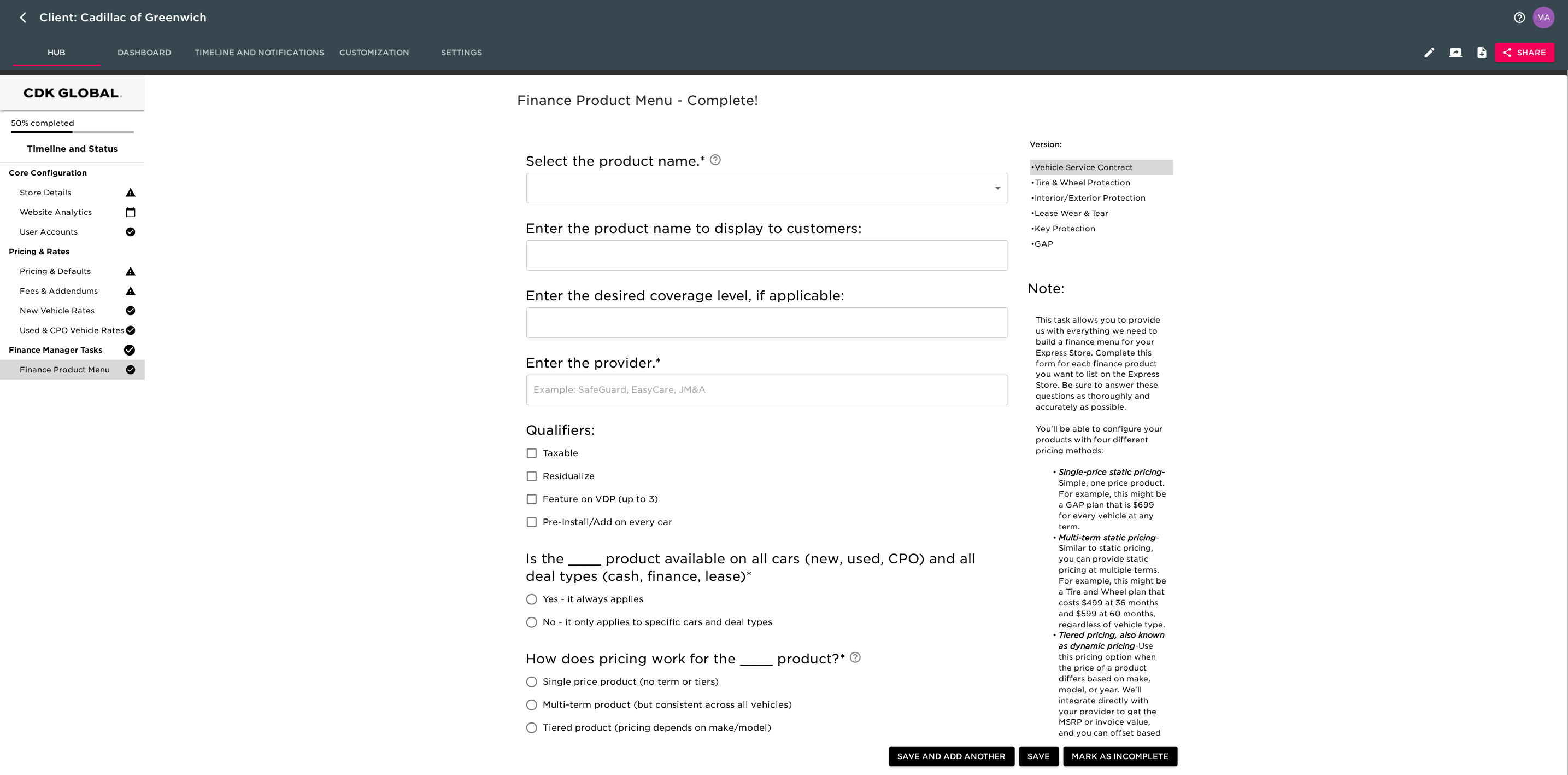
click at [1117, 170] on div "• Vehicle Service Contract" at bounding box center [1094, 167] width 125 height 11
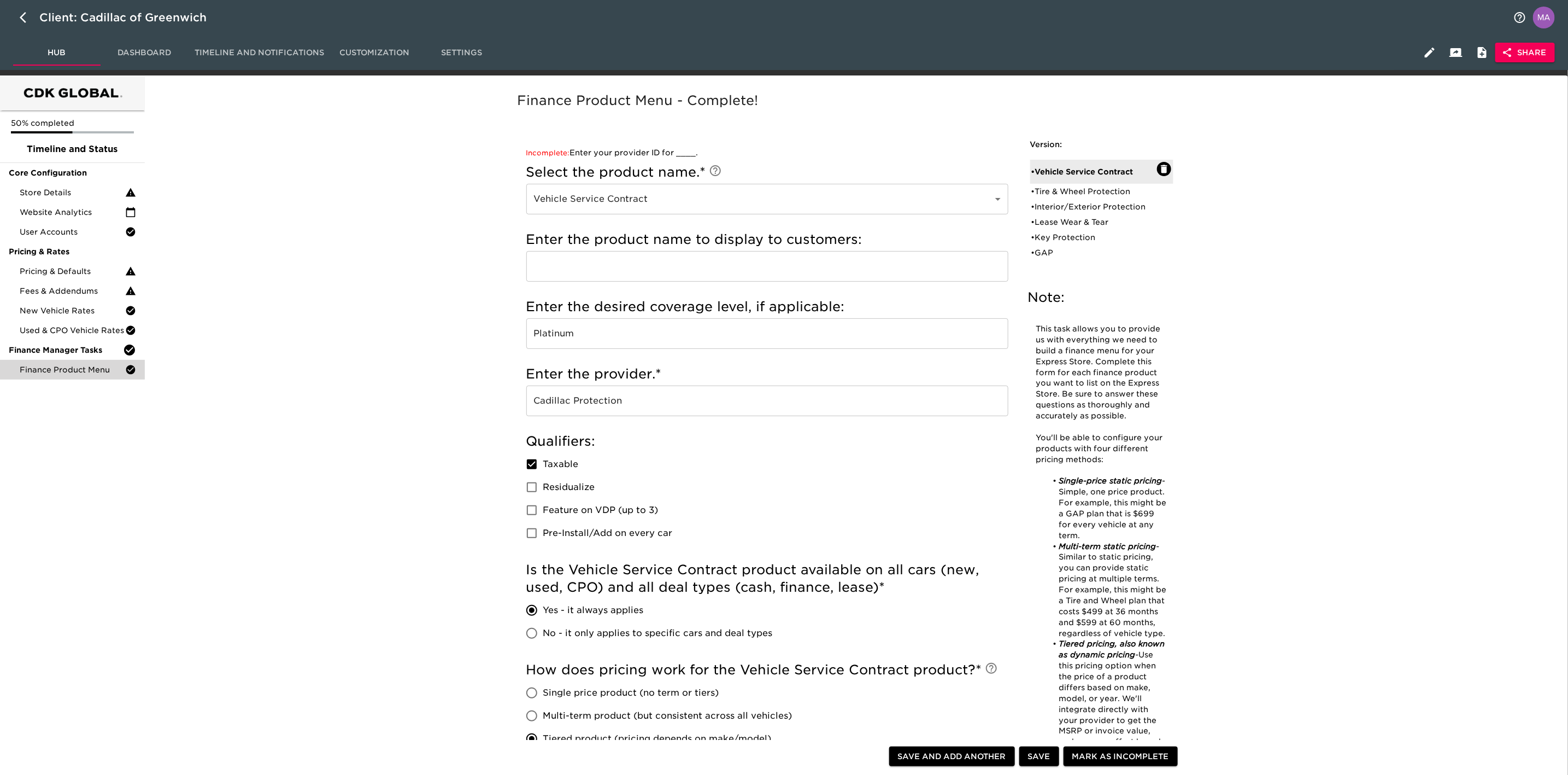
click at [426, 285] on div "Finance Product Menu - Complete! Note: This task allows you to provide us with …" at bounding box center [854, 750] width 1415 height 1335
click at [60, 271] on span "Pricing & Defaults" at bounding box center [72, 271] width 105 height 11
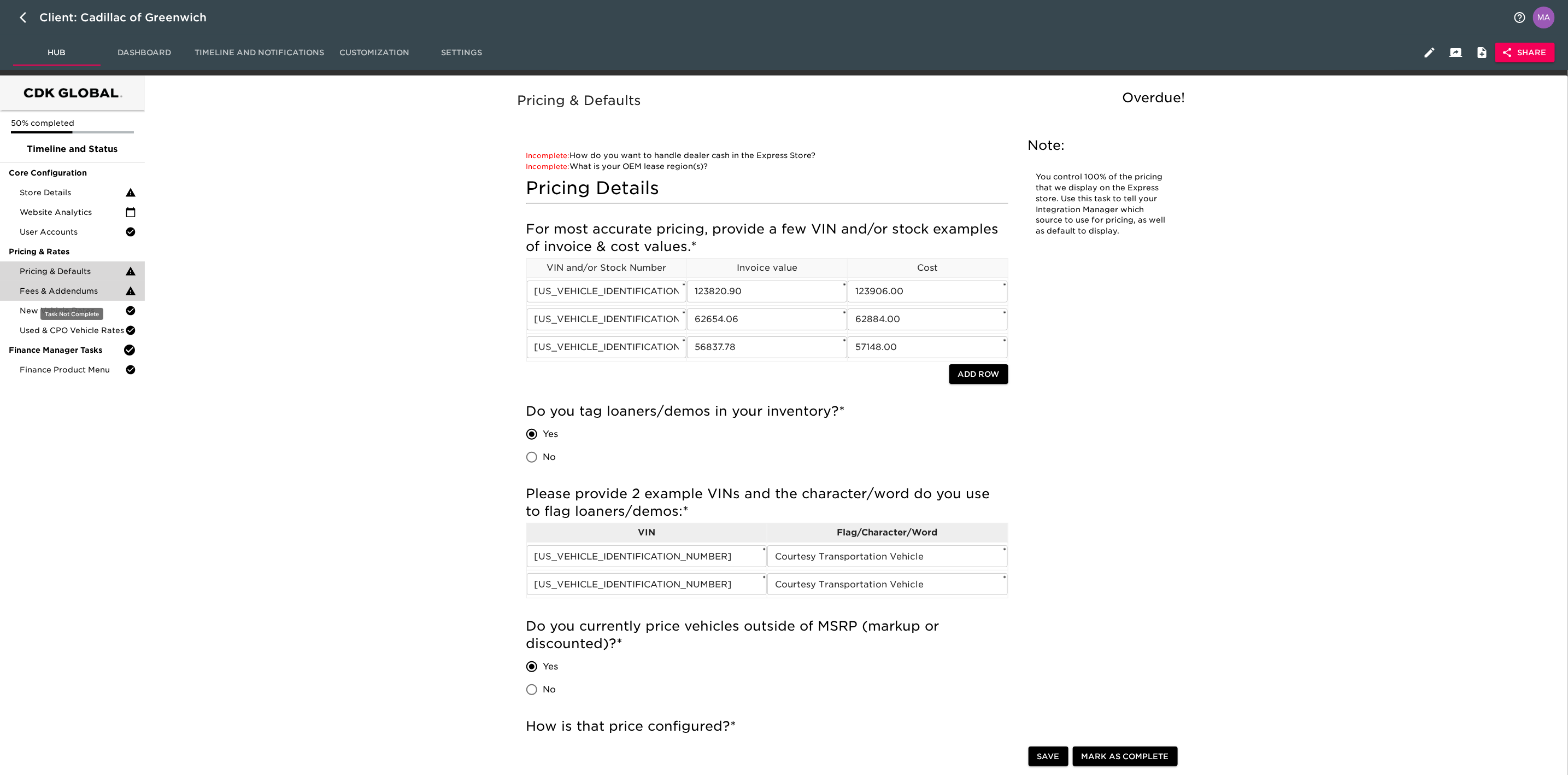
click at [59, 287] on span "Fees & Addendums" at bounding box center [72, 290] width 105 height 11
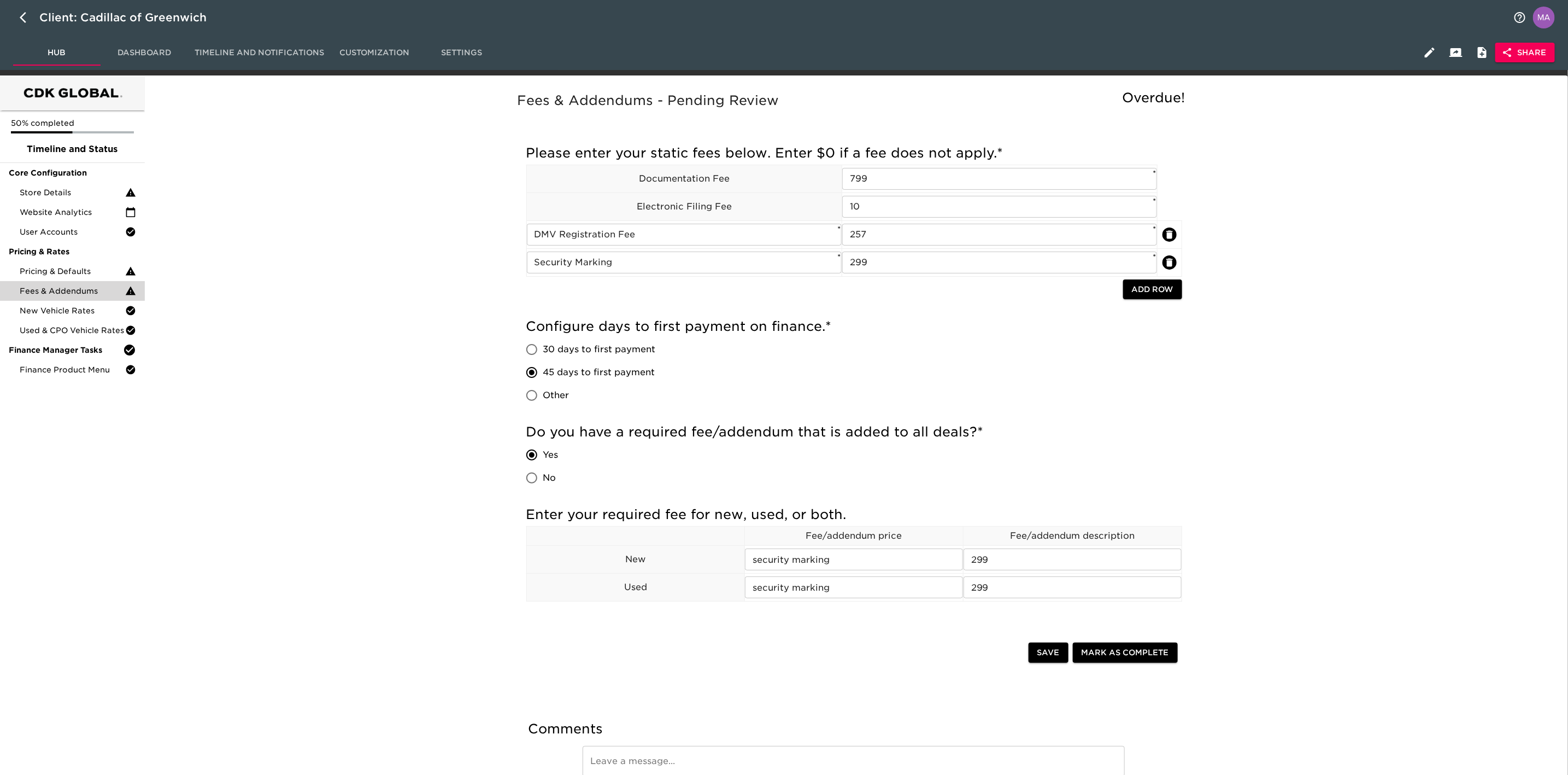
click at [509, 348] on div "Fees & Addendums - Pending Review Overdue! Incomplete: Enter custom days to fir…" at bounding box center [854, 460] width 700 height 736
click at [298, 318] on div "Fees & Addendums - Pending Review Overdue! Incomplete: Enter custom days to fir…" at bounding box center [854, 455] width 1415 height 746
click at [882, 236] on input "257" at bounding box center [999, 234] width 315 height 22
click at [161, 425] on div "Fees & Addendums - Pending Review Overdue! Incomplete: Enter custom days to fir…" at bounding box center [854, 455] width 1415 height 746
click at [102, 371] on span "Finance Product Menu" at bounding box center [72, 369] width 105 height 11
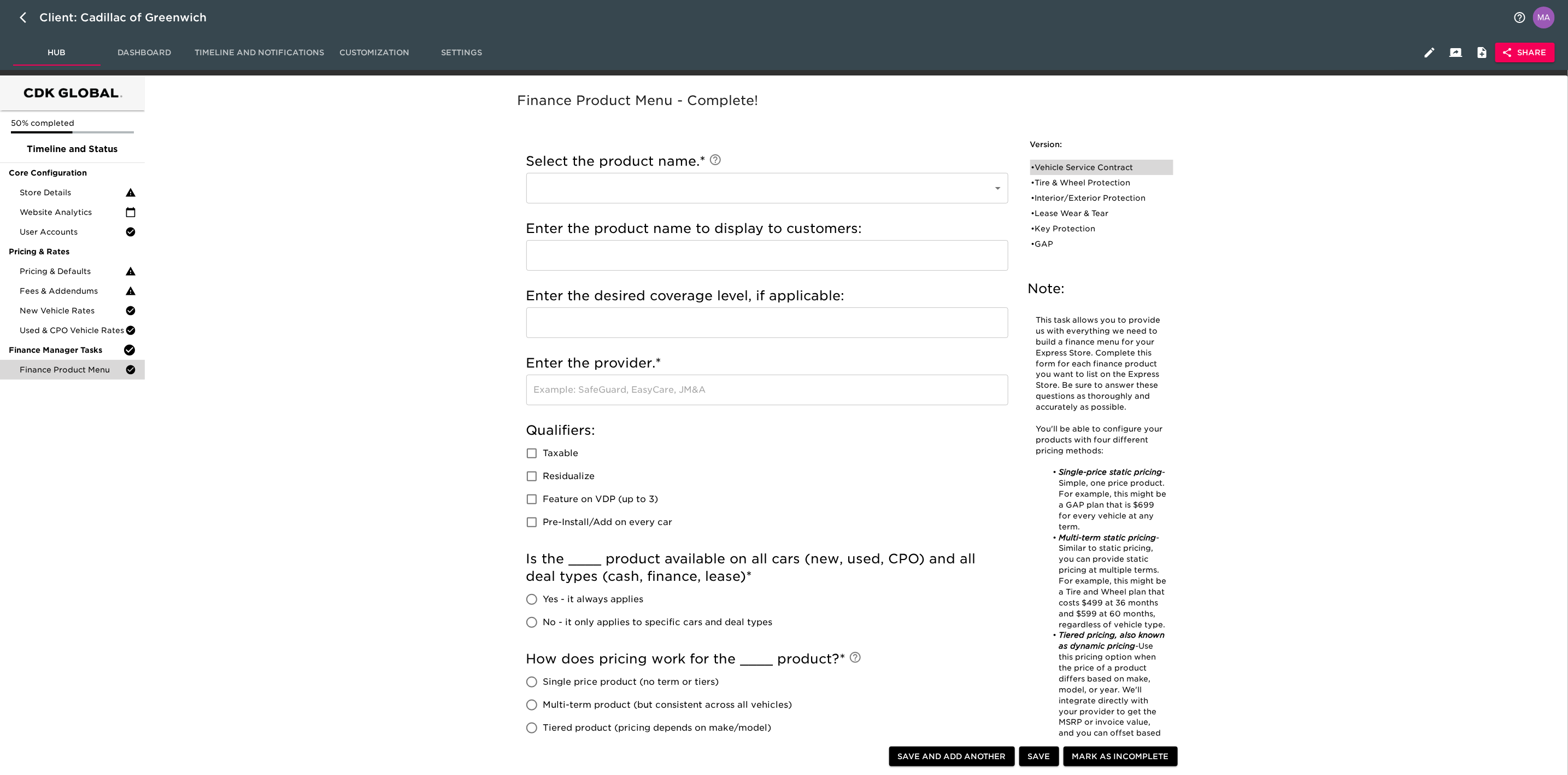
click at [1083, 167] on div "• Vehicle Service Contract" at bounding box center [1094, 167] width 125 height 11
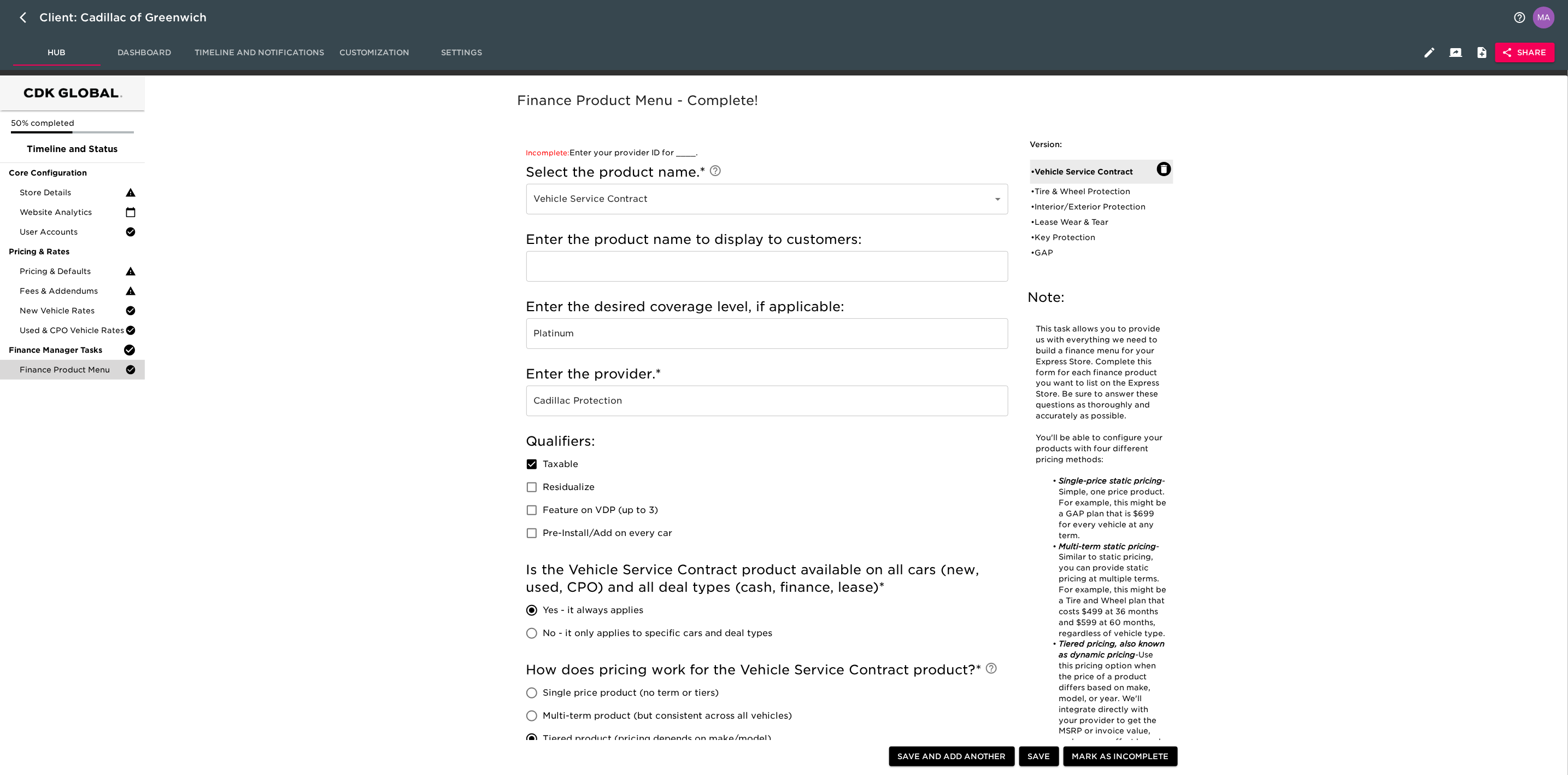
click at [428, 484] on div "Finance Product Menu - Complete! Note: This task allows you to provide us with …" at bounding box center [854, 750] width 1415 height 1335
click at [338, 550] on div "Finance Product Menu - Complete! Note: This task allows you to provide us with …" at bounding box center [854, 750] width 1415 height 1335
click at [54, 200] on div "Store Details" at bounding box center [72, 192] width 145 height 20
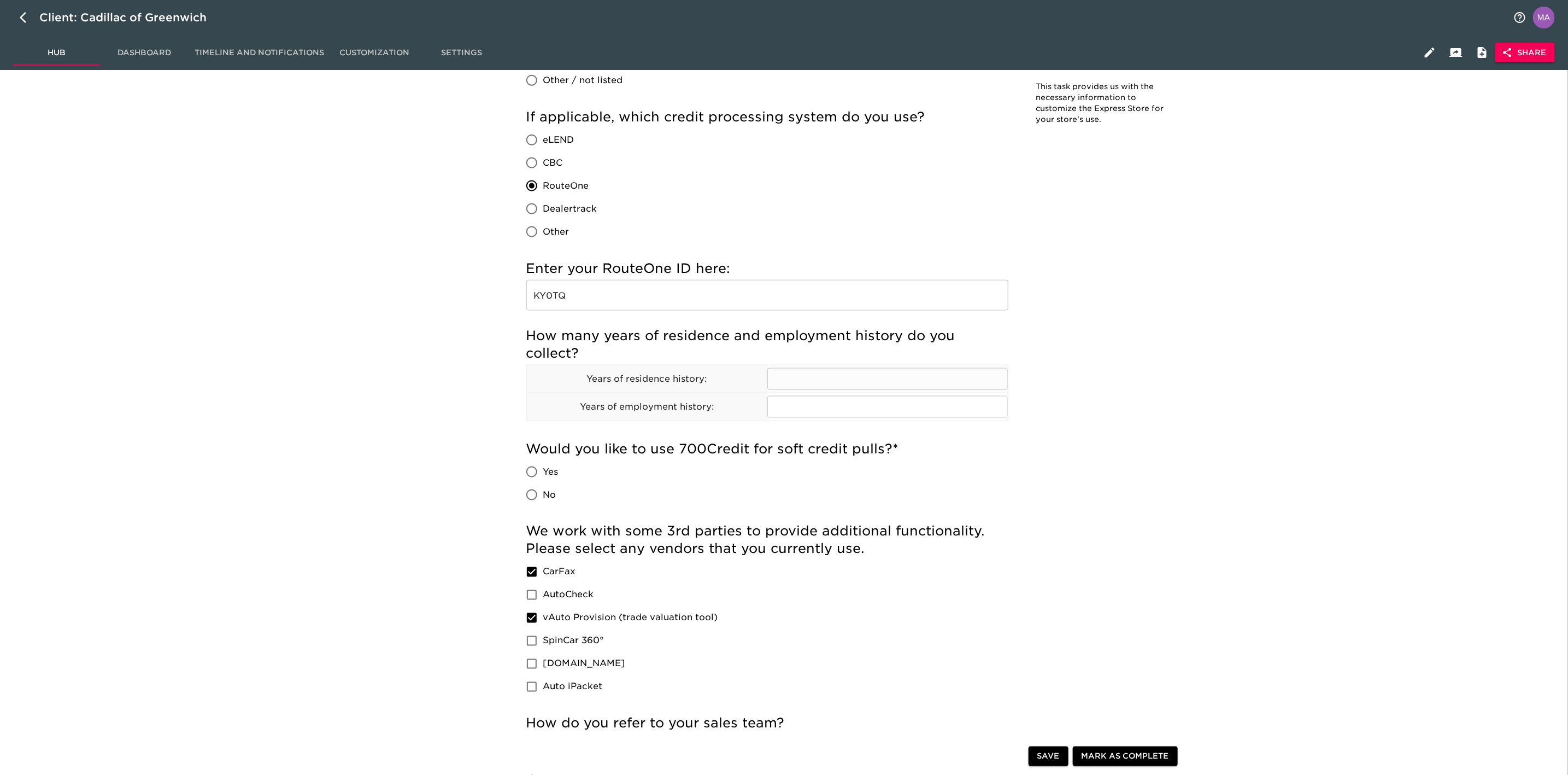
scroll to position [1066, 0]
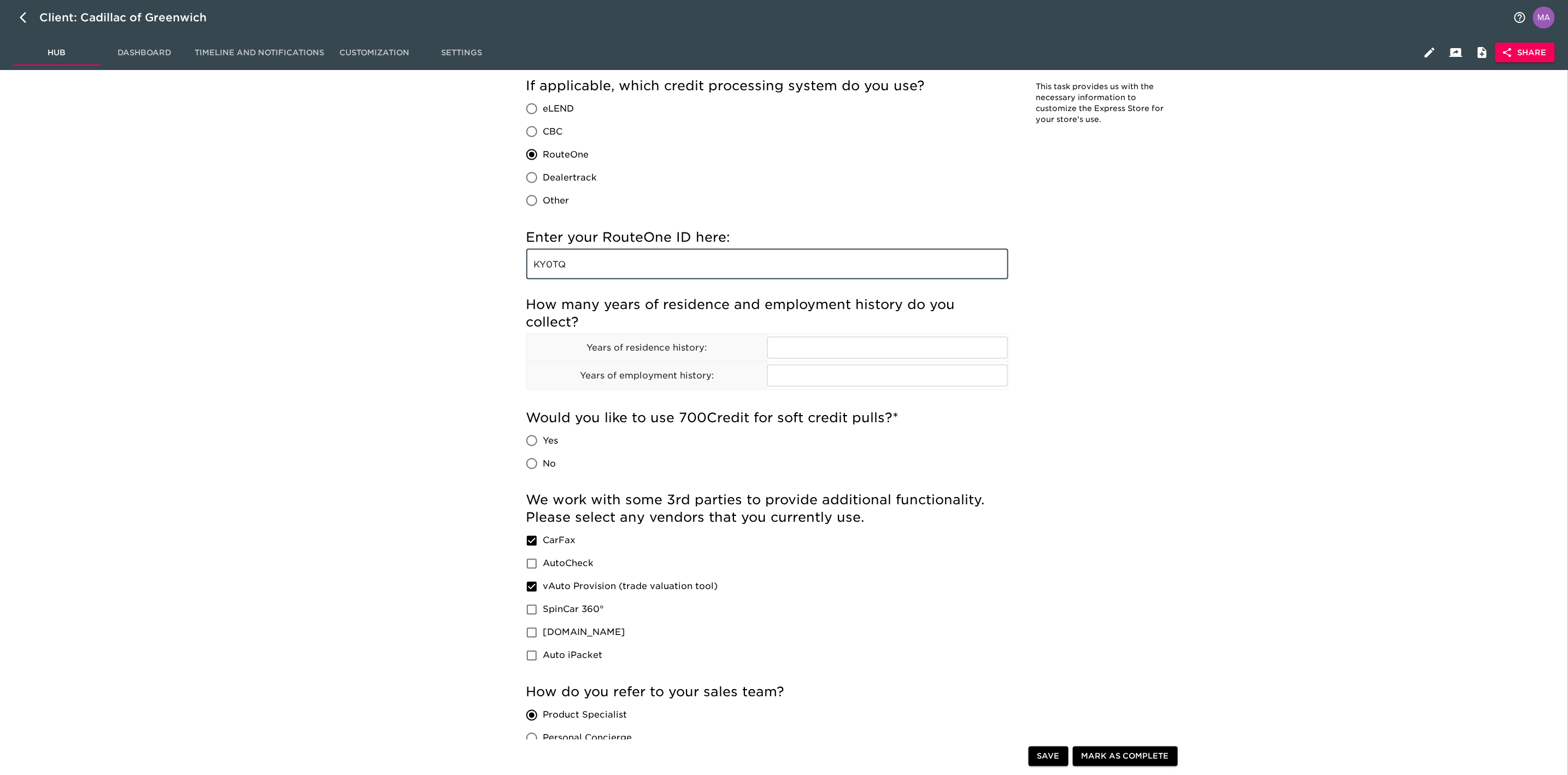
click at [599, 269] on input "KY0TQ" at bounding box center [767, 264] width 482 height 31
click at [24, 15] on icon "button" at bounding box center [23, 17] width 7 height 11
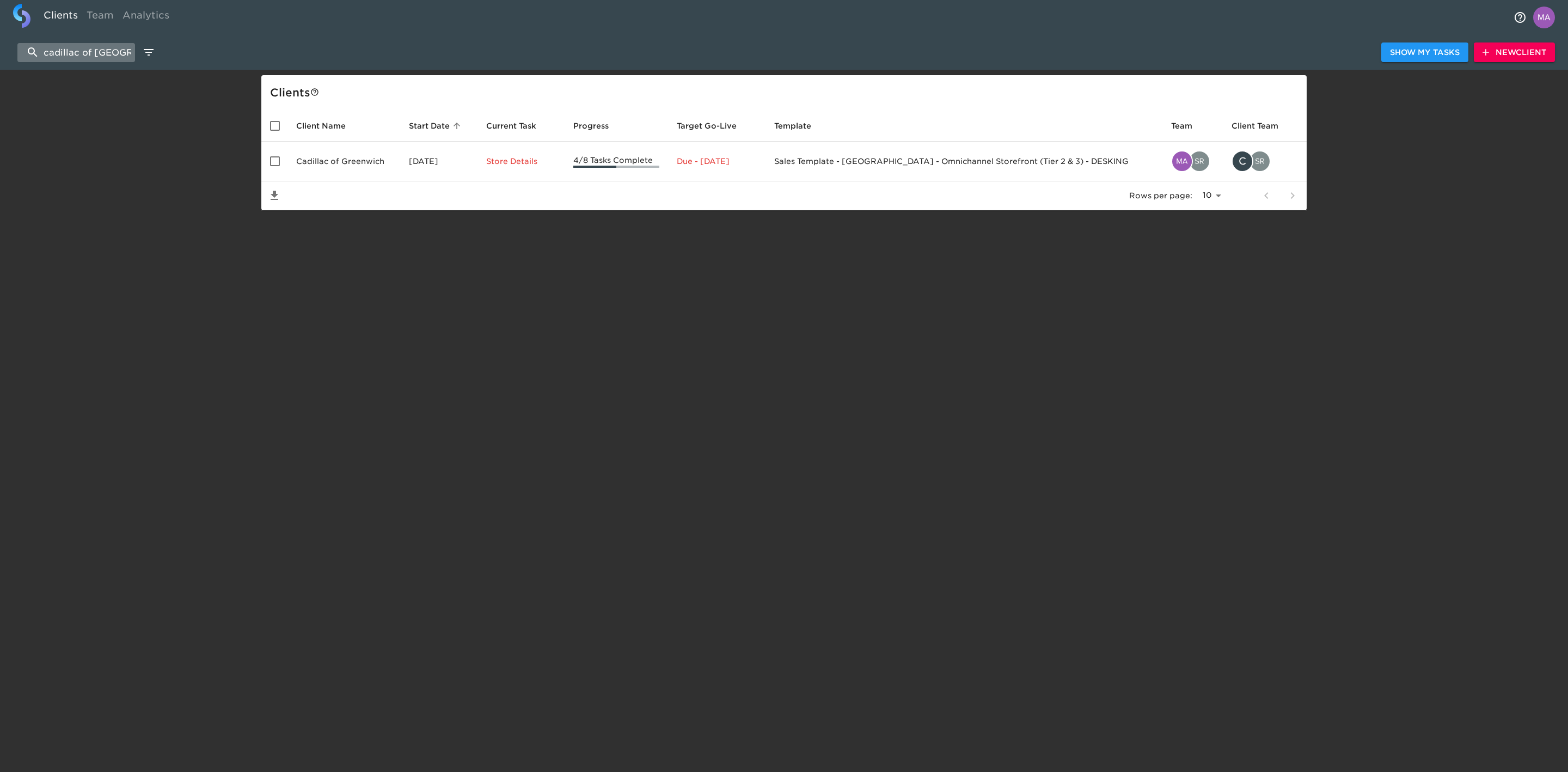
click at [103, 54] on input "cadillac of [GEOGRAPHIC_DATA]" at bounding box center [75, 52] width 118 height 19
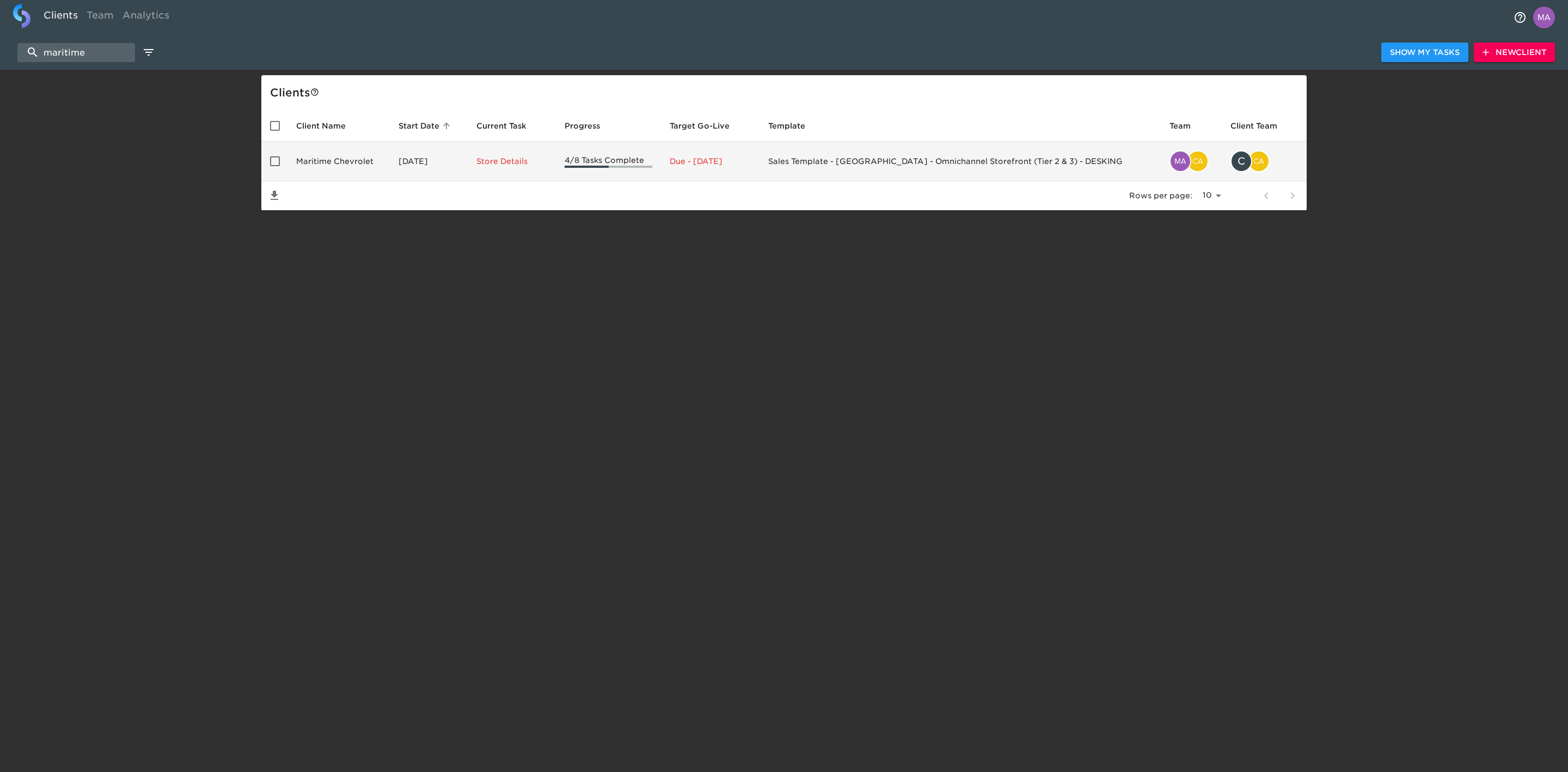
click at [348, 153] on td "Maritime Chevrolet" at bounding box center [338, 161] width 102 height 40
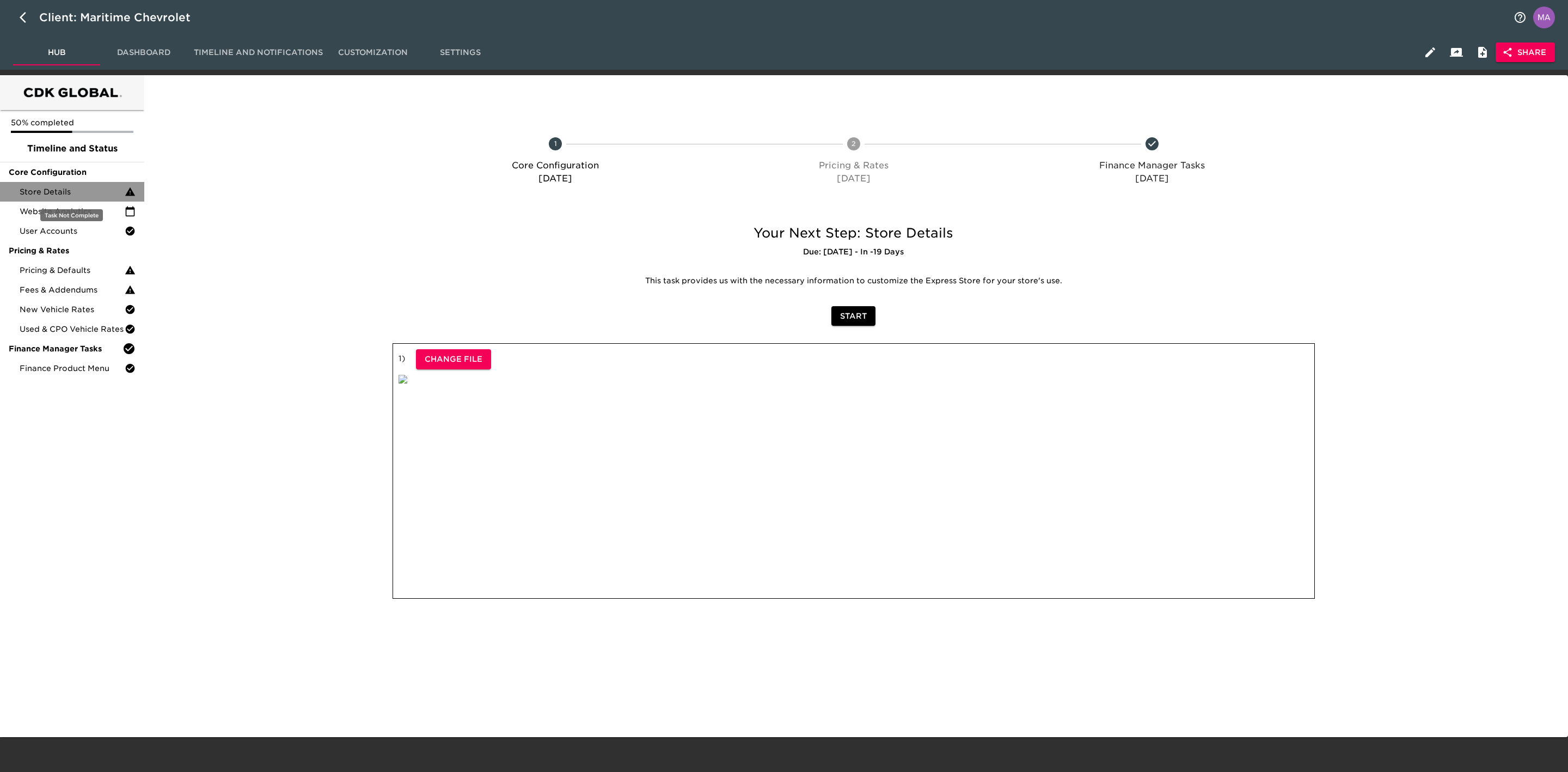
click at [84, 194] on span "Store Details" at bounding box center [71, 191] width 105 height 11
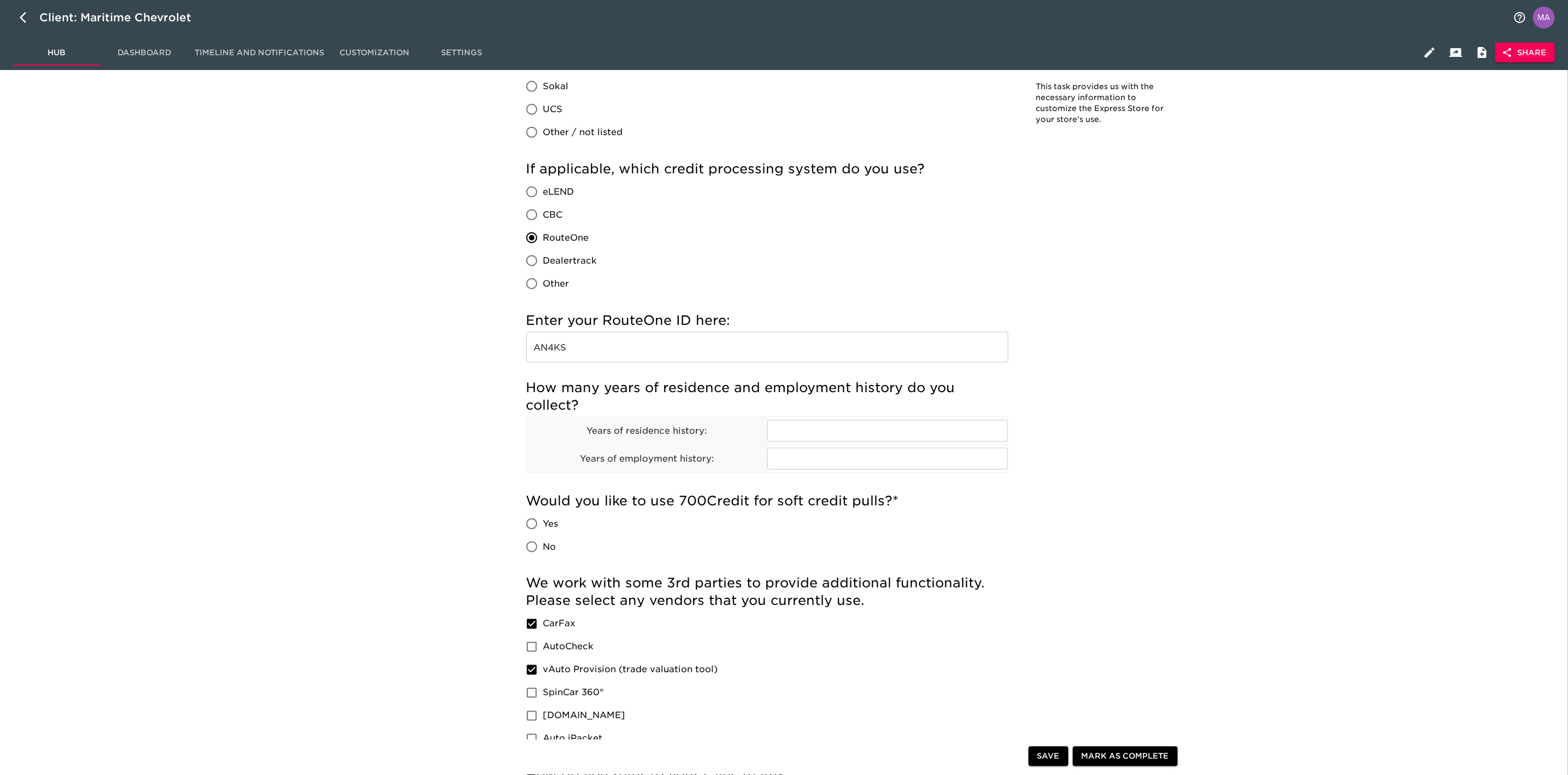
scroll to position [984, 0]
click at [582, 338] on input "AN4KS" at bounding box center [767, 346] width 482 height 31
